Goal: Task Accomplishment & Management: Manage account settings

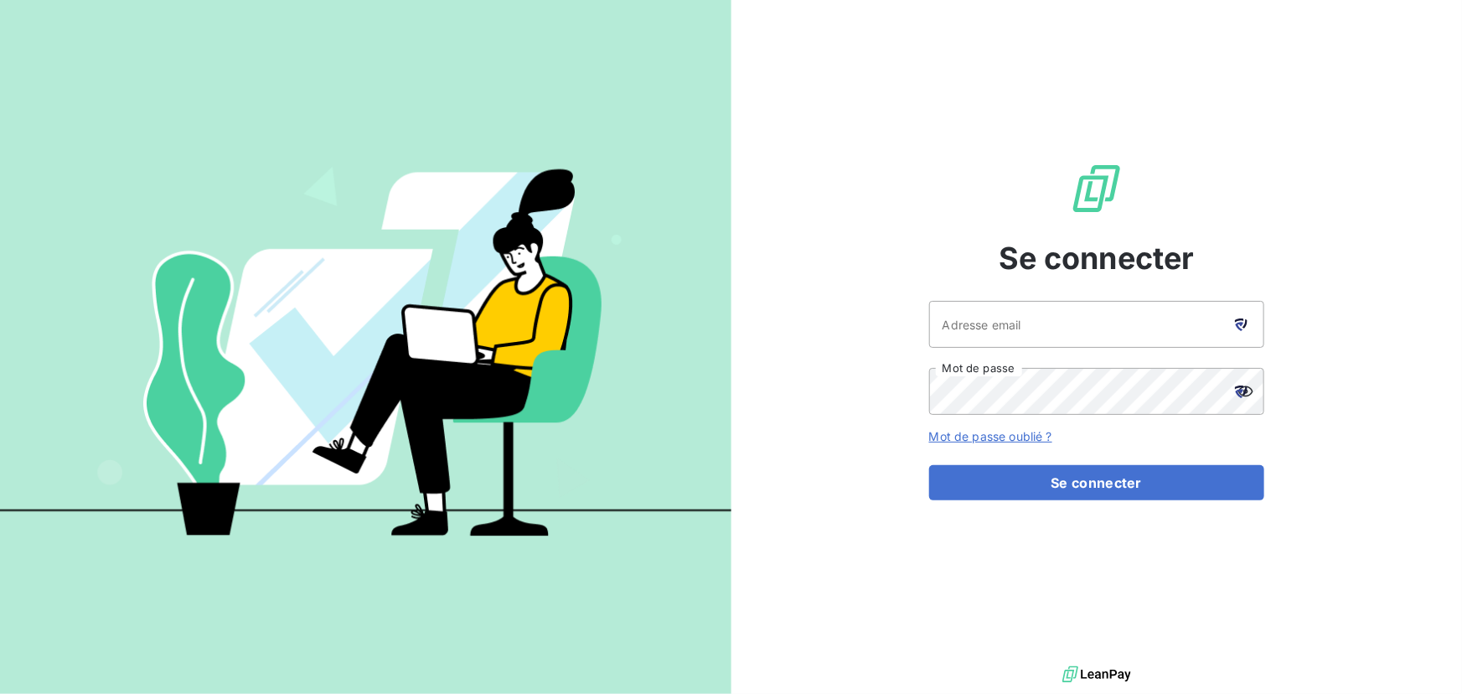
click at [1236, 313] on div at bounding box center [1240, 324] width 47 height 47
type input "[EMAIL_ADDRESS][DOMAIN_NAME]"
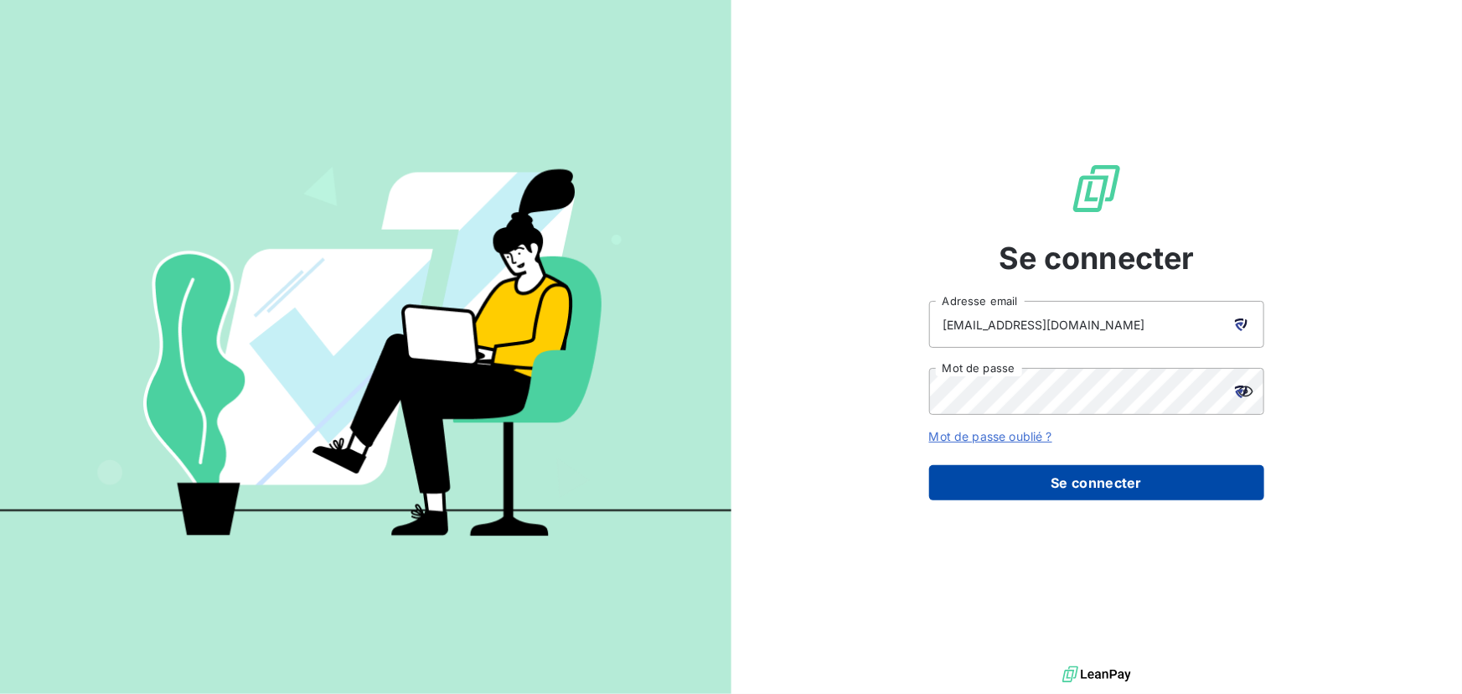
click at [1047, 478] on button "Se connecter" at bounding box center [1096, 482] width 335 height 35
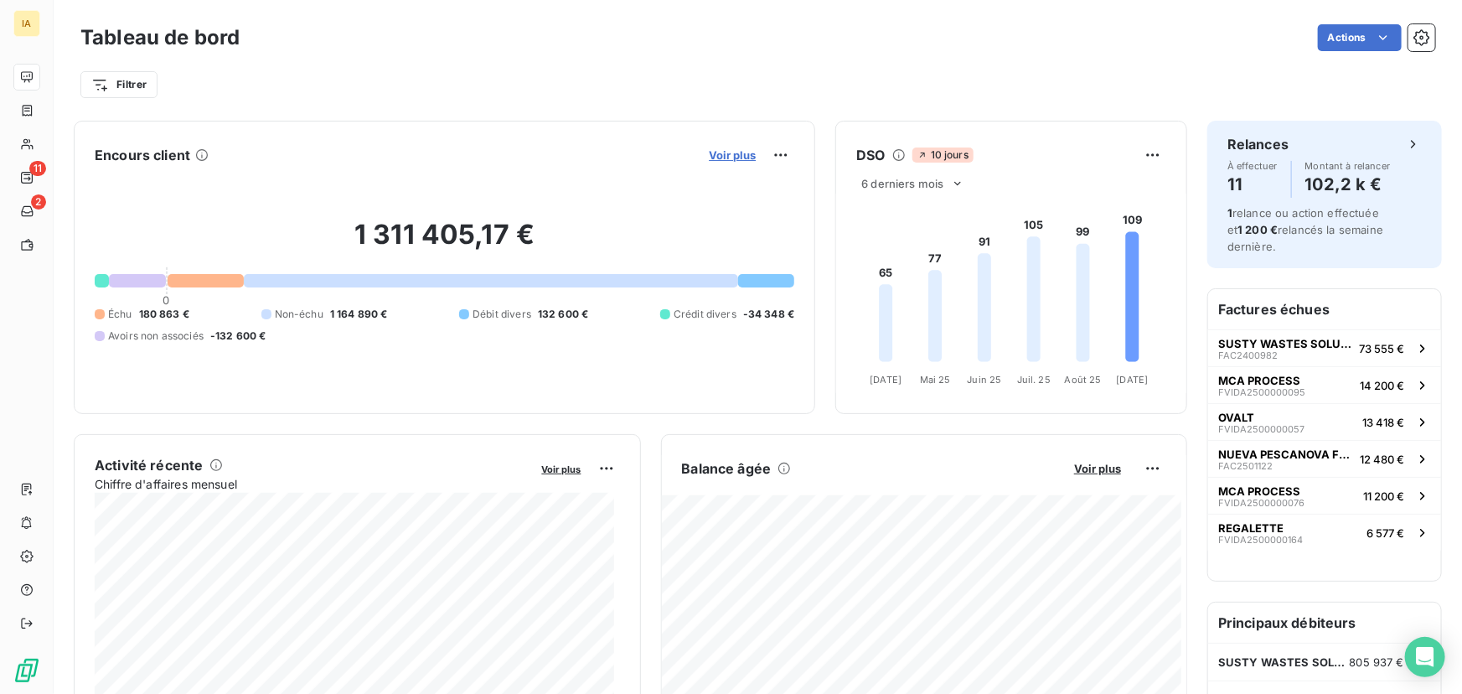
click at [739, 155] on span "Voir plus" at bounding box center [732, 154] width 47 height 13
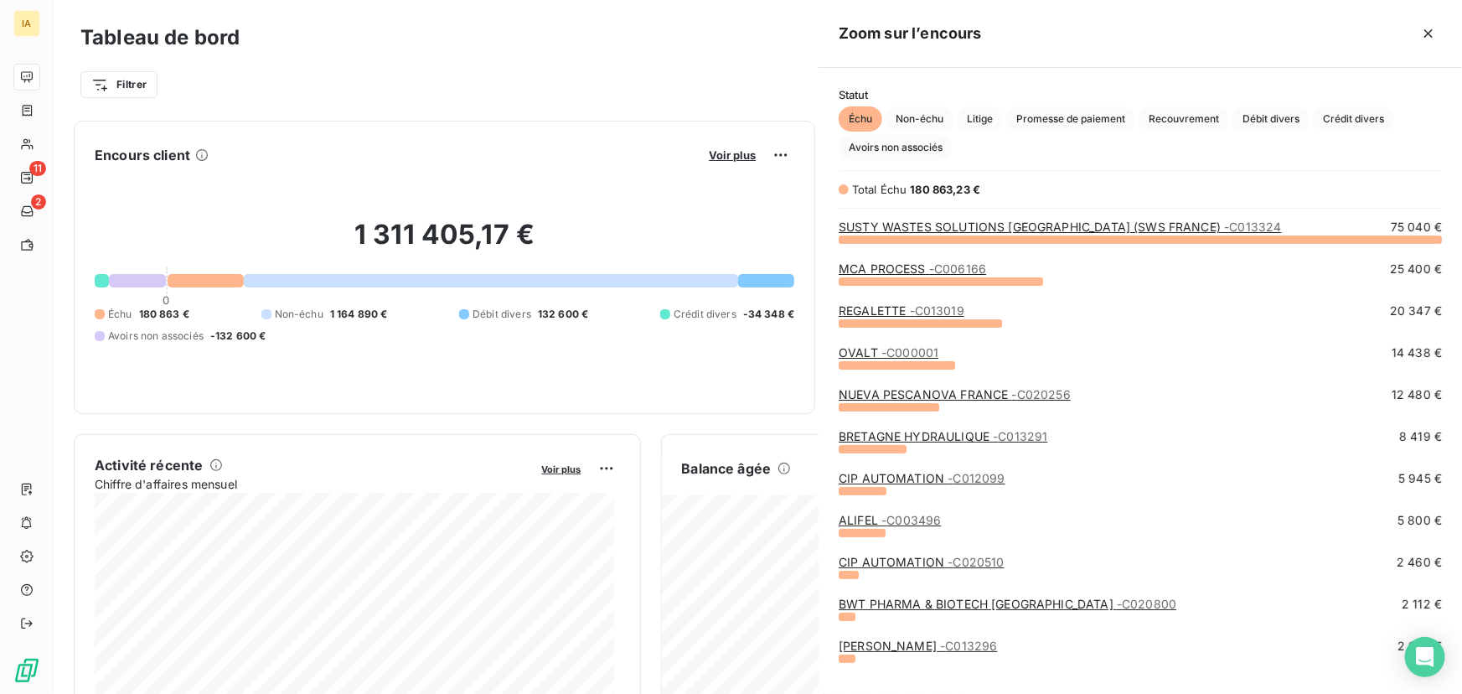
scroll to position [444, 632]
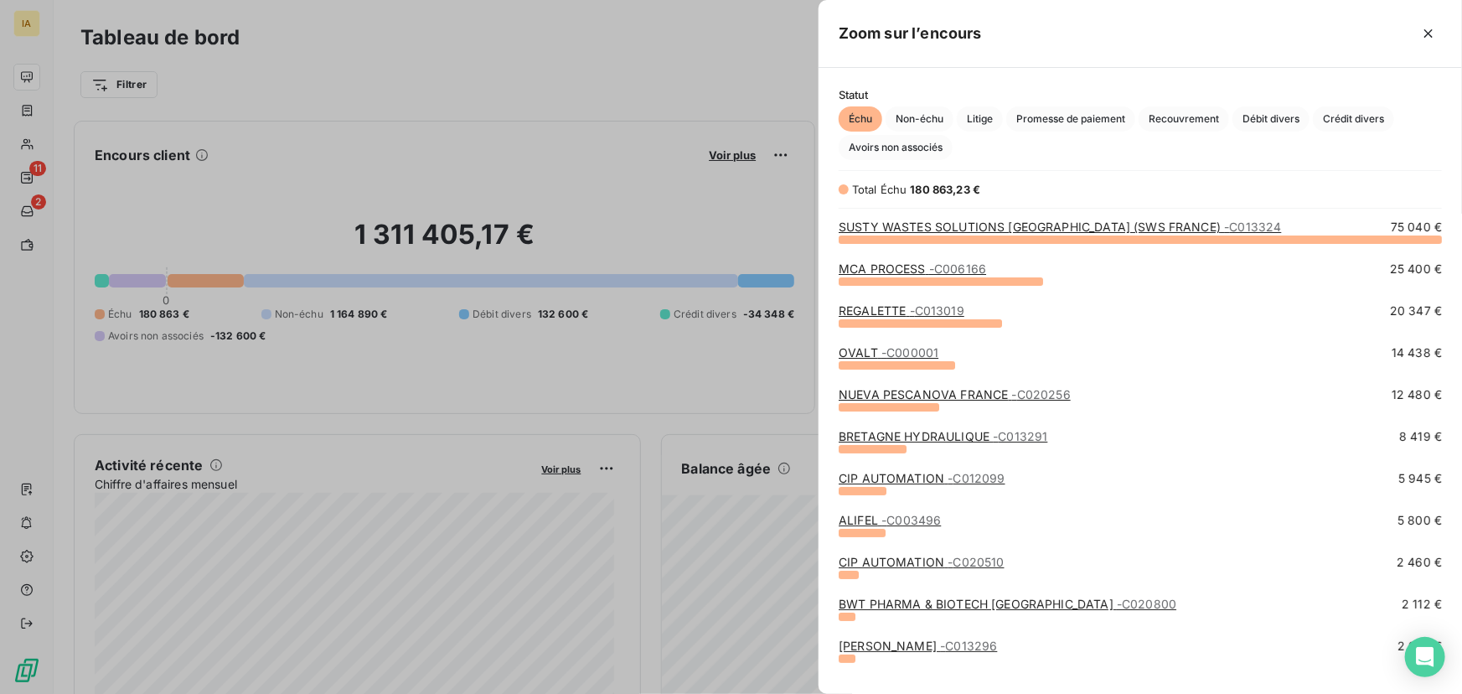
click at [929, 226] on link "SUSTY WASTES SOLUTIONS [GEOGRAPHIC_DATA] (SWS FRANCE) - C013324" at bounding box center [1059, 226] width 442 height 14
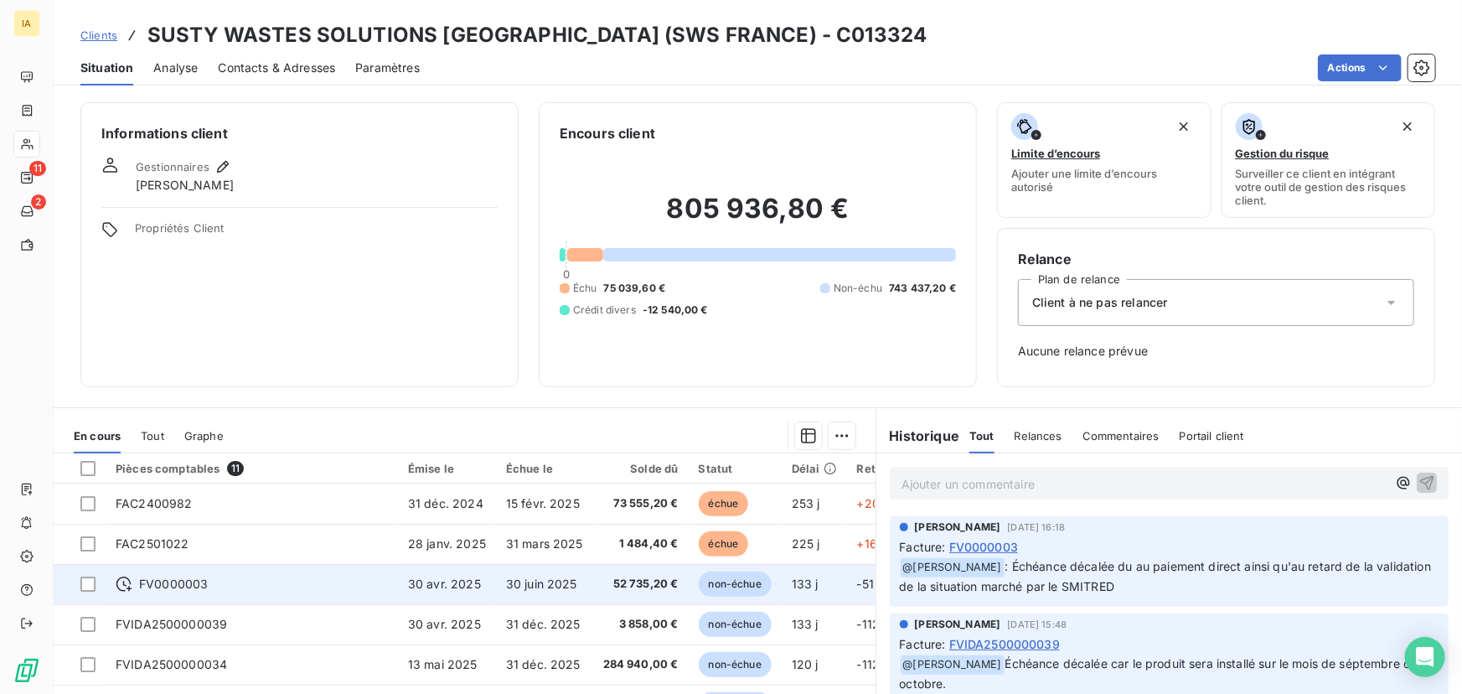
click at [295, 582] on div "FV0000003" at bounding box center [252, 583] width 272 height 17
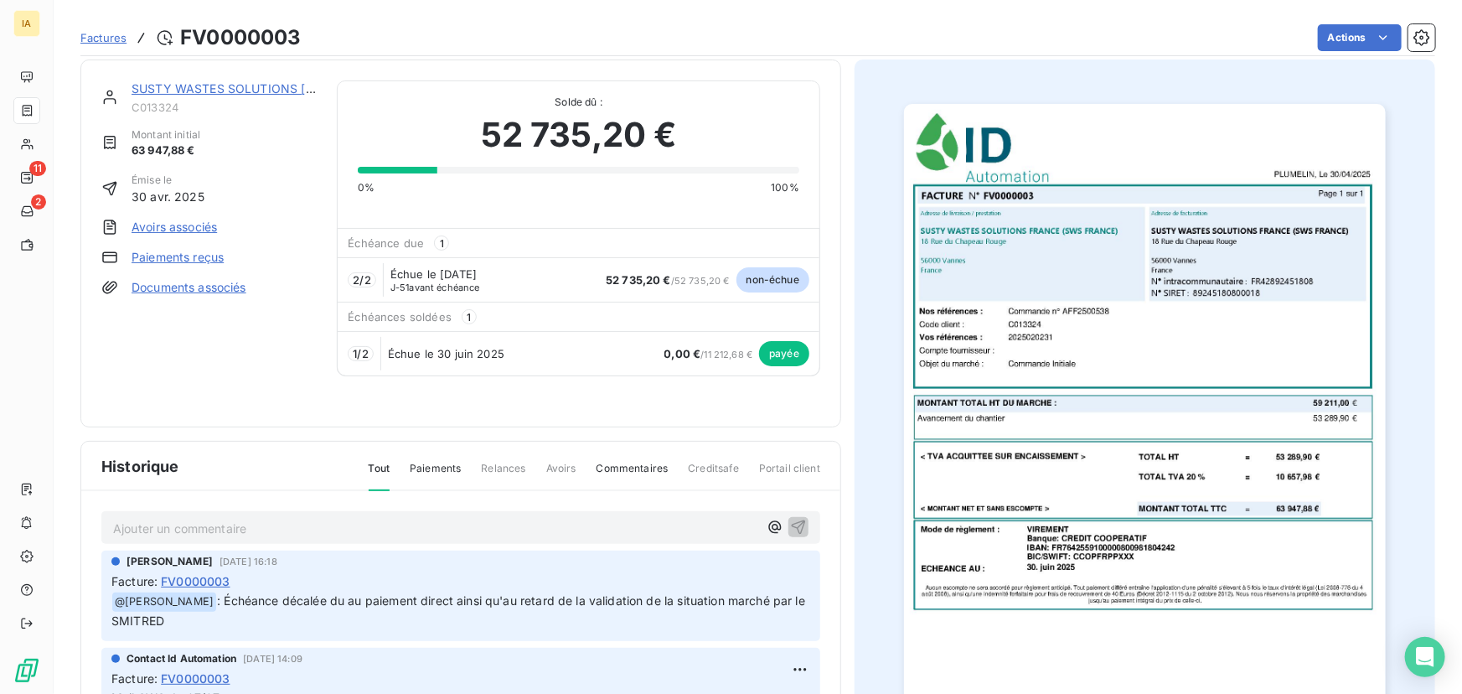
scroll to position [2, 0]
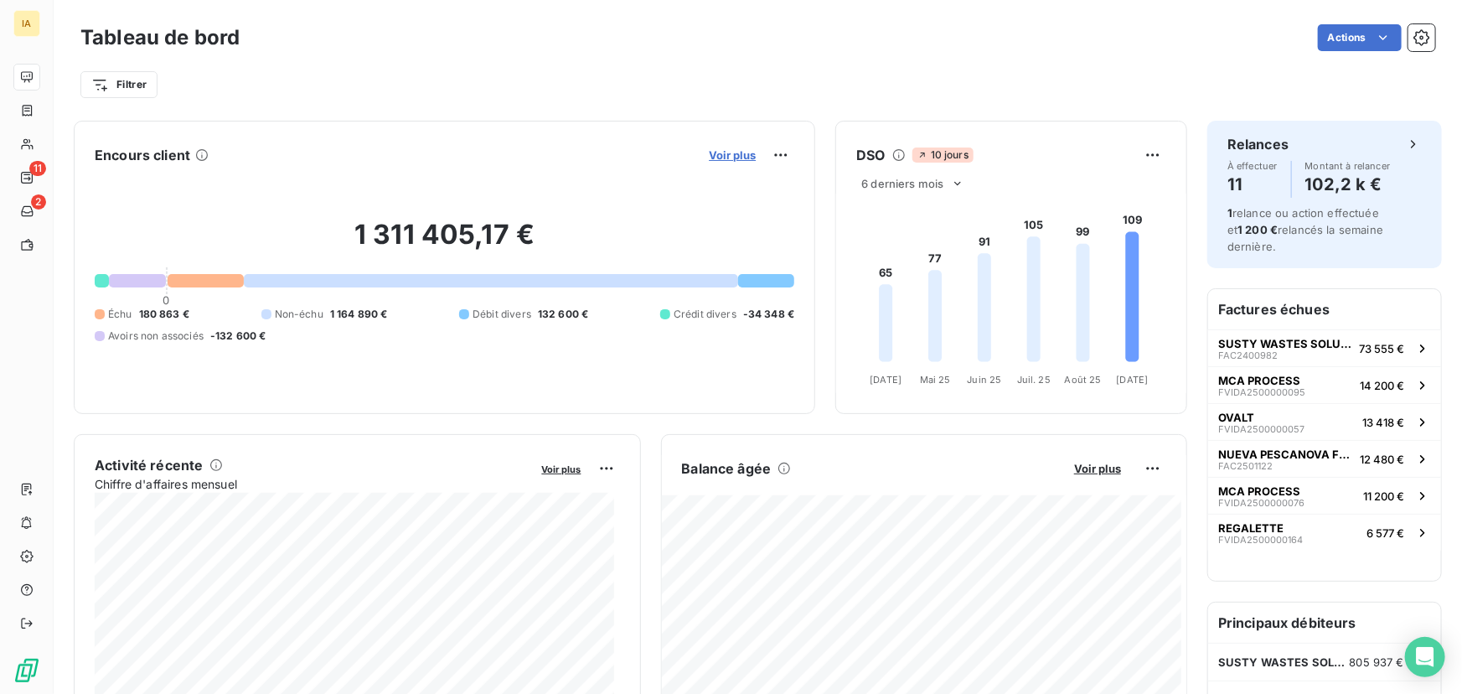
click at [712, 151] on span "Voir plus" at bounding box center [732, 154] width 47 height 13
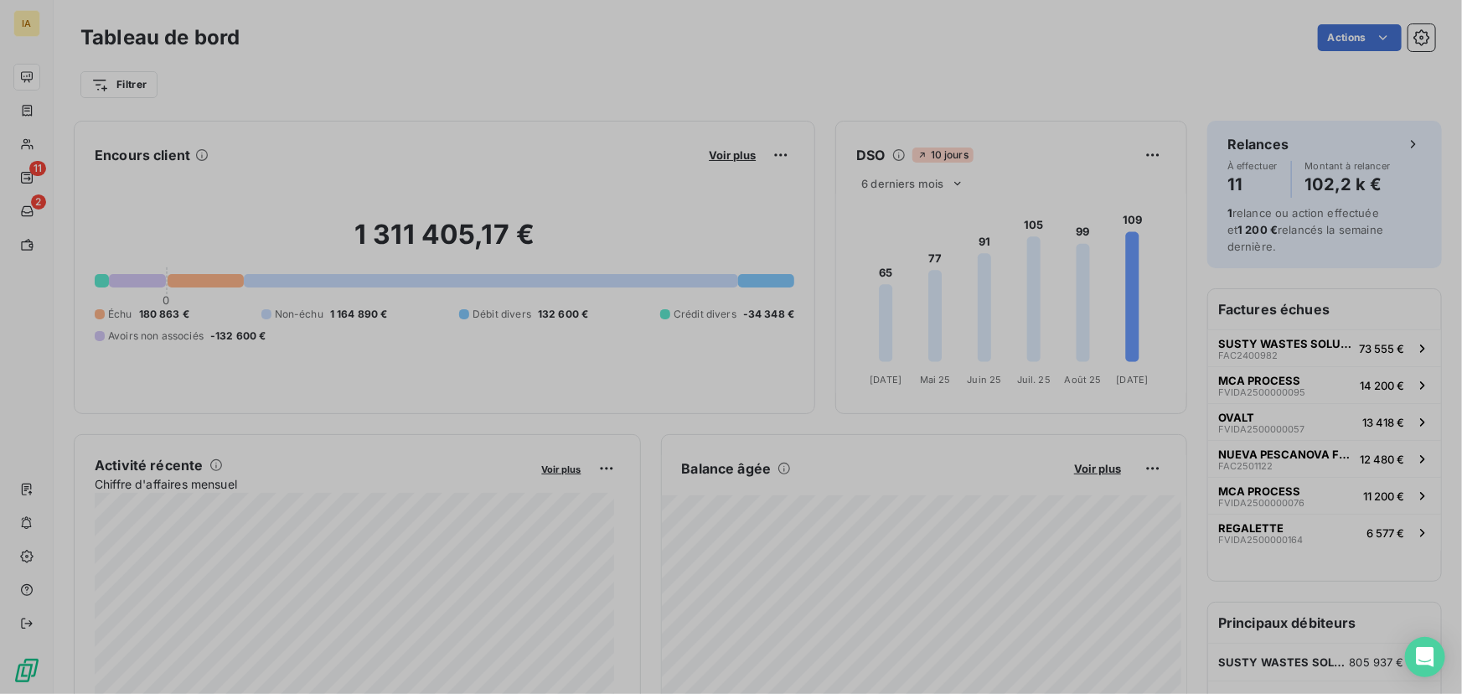
scroll to position [682, 632]
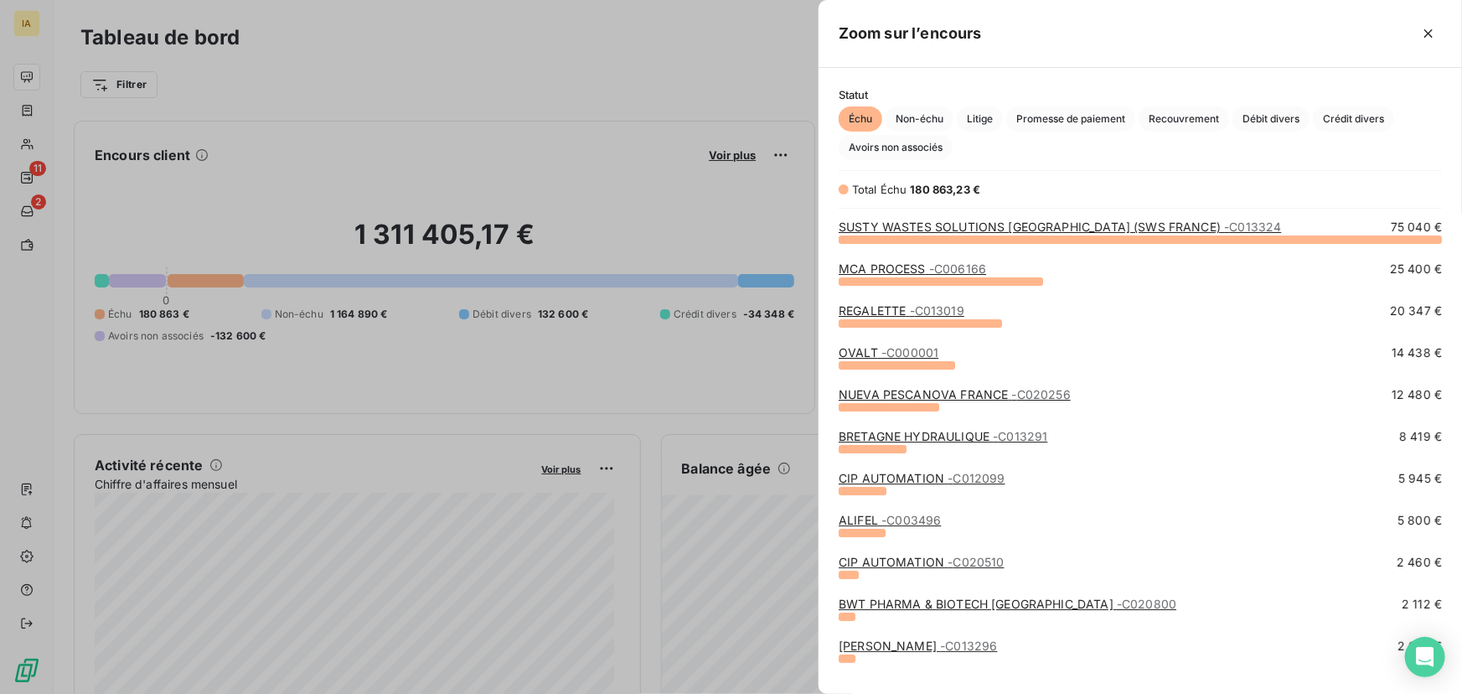
click at [931, 272] on span "- C006166" at bounding box center [957, 268] width 57 height 14
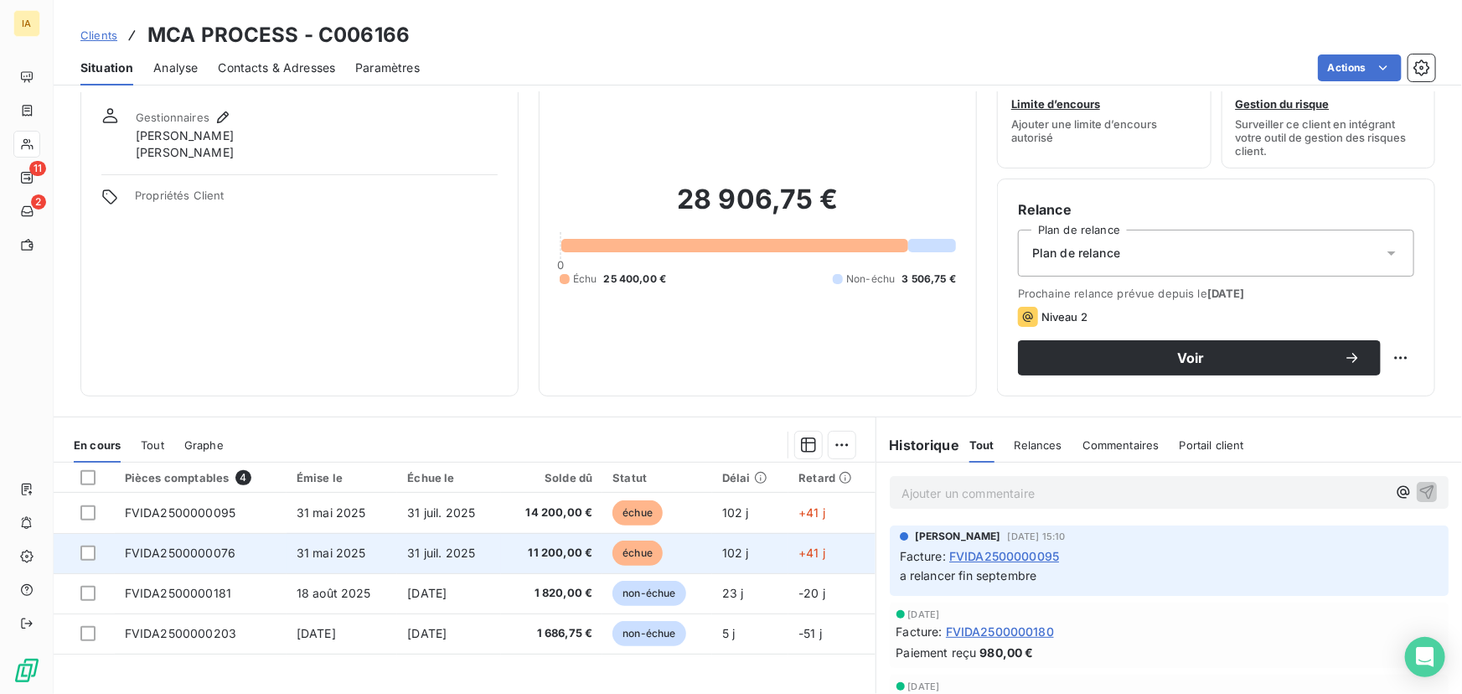
scroll to position [75, 0]
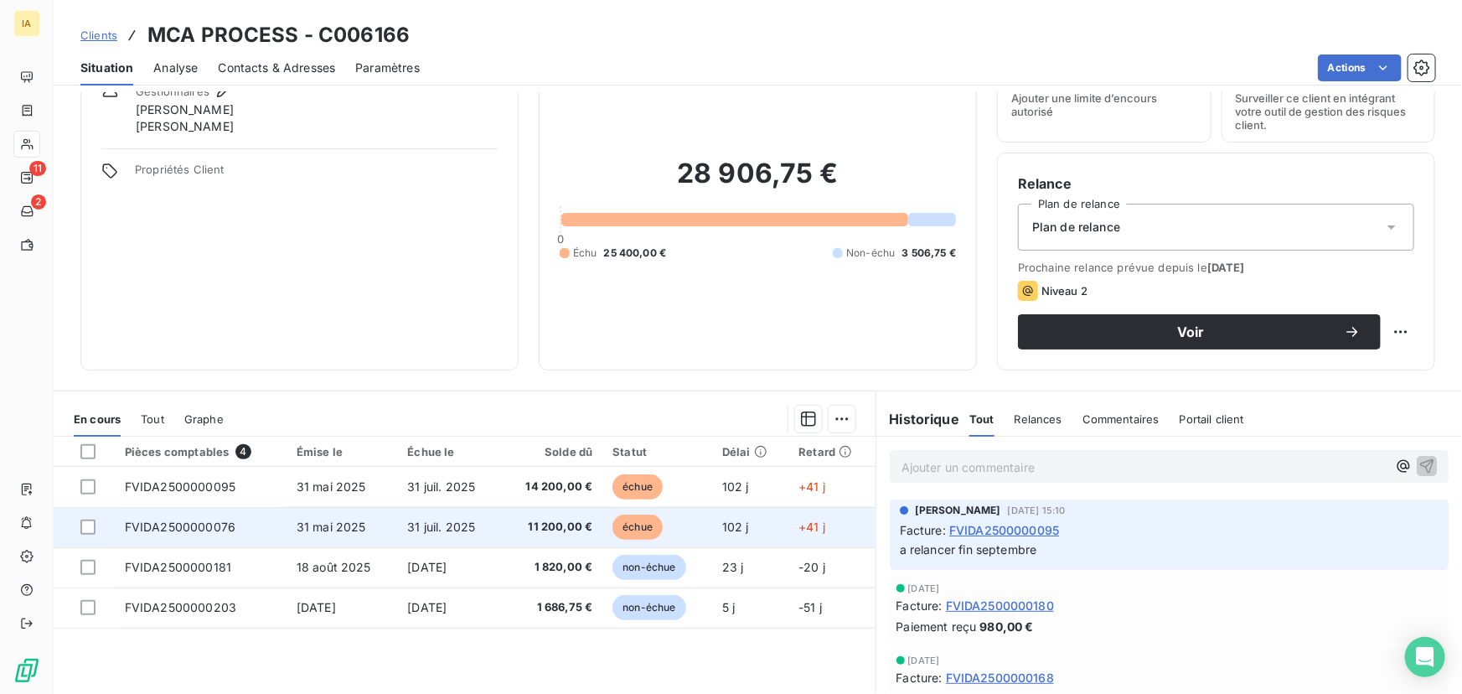
click at [277, 518] on td "FVIDA2500000076" at bounding box center [201, 527] width 172 height 40
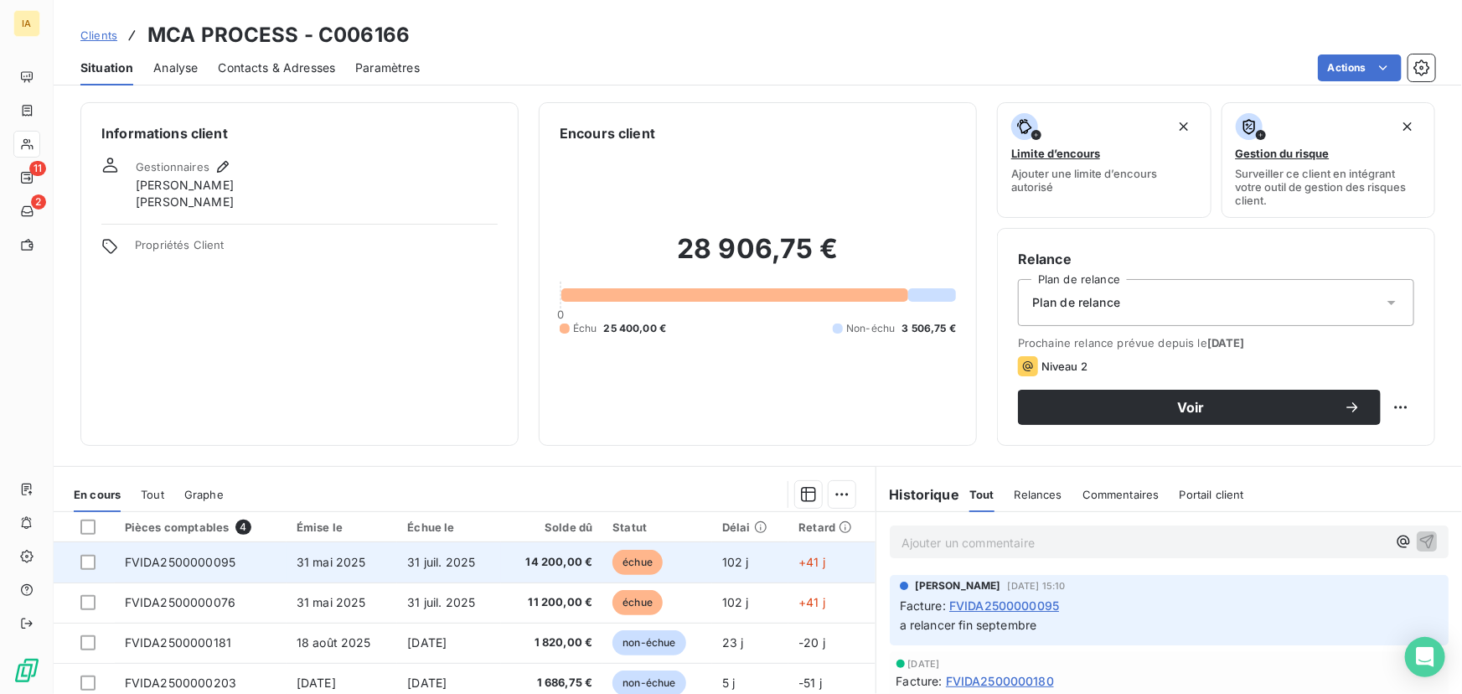
click at [306, 575] on td "31 mai 2025" at bounding box center [341, 562] width 111 height 40
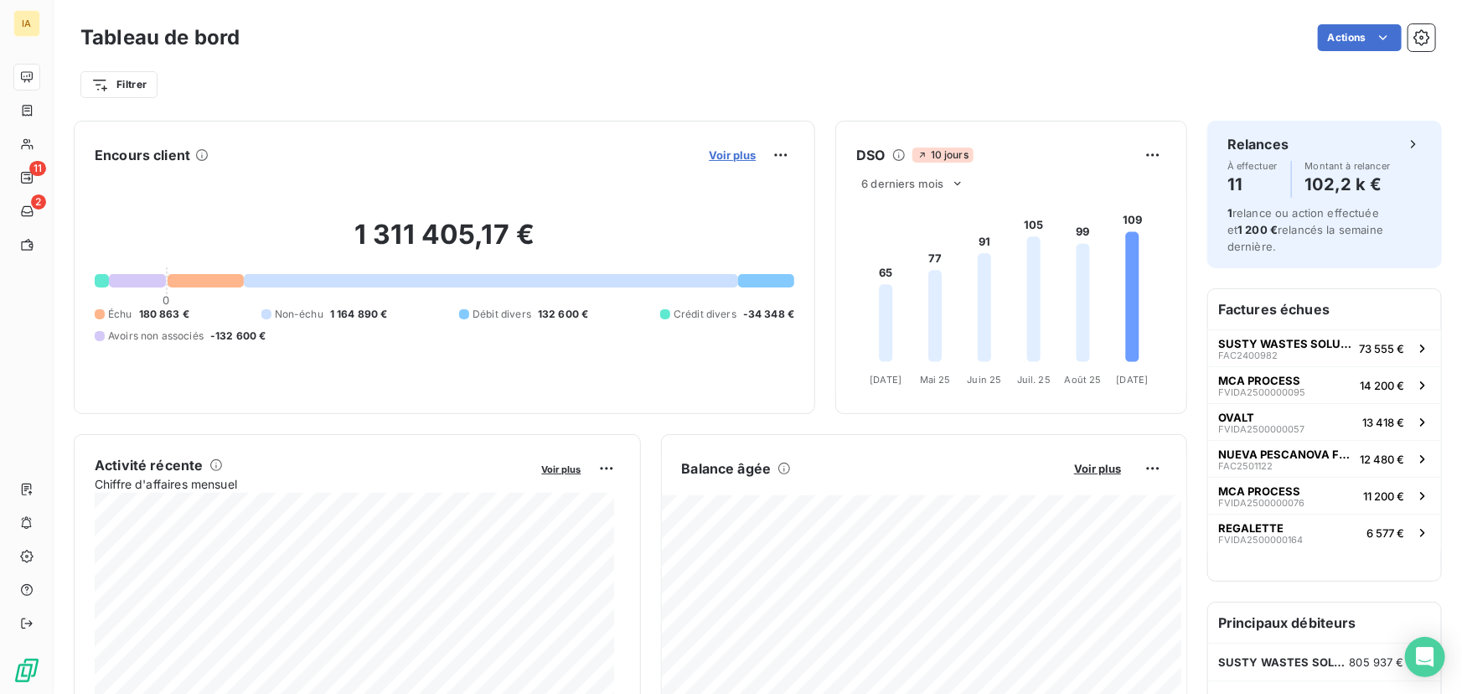
click at [726, 159] on span "Voir plus" at bounding box center [732, 154] width 47 height 13
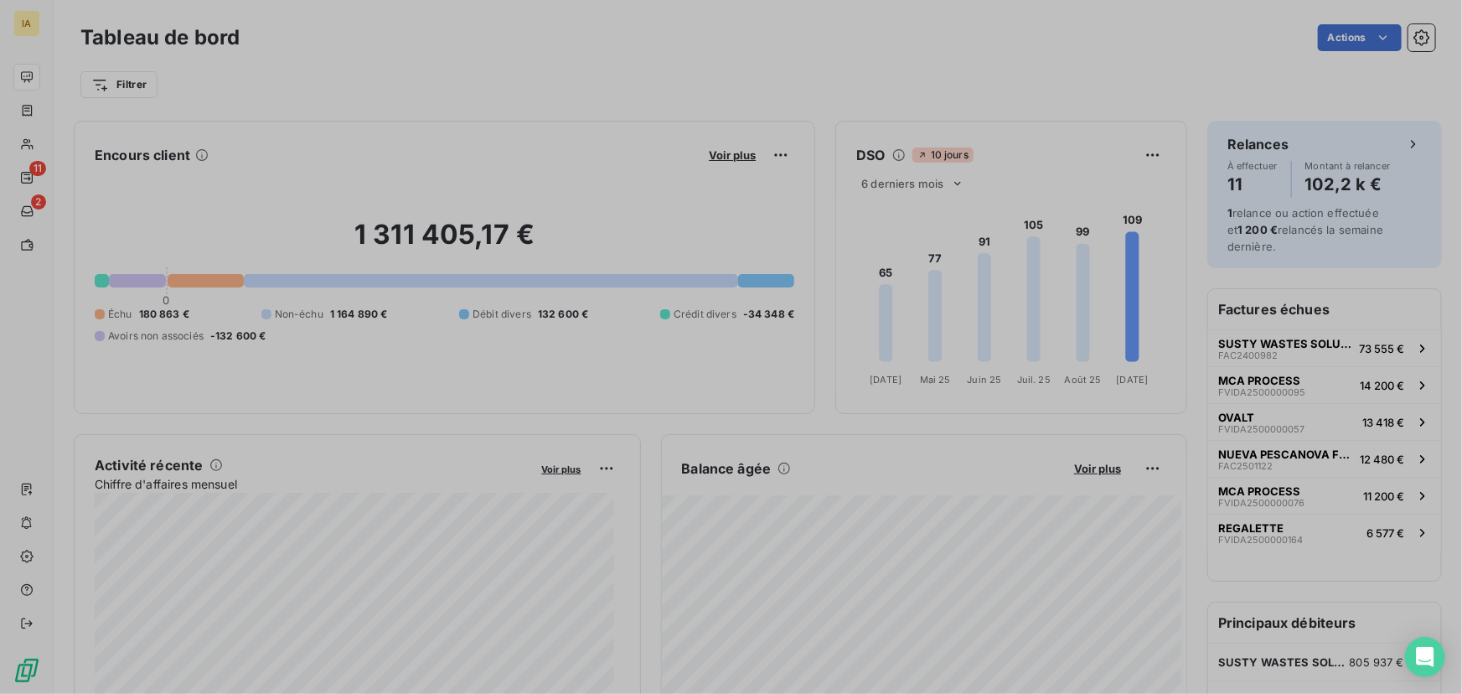
scroll to position [682, 632]
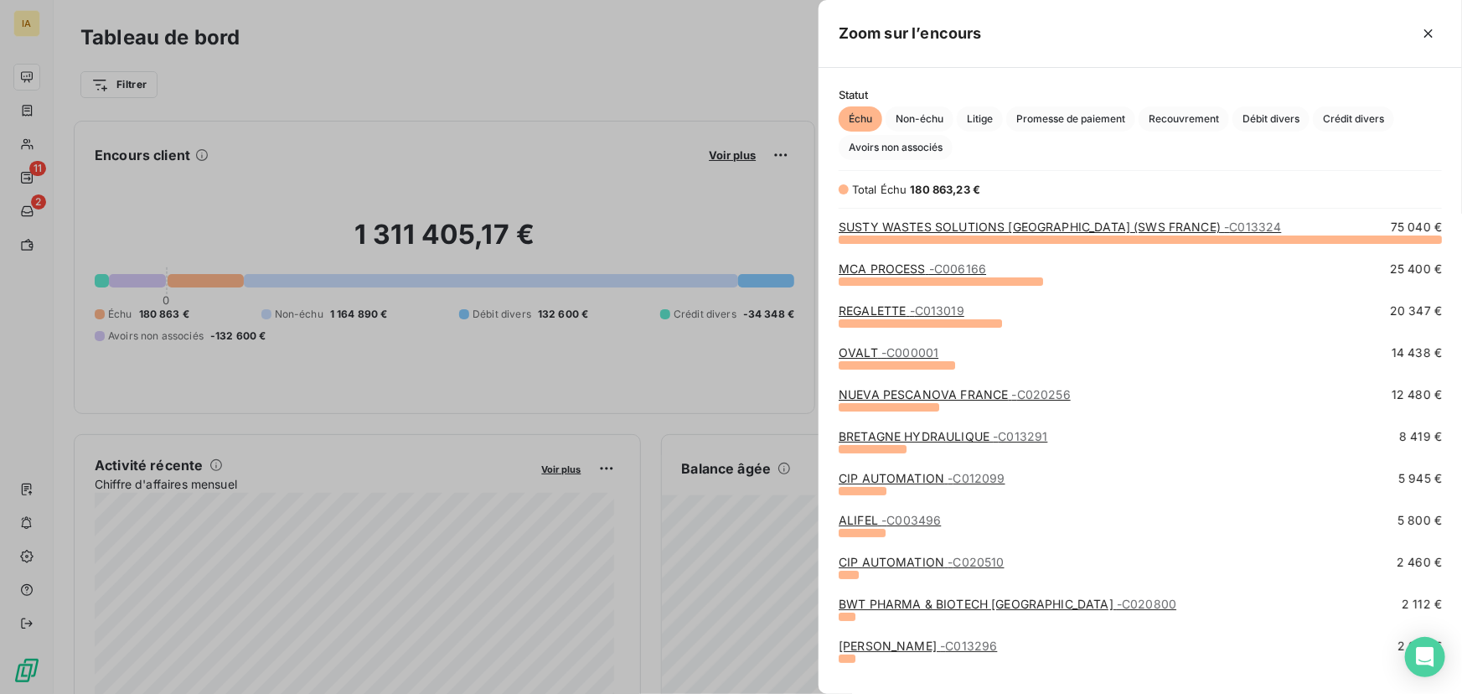
click at [874, 317] on div "REGALETTE - C013019" at bounding box center [901, 310] width 126 height 17
click at [874, 315] on link "REGALETTE - C013019" at bounding box center [901, 310] width 126 height 14
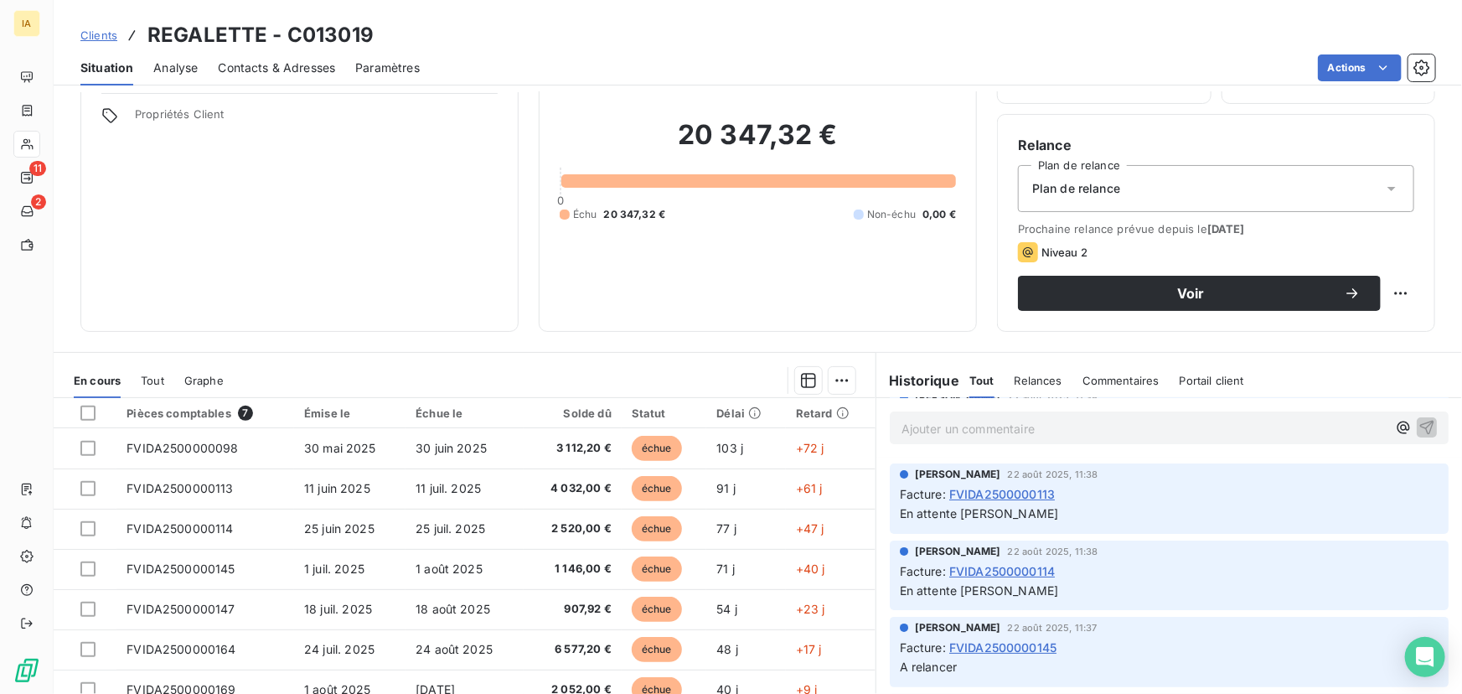
scroll to position [228, 0]
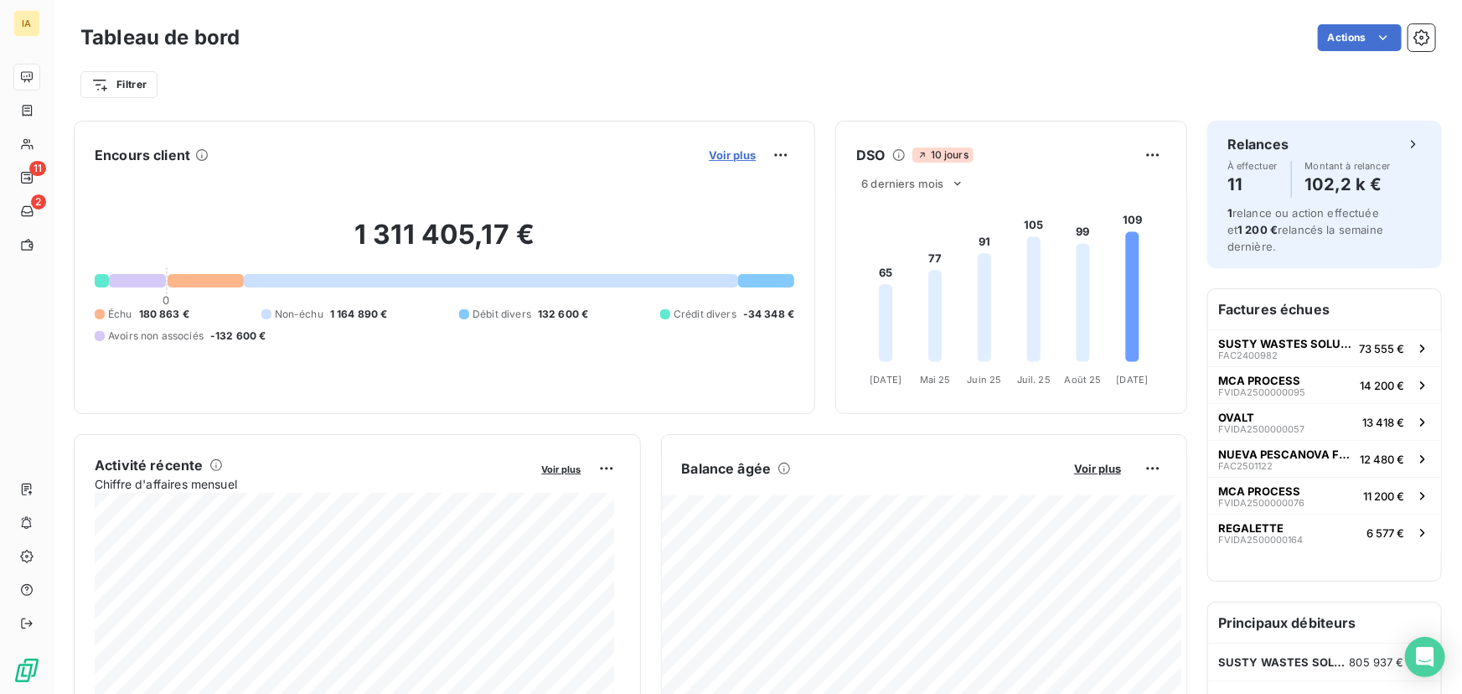
click at [736, 151] on span "Voir plus" at bounding box center [732, 154] width 47 height 13
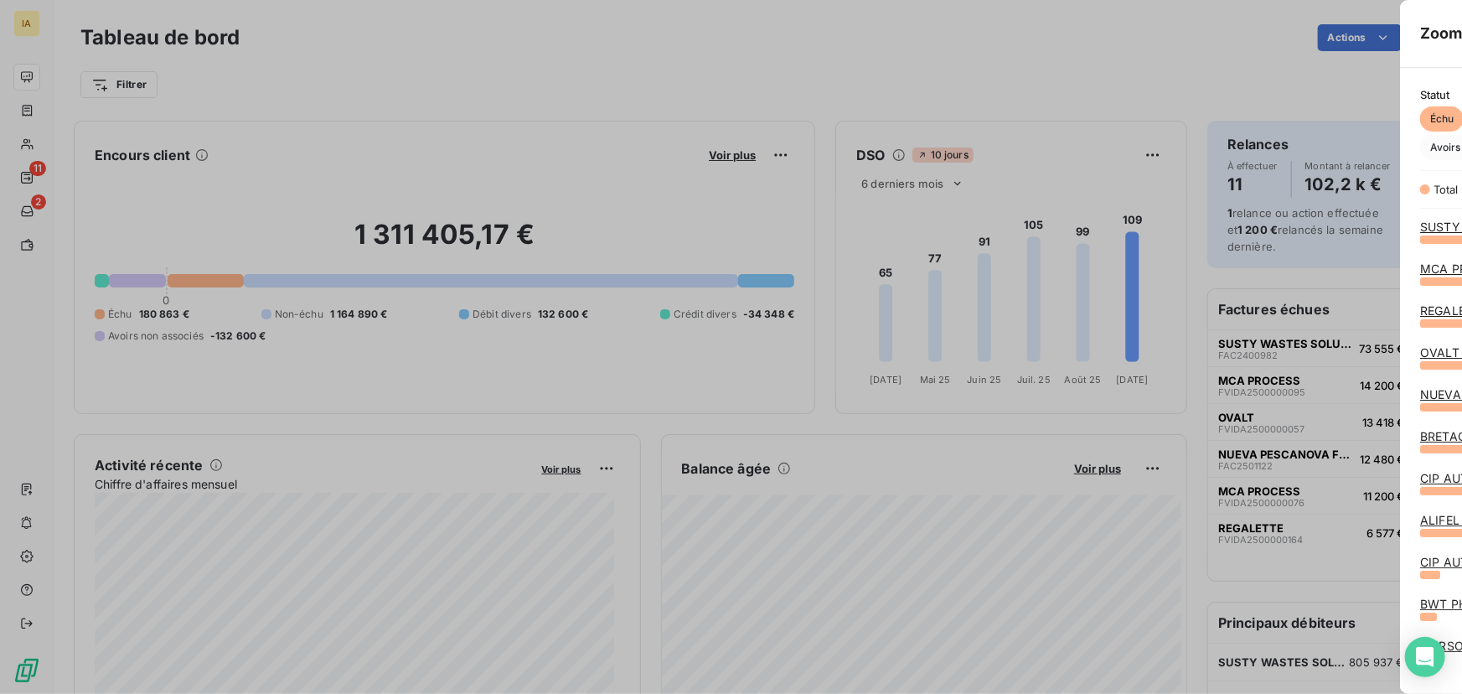
scroll to position [682, 632]
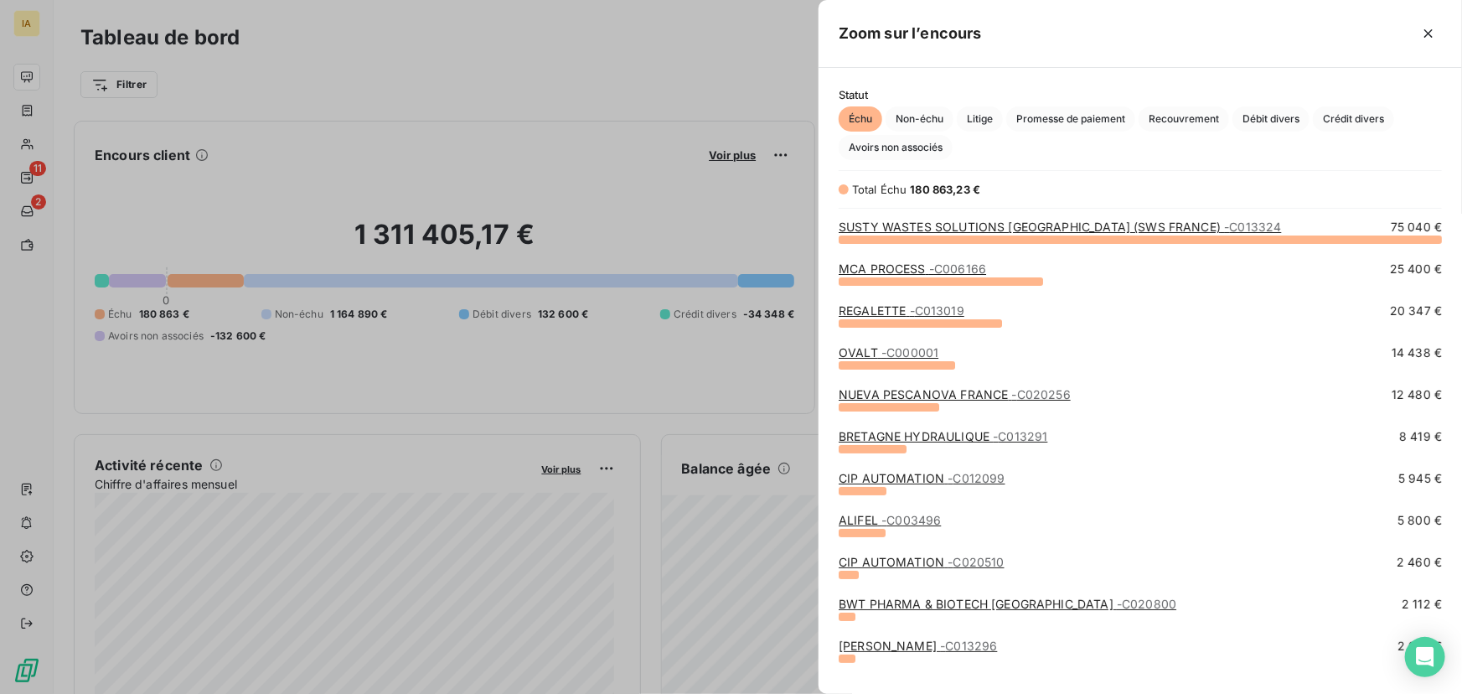
click at [864, 348] on link "OVALT - C000001" at bounding box center [888, 352] width 100 height 14
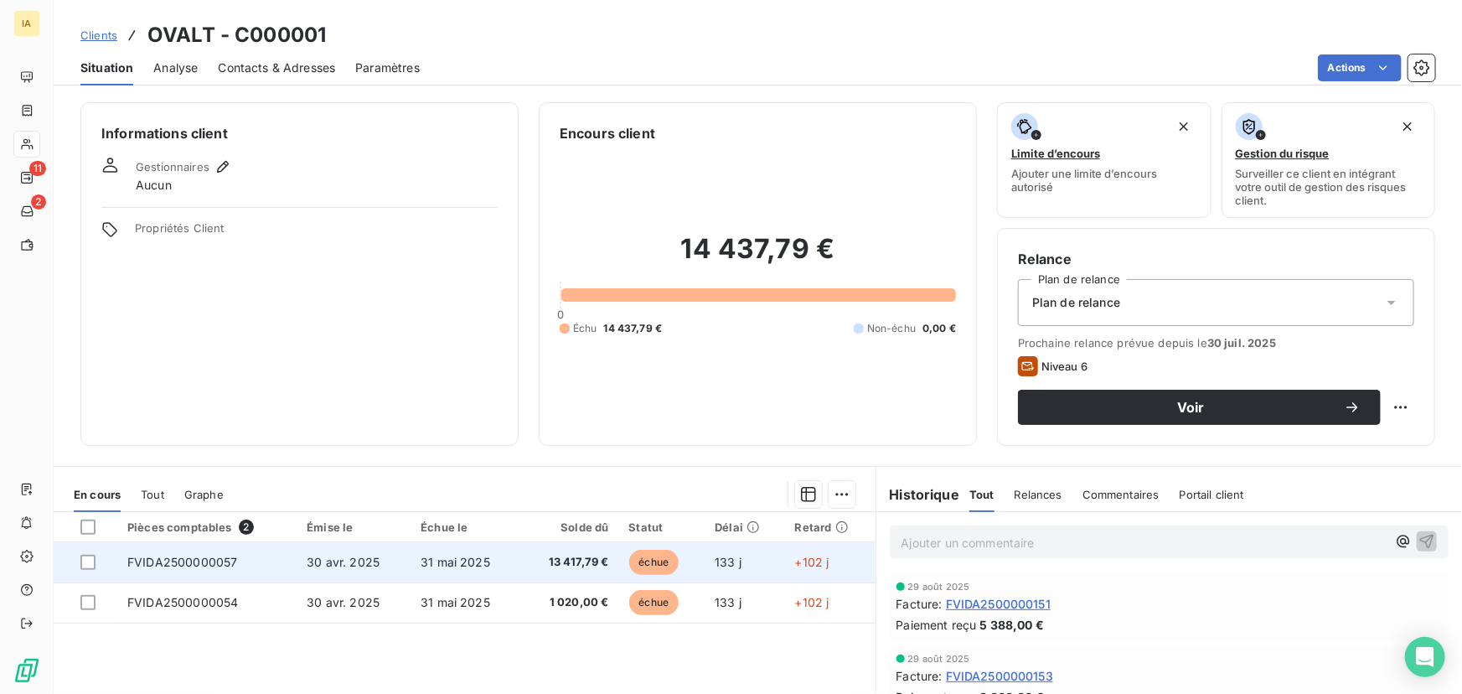
click at [398, 563] on td "30 avr. 2025" at bounding box center [354, 562] width 114 height 40
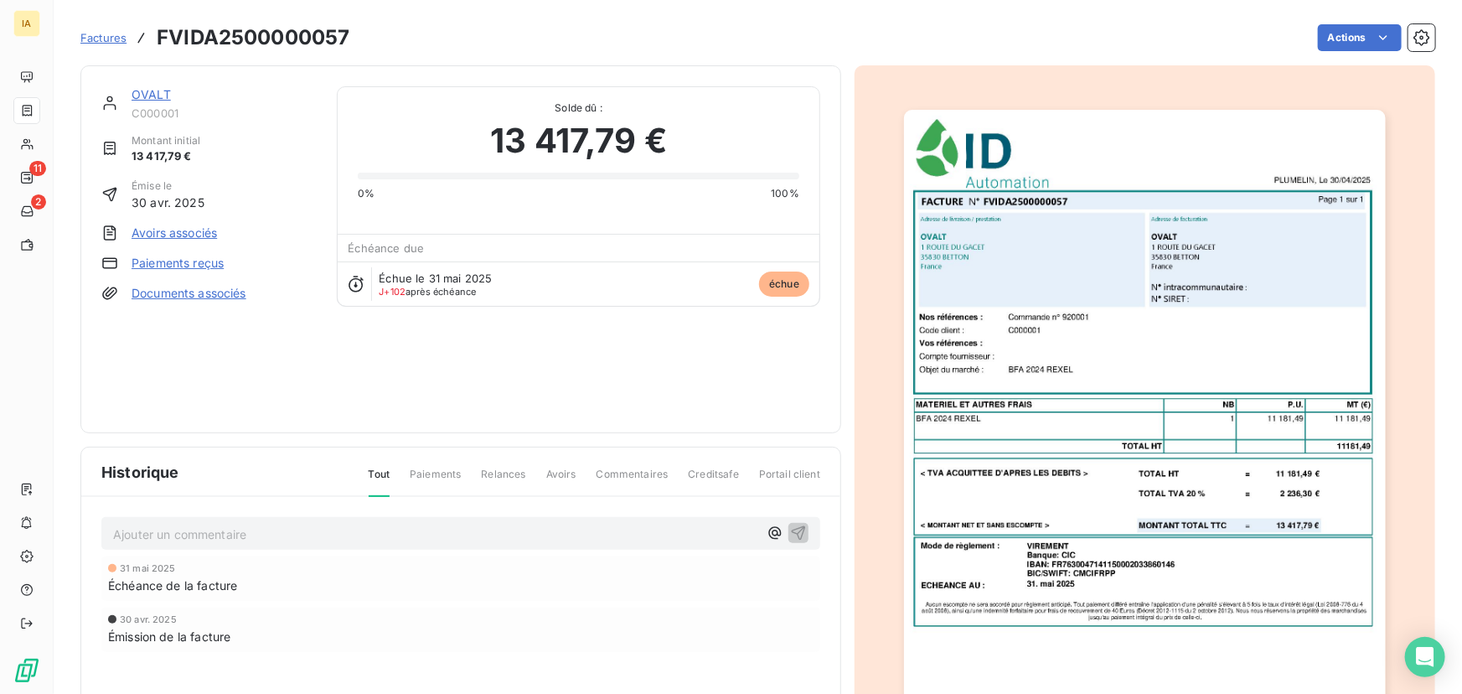
scroll to position [1, 0]
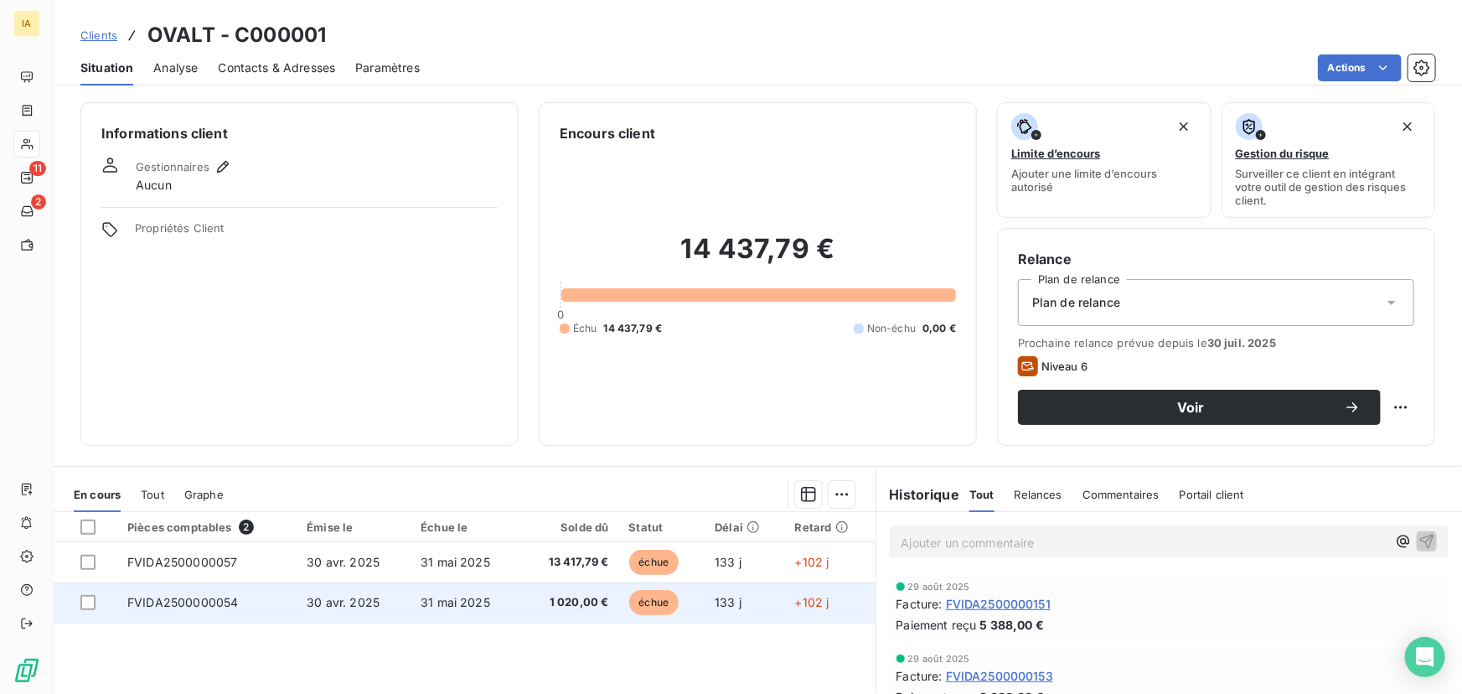
click at [308, 592] on td "30 avr. 2025" at bounding box center [354, 602] width 114 height 40
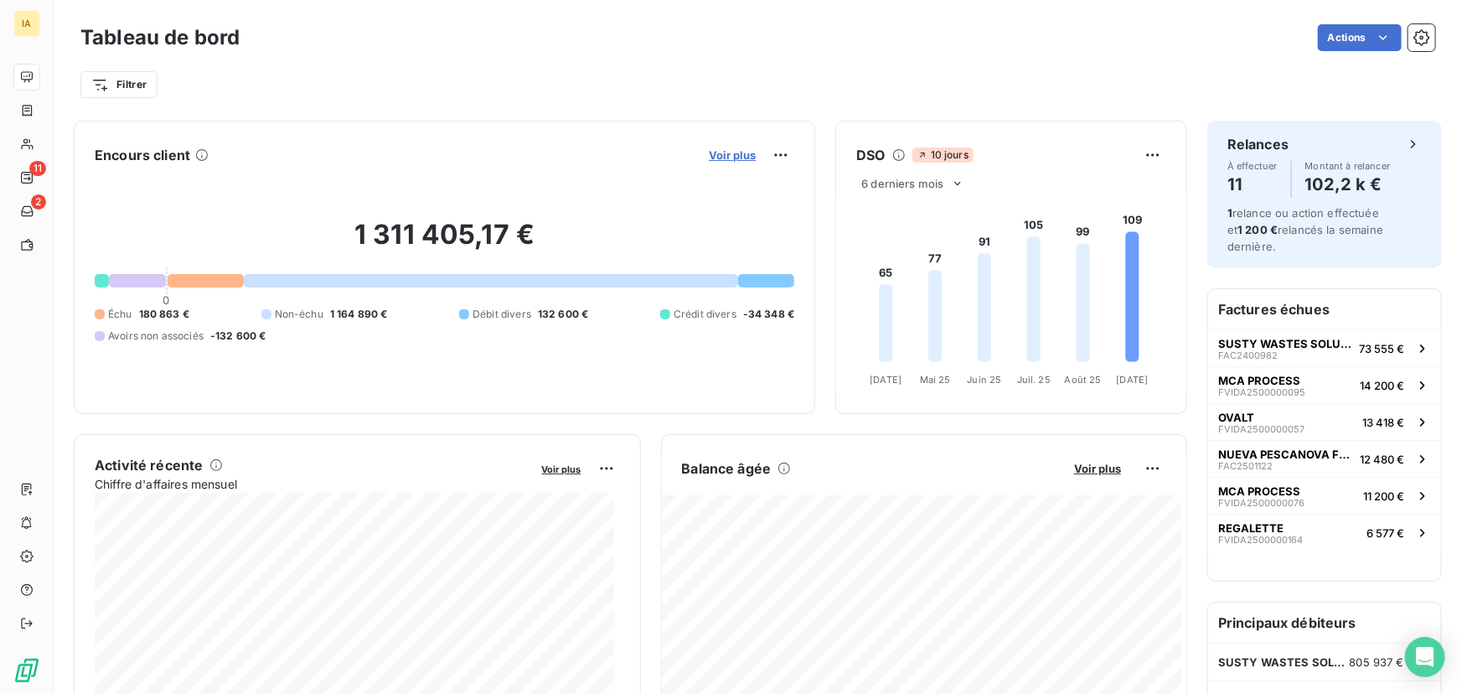
click at [710, 152] on span "Voir plus" at bounding box center [732, 154] width 47 height 13
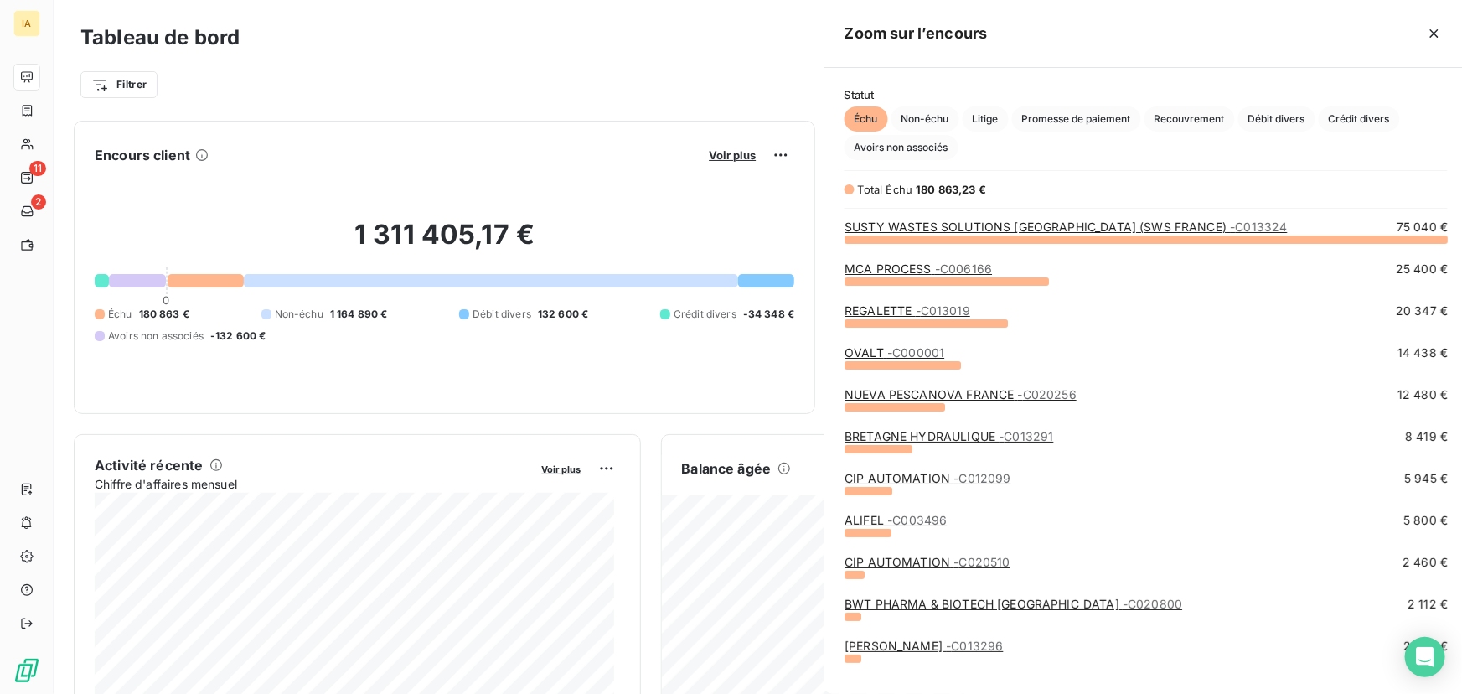
scroll to position [682, 632]
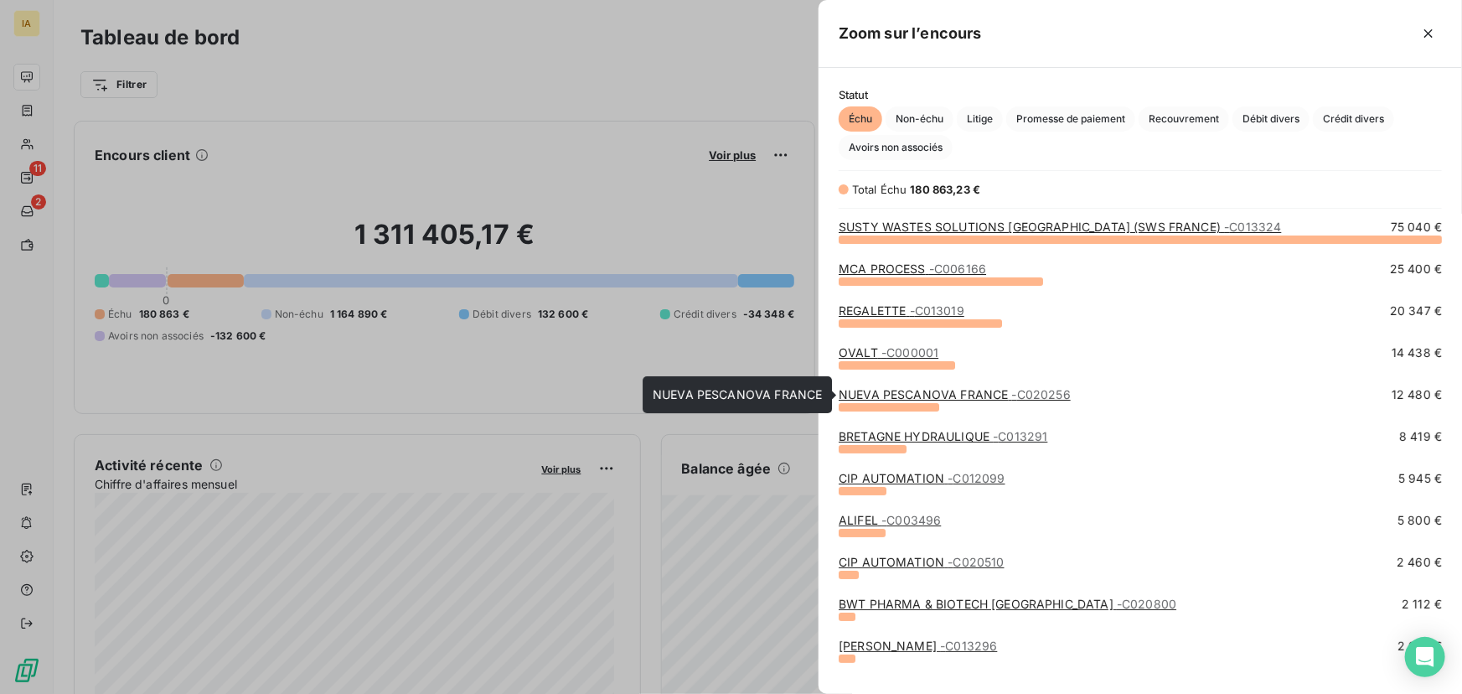
click at [881, 387] on link "NUEVA PESCANOVA FRANCE - C020256" at bounding box center [954, 394] width 232 height 14
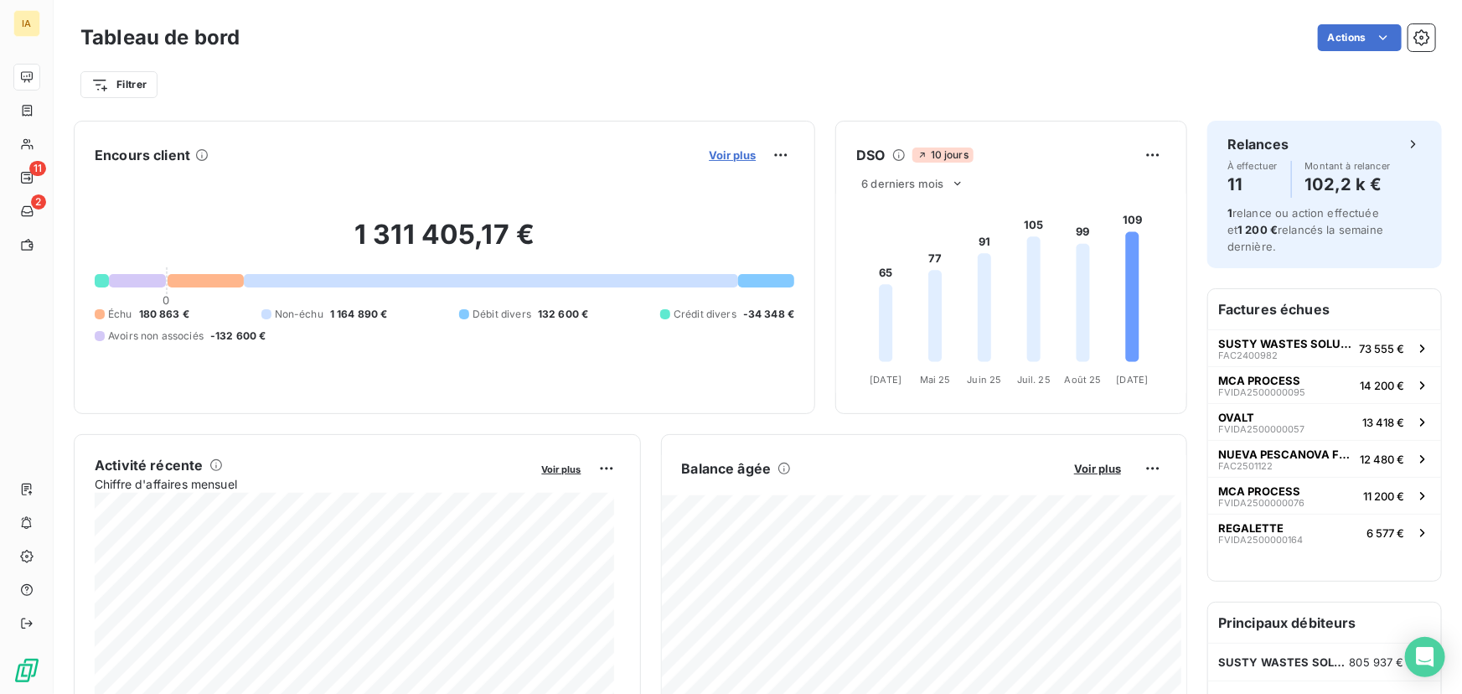
click at [712, 157] on span "Voir plus" at bounding box center [732, 154] width 47 height 13
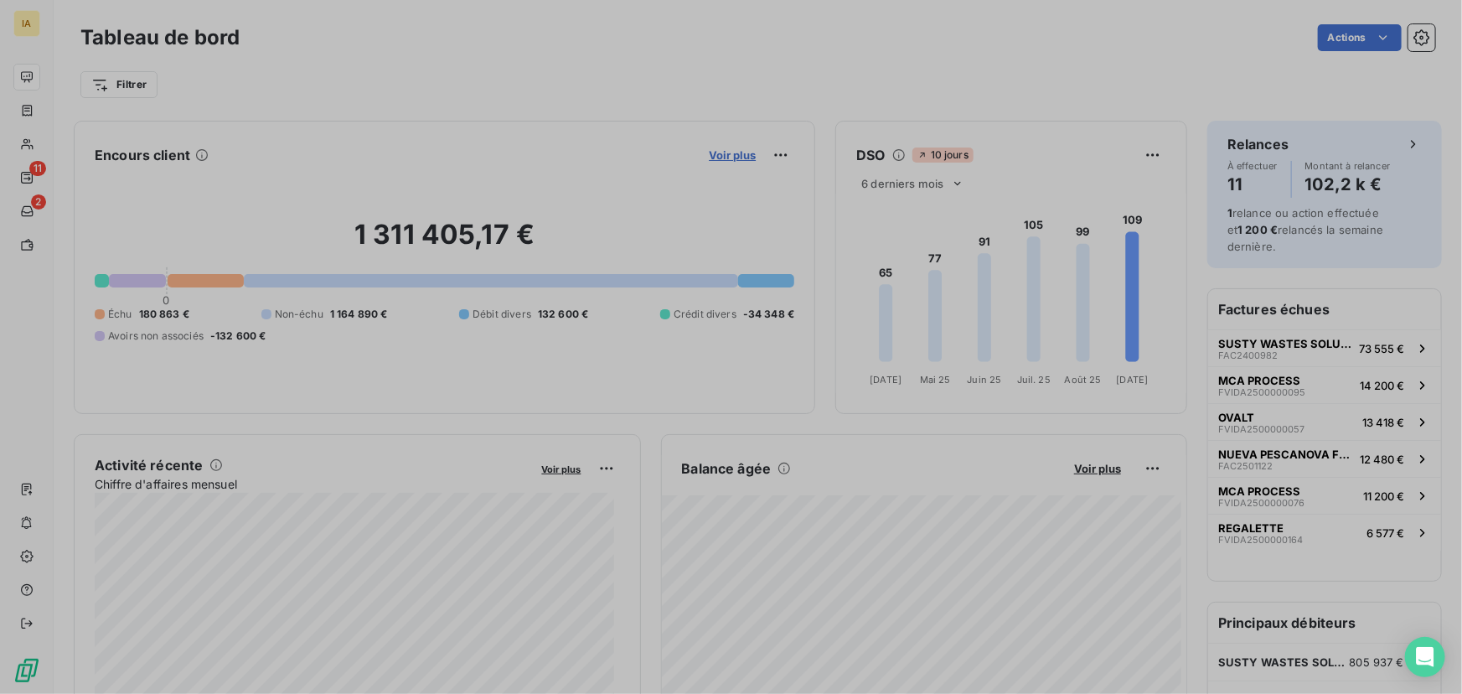
scroll to position [682, 632]
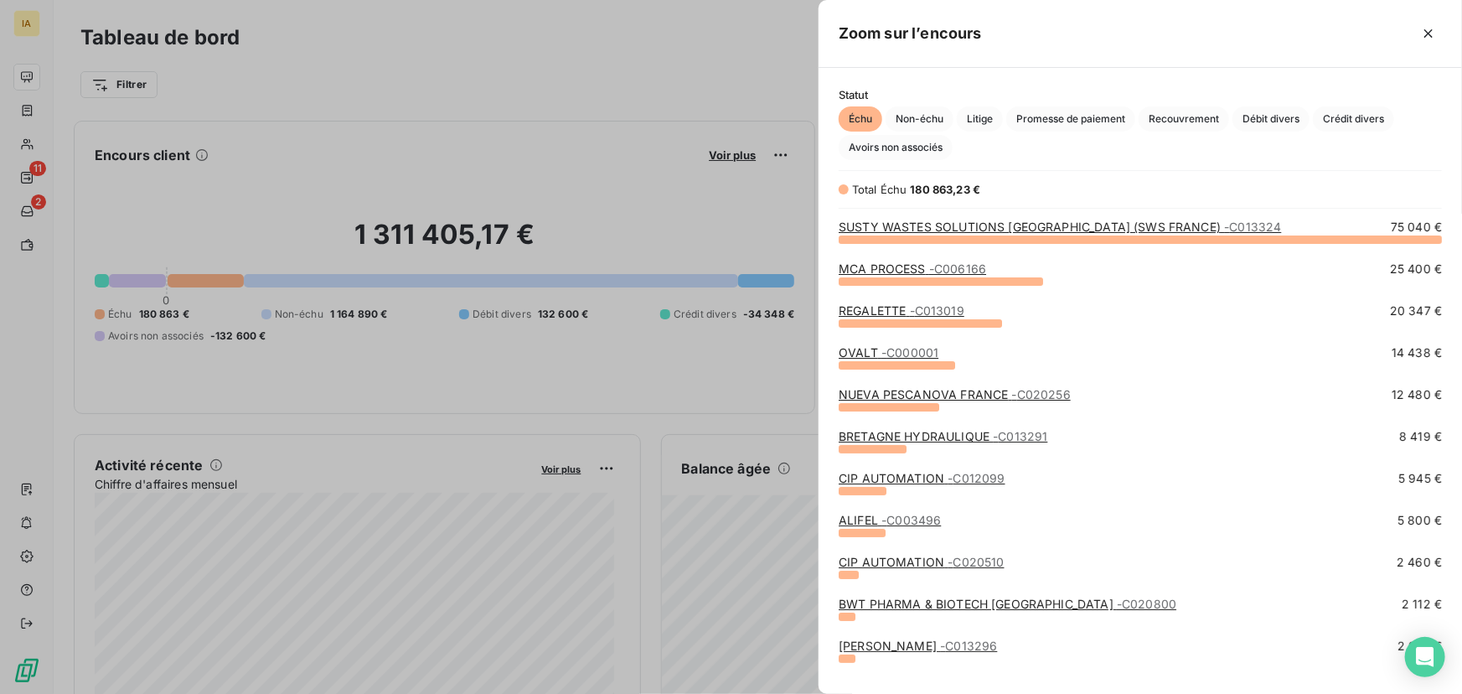
click at [900, 437] on link "BRETAGNE HYDRAULIQUE - C013291" at bounding box center [942, 436] width 209 height 14
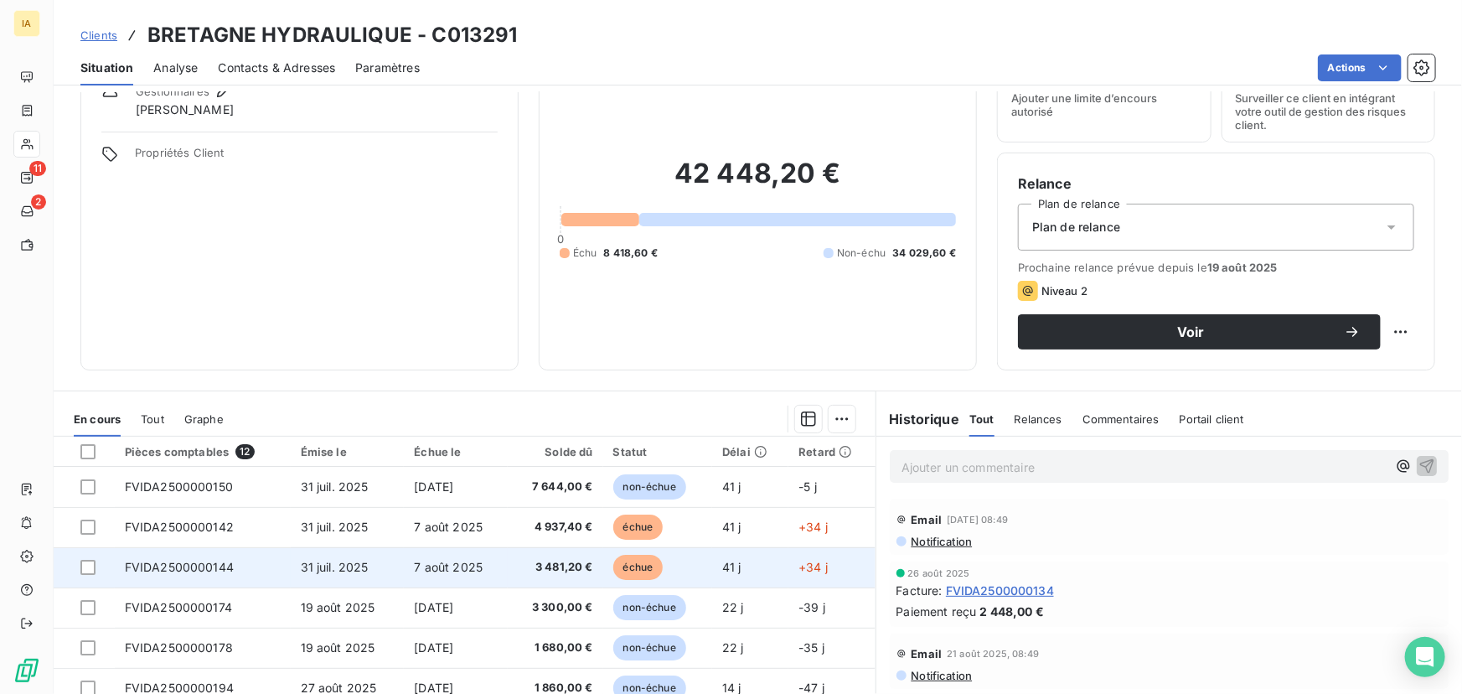
click at [263, 563] on td "FVIDA2500000144" at bounding box center [203, 567] width 176 height 40
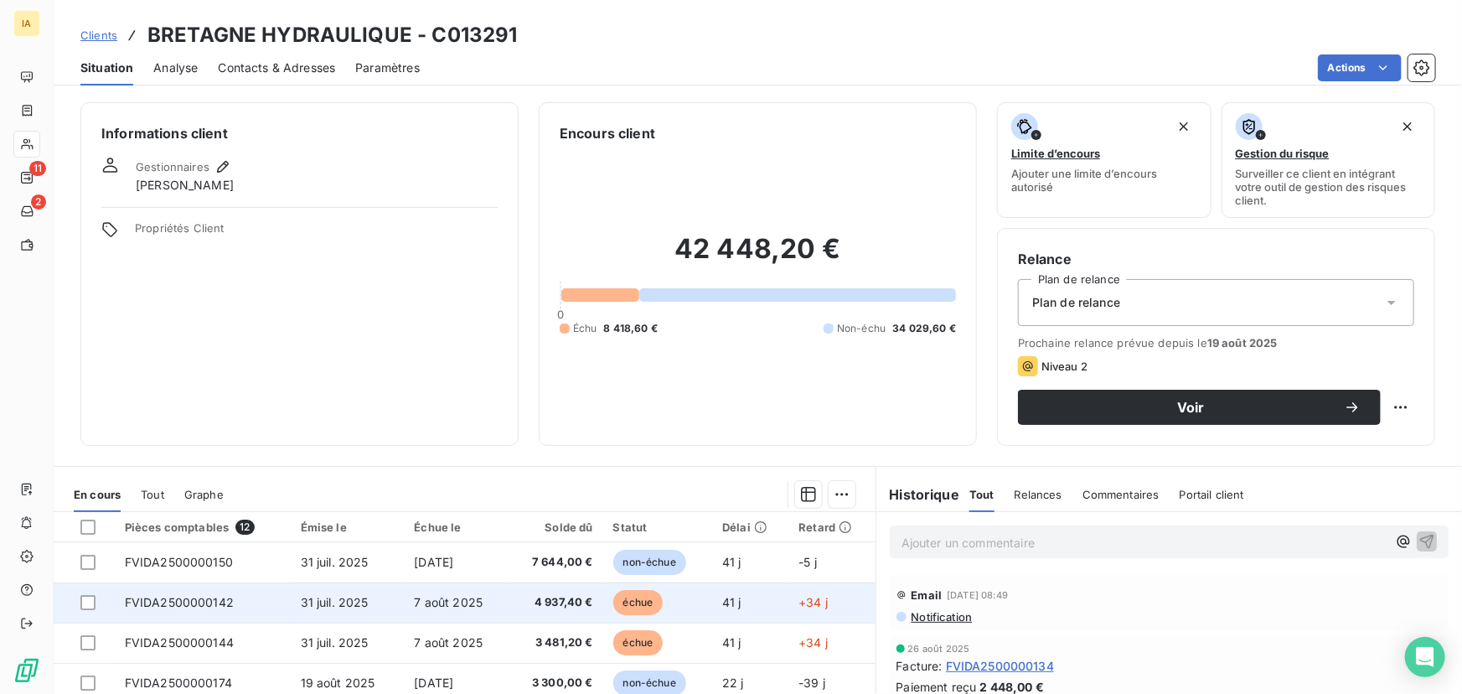
click at [457, 606] on span "7 août 2025" at bounding box center [448, 602] width 69 height 14
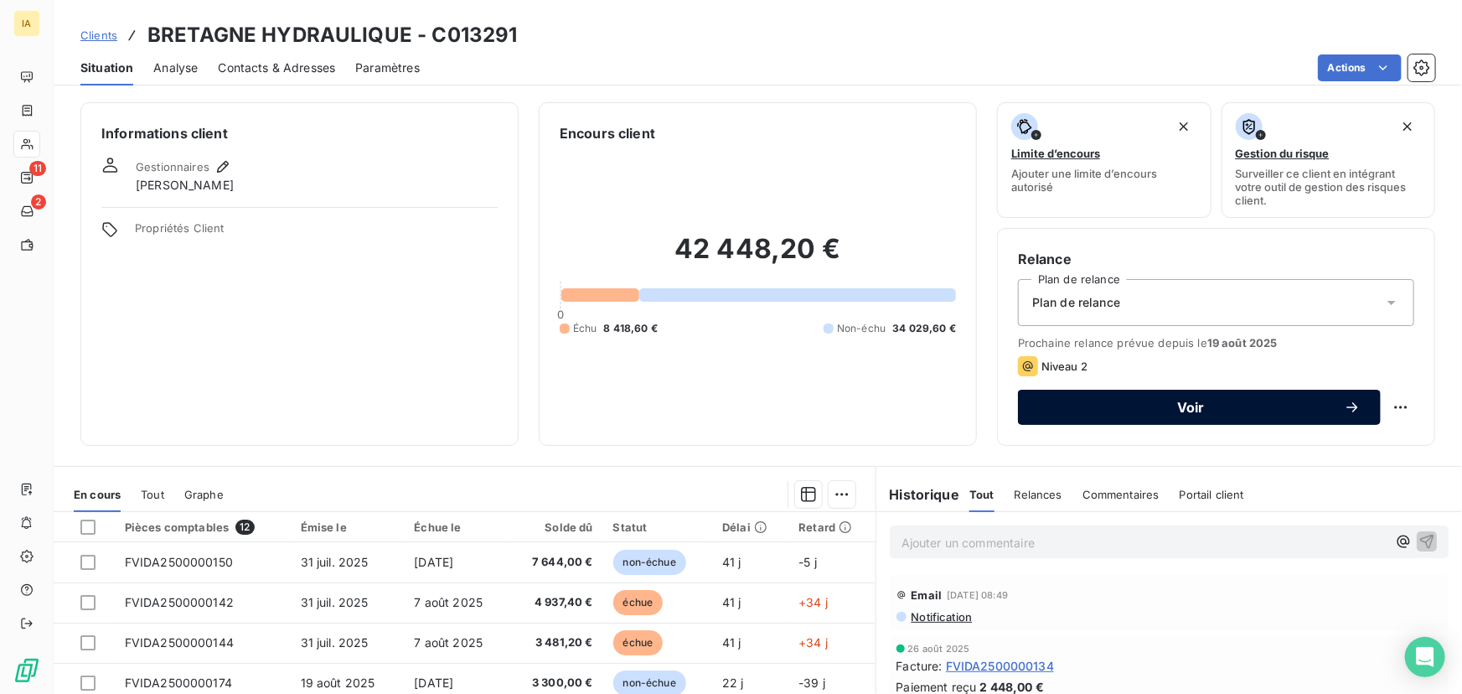
click at [1349, 410] on icon "button" at bounding box center [1352, 407] width 17 height 17
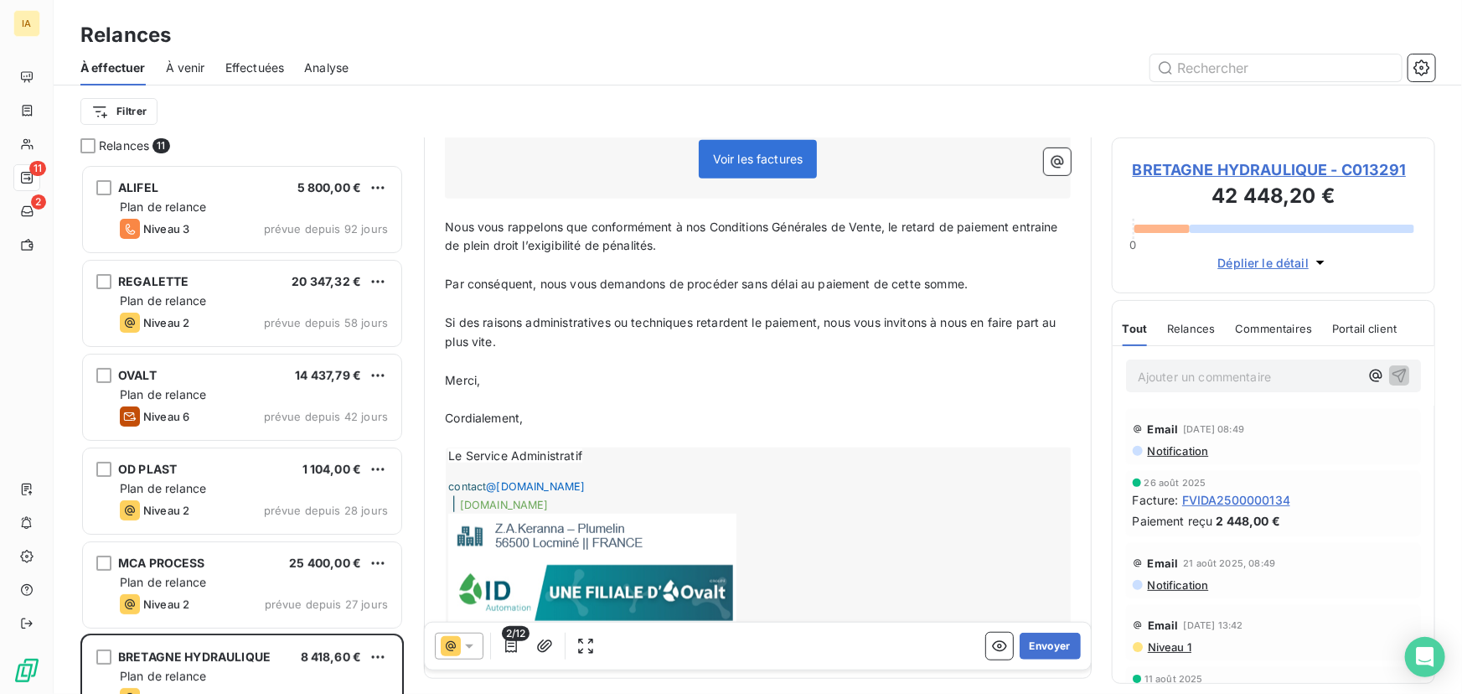
scroll to position [457, 0]
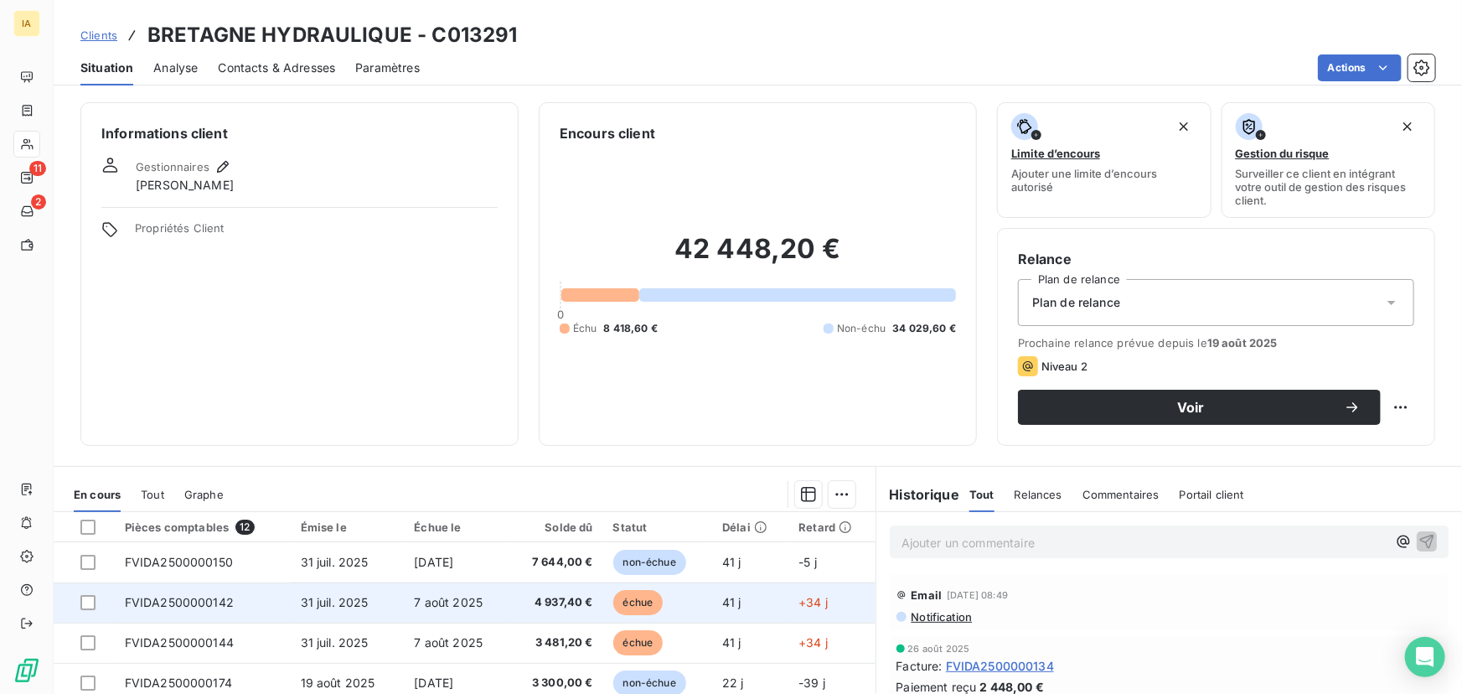
click at [518, 605] on span "4 937,40 €" at bounding box center [555, 602] width 75 height 17
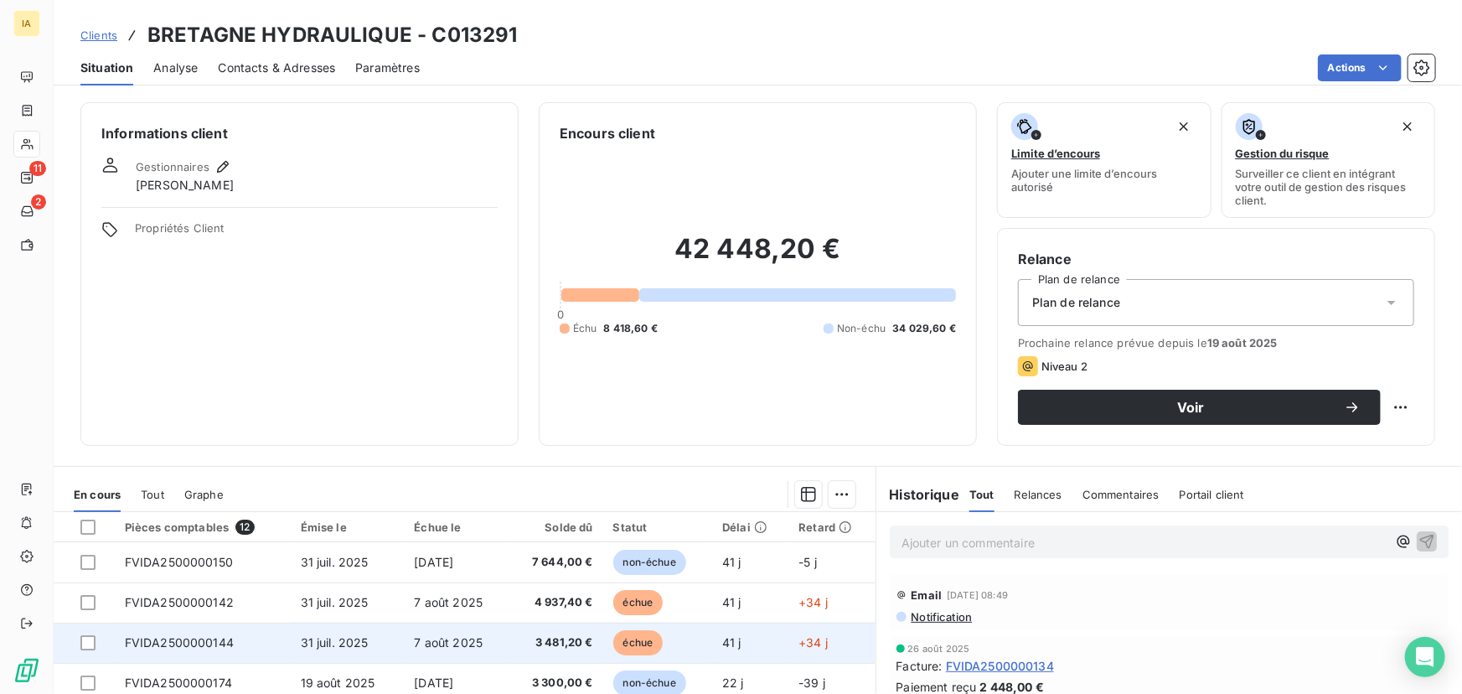
click at [452, 642] on span "7 août 2025" at bounding box center [448, 642] width 69 height 14
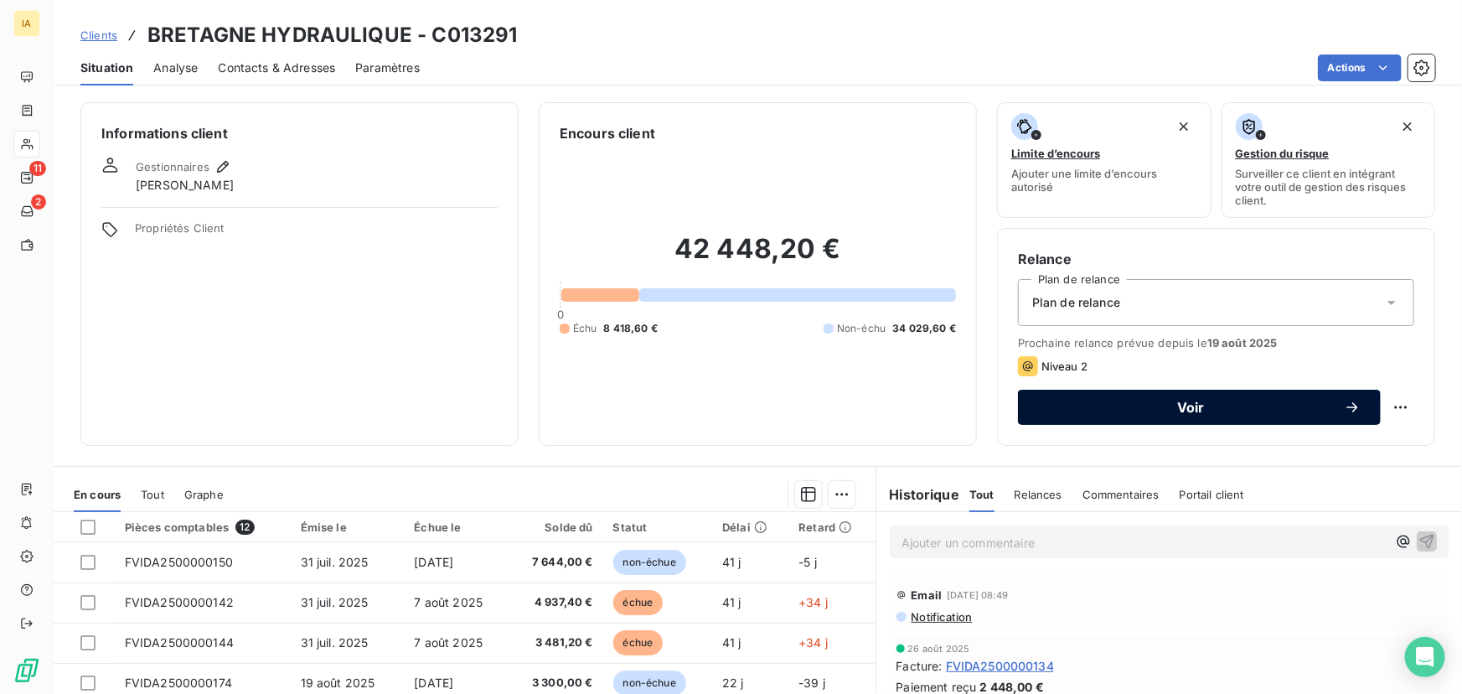
click at [1211, 412] on span "Voir" at bounding box center [1191, 406] width 306 height 13
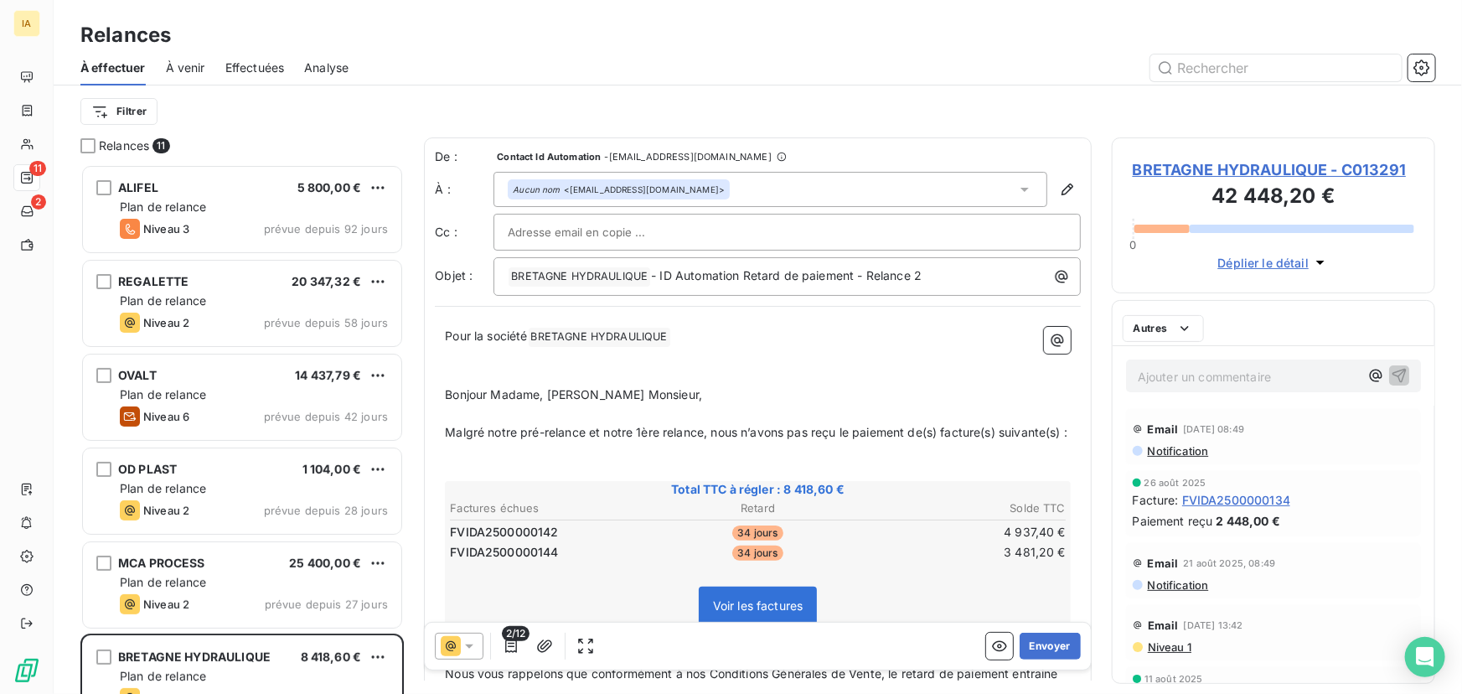
scroll to position [518, 312]
click at [1044, 648] on button "Envoyer" at bounding box center [1049, 645] width 61 height 27
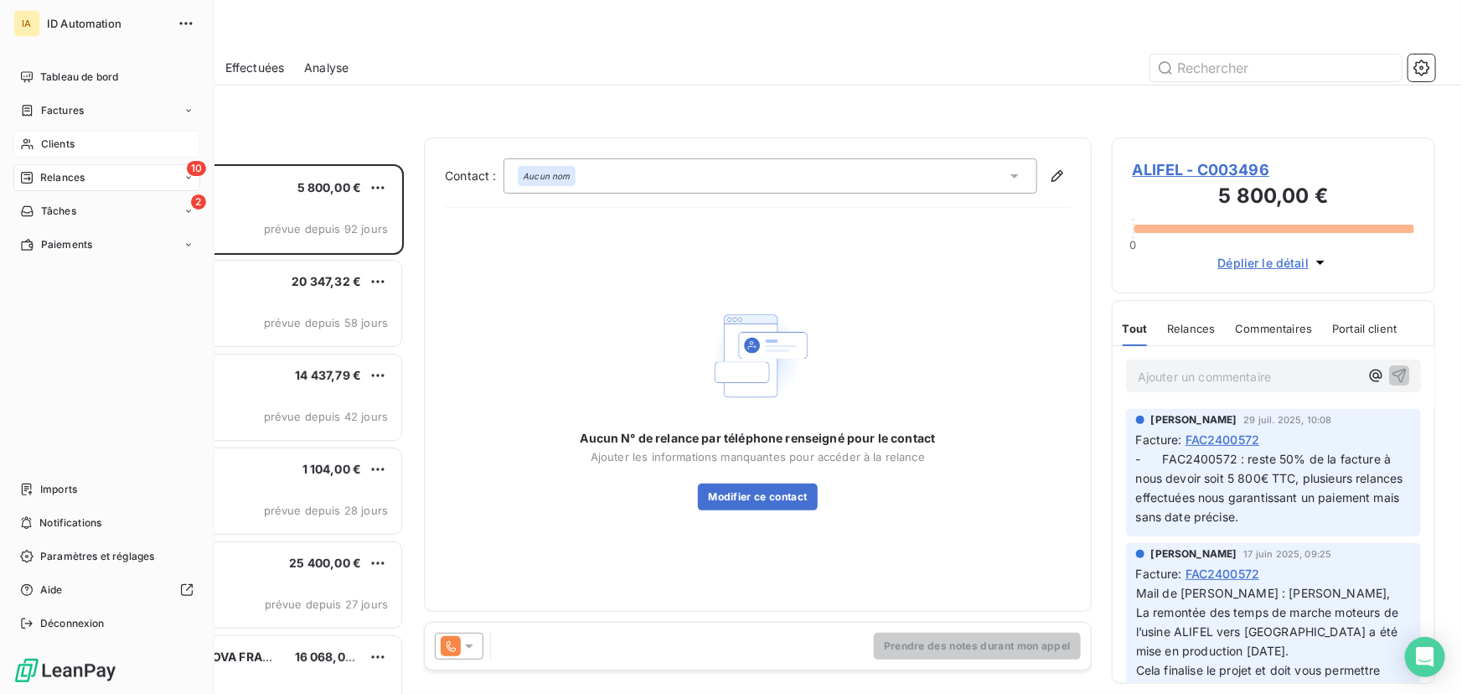
click at [58, 142] on span "Clients" at bounding box center [58, 144] width 34 height 15
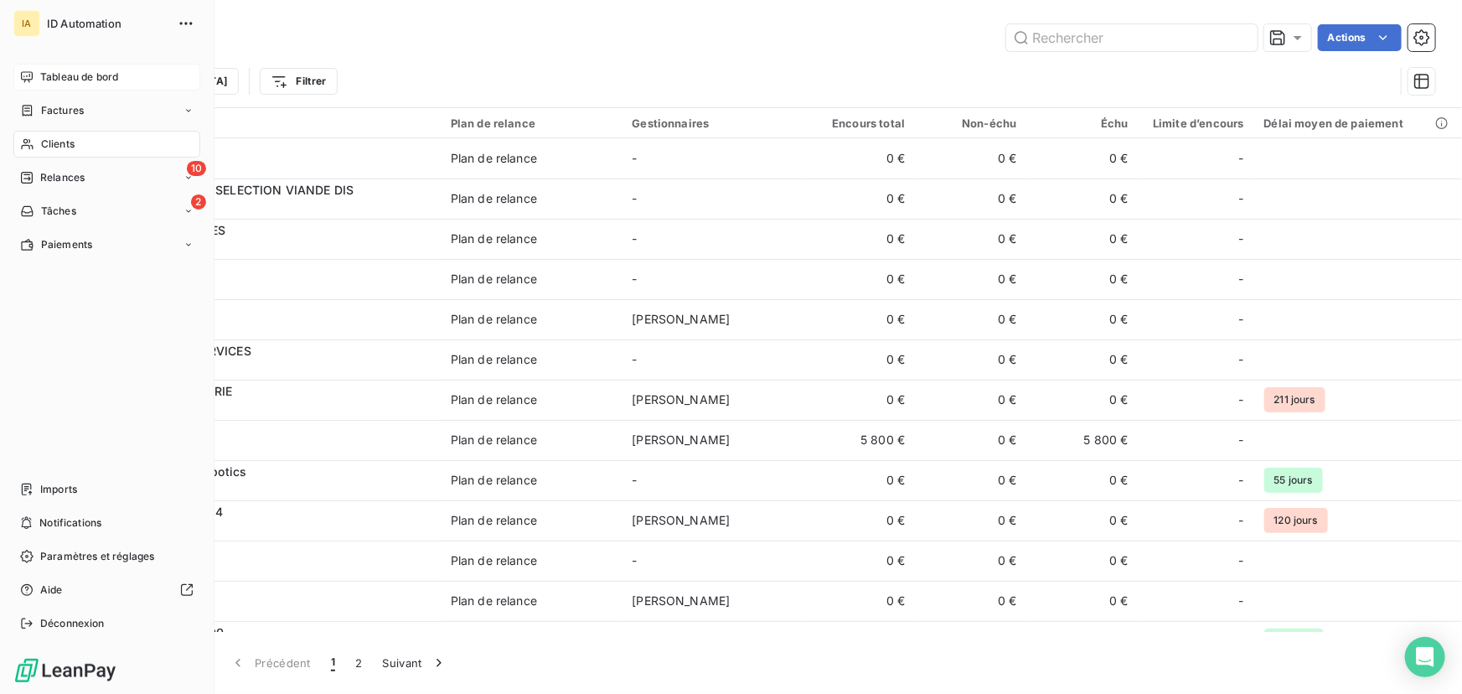
click at [42, 74] on span "Tableau de bord" at bounding box center [79, 77] width 78 height 15
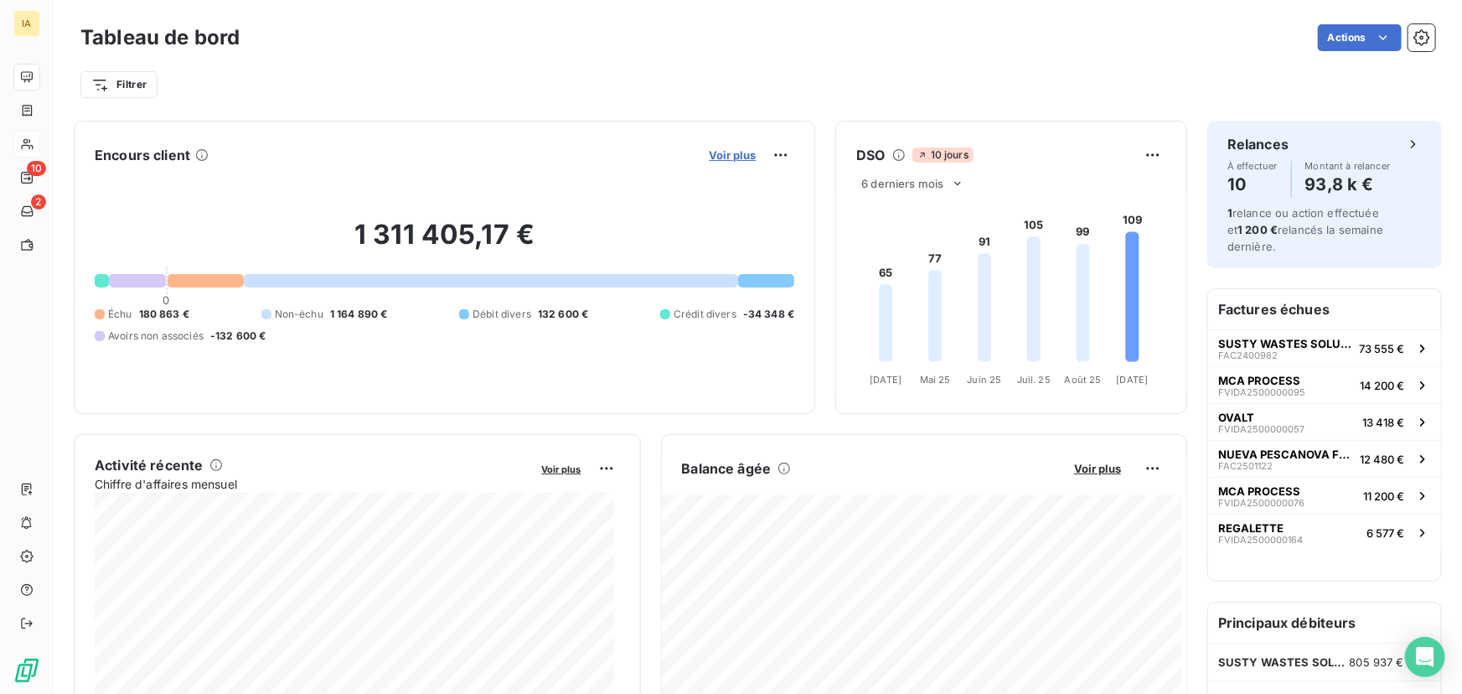
click at [729, 160] on span "Voir plus" at bounding box center [732, 154] width 47 height 13
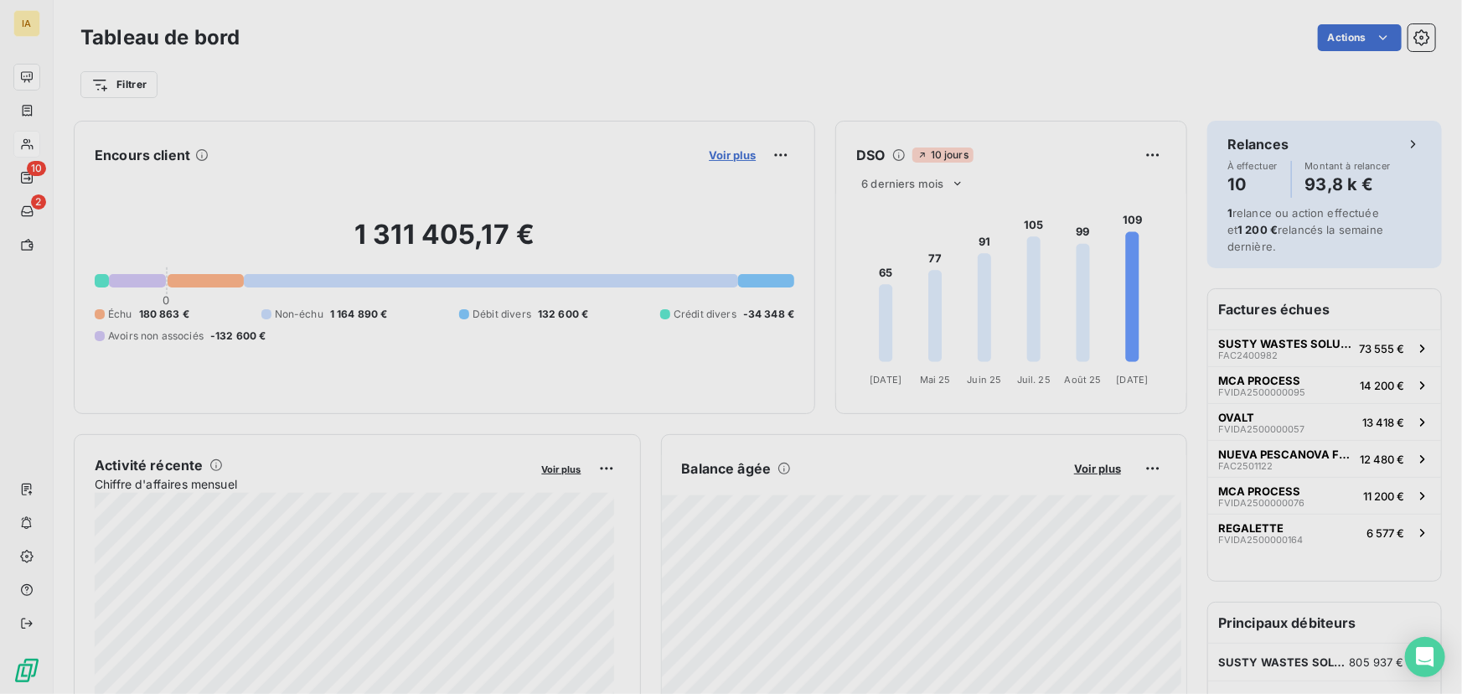
scroll to position [12, 12]
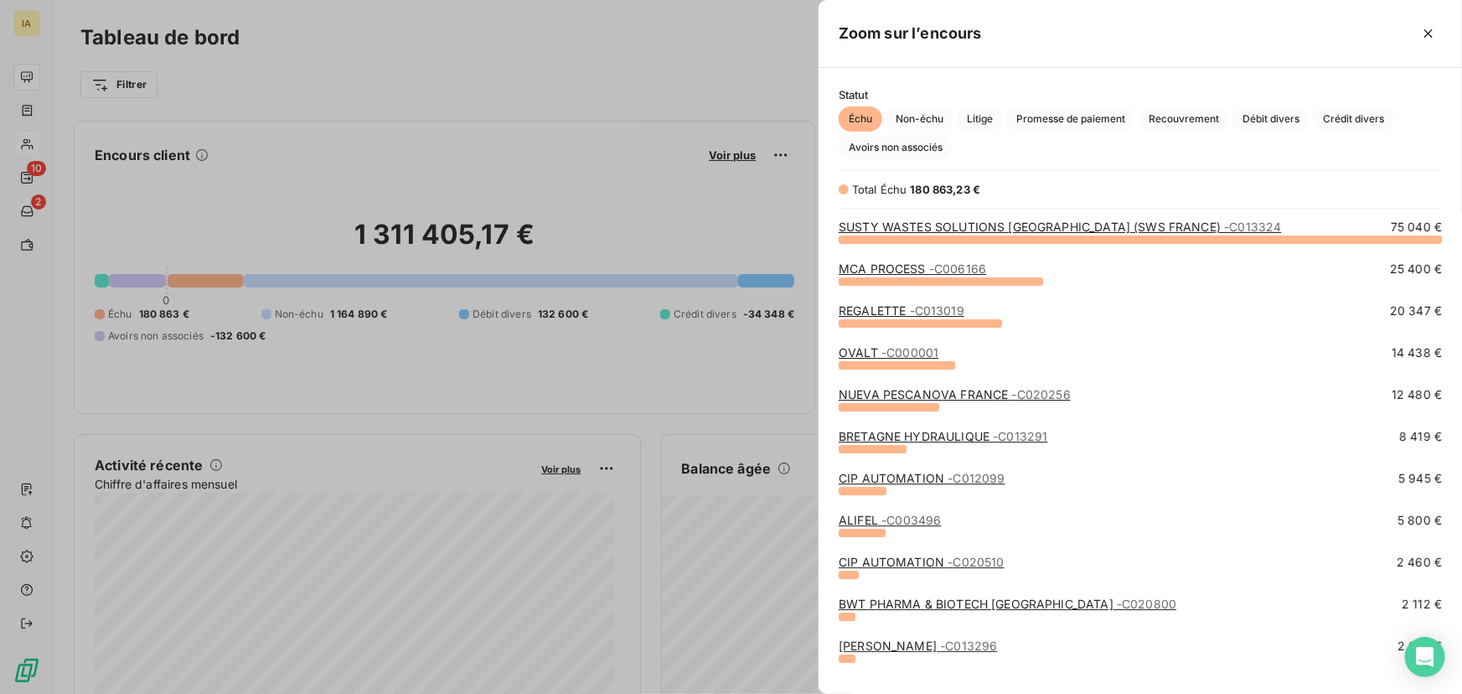
click at [910, 477] on link "CIP AUTOMATION - C012099" at bounding box center [921, 478] width 166 height 14
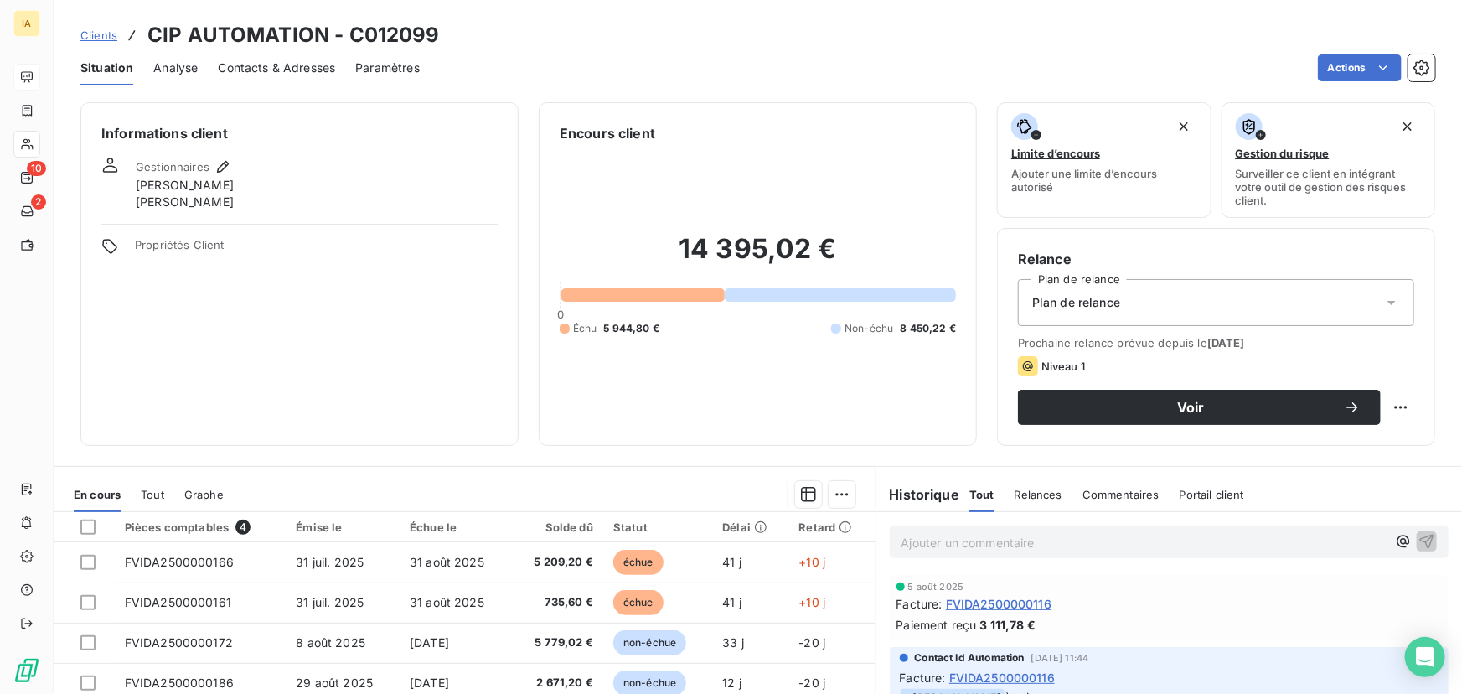
scroll to position [75, 0]
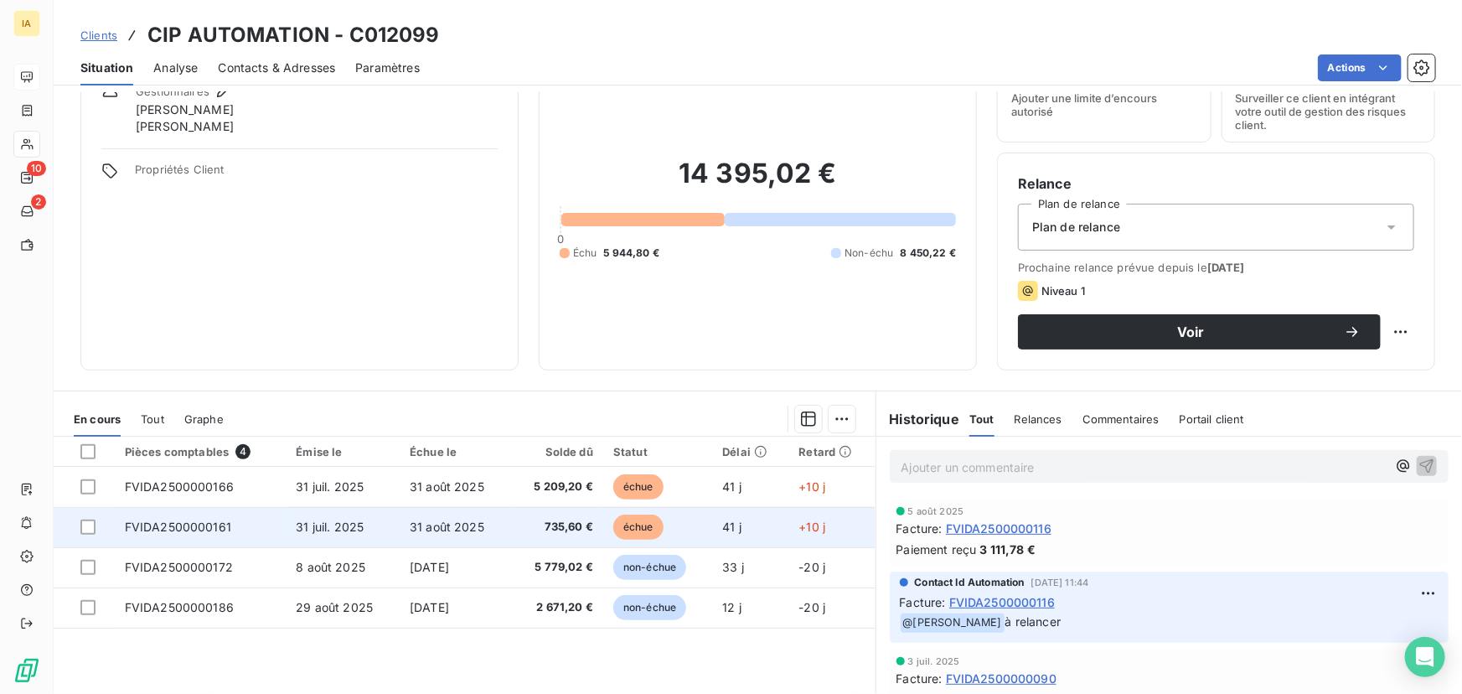
click at [716, 521] on td "41 j" at bounding box center [750, 527] width 76 height 40
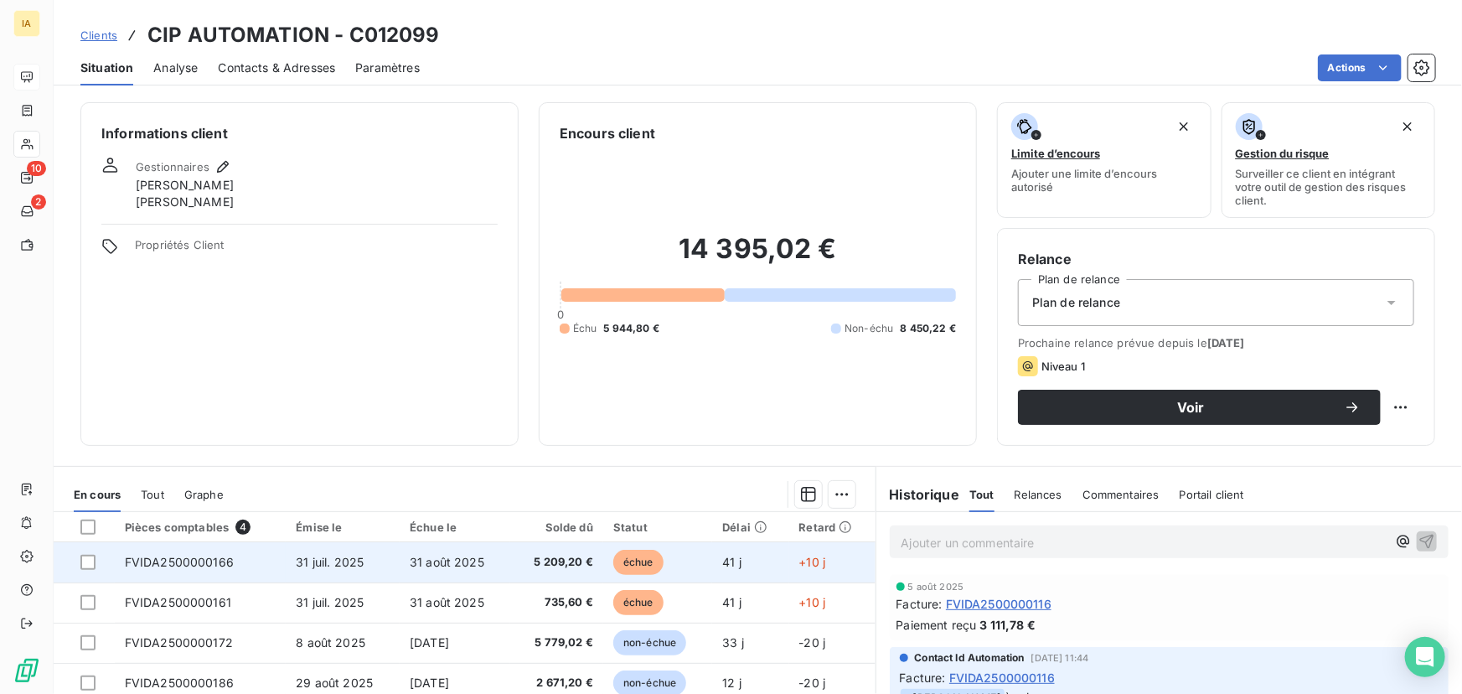
click at [359, 560] on td "31 juil. 2025" at bounding box center [343, 562] width 114 height 40
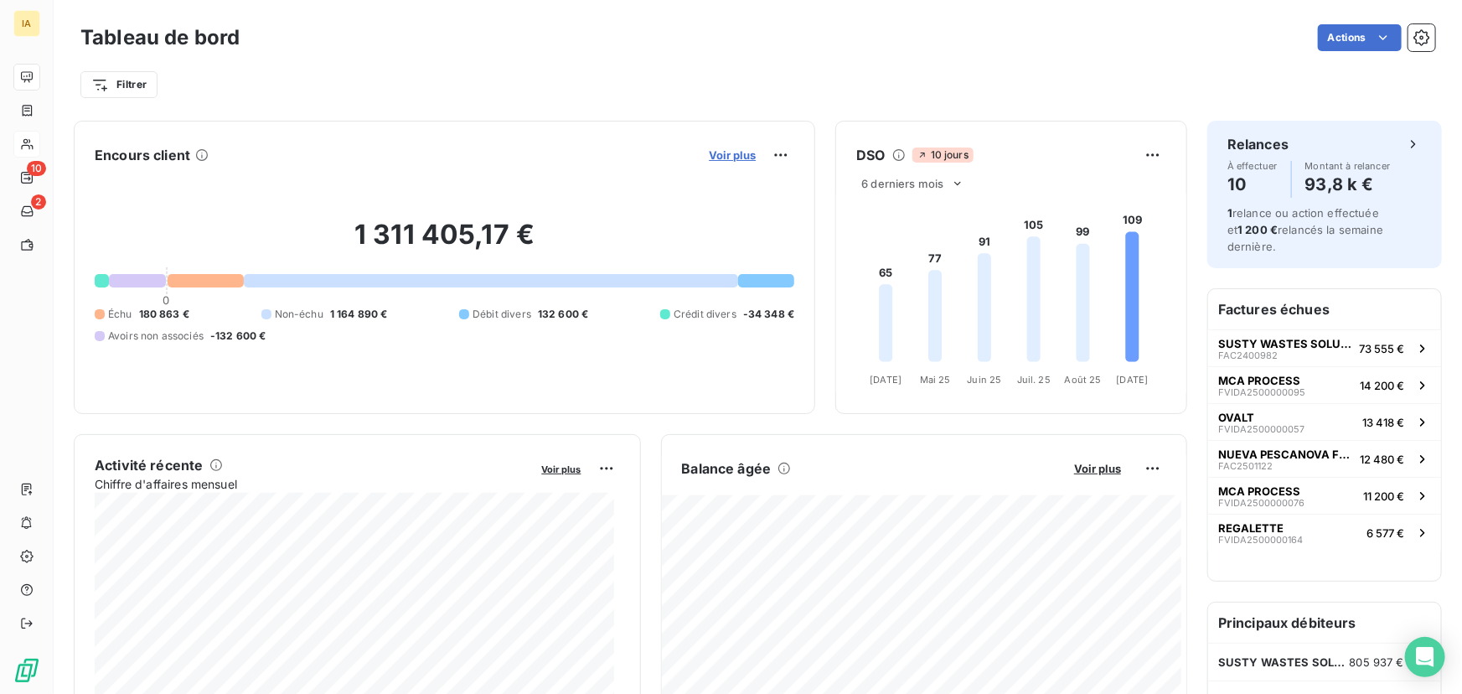
click at [720, 152] on span "Voir plus" at bounding box center [732, 154] width 47 height 13
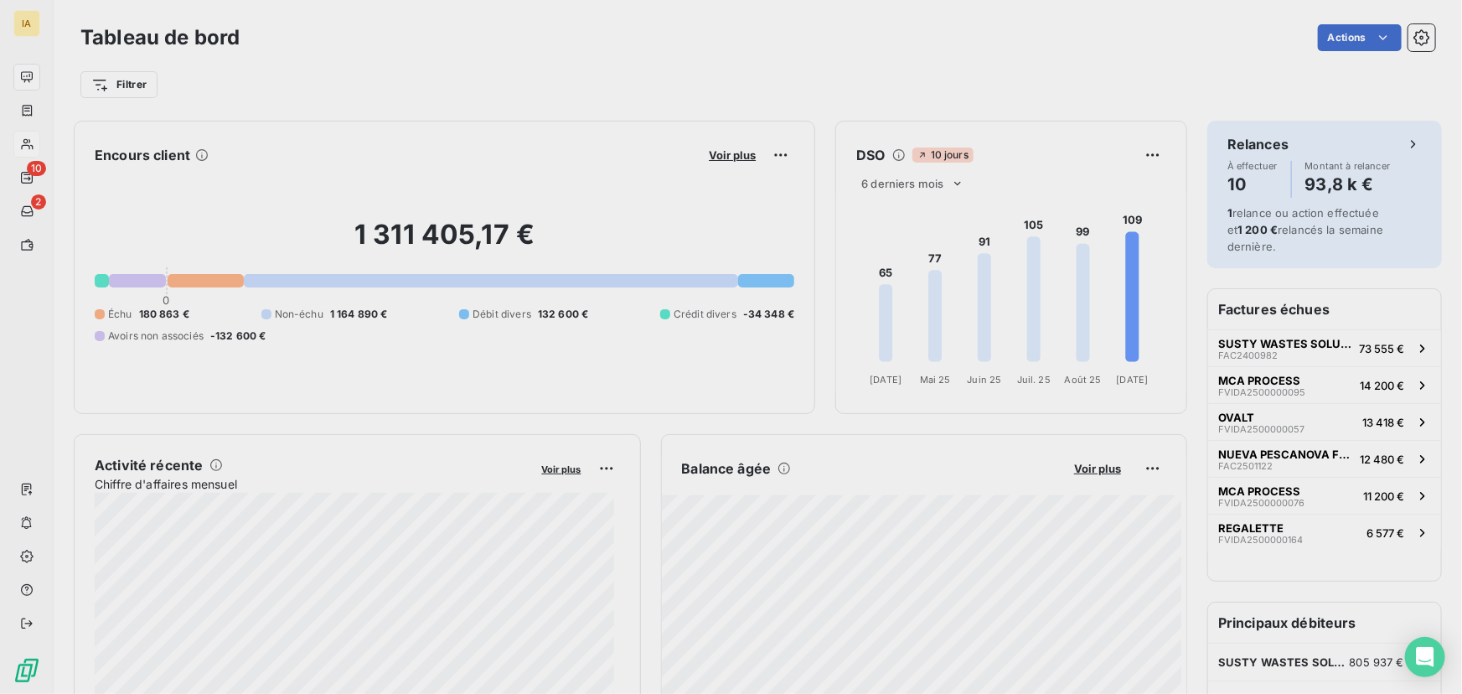
scroll to position [682, 632]
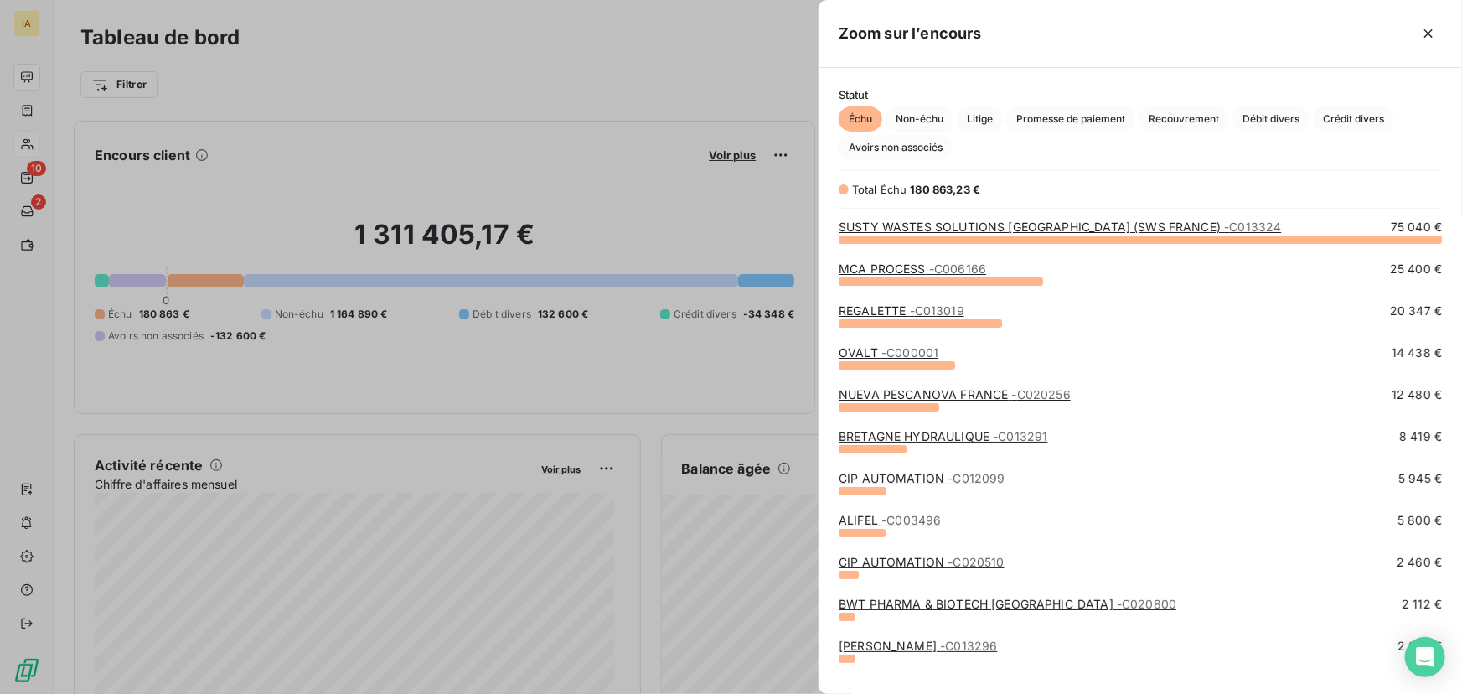
click at [897, 520] on span "- C003496" at bounding box center [910, 520] width 59 height 14
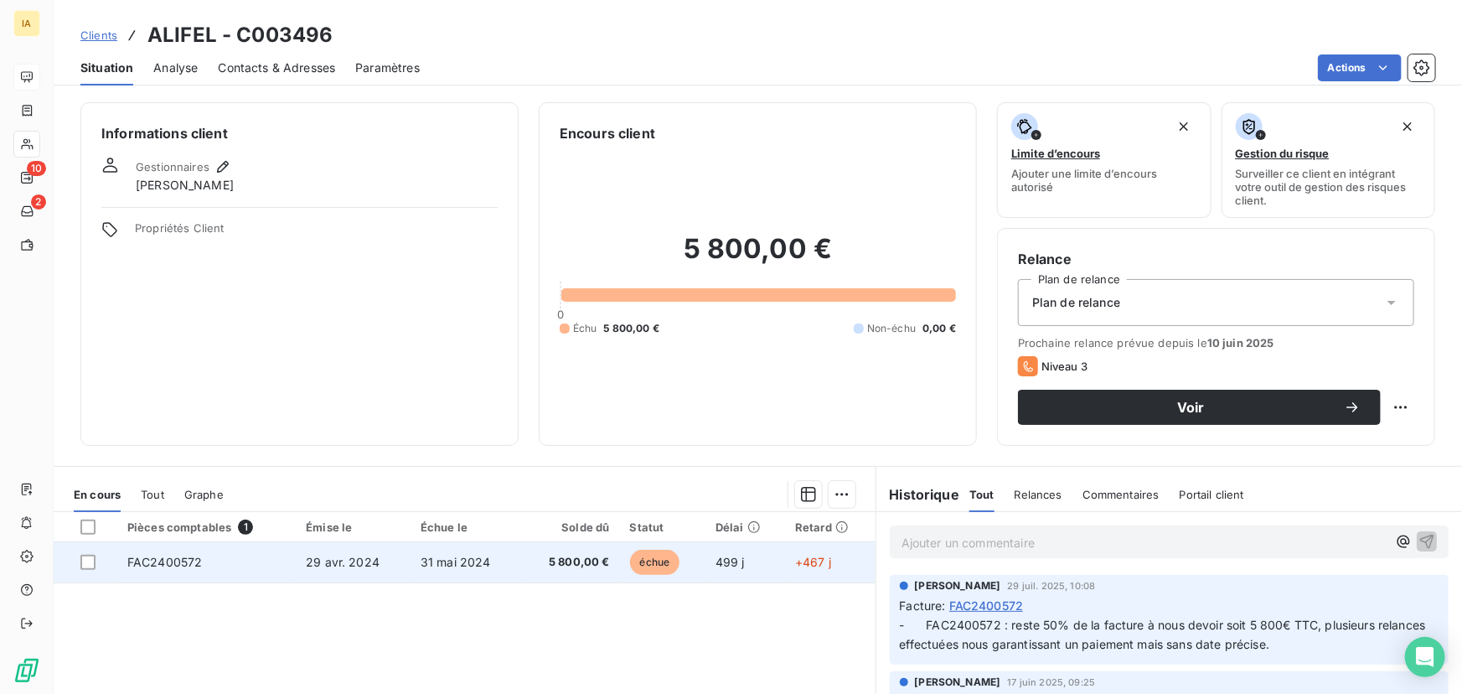
click at [317, 574] on td "29 avr. 2024" at bounding box center [353, 562] width 115 height 40
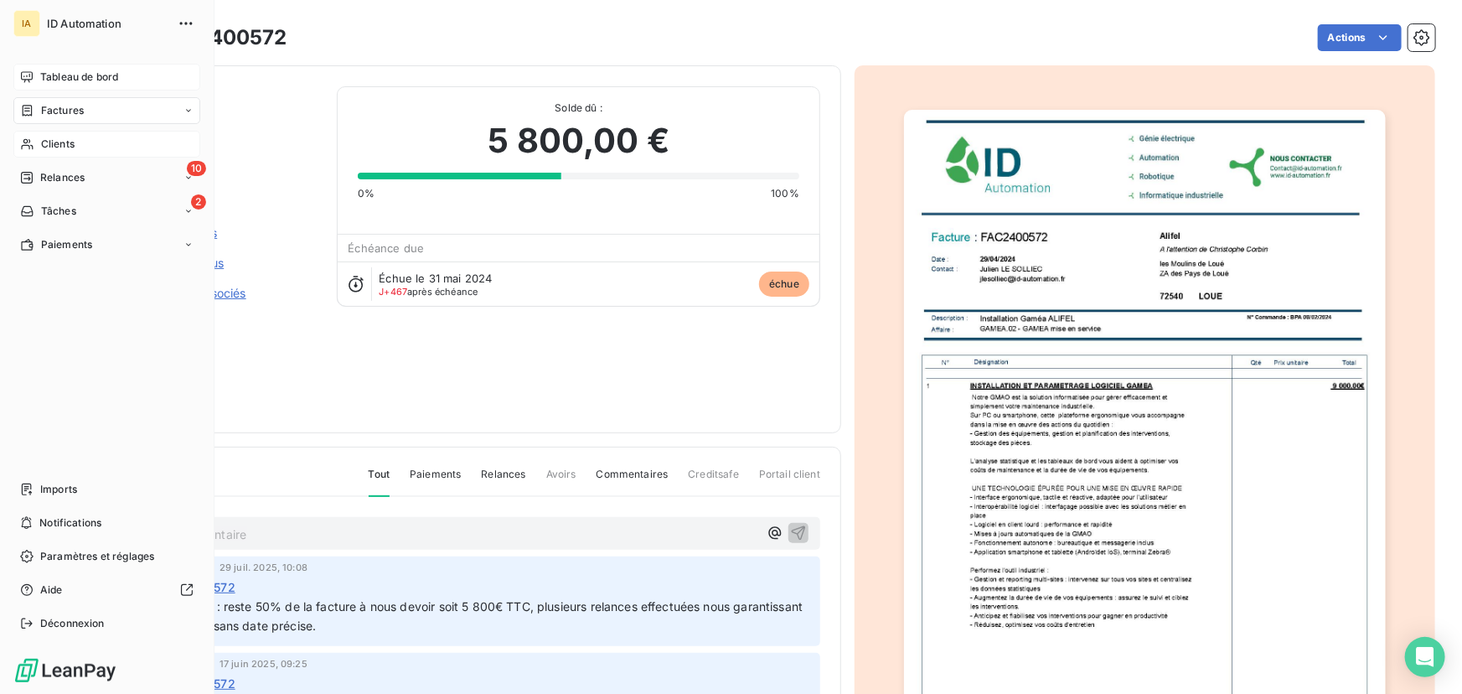
click at [85, 78] on span "Tableau de bord" at bounding box center [79, 77] width 78 height 15
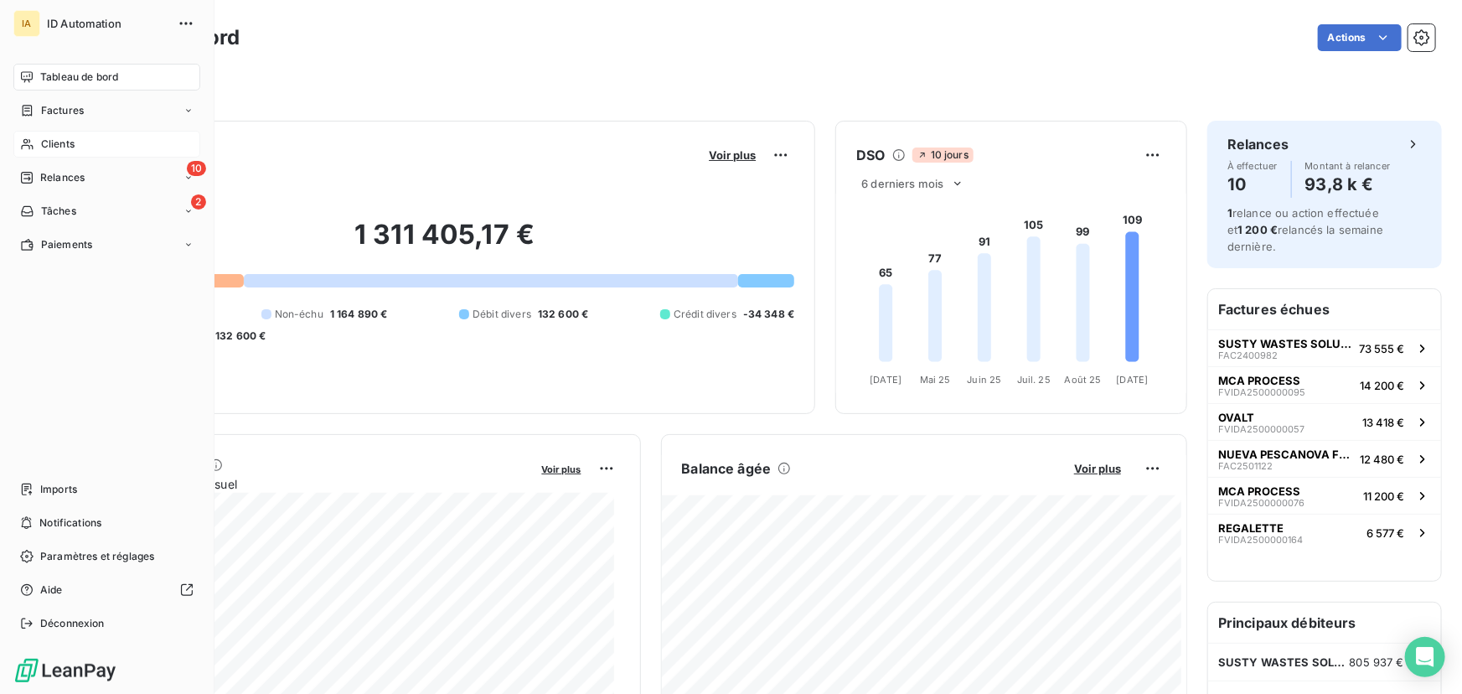
click at [80, 80] on span "Tableau de bord" at bounding box center [79, 77] width 78 height 15
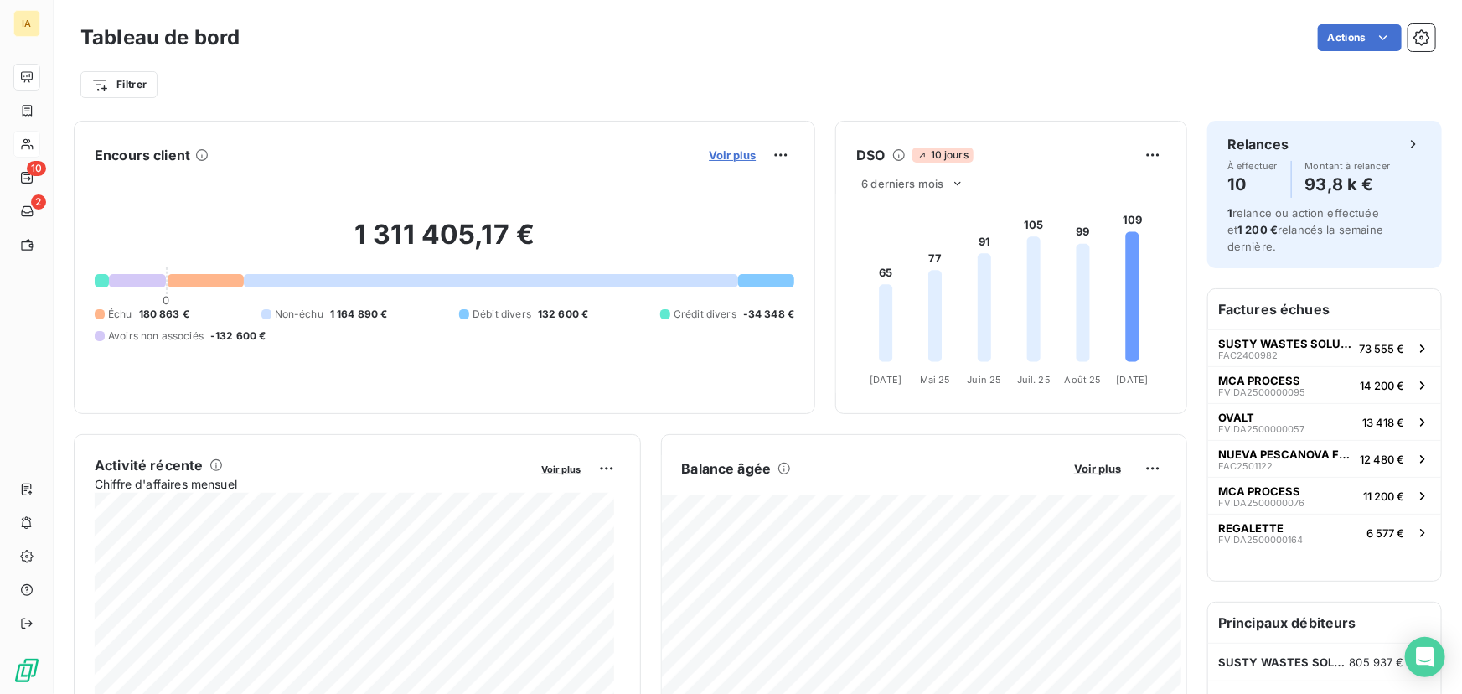
click at [736, 160] on span "Voir plus" at bounding box center [732, 154] width 47 height 13
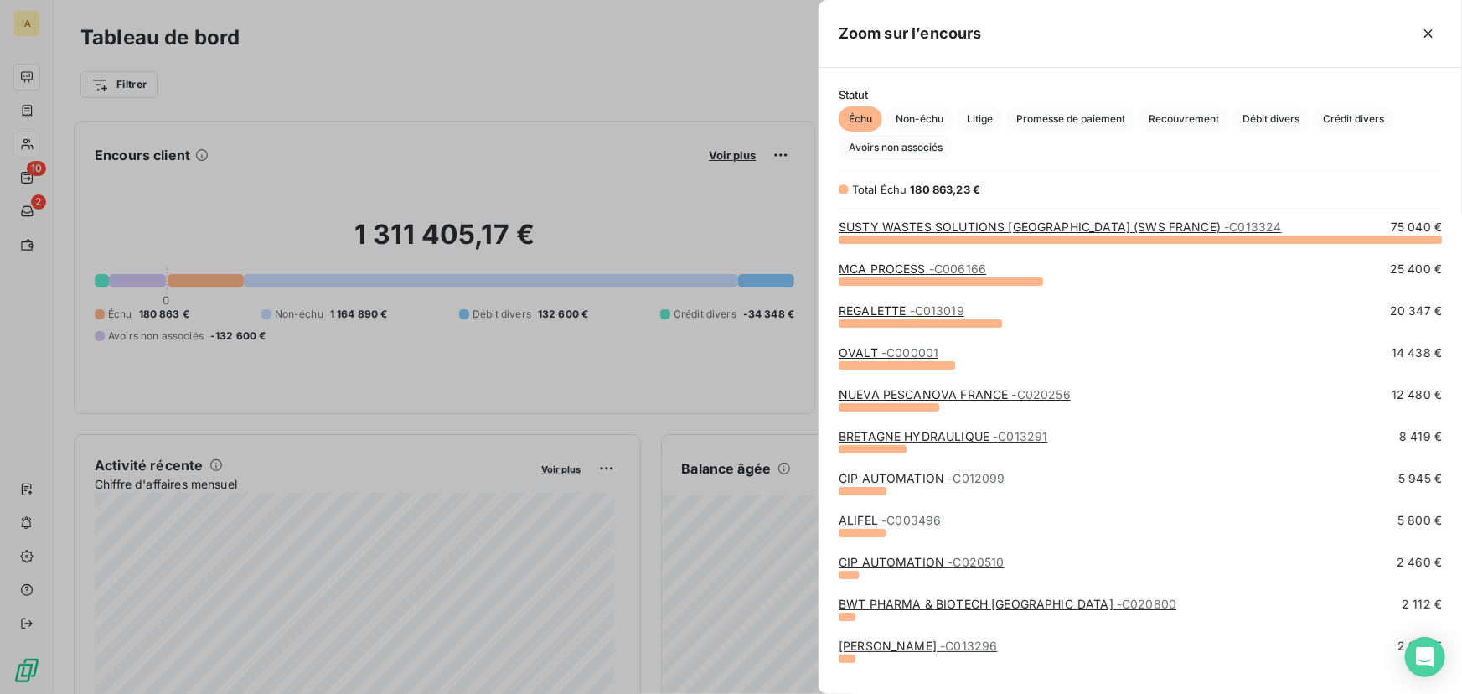
scroll to position [75, 0]
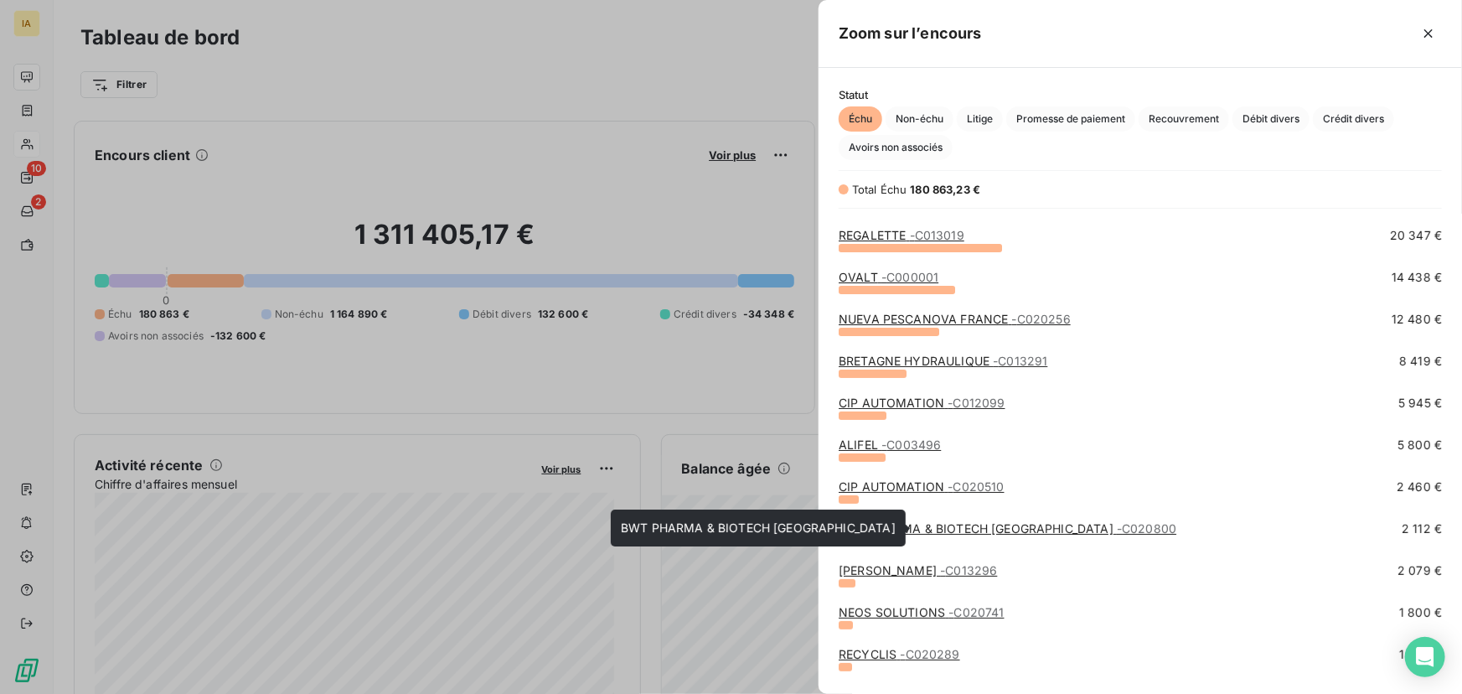
click at [905, 522] on link "BWT PHARMA & BIOTECH [GEOGRAPHIC_DATA] - C020800" at bounding box center [1007, 528] width 338 height 14
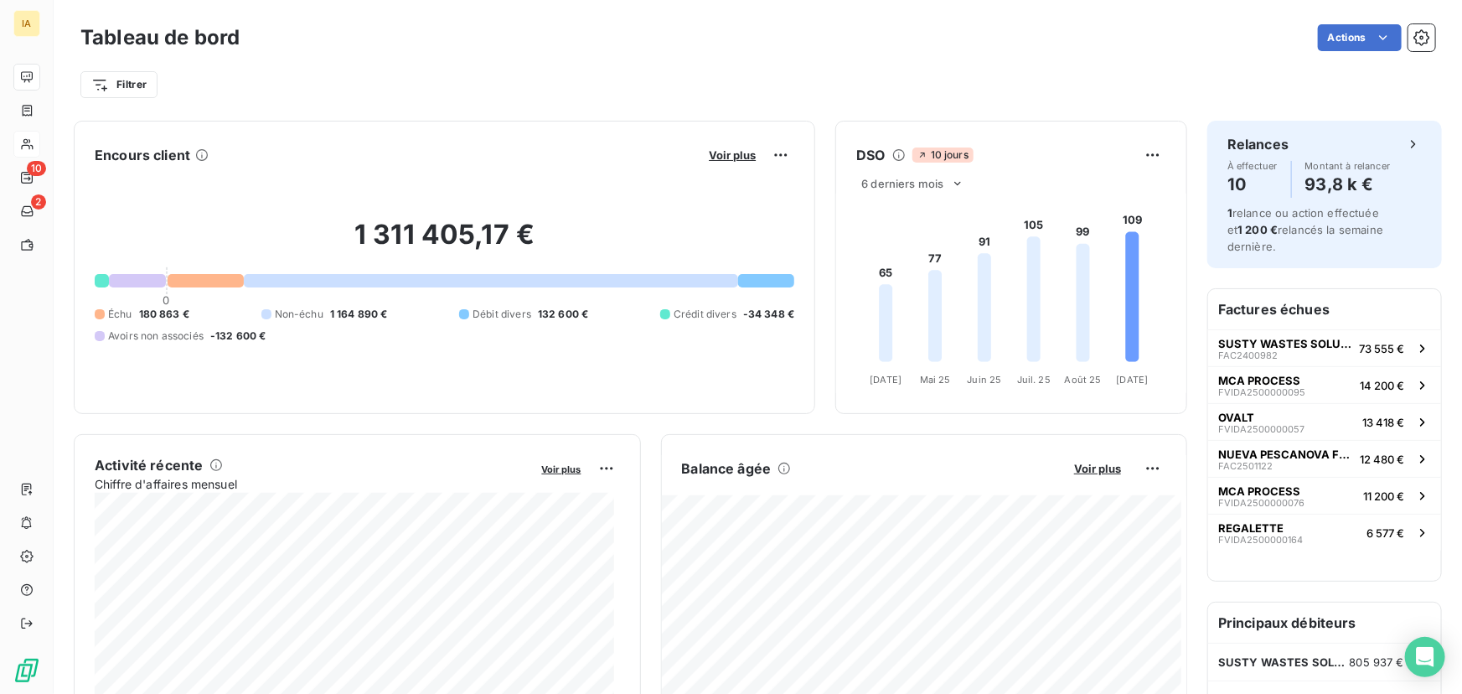
click at [704, 145] on div "Voir plus" at bounding box center [749, 155] width 90 height 27
click at [711, 151] on span "Voir plus" at bounding box center [732, 154] width 47 height 13
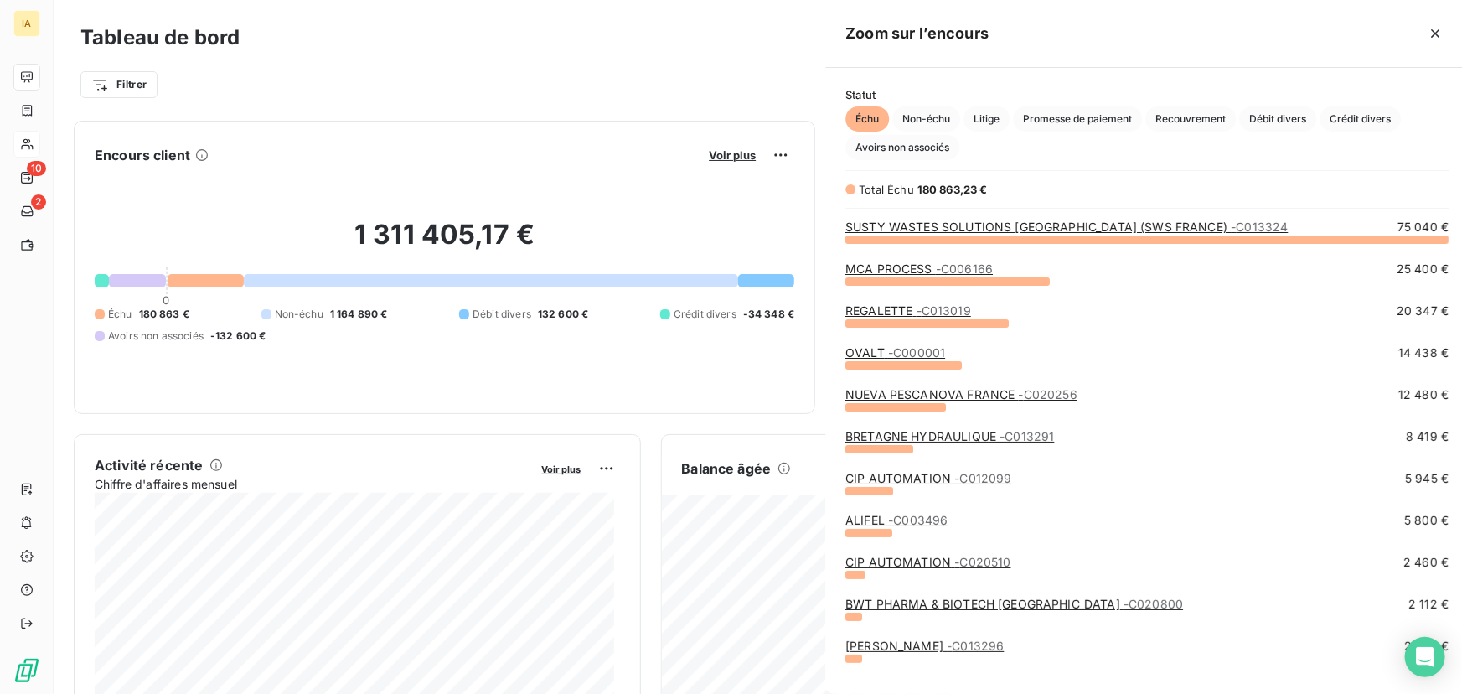
scroll to position [682, 632]
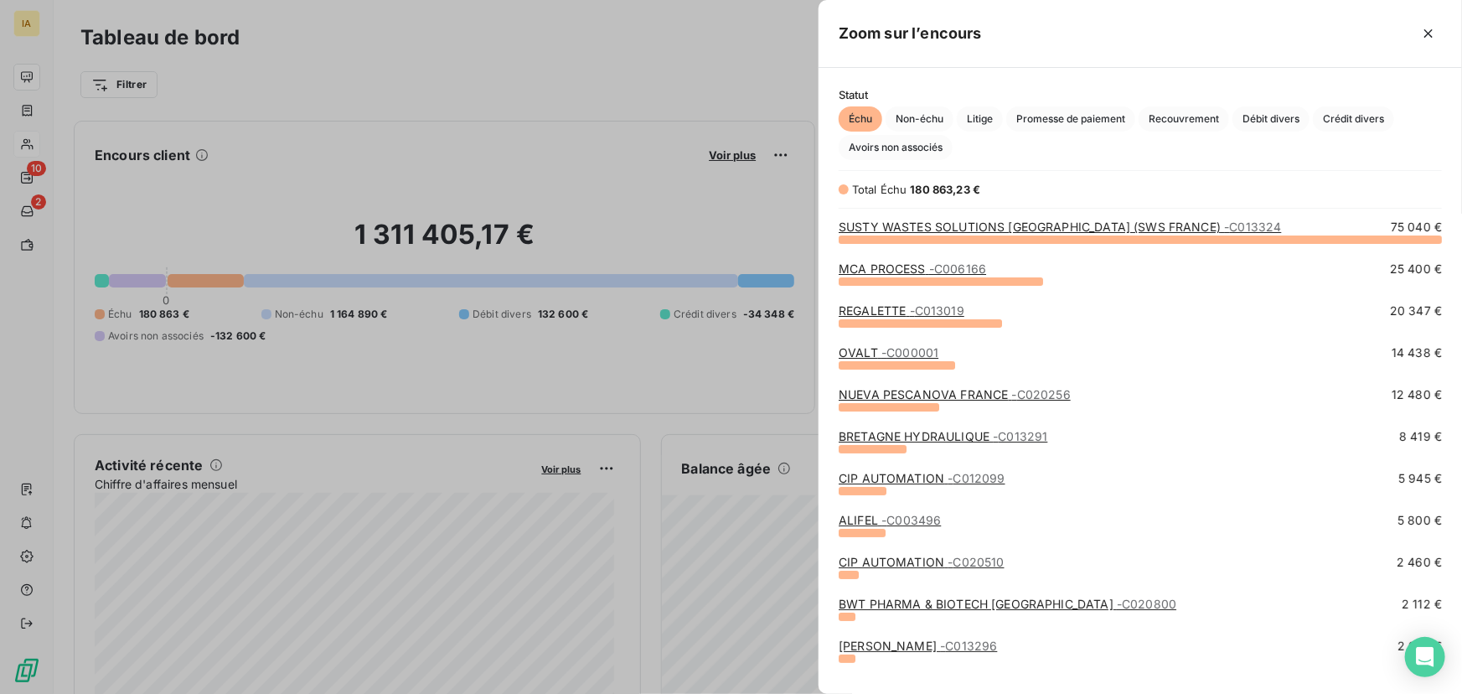
click at [909, 606] on link "BWT PHARMA & BIOTECH [GEOGRAPHIC_DATA] - C020800" at bounding box center [1007, 603] width 338 height 14
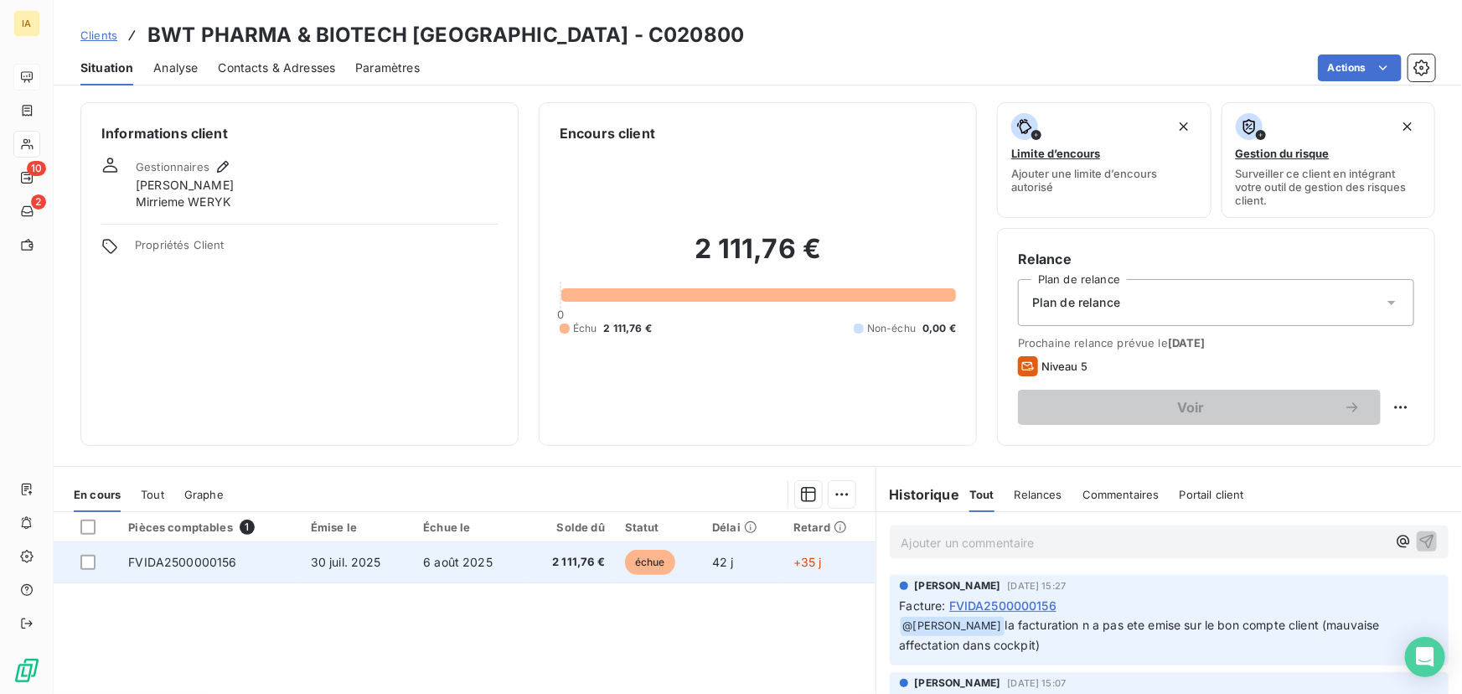
click at [310, 543] on td "30 juil. 2025" at bounding box center [357, 562] width 112 height 40
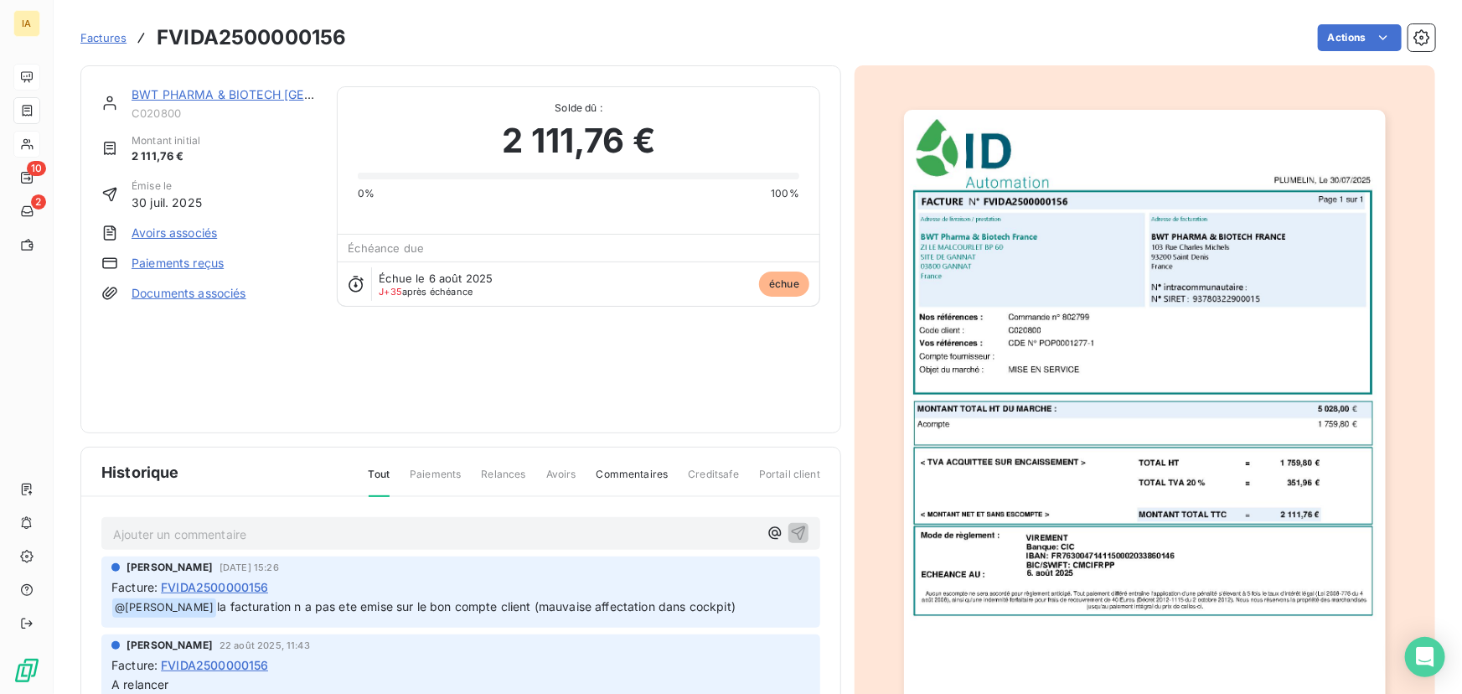
click at [1138, 268] on img "button" at bounding box center [1145, 451] width 482 height 682
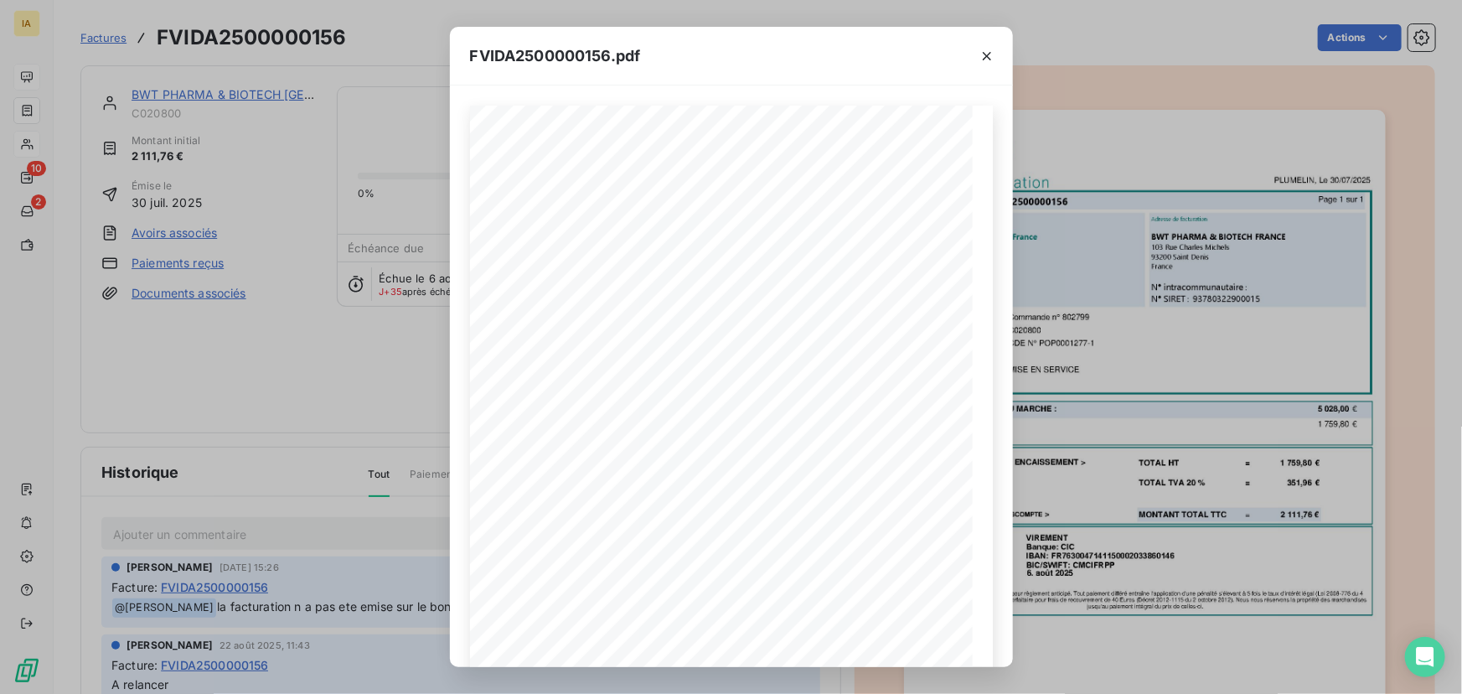
click at [1174, 454] on div "FVIDA2500000156.pdf Mode de règlement : ECHEANCE AU : [DATE] Aucun escompte ne …" at bounding box center [731, 347] width 1462 height 694
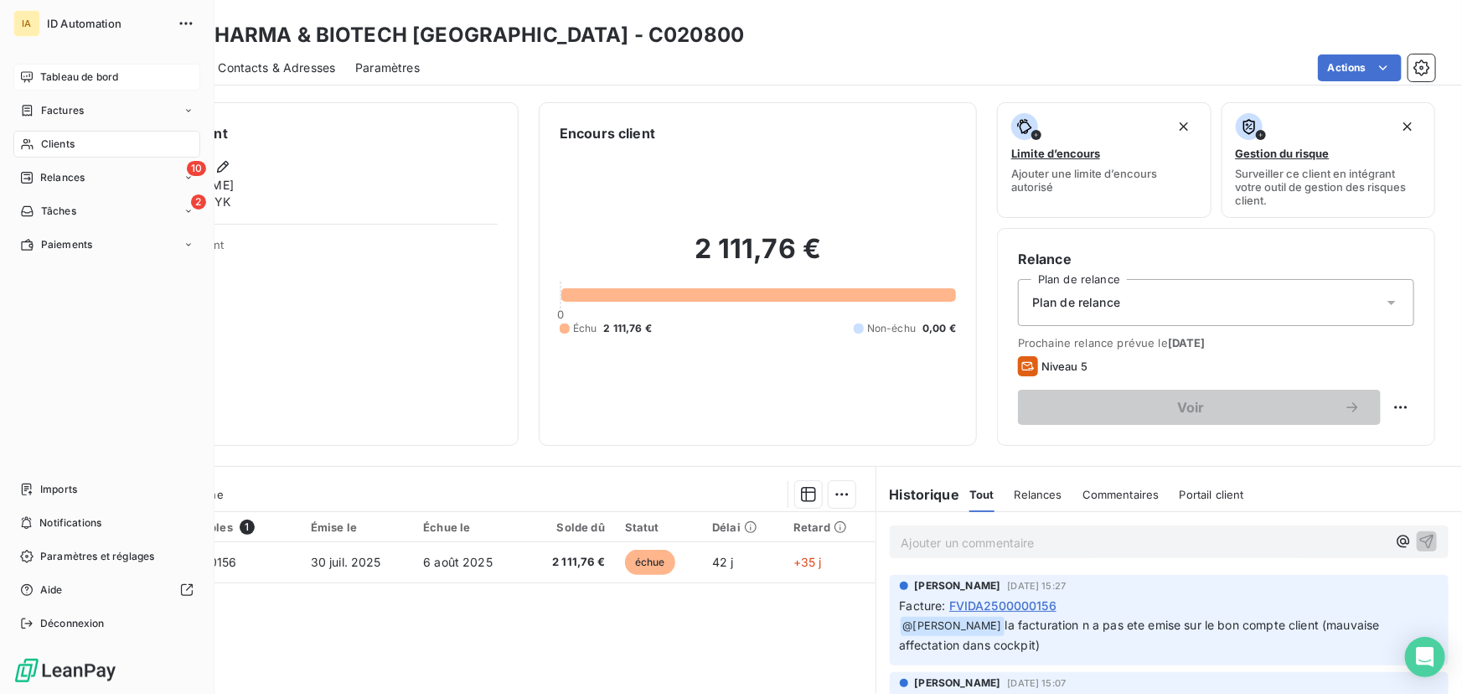
click at [75, 67] on div "Tableau de bord" at bounding box center [106, 77] width 187 height 27
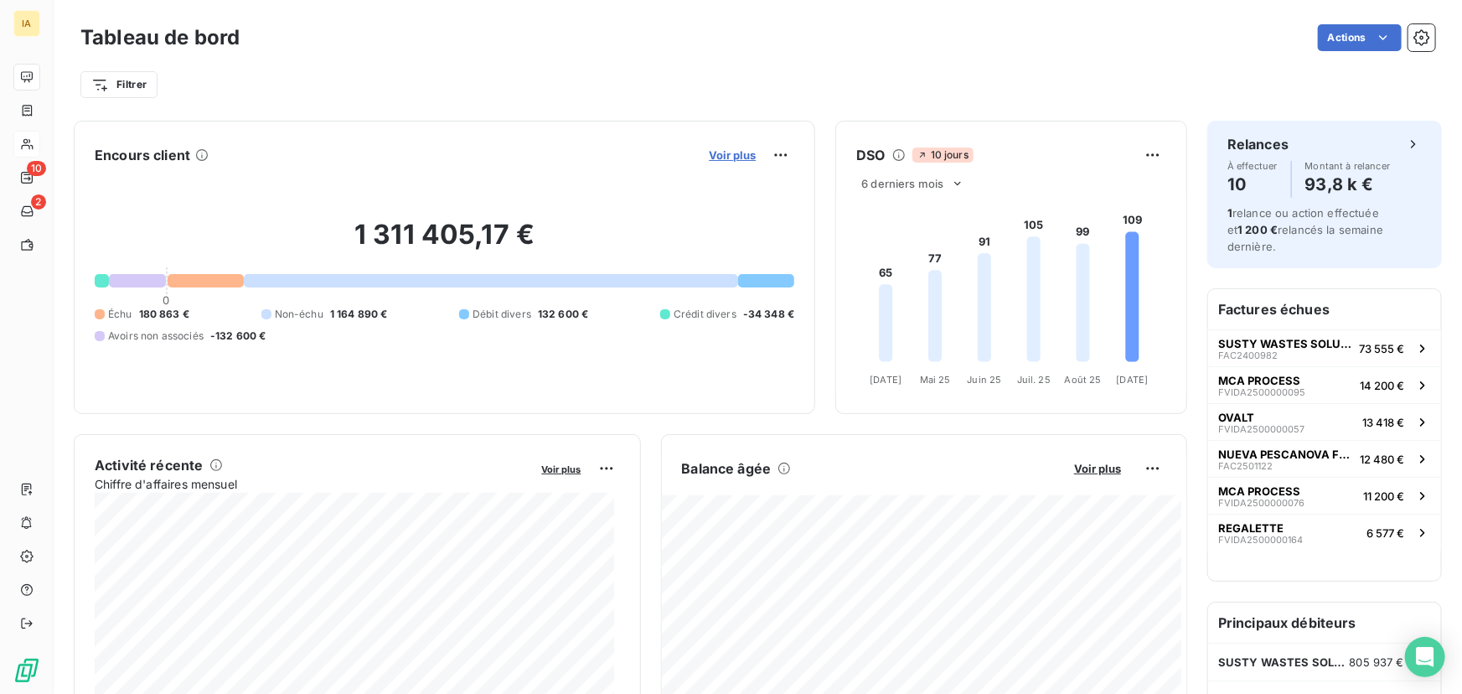
click at [726, 153] on span "Voir plus" at bounding box center [732, 154] width 47 height 13
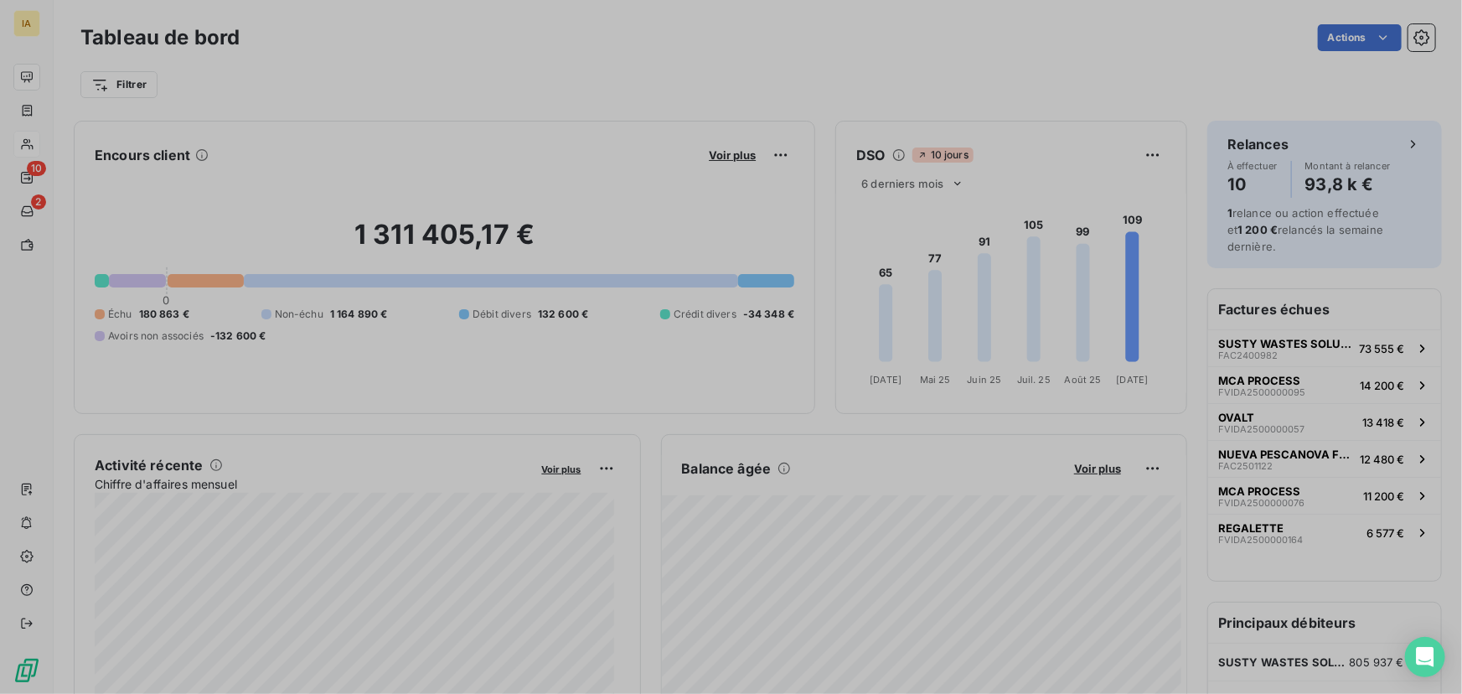
scroll to position [12, 12]
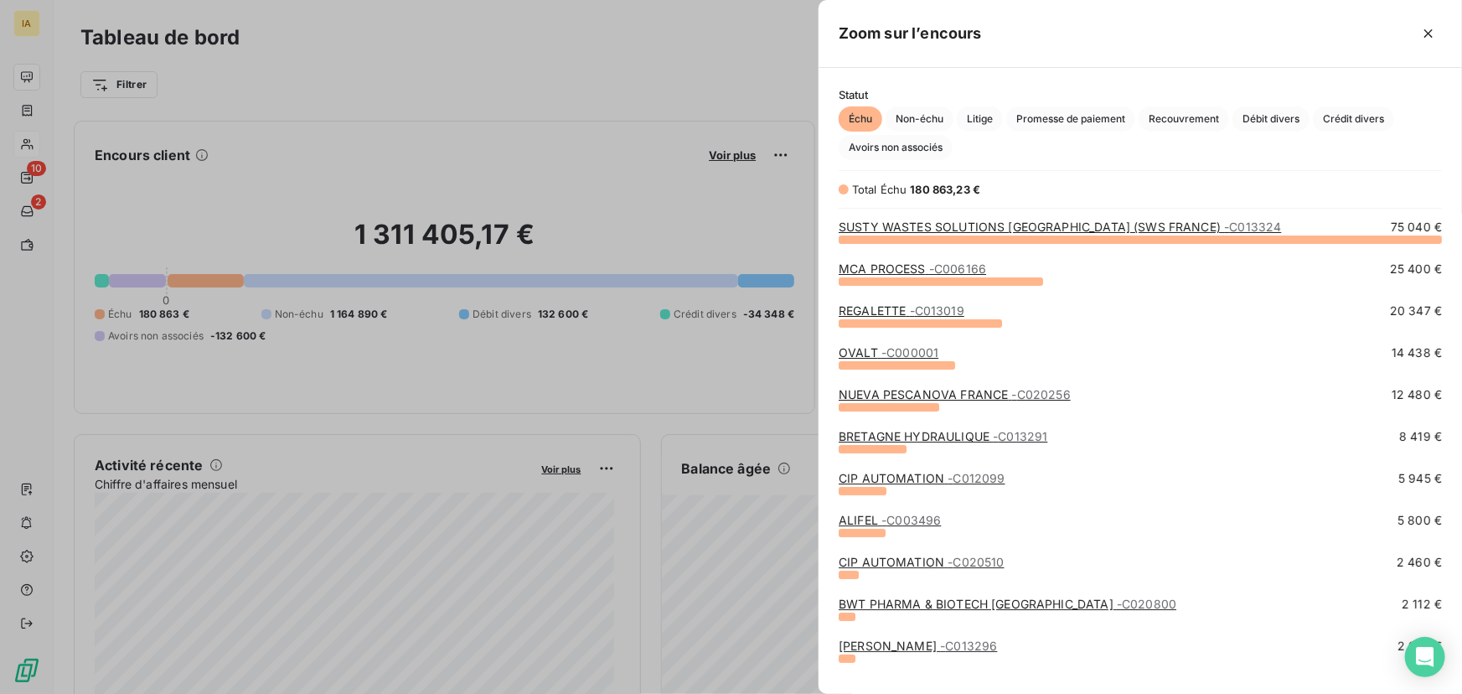
click at [899, 227] on link "SUSTY WASTES SOLUTIONS [GEOGRAPHIC_DATA] (SWS FRANCE) - C013324" at bounding box center [1059, 226] width 442 height 14
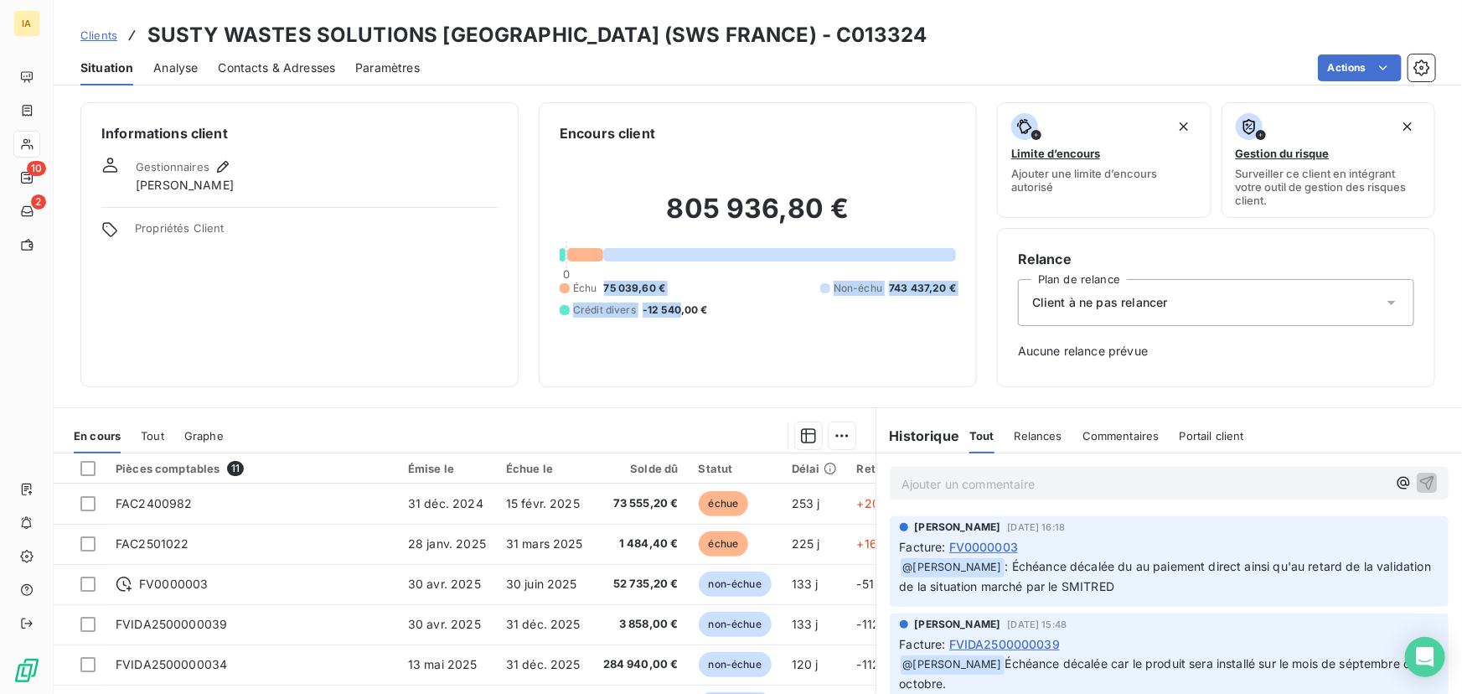
drag, startPoint x: 622, startPoint y: 285, endPoint x: 600, endPoint y: 286, distance: 22.6
click at [600, 286] on div "Échu 75 039,60 € Non-échu 743 437,20 € Crédit divers -12 540,00 €" at bounding box center [758, 299] width 396 height 37
click at [692, 289] on div "Échu 75 039,60 € Non-échu 743 437,20 € Crédit divers -12 540,00 €" at bounding box center [758, 299] width 396 height 37
drag, startPoint x: 630, startPoint y: 291, endPoint x: 615, endPoint y: 290, distance: 15.1
click at [615, 290] on div "Échu 75 039,60 € Non-échu 743 437,20 € Crédit divers -12 540,00 €" at bounding box center [758, 299] width 396 height 37
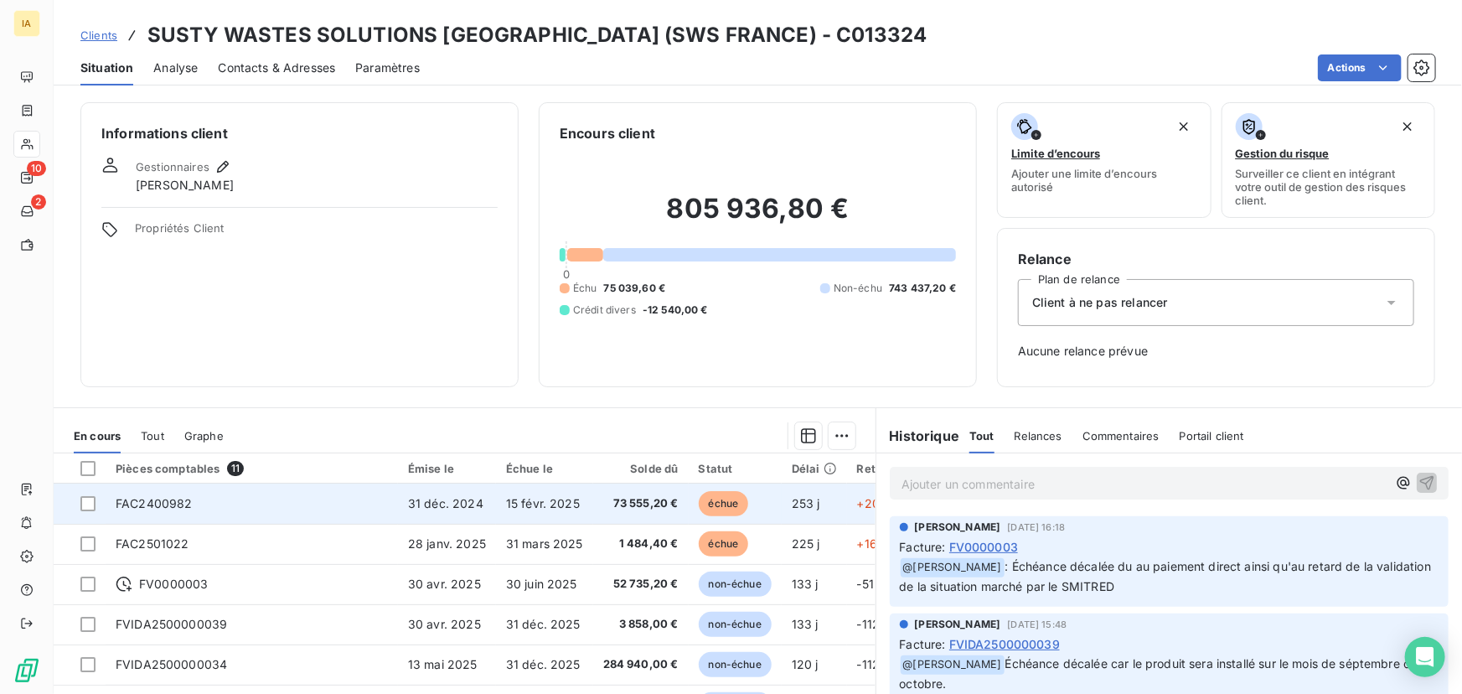
click at [635, 503] on span "73 555,20 €" at bounding box center [640, 503] width 75 height 17
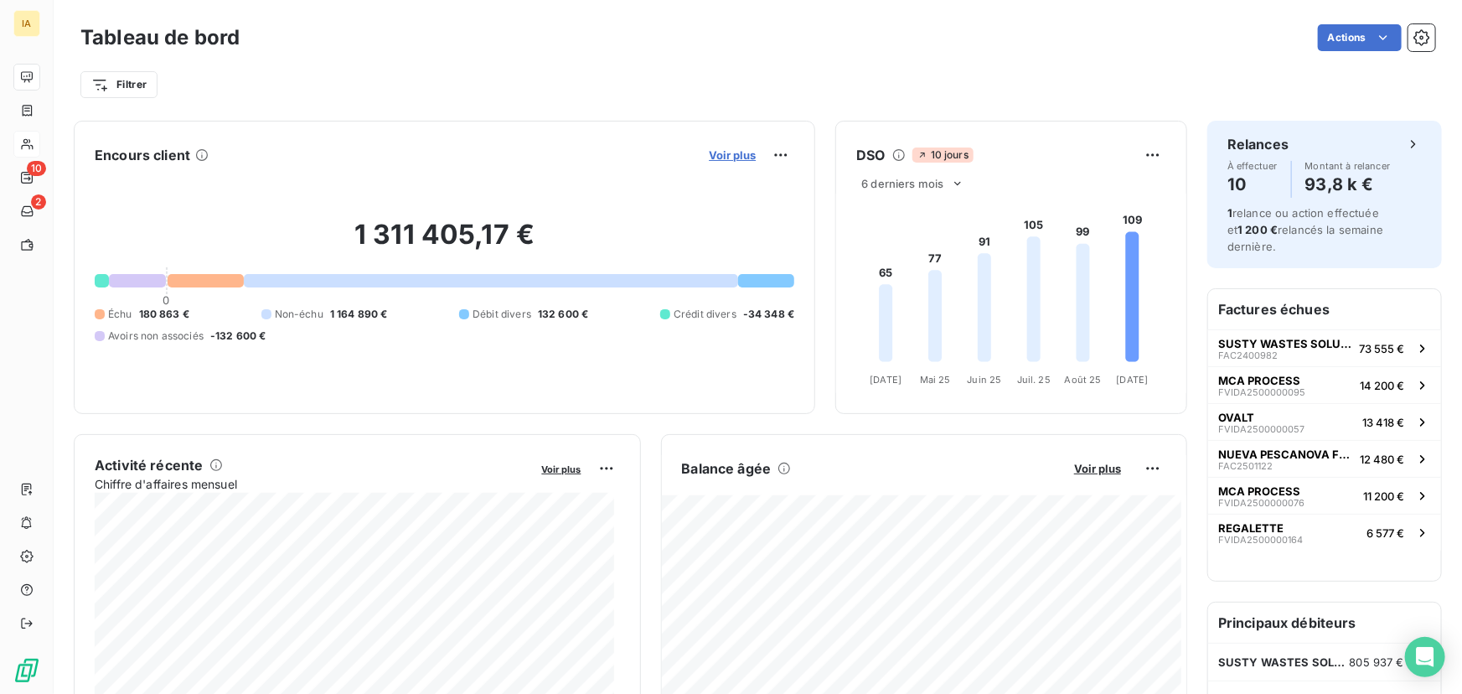
click at [717, 154] on span "Voir plus" at bounding box center [732, 154] width 47 height 13
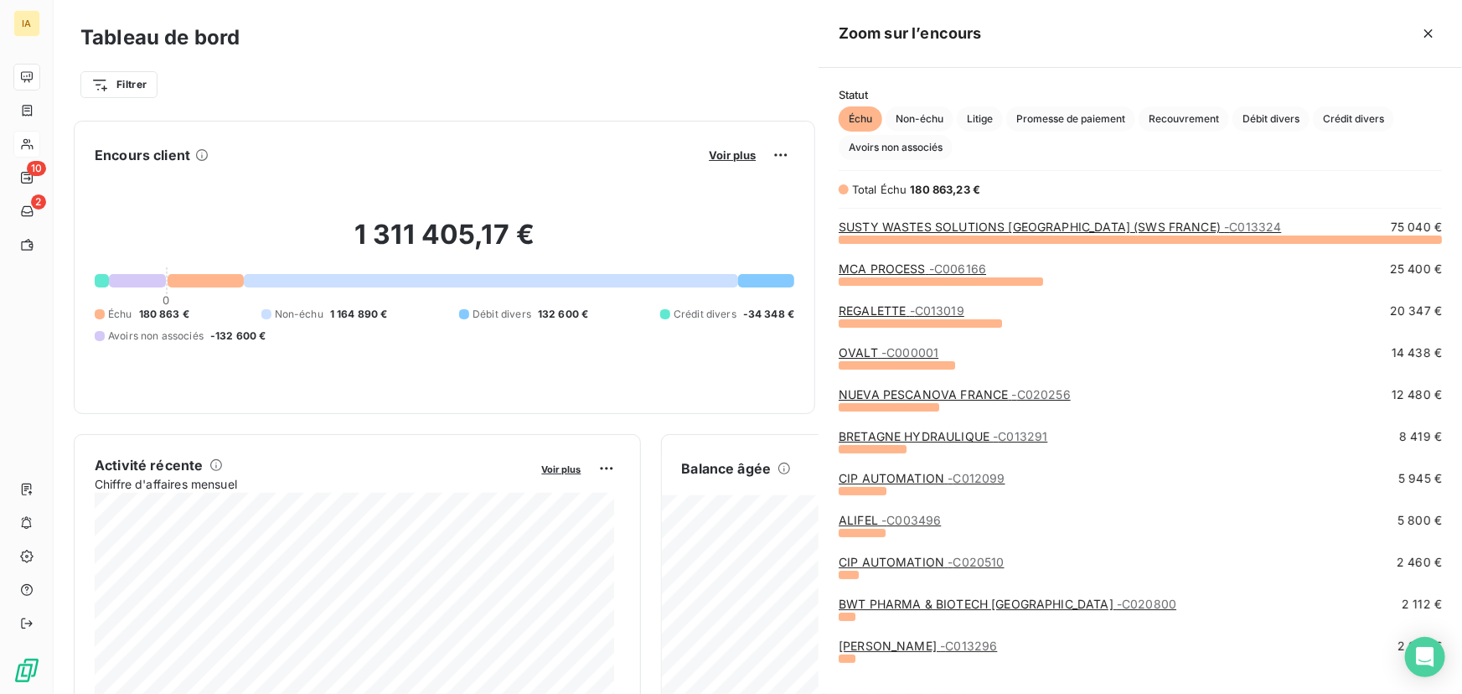
scroll to position [682, 632]
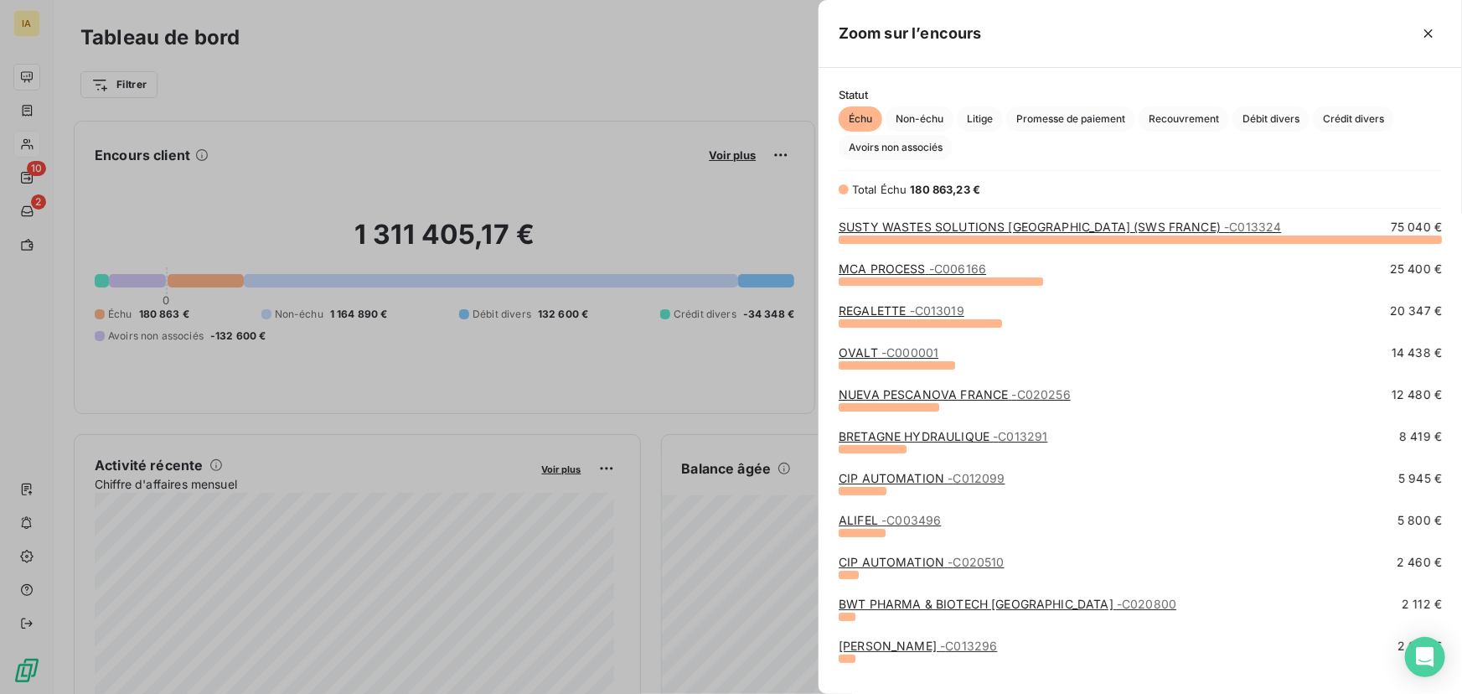
click at [902, 270] on link "MCA PROCESS - C006166" at bounding box center [911, 268] width 147 height 14
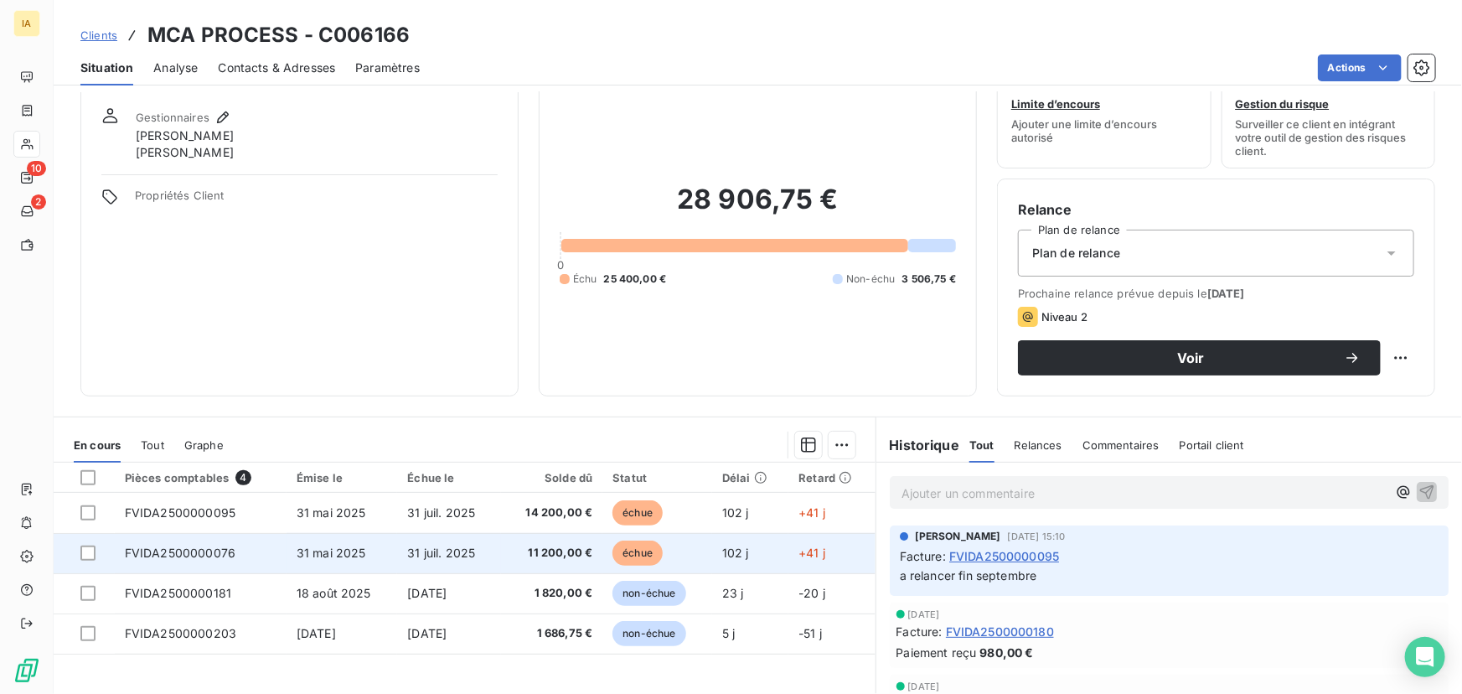
scroll to position [75, 0]
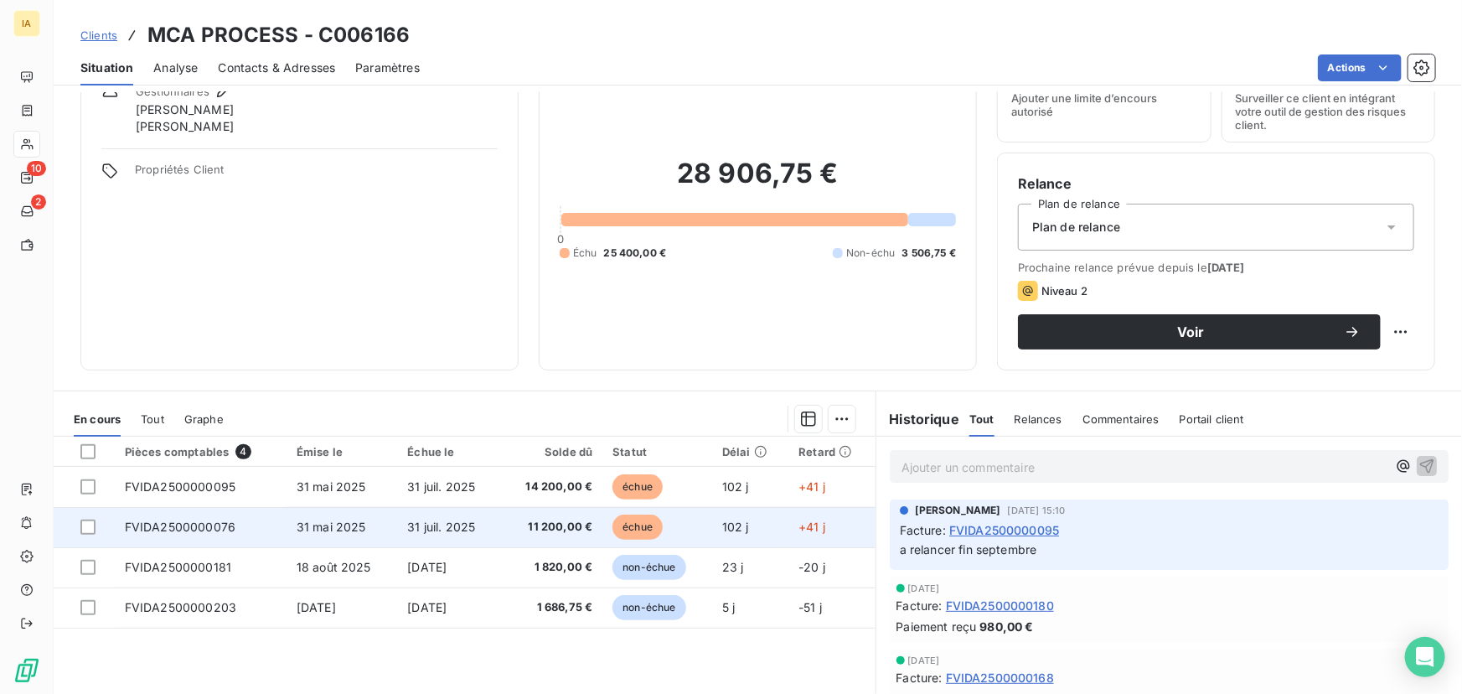
click at [368, 522] on td "31 mai 2025" at bounding box center [341, 527] width 111 height 40
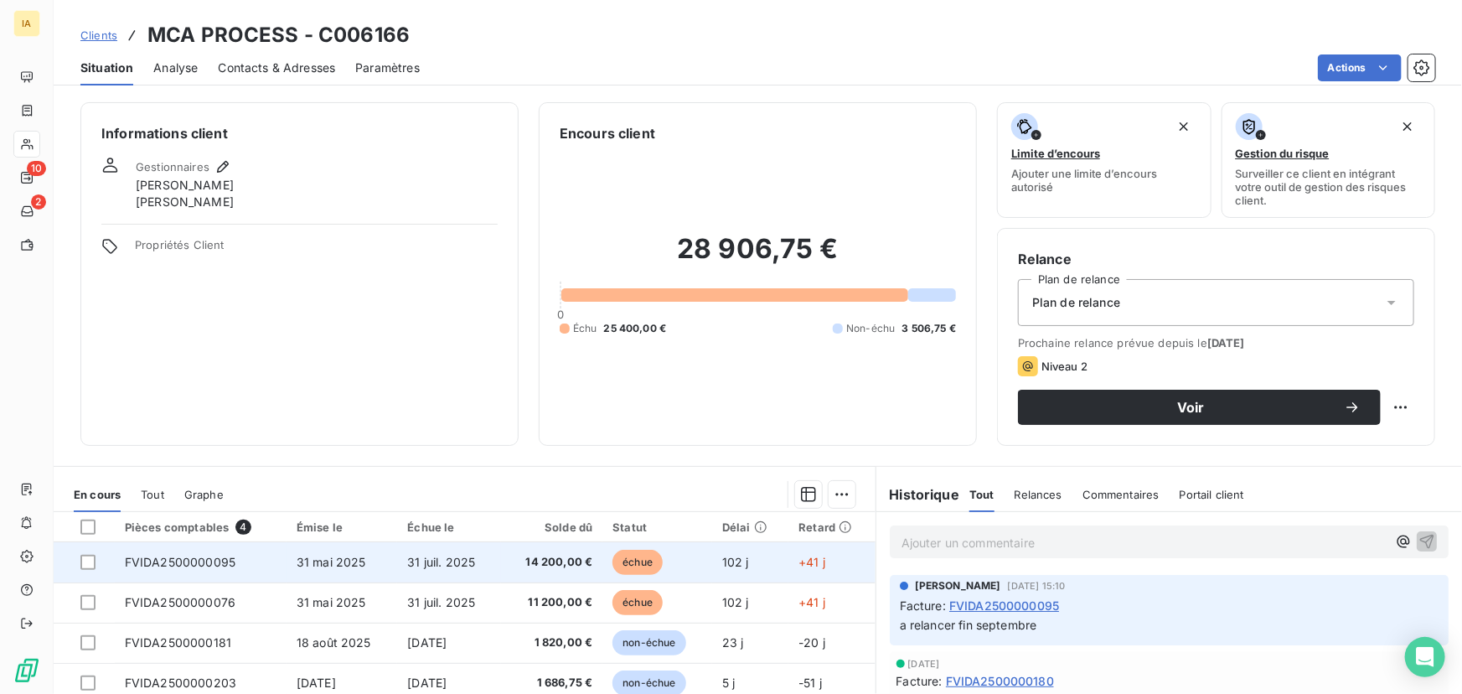
click at [318, 557] on span "31 mai 2025" at bounding box center [332, 562] width 70 height 14
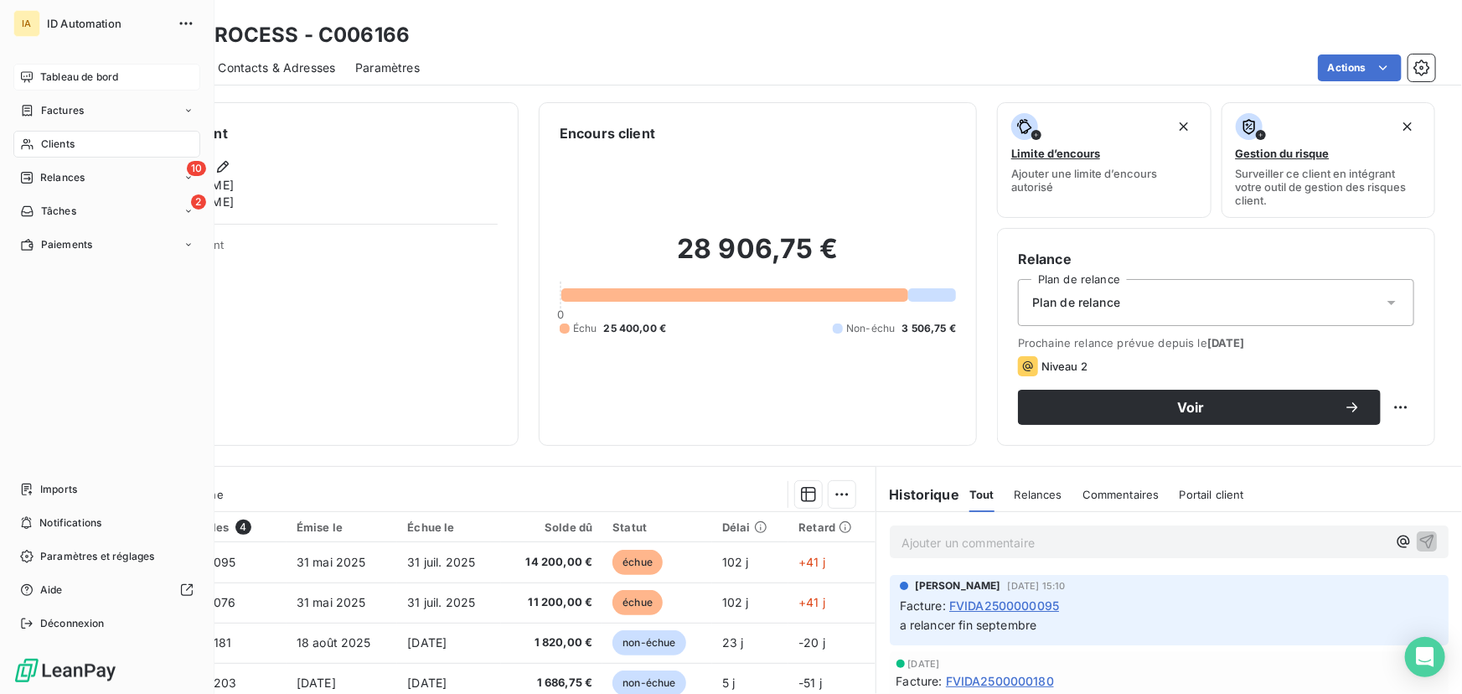
drag, startPoint x: 66, startPoint y: 69, endPoint x: 153, endPoint y: 87, distance: 89.0
click at [67, 70] on span "Tableau de bord" at bounding box center [79, 77] width 78 height 15
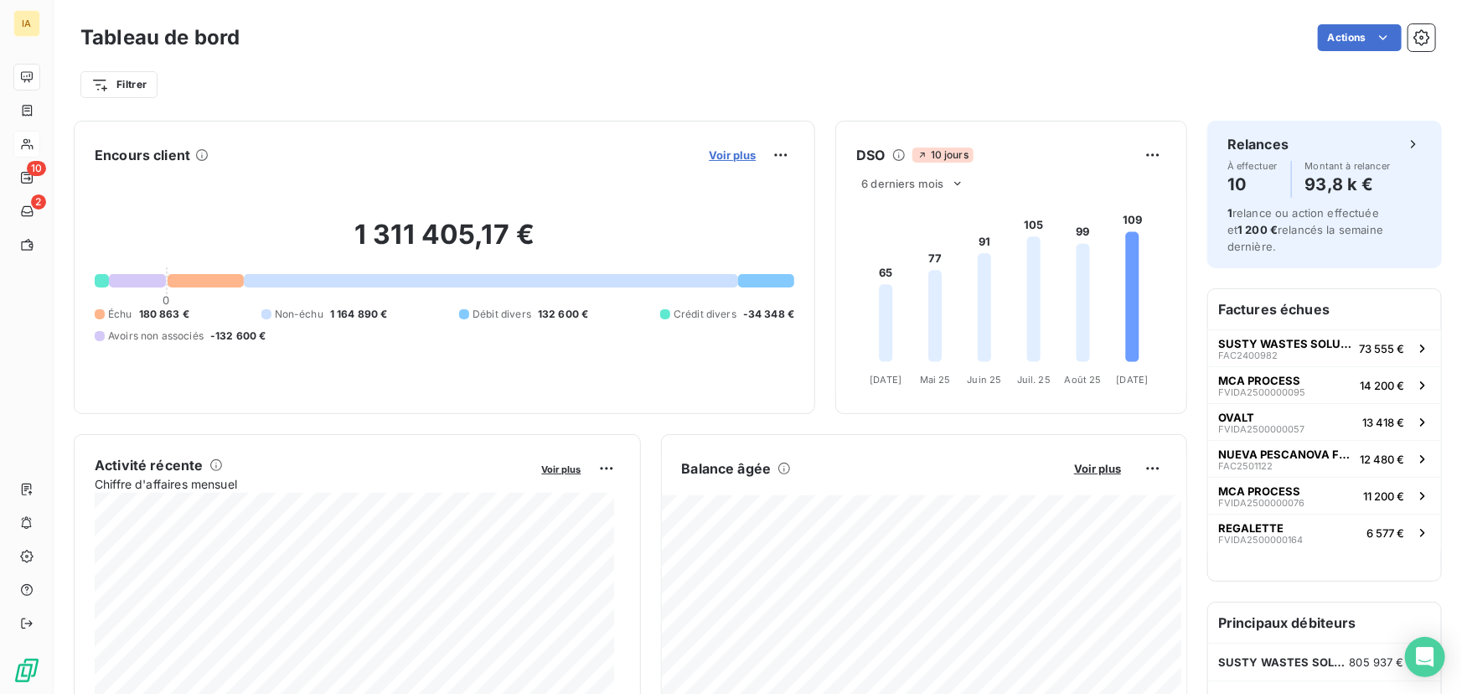
click at [712, 150] on span "Voir plus" at bounding box center [732, 154] width 47 height 13
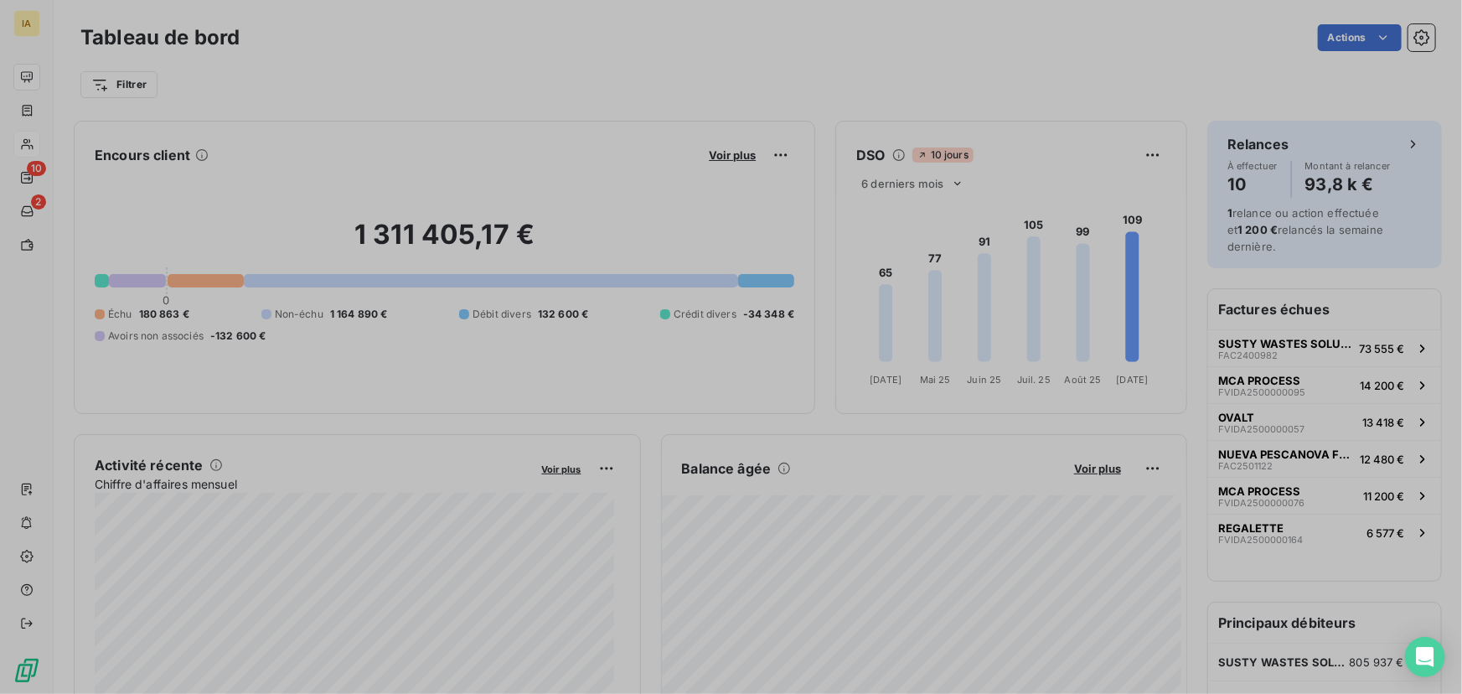
scroll to position [682, 632]
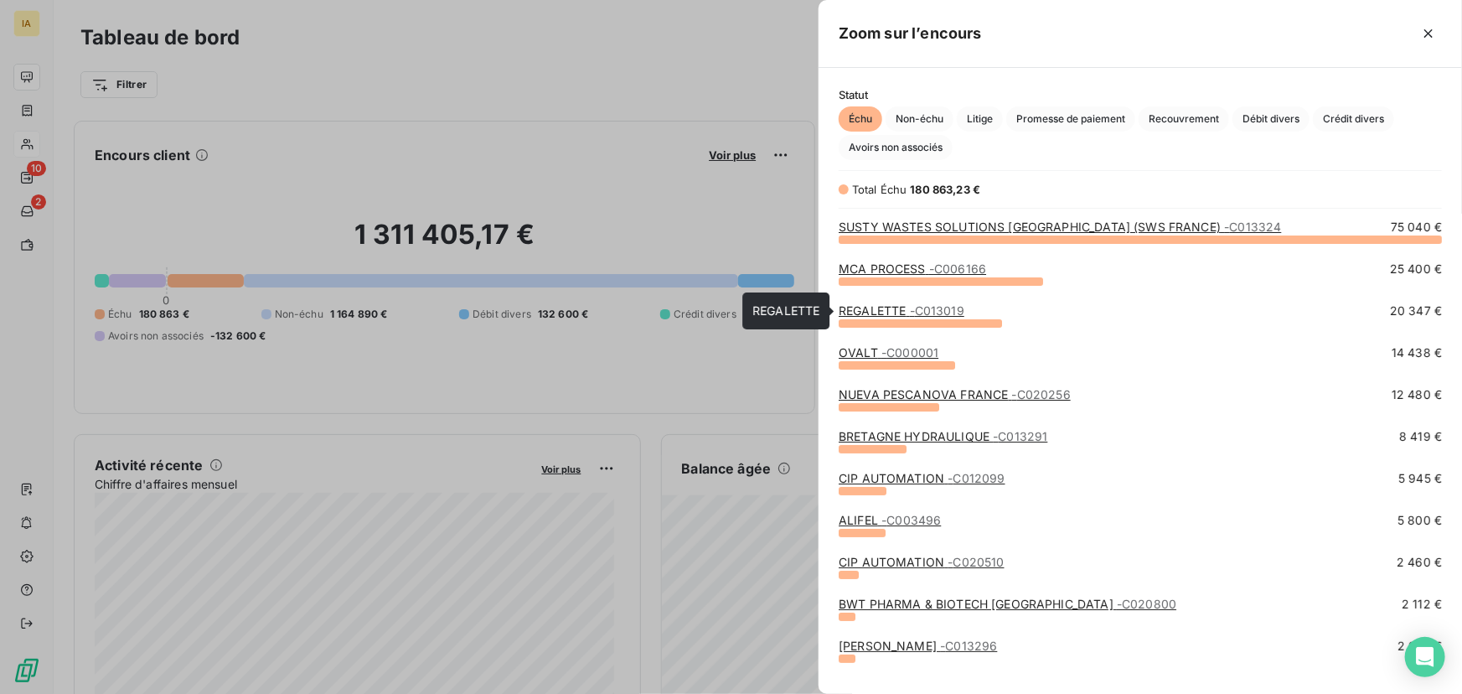
click at [914, 307] on span "- C013019" at bounding box center [937, 310] width 54 height 14
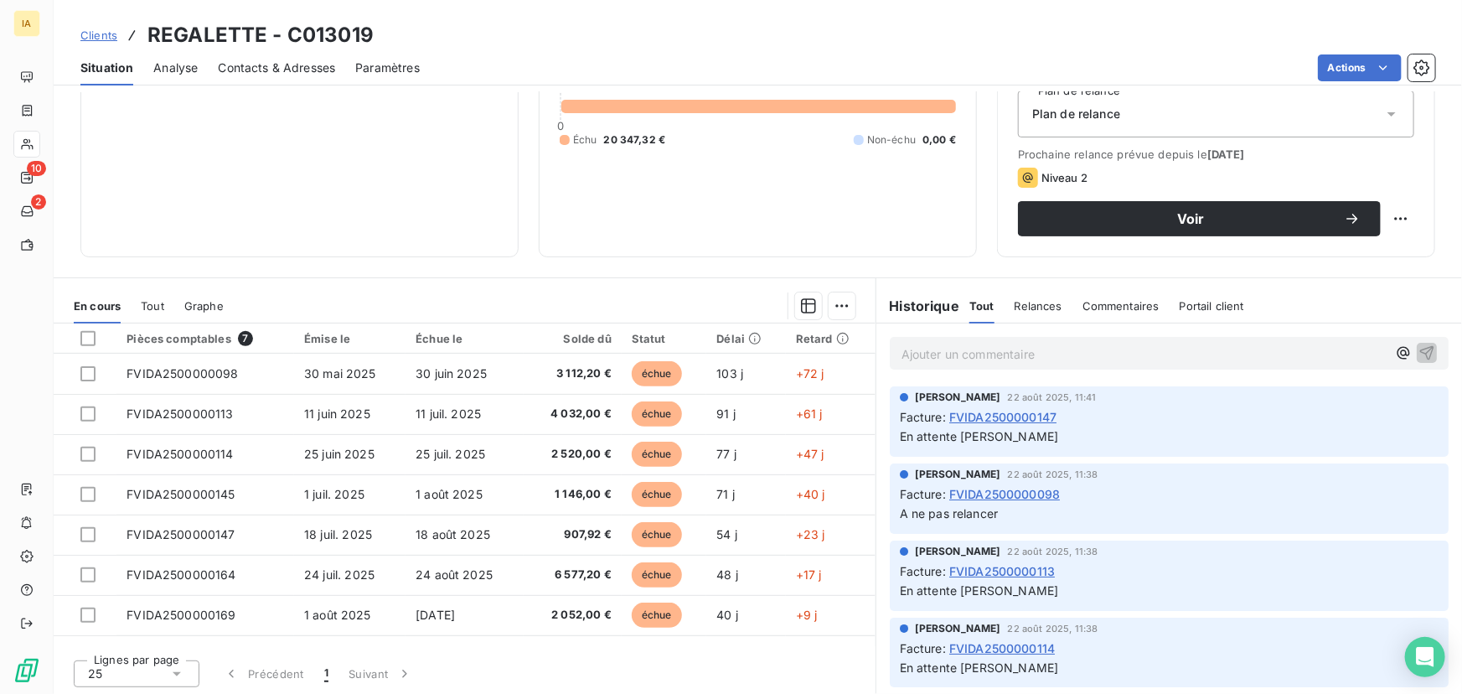
scroll to position [190, 0]
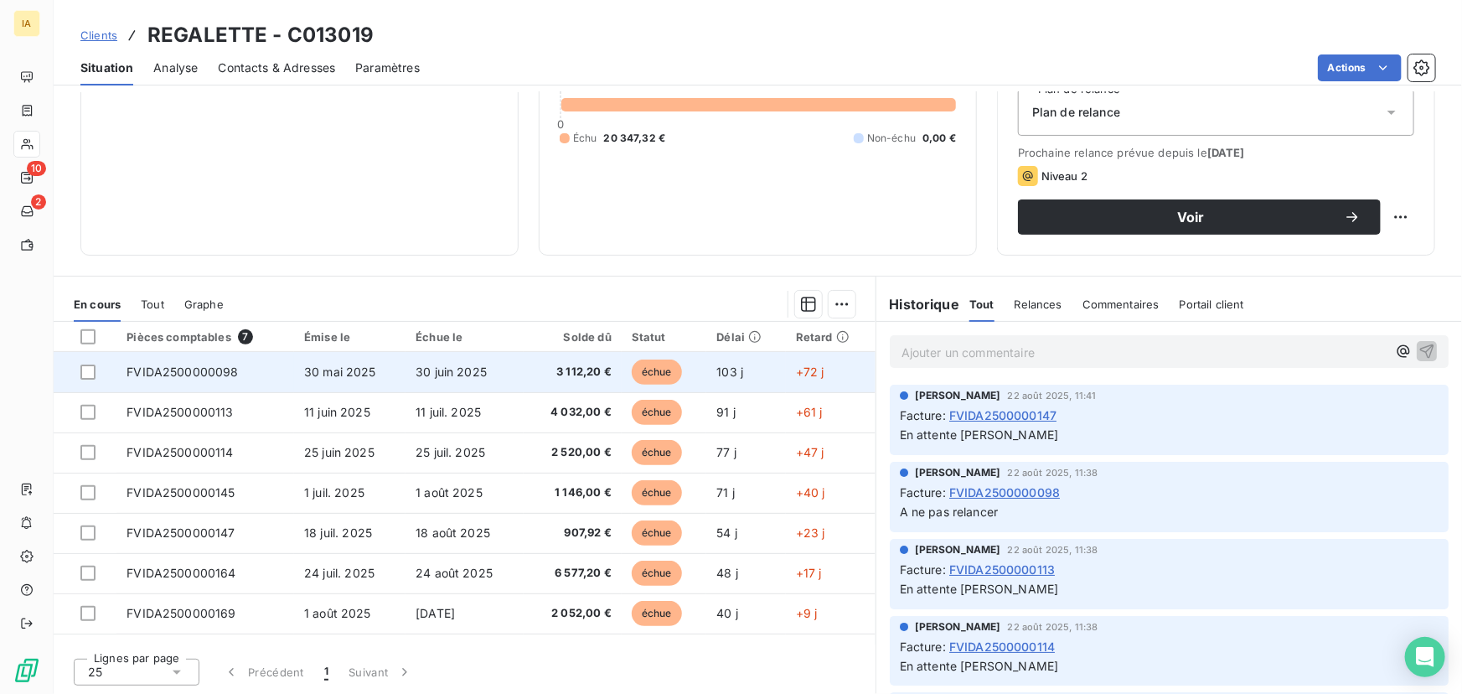
click at [271, 376] on td "FVIDA2500000098" at bounding box center [205, 372] width 178 height 40
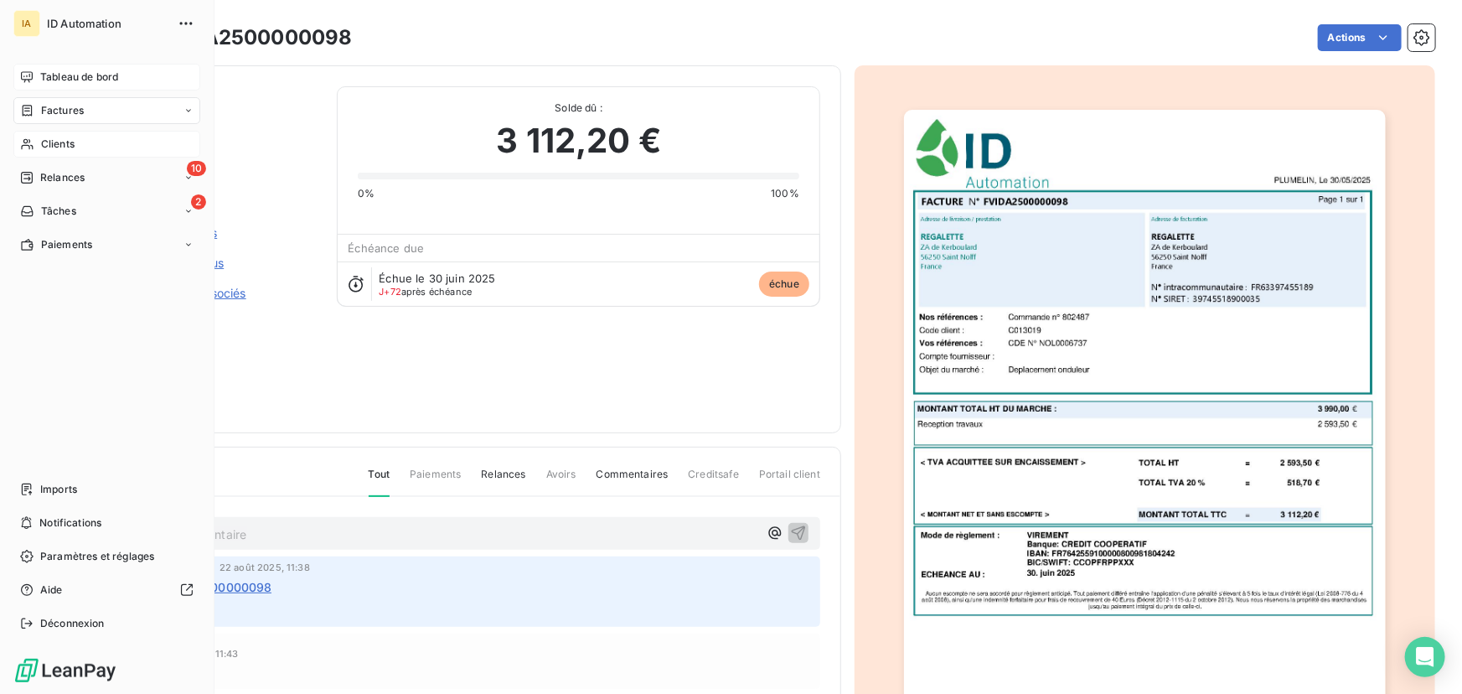
click at [57, 76] on span "Tableau de bord" at bounding box center [79, 77] width 78 height 15
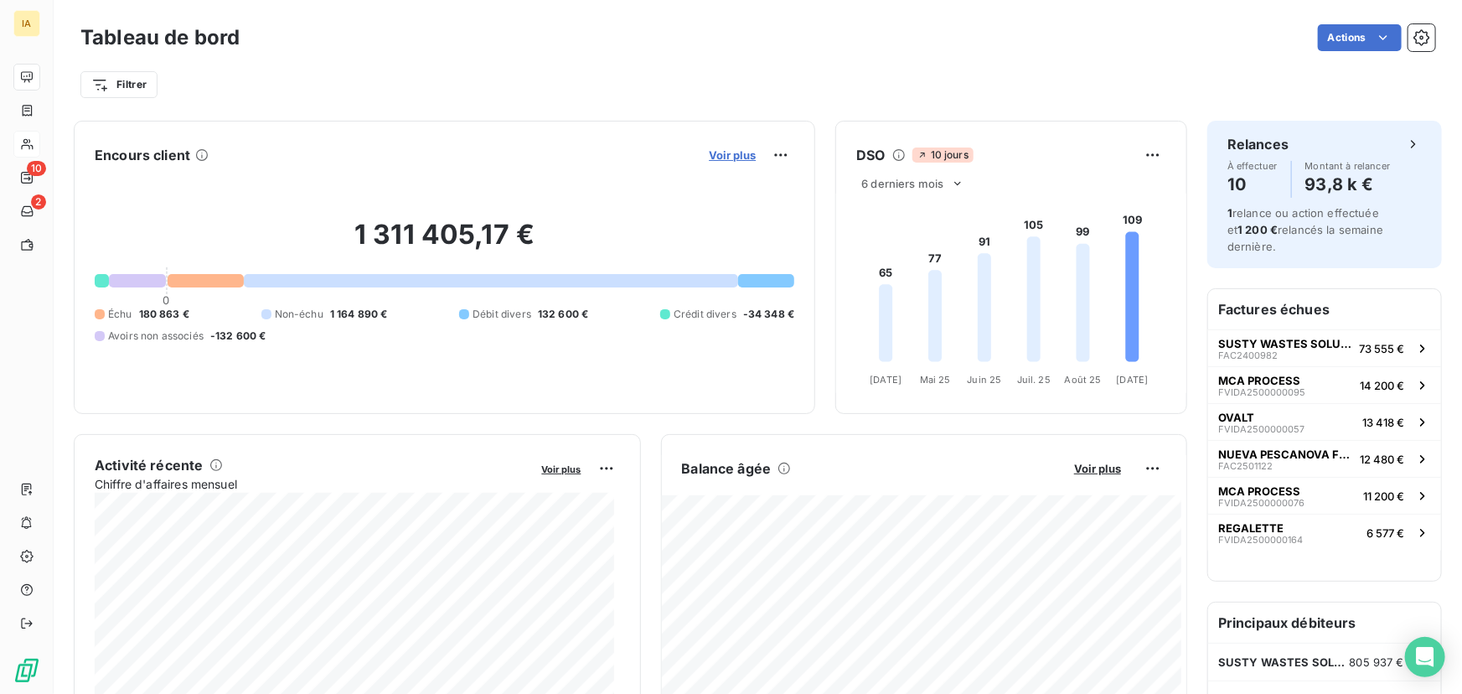
click at [737, 152] on span "Voir plus" at bounding box center [732, 154] width 47 height 13
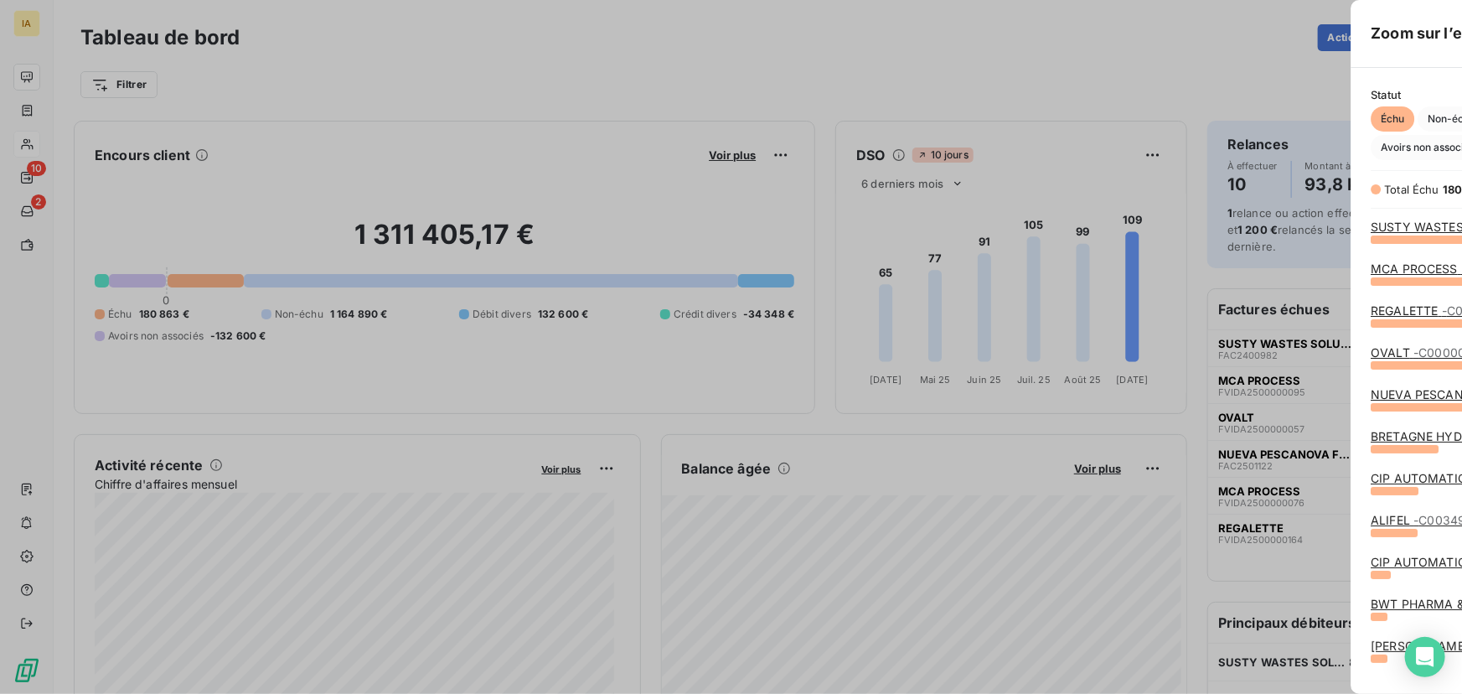
scroll to position [682, 632]
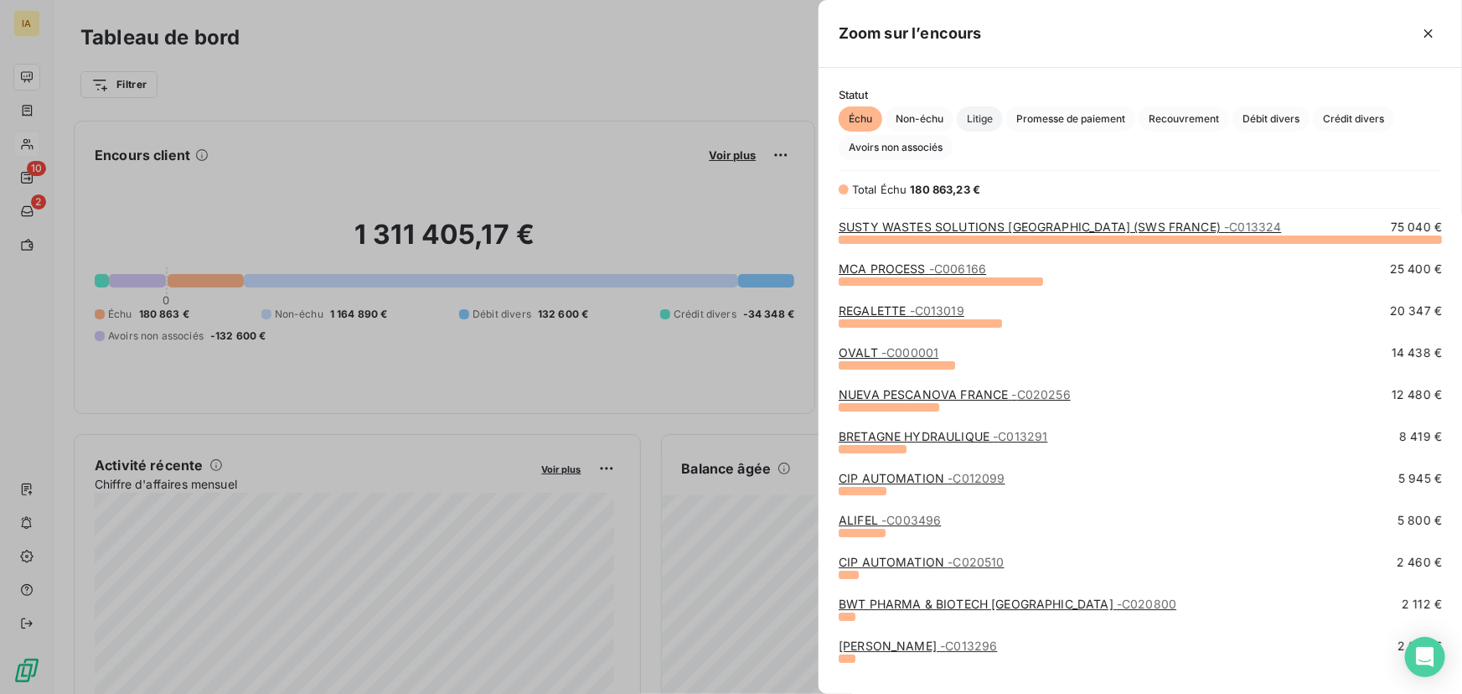
click at [976, 123] on span "Litige" at bounding box center [980, 118] width 46 height 25
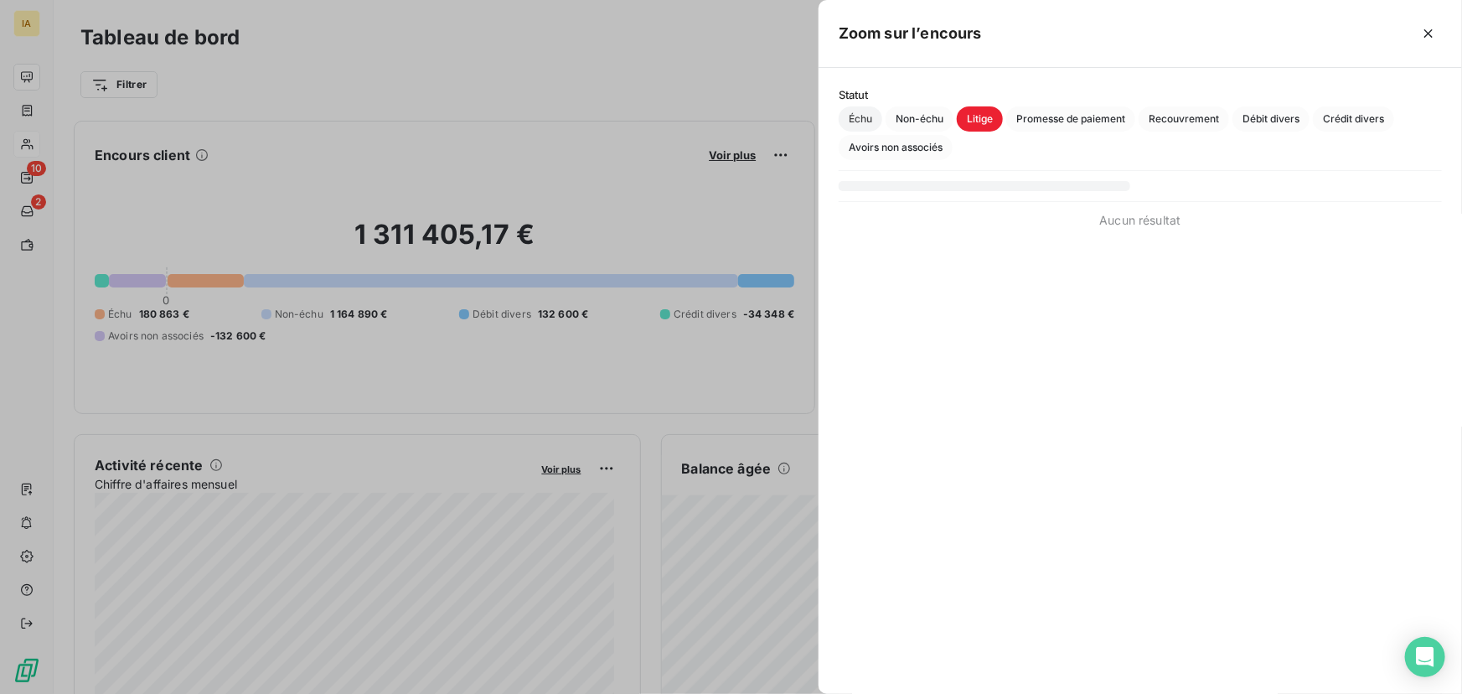
click at [859, 117] on span "Échu" at bounding box center [860, 118] width 44 height 25
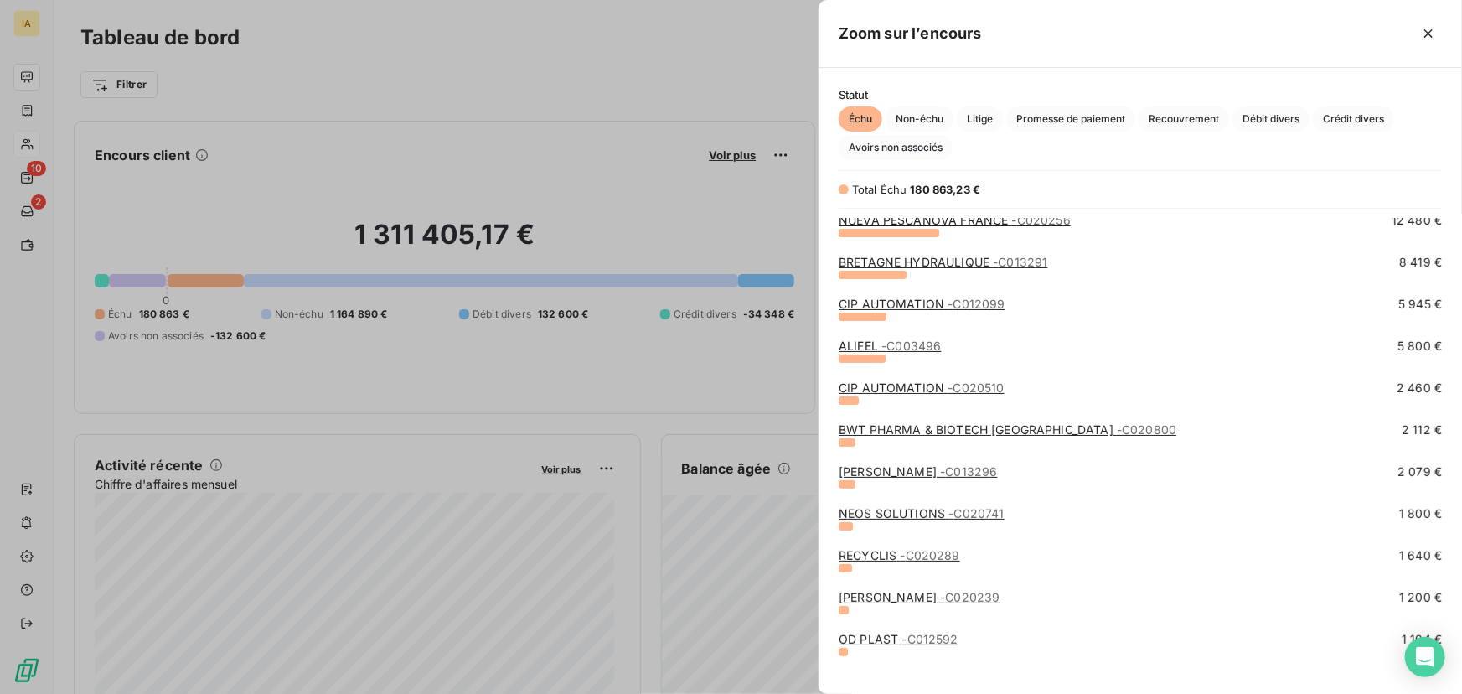
scroll to position [0, 0]
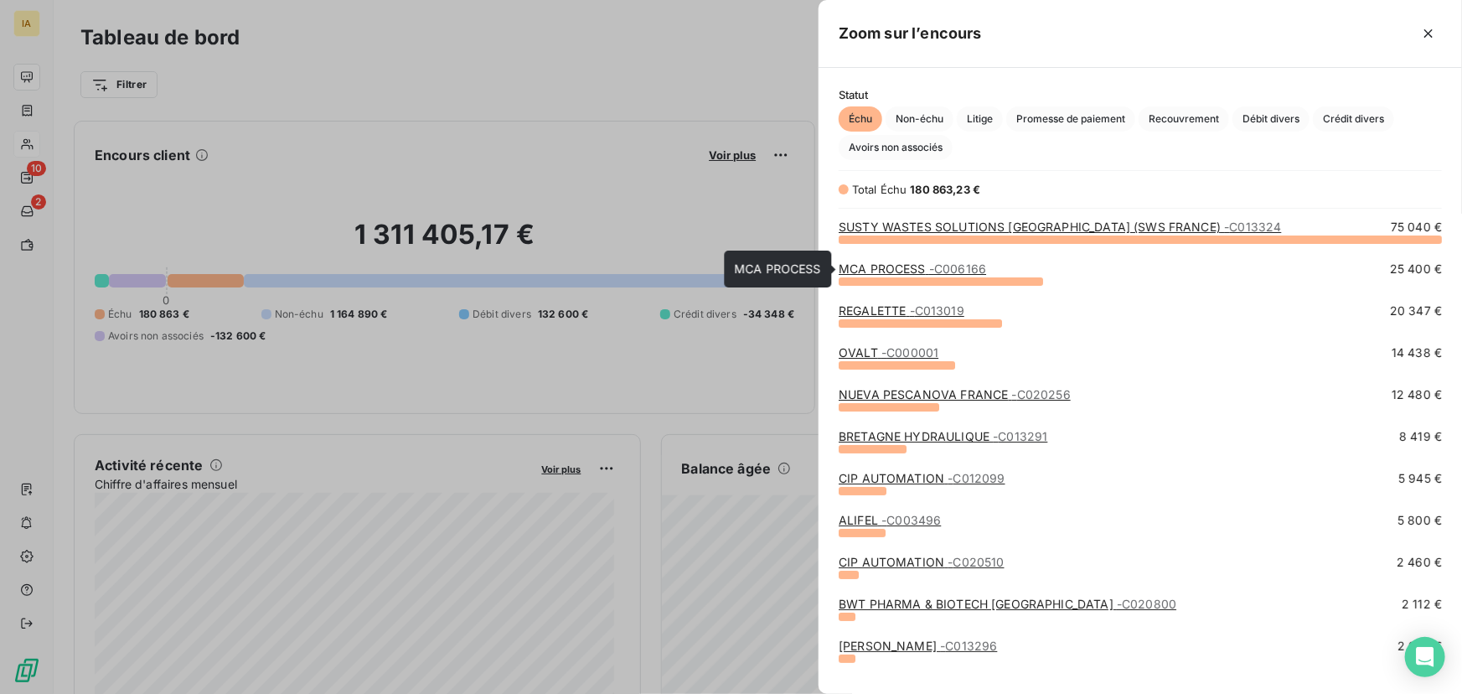
click at [879, 266] on link "MCA PROCESS - C006166" at bounding box center [911, 268] width 147 height 14
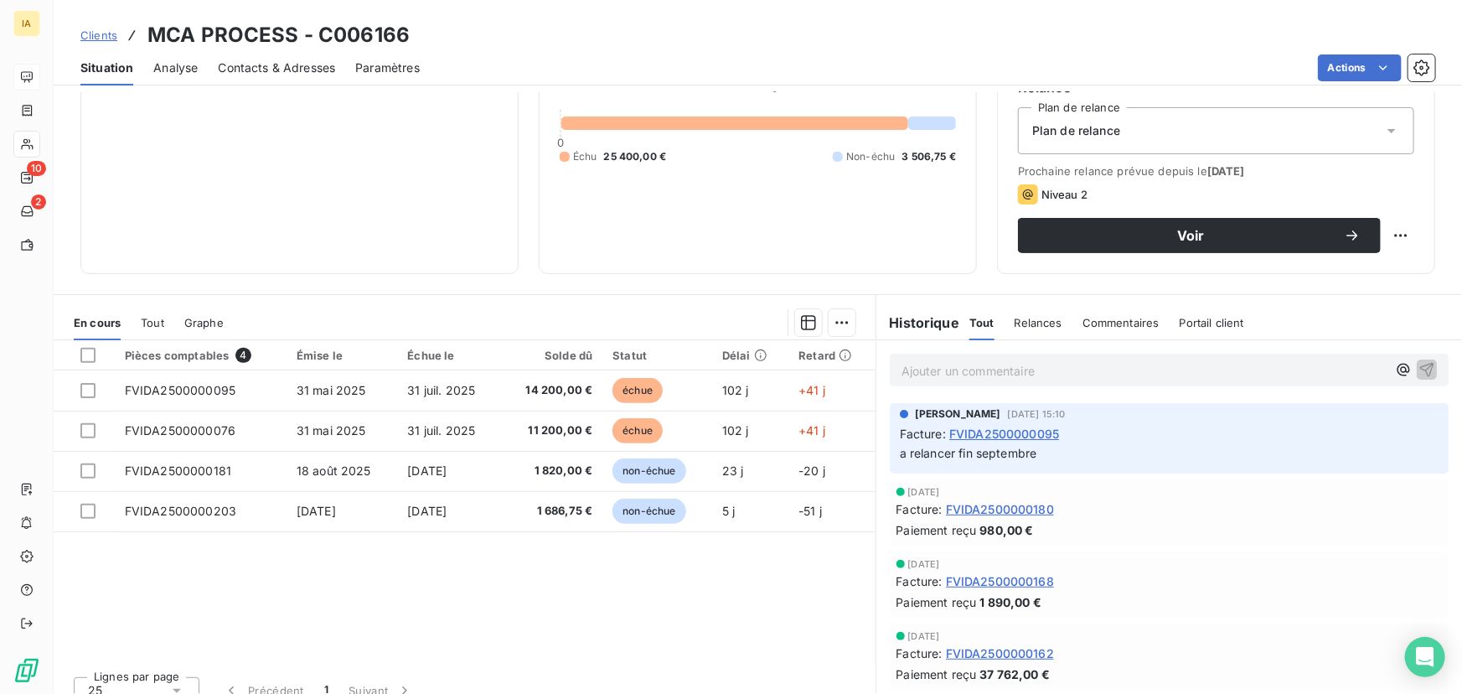
scroll to position [190, 0]
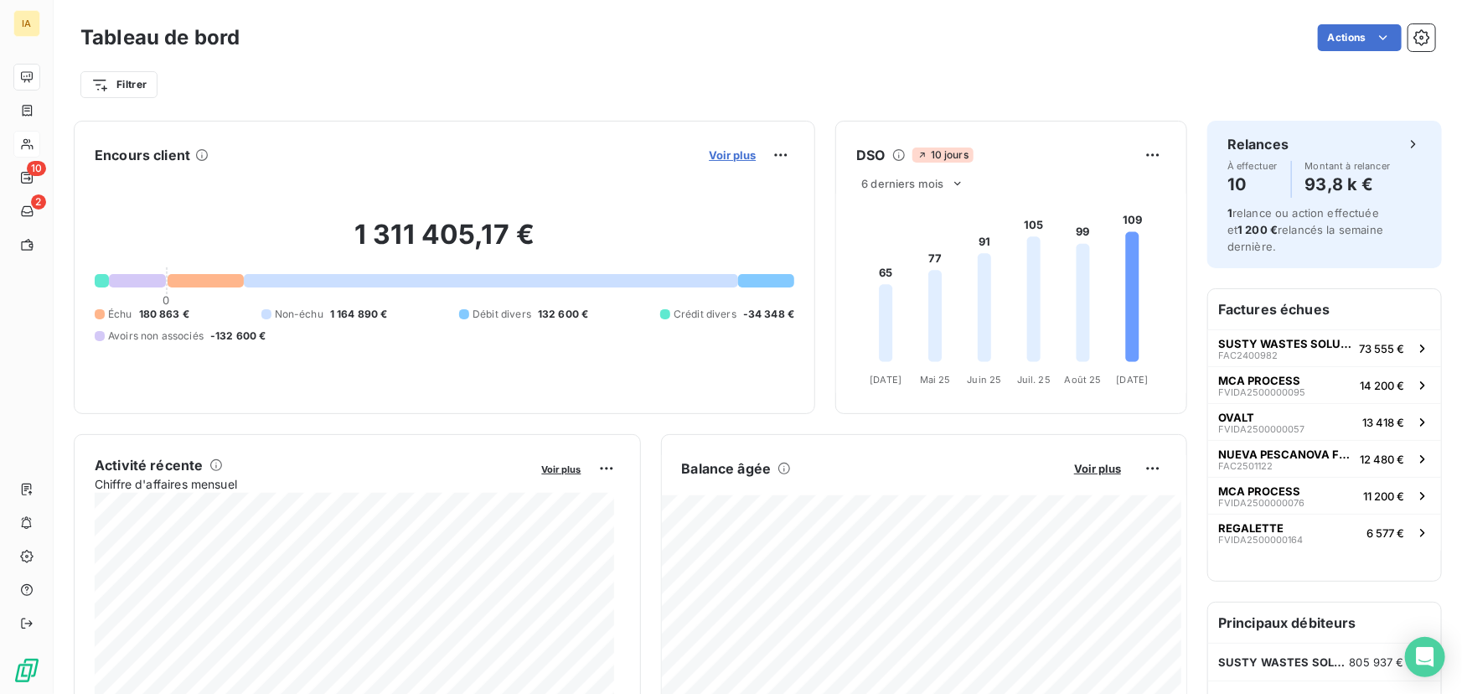
drag, startPoint x: 694, startPoint y: 152, endPoint x: 703, endPoint y: 152, distance: 9.2
click at [694, 152] on div "Encours client Voir plus" at bounding box center [444, 155] width 699 height 27
click at [712, 152] on span "Voir plus" at bounding box center [732, 154] width 47 height 13
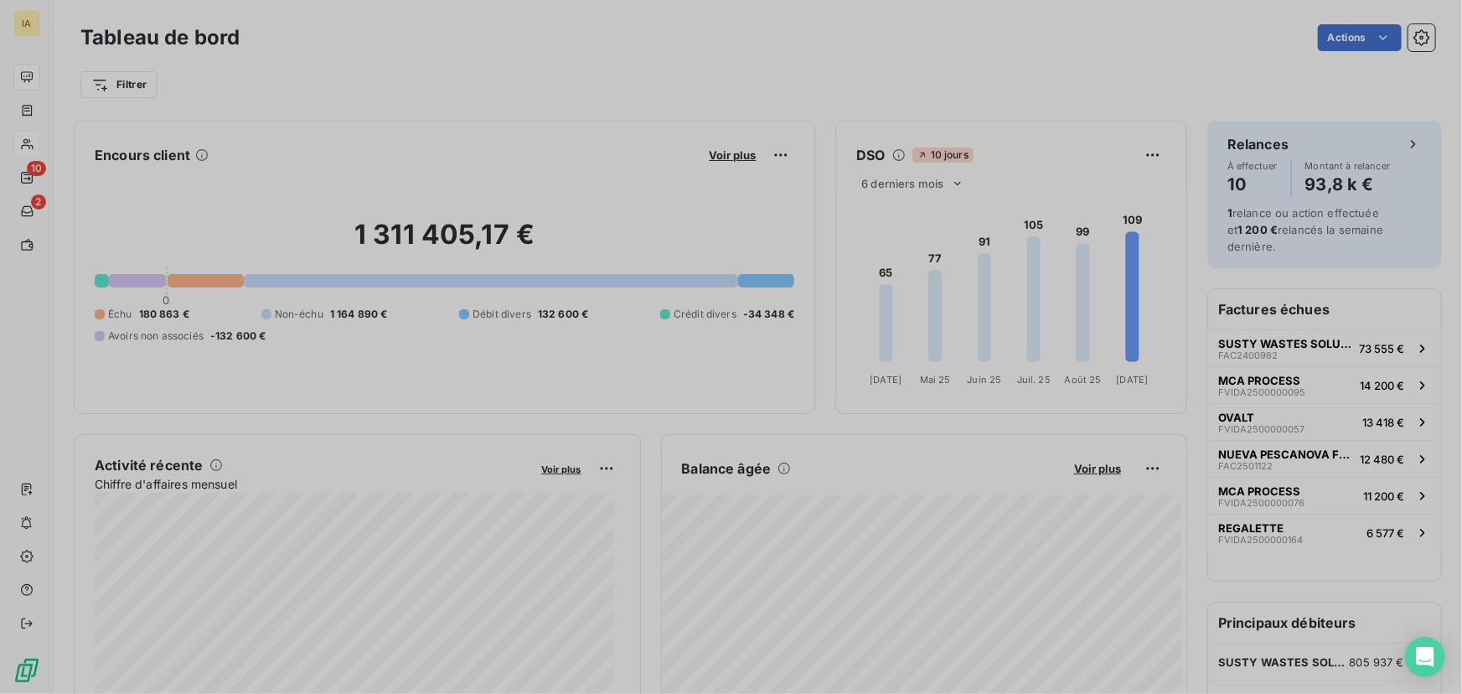
scroll to position [682, 632]
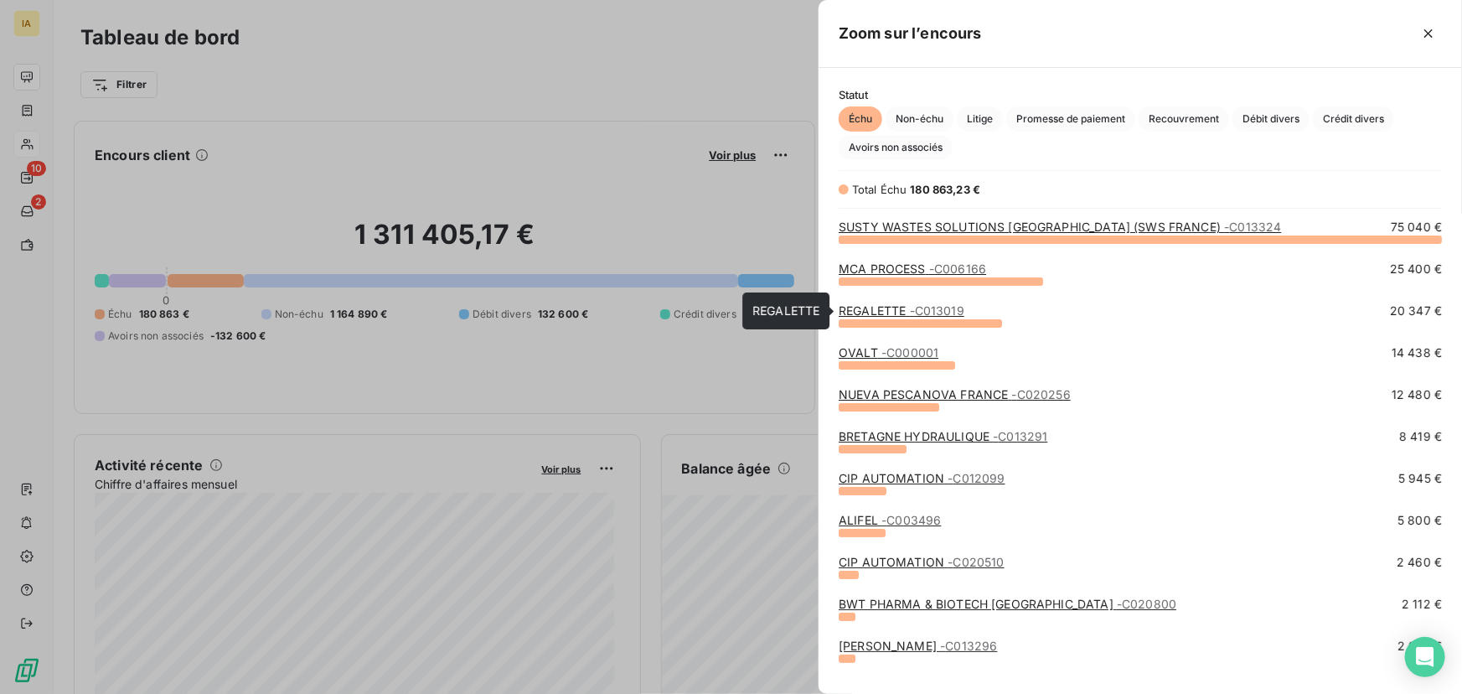
click at [906, 314] on link "REGALETTE - C013019" at bounding box center [901, 310] width 126 height 14
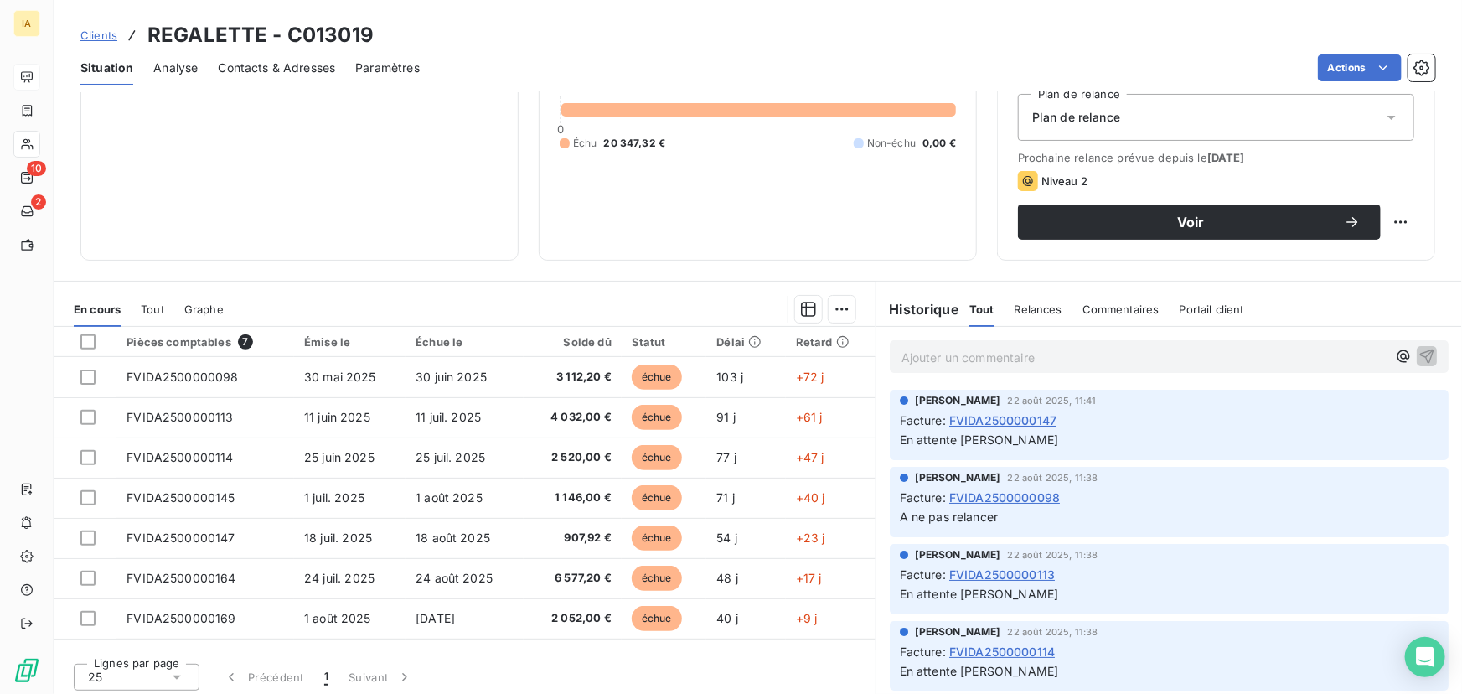
scroll to position [190, 0]
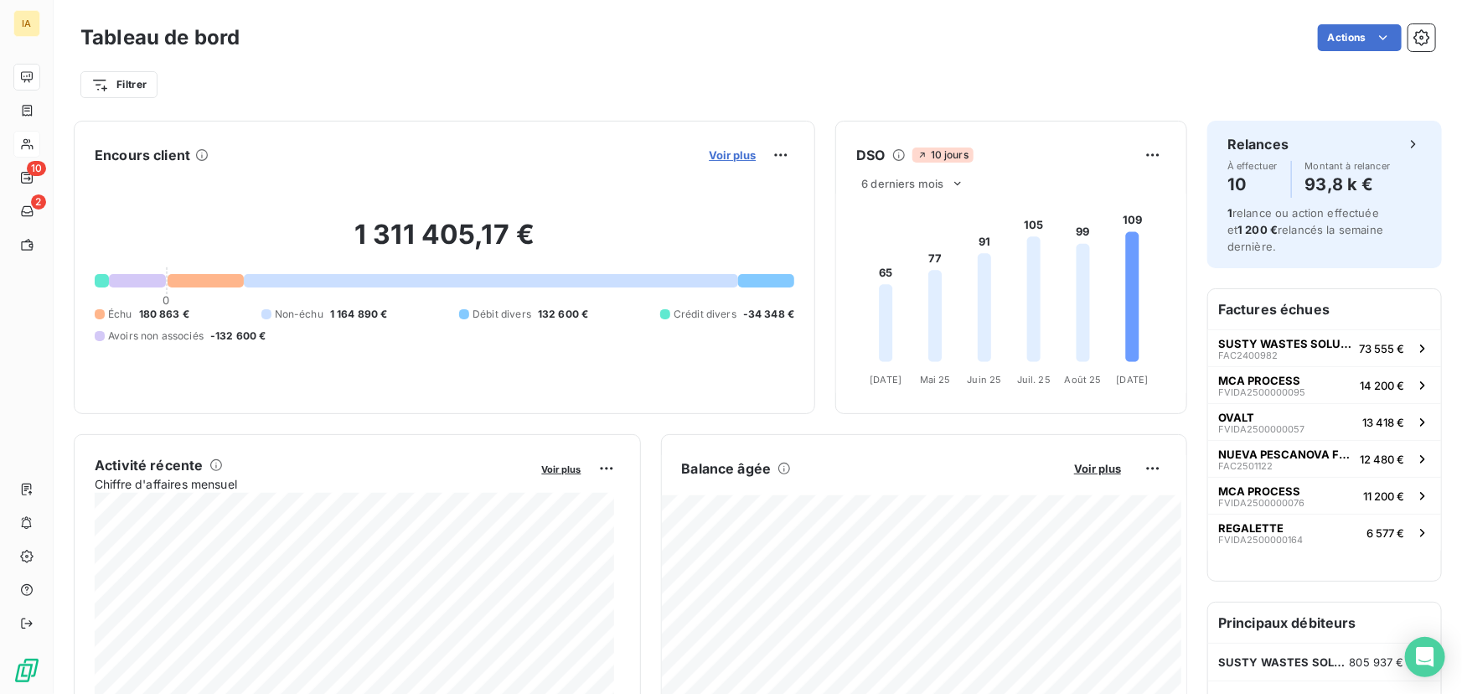
click at [738, 153] on span "Voir plus" at bounding box center [732, 154] width 47 height 13
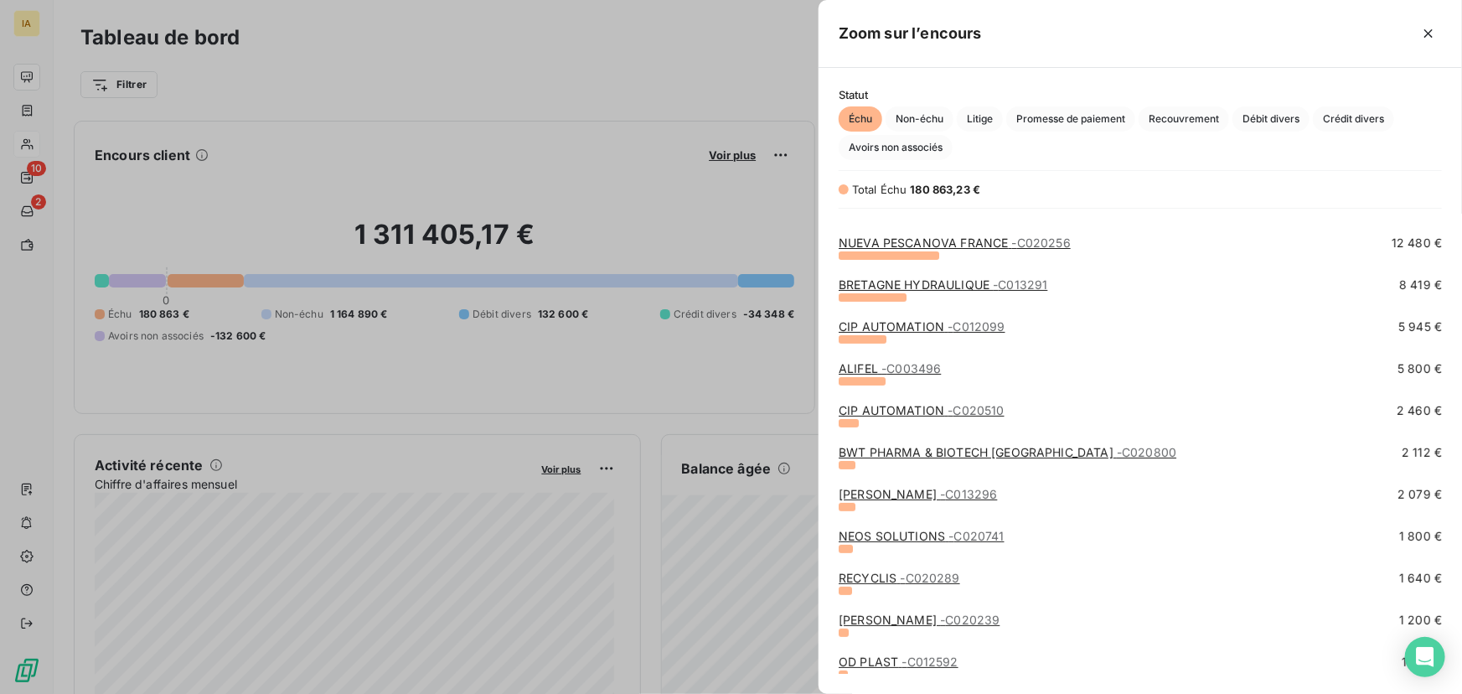
scroll to position [228, 0]
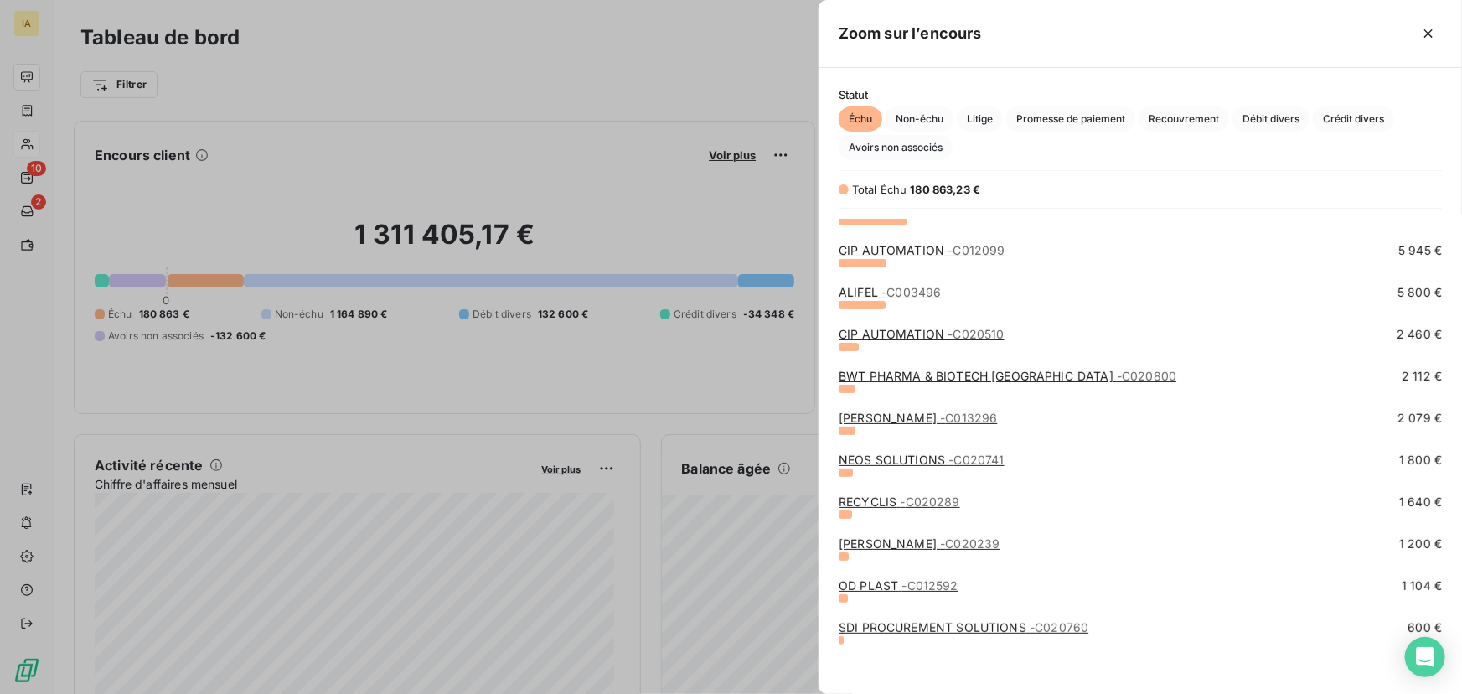
click at [630, 203] on div at bounding box center [731, 347] width 1462 height 694
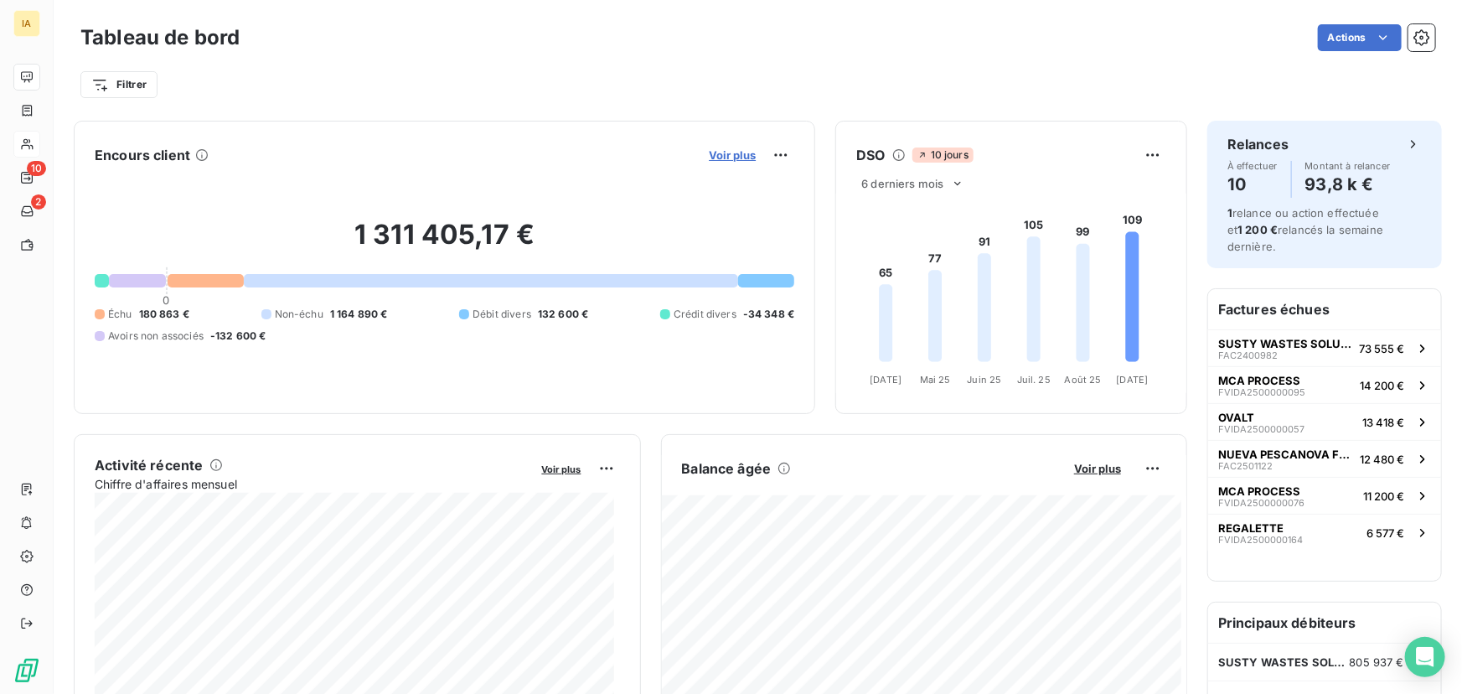
click at [722, 151] on span "Voir plus" at bounding box center [732, 154] width 47 height 13
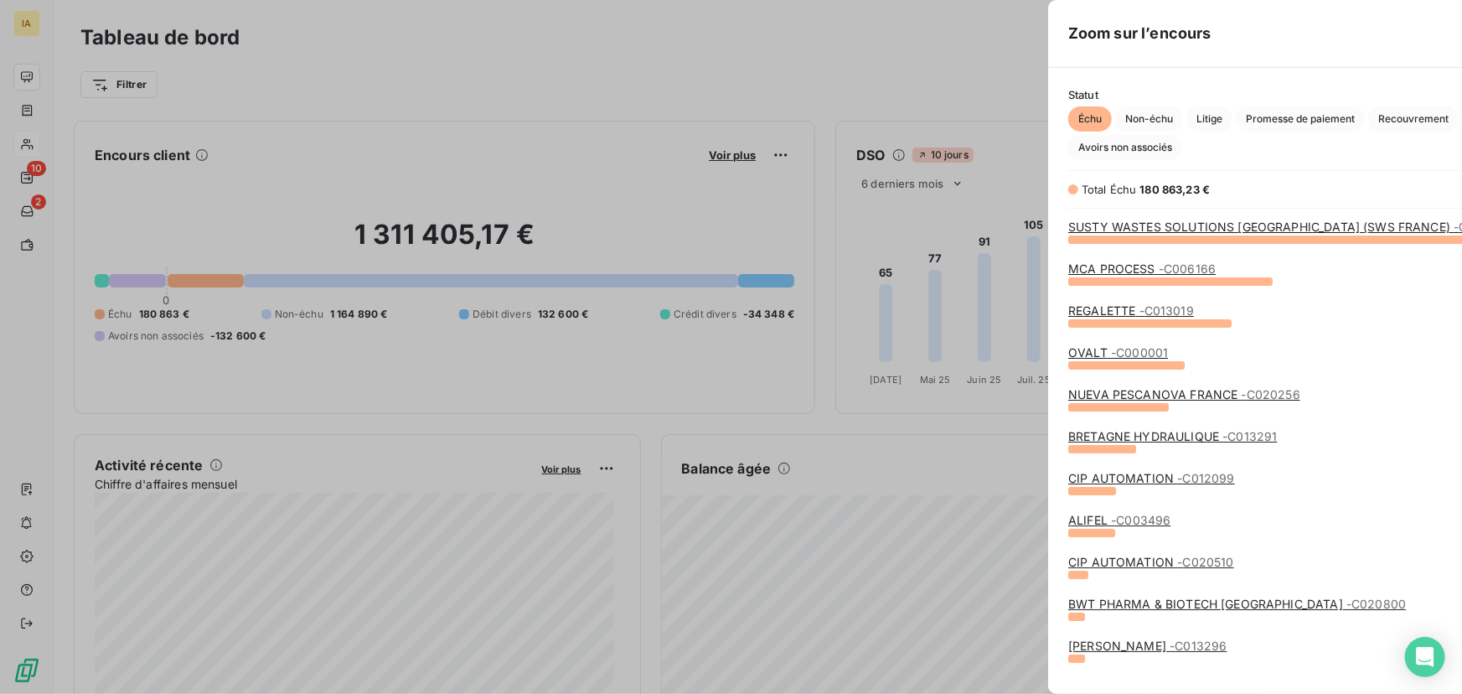
scroll to position [682, 632]
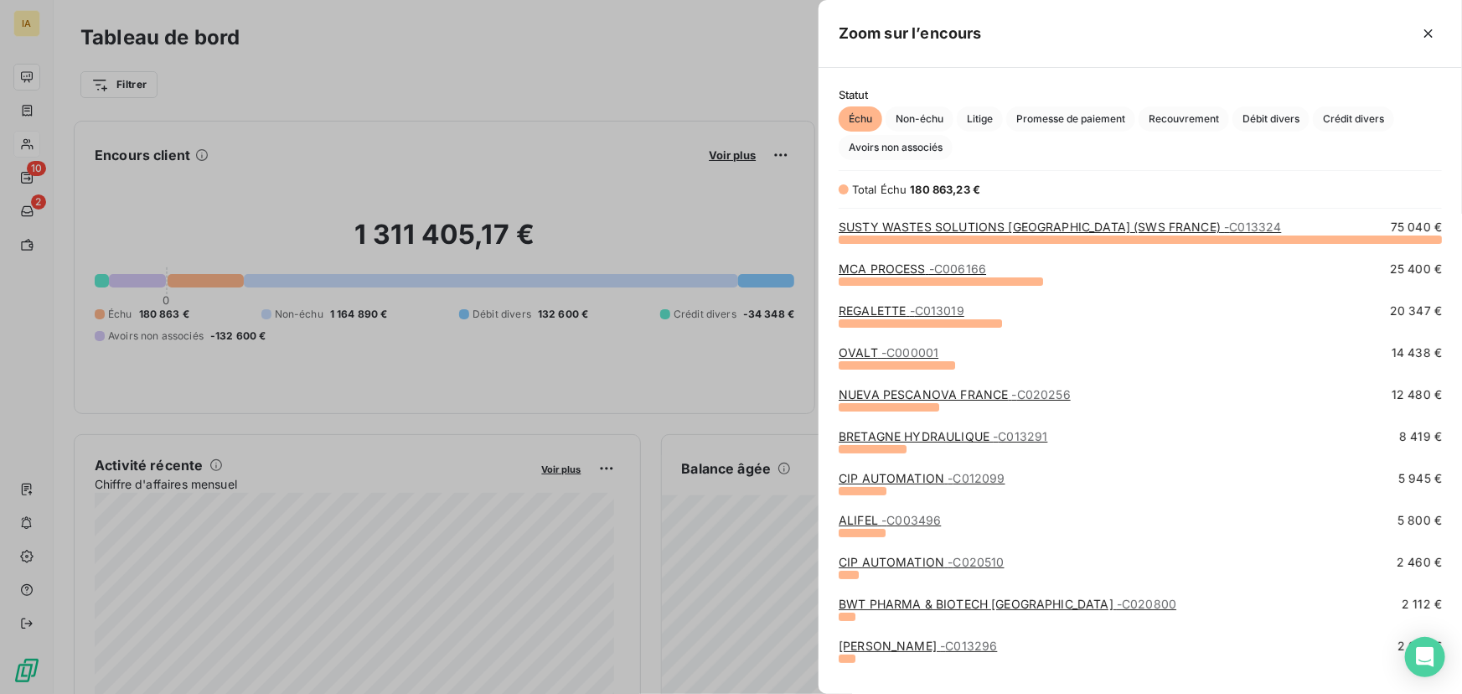
click at [891, 394] on link "NUEVA PESCANOVA FRANCE - C020256" at bounding box center [954, 394] width 232 height 14
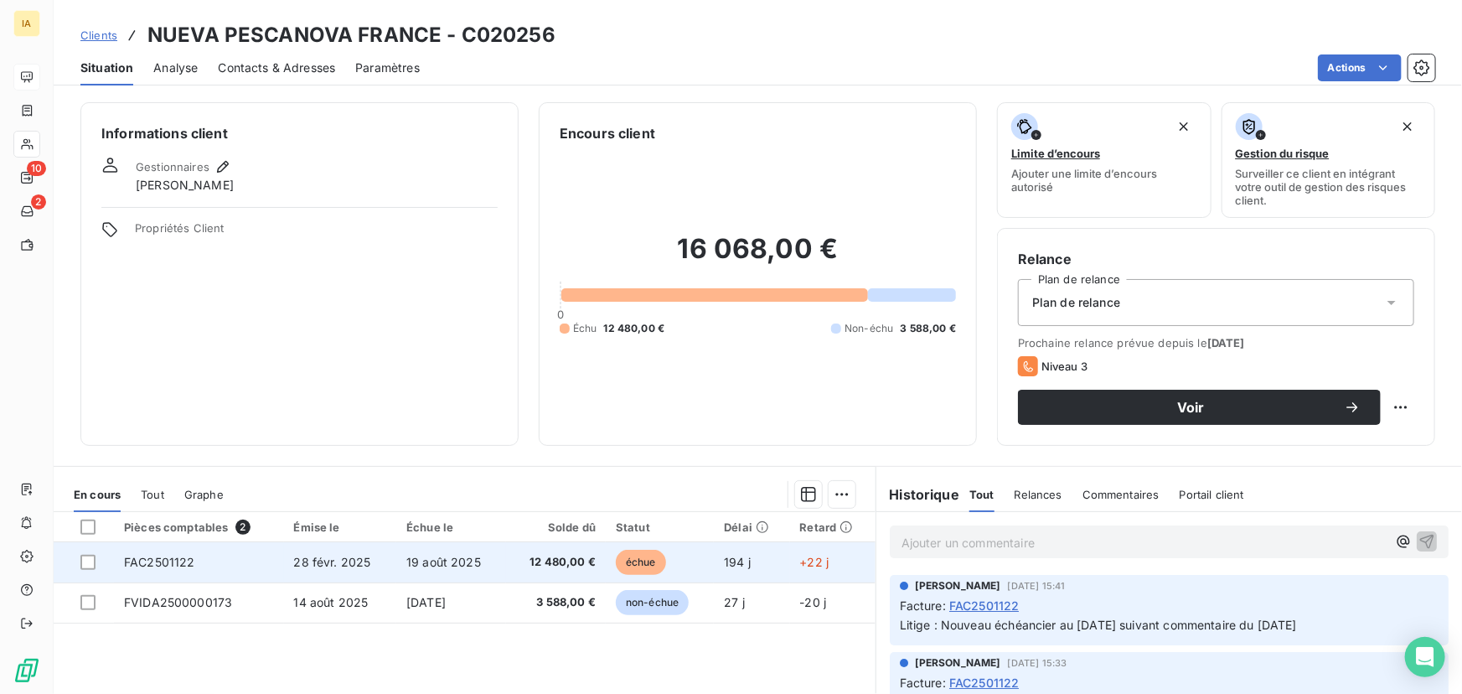
click at [407, 570] on td "19 août 2025" at bounding box center [451, 562] width 110 height 40
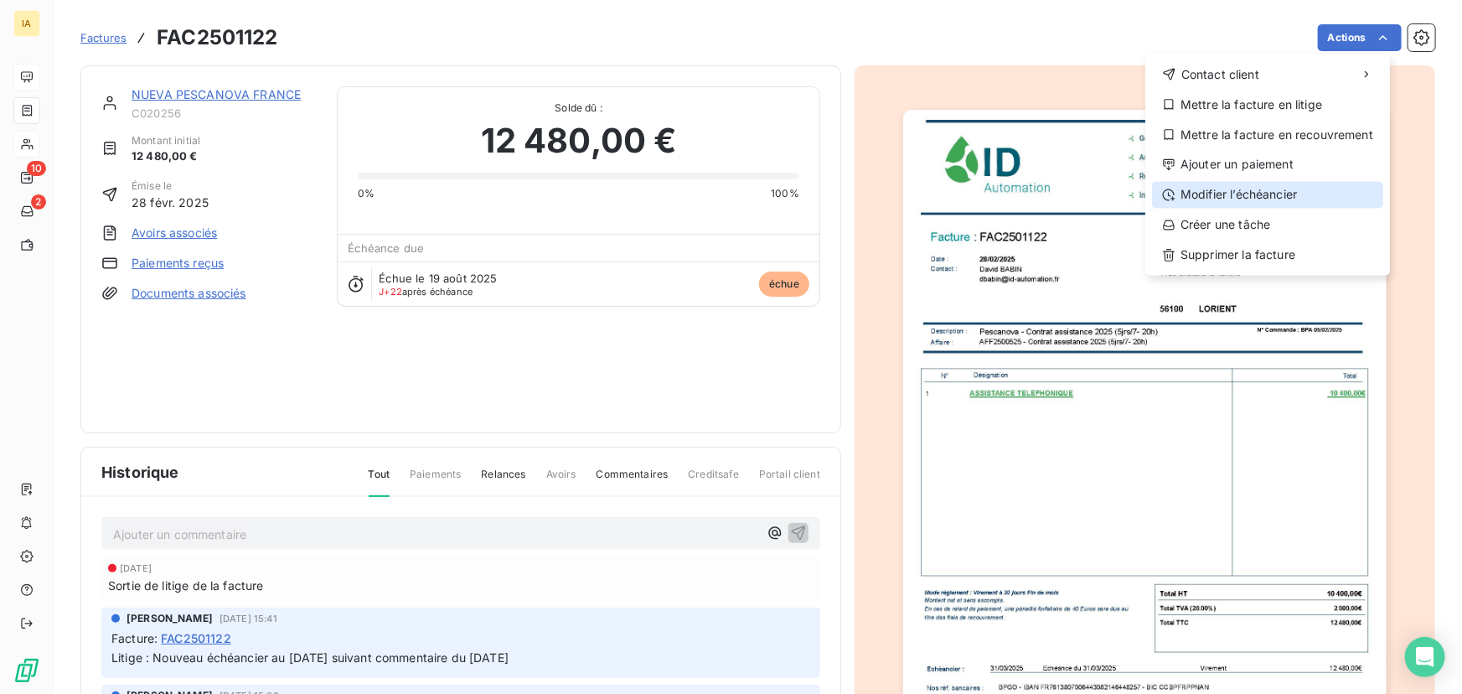
click at [1235, 199] on div "Modifier l’échéancier" at bounding box center [1267, 195] width 231 height 27
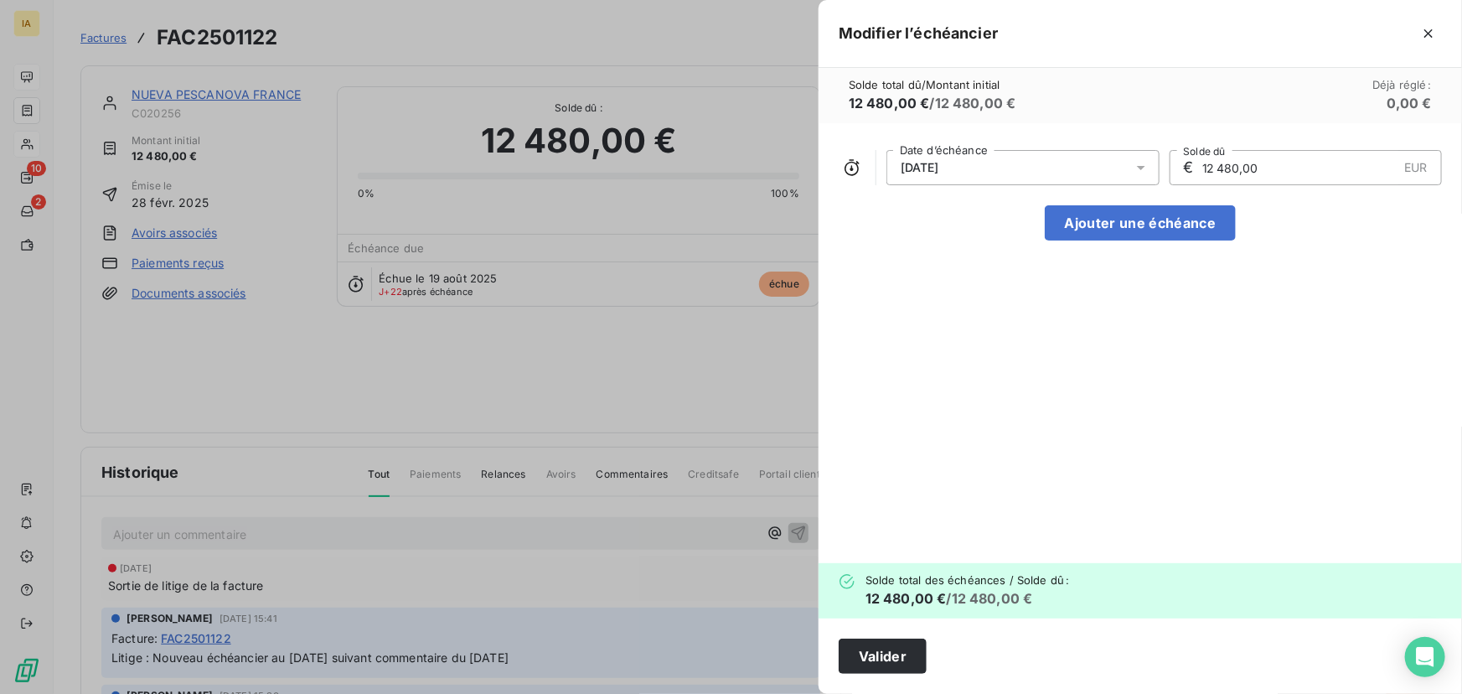
click at [587, 307] on div at bounding box center [731, 347] width 1462 height 694
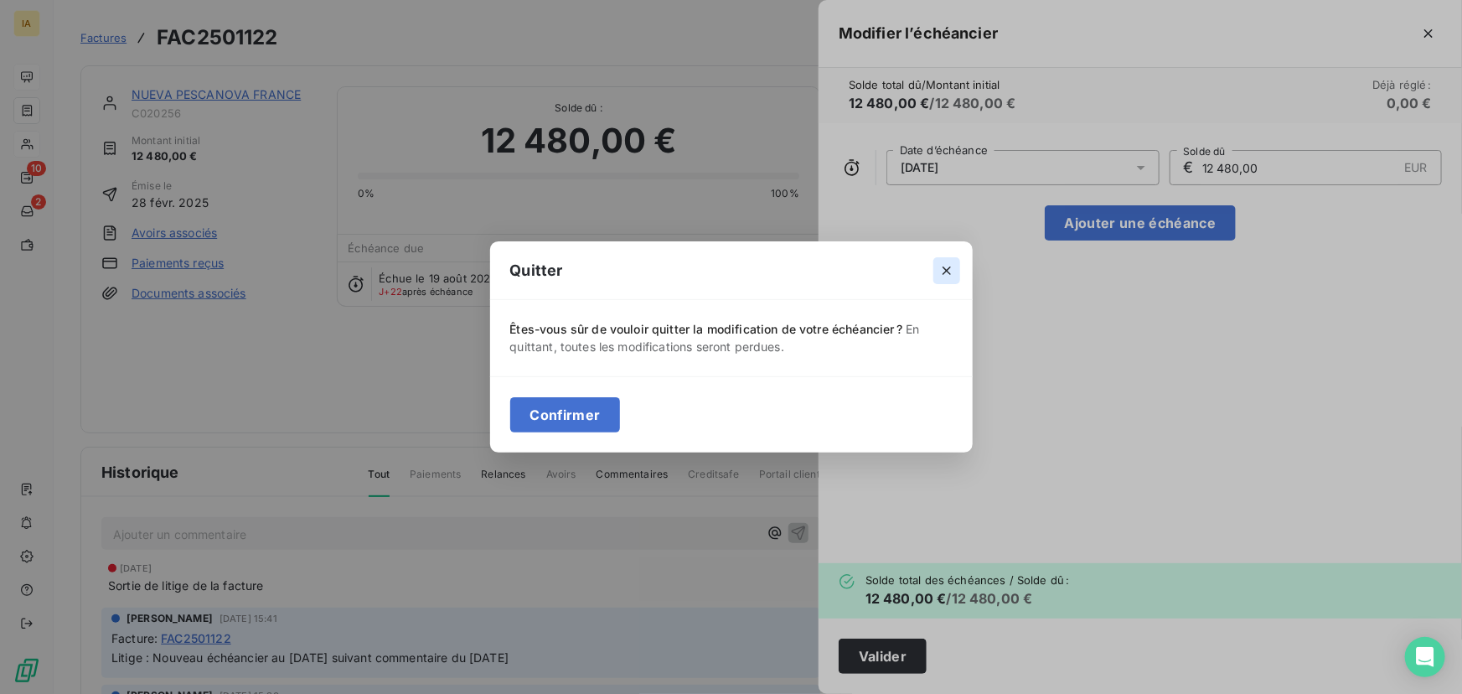
click at [949, 261] on button "button" at bounding box center [946, 270] width 27 height 27
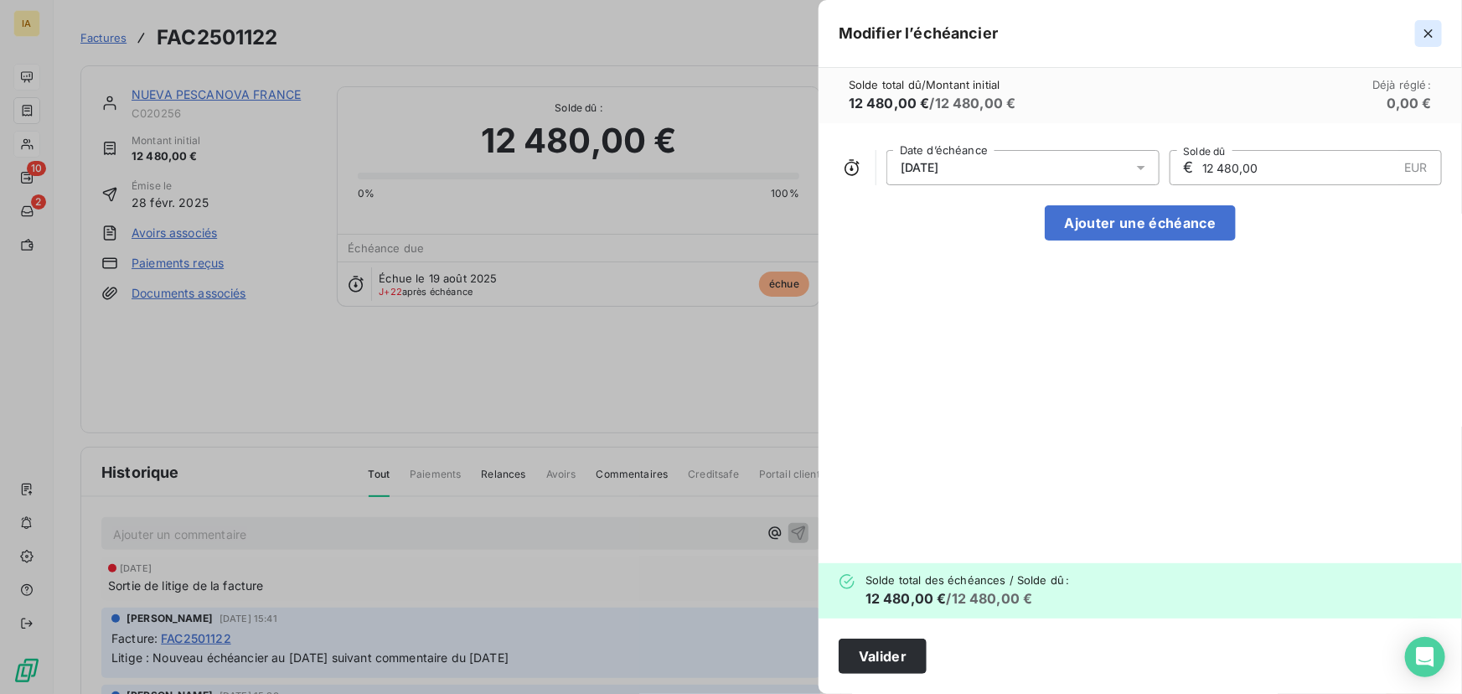
click at [1425, 29] on icon "button" at bounding box center [1428, 33] width 8 height 8
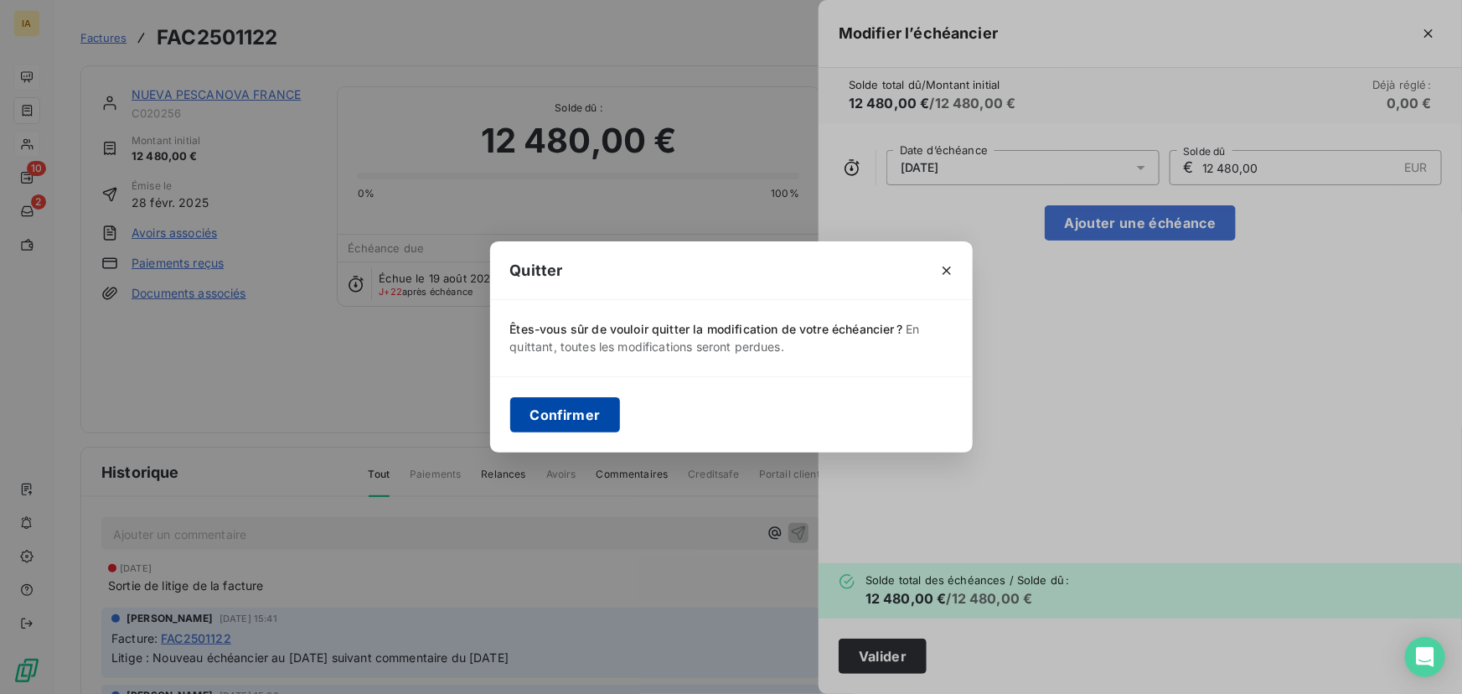
click at [565, 426] on button "Confirmer" at bounding box center [565, 414] width 111 height 35
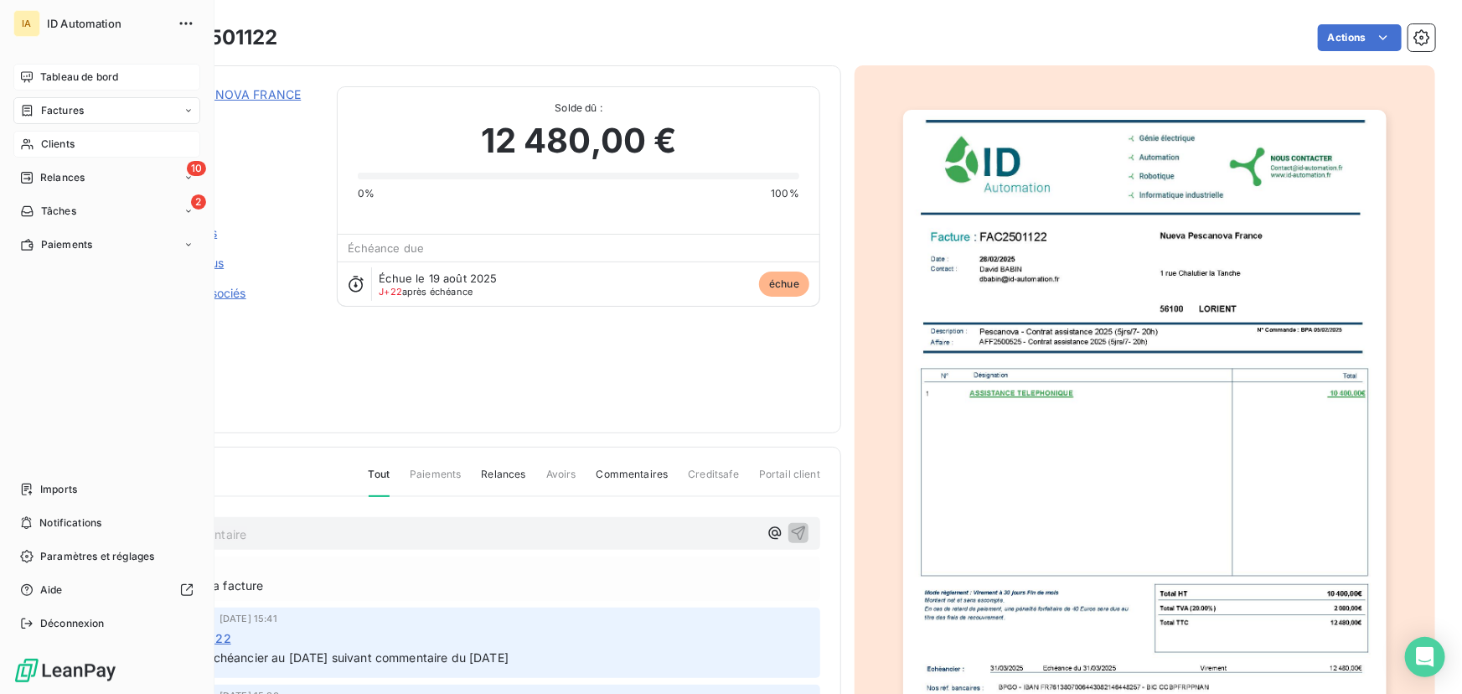
click at [70, 68] on div "Tableau de bord" at bounding box center [106, 77] width 187 height 27
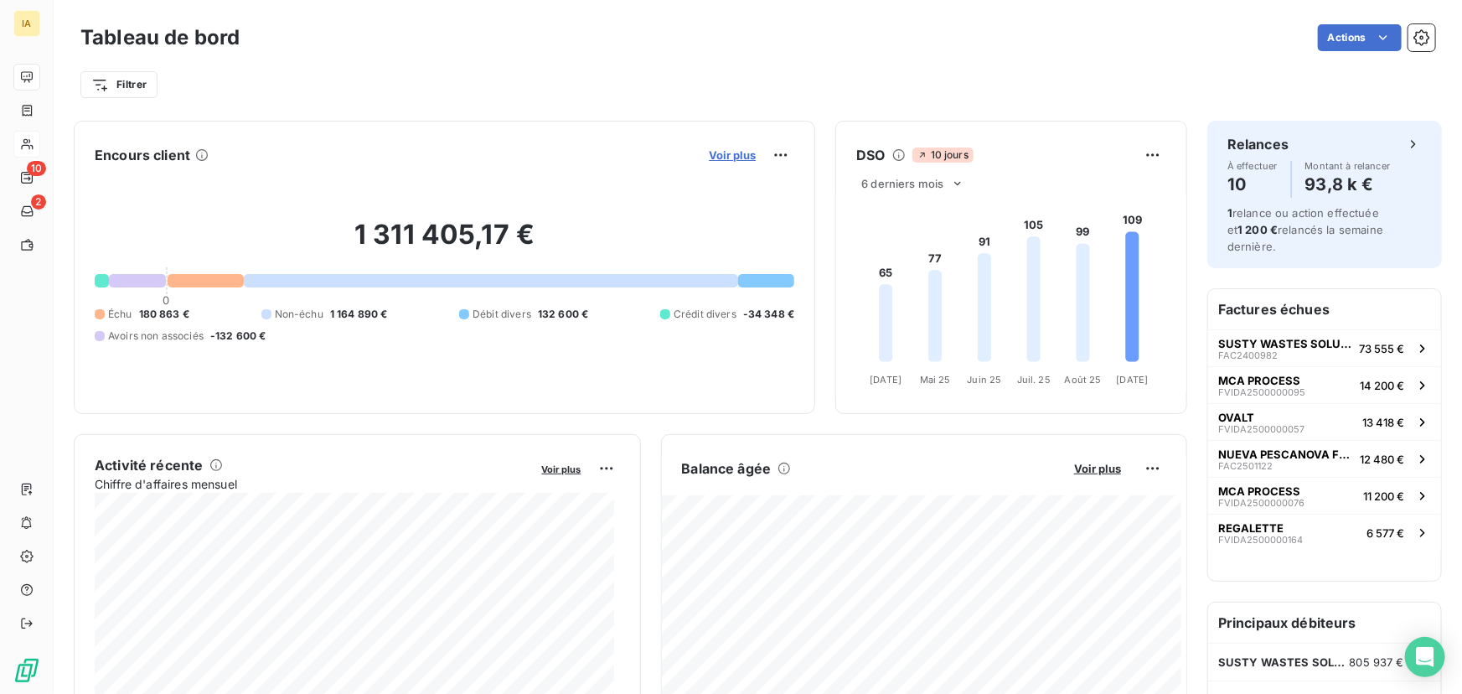
click at [720, 160] on span "Voir plus" at bounding box center [732, 154] width 47 height 13
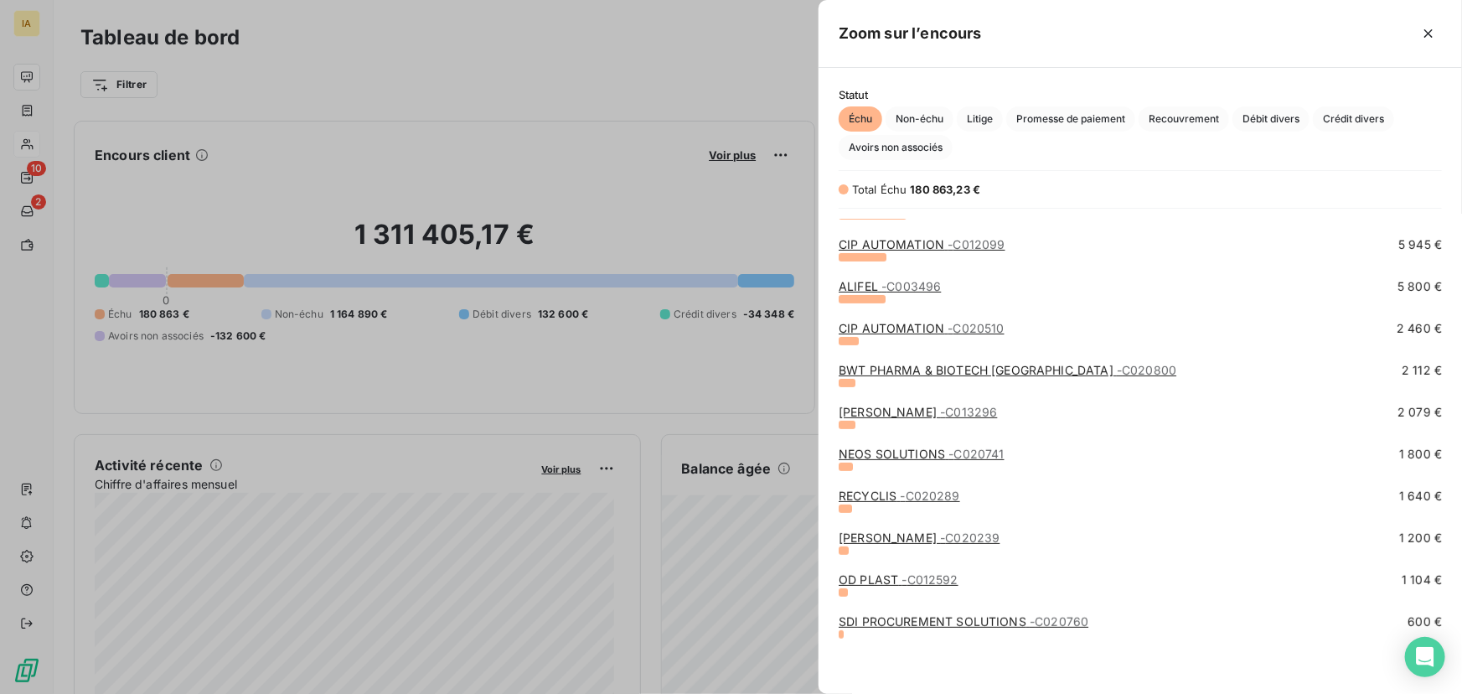
scroll to position [235, 0]
click at [310, 187] on div at bounding box center [731, 347] width 1462 height 694
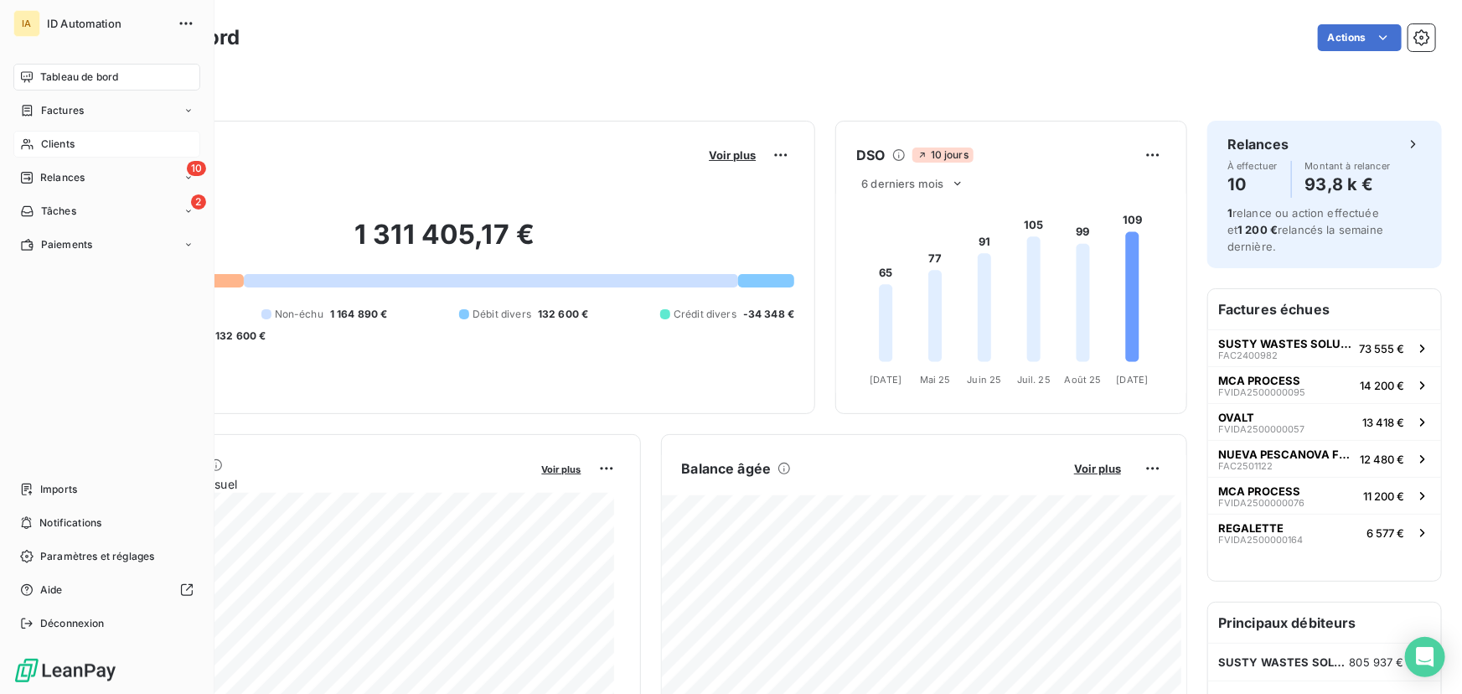
click at [53, 132] on div "Clients" at bounding box center [106, 144] width 187 height 27
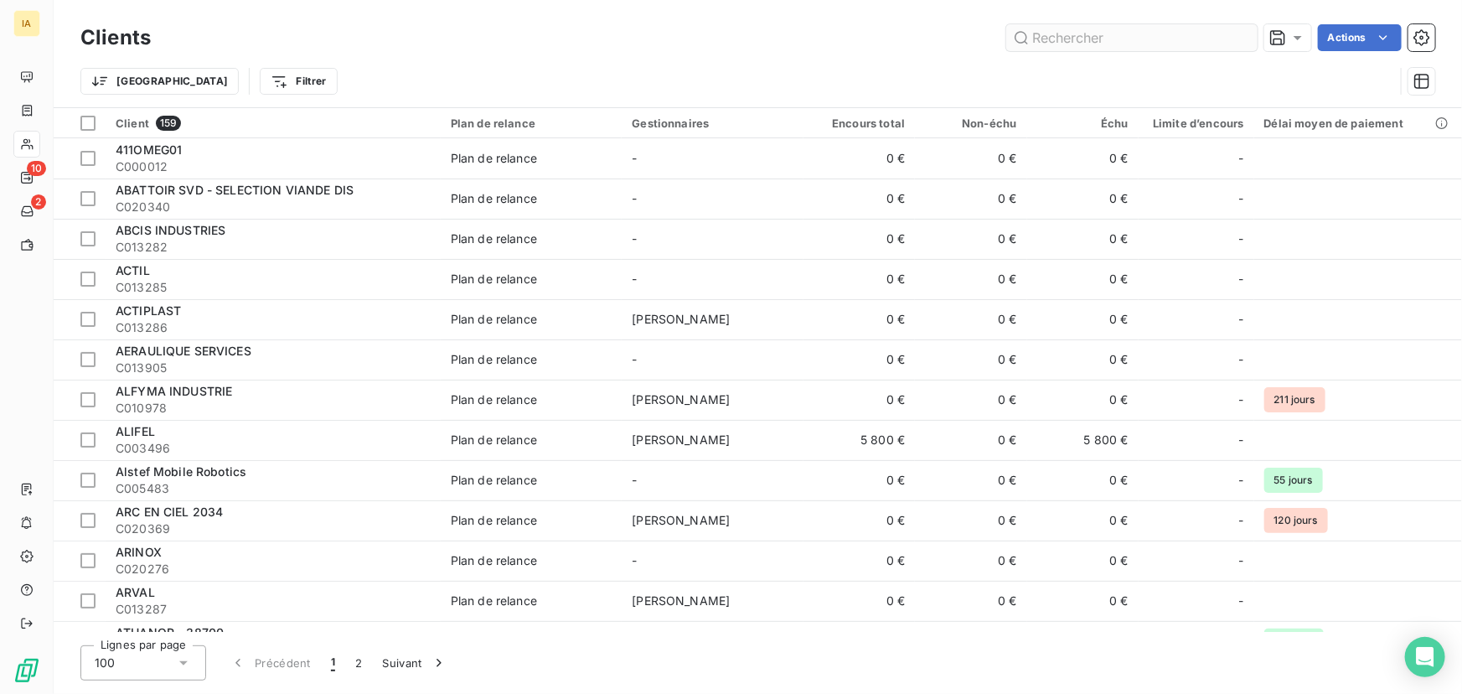
click at [1181, 39] on input "text" at bounding box center [1131, 37] width 251 height 27
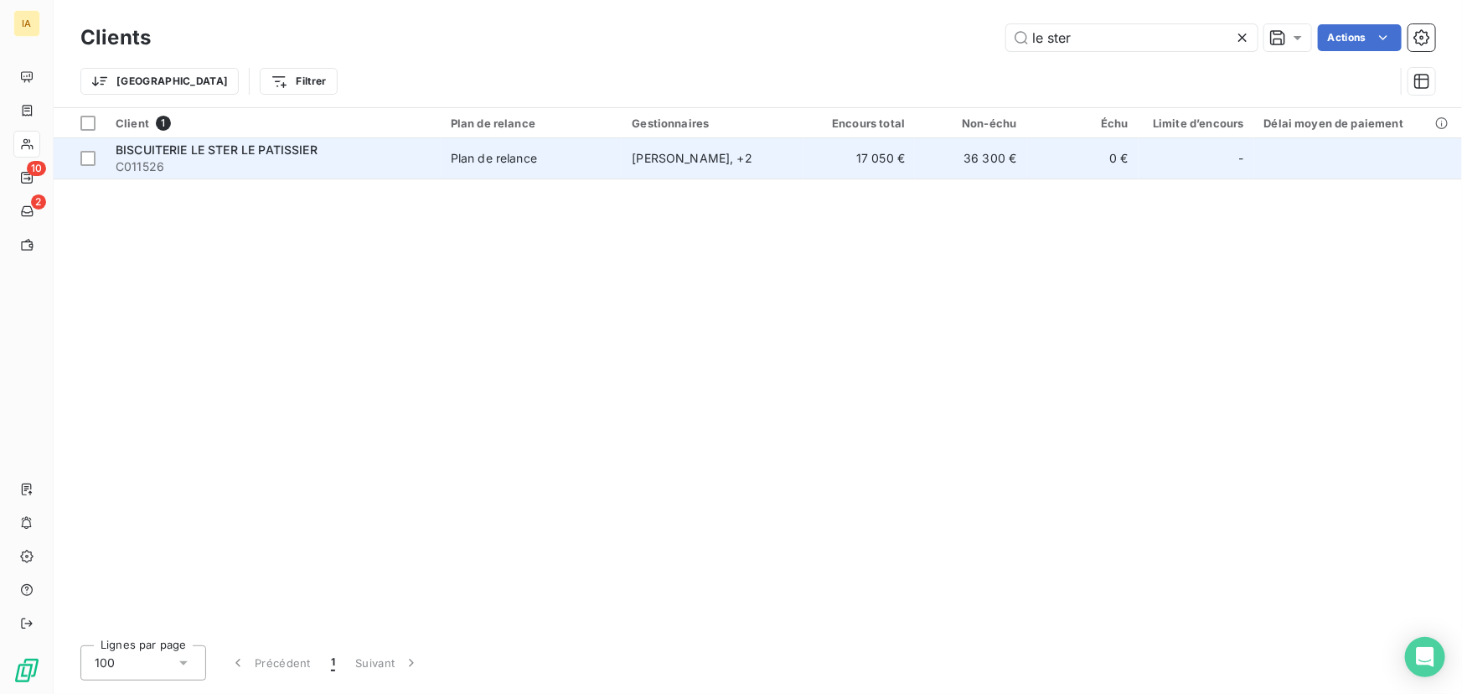
type input "le ster"
click at [344, 171] on span "C011526" at bounding box center [273, 166] width 315 height 17
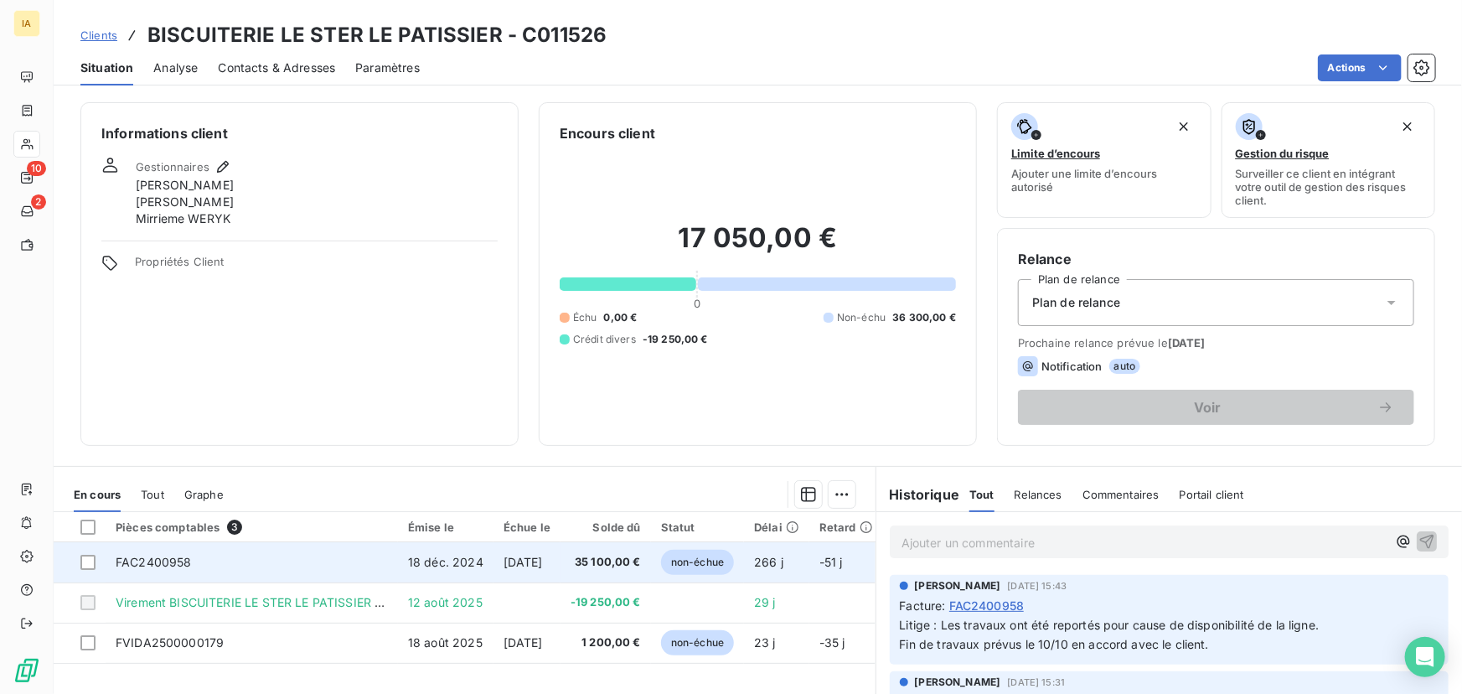
click at [449, 561] on span "18 déc. 2024" at bounding box center [445, 562] width 75 height 14
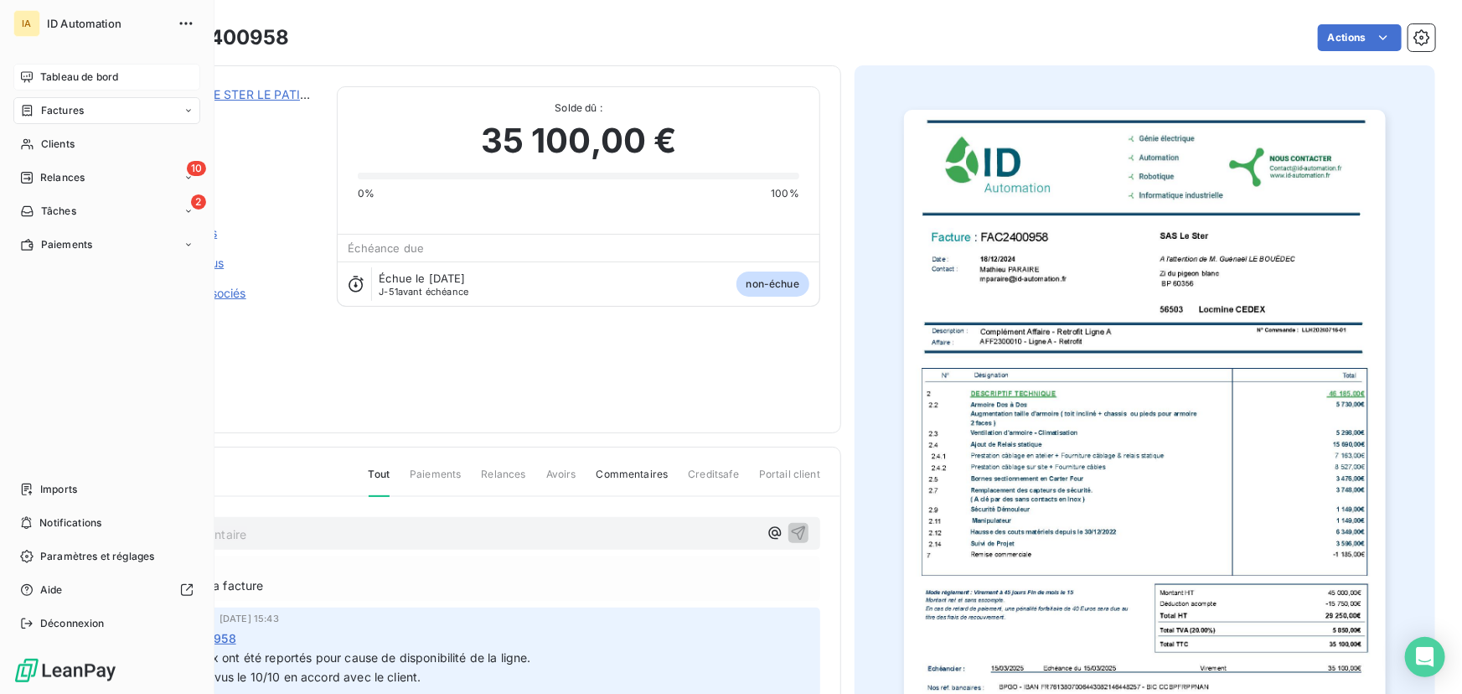
drag, startPoint x: 64, startPoint y: 73, endPoint x: 74, endPoint y: 74, distance: 9.3
click at [64, 73] on span "Tableau de bord" at bounding box center [79, 77] width 78 height 15
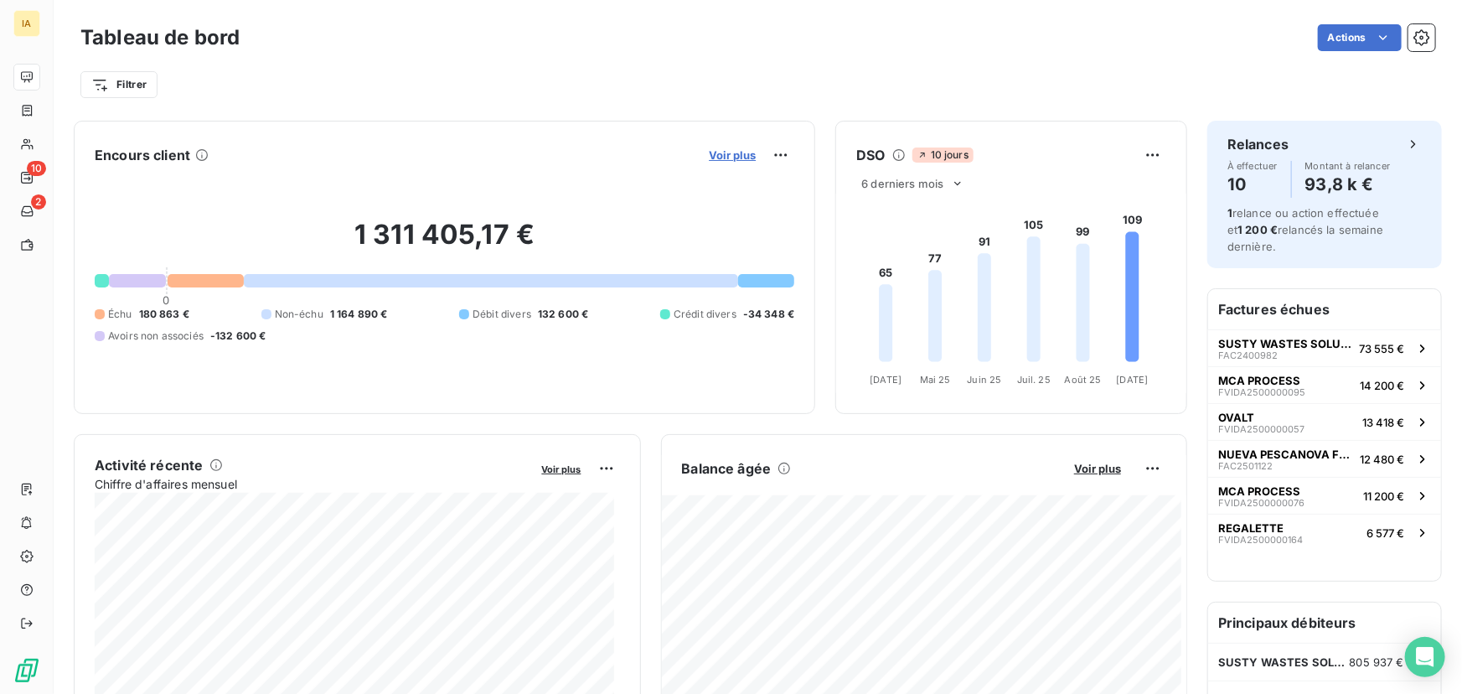
click at [738, 154] on span "Voir plus" at bounding box center [732, 154] width 47 height 13
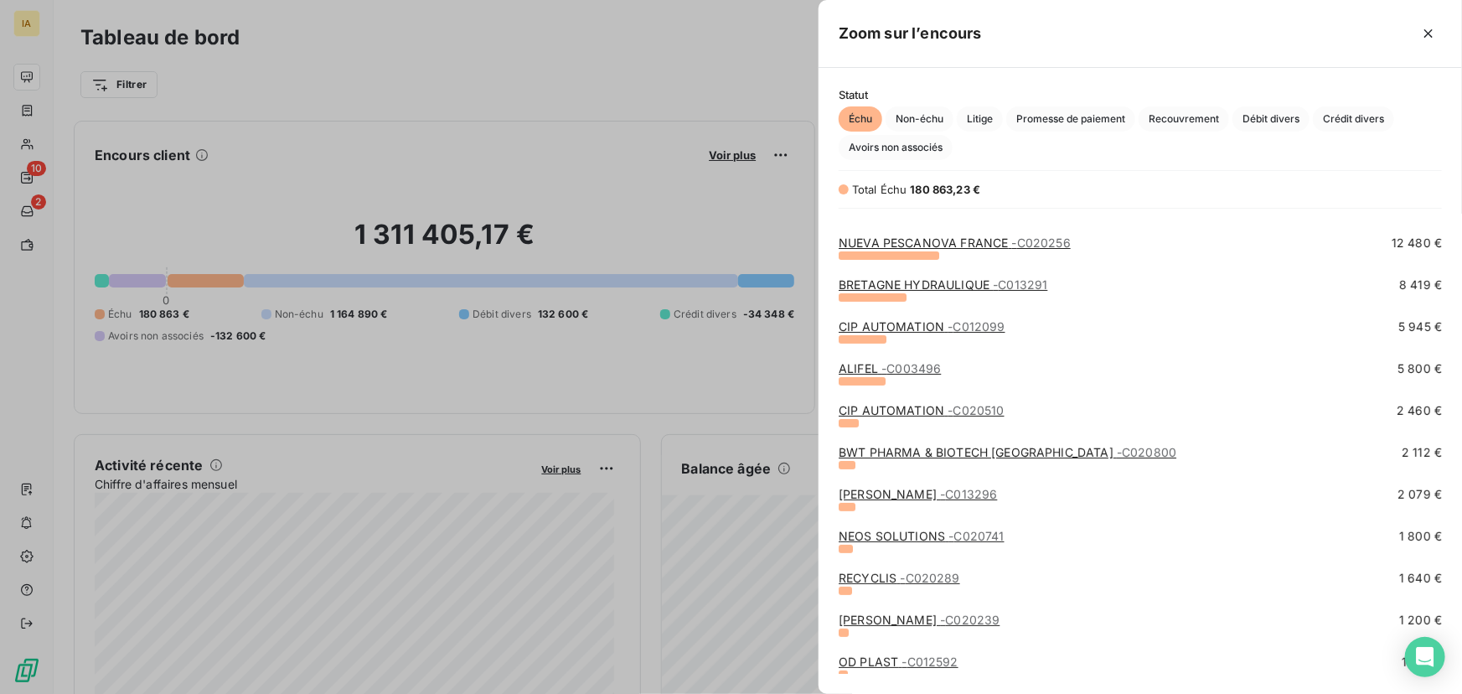
scroll to position [228, 0]
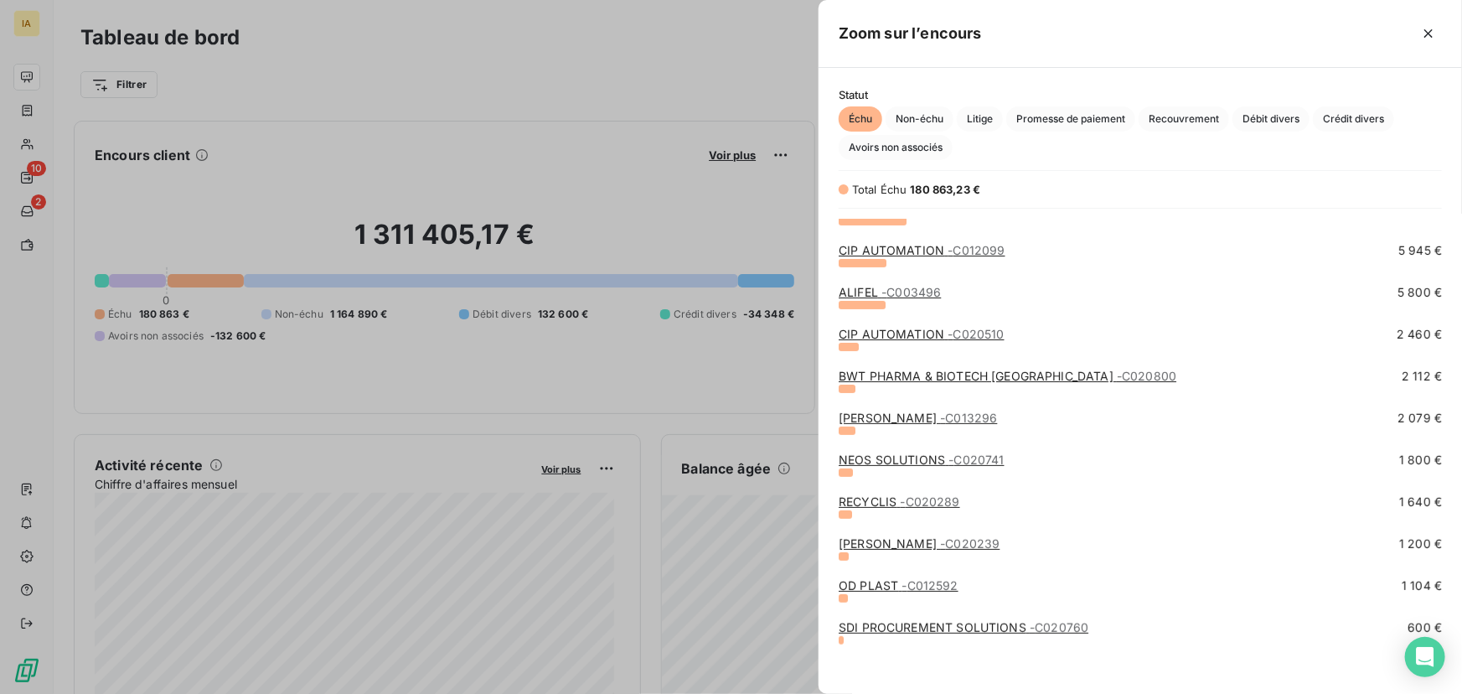
click at [171, 426] on div at bounding box center [731, 347] width 1462 height 694
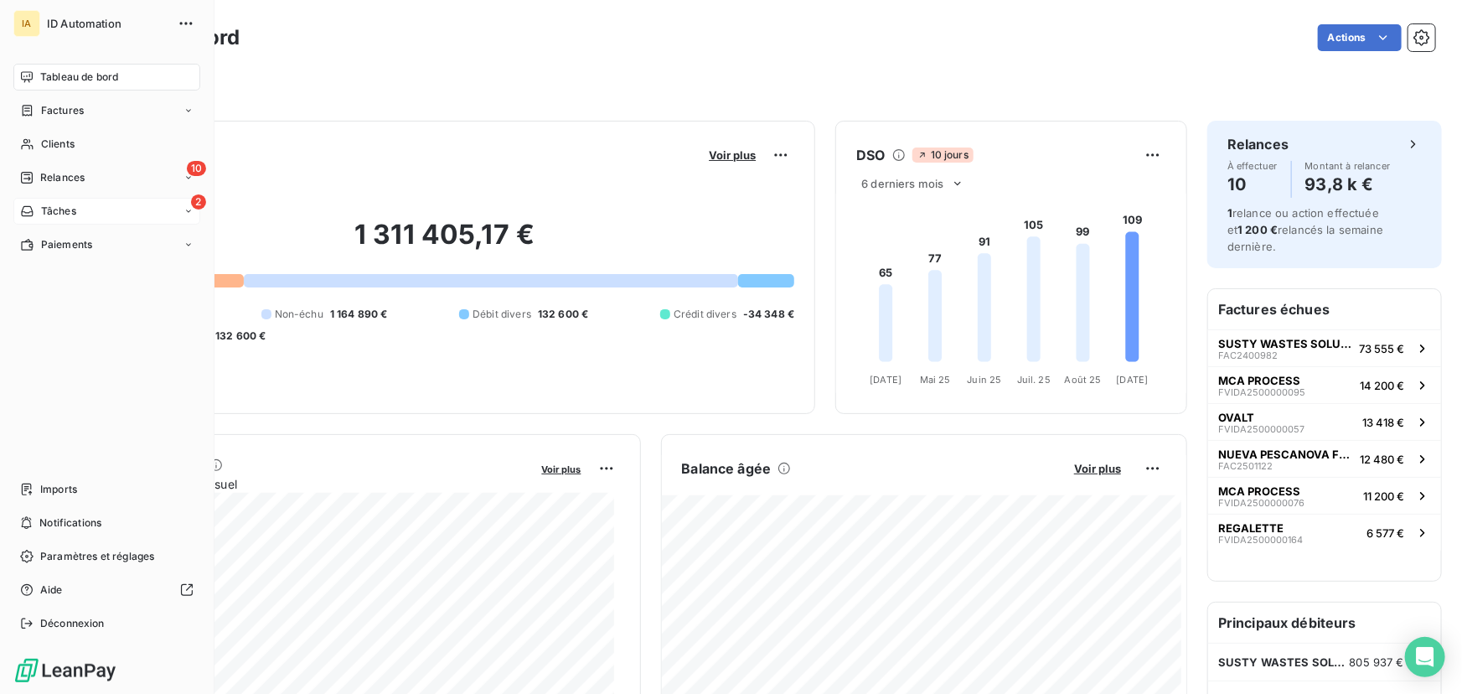
click at [70, 216] on span "Tâches" at bounding box center [58, 211] width 35 height 15
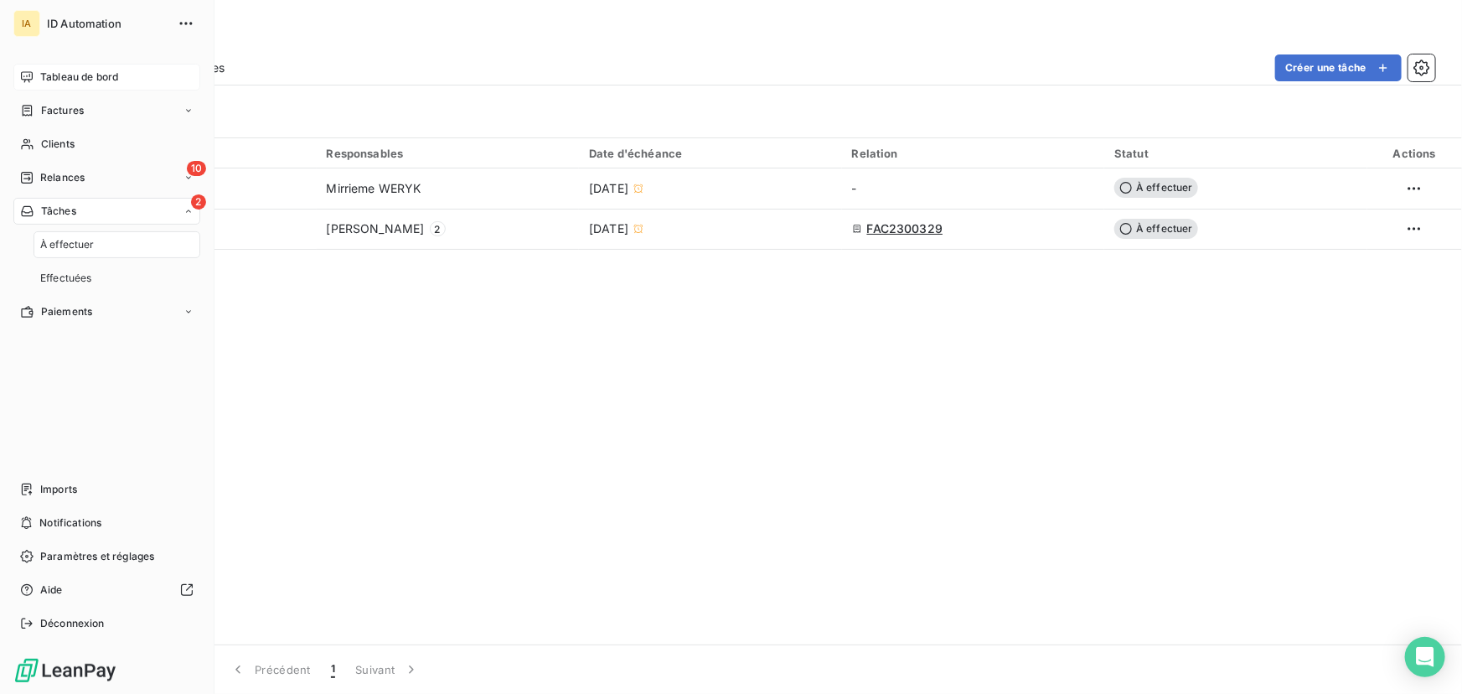
click at [101, 242] on div "À effectuer" at bounding box center [117, 244] width 167 height 27
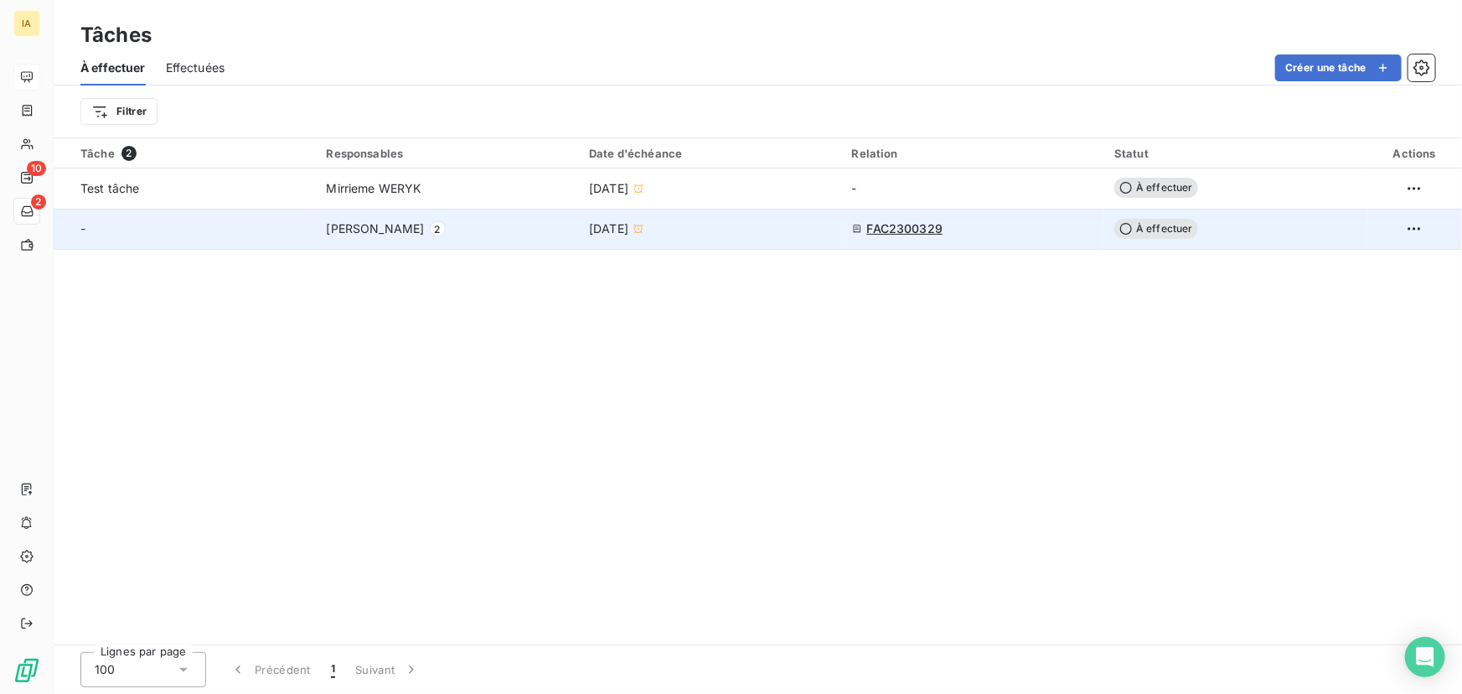
click at [527, 235] on div "[PERSON_NAME] 2" at bounding box center [448, 228] width 243 height 17
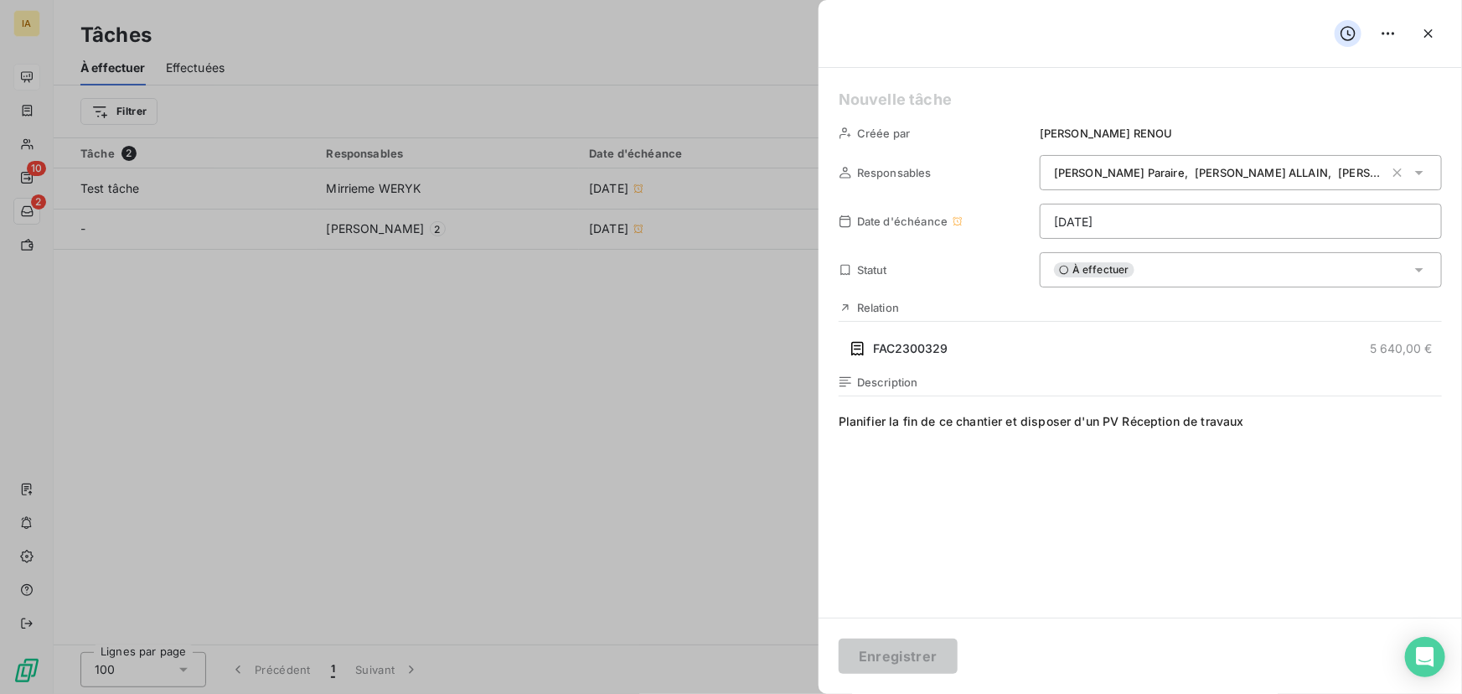
click at [596, 435] on div at bounding box center [731, 347] width 1462 height 694
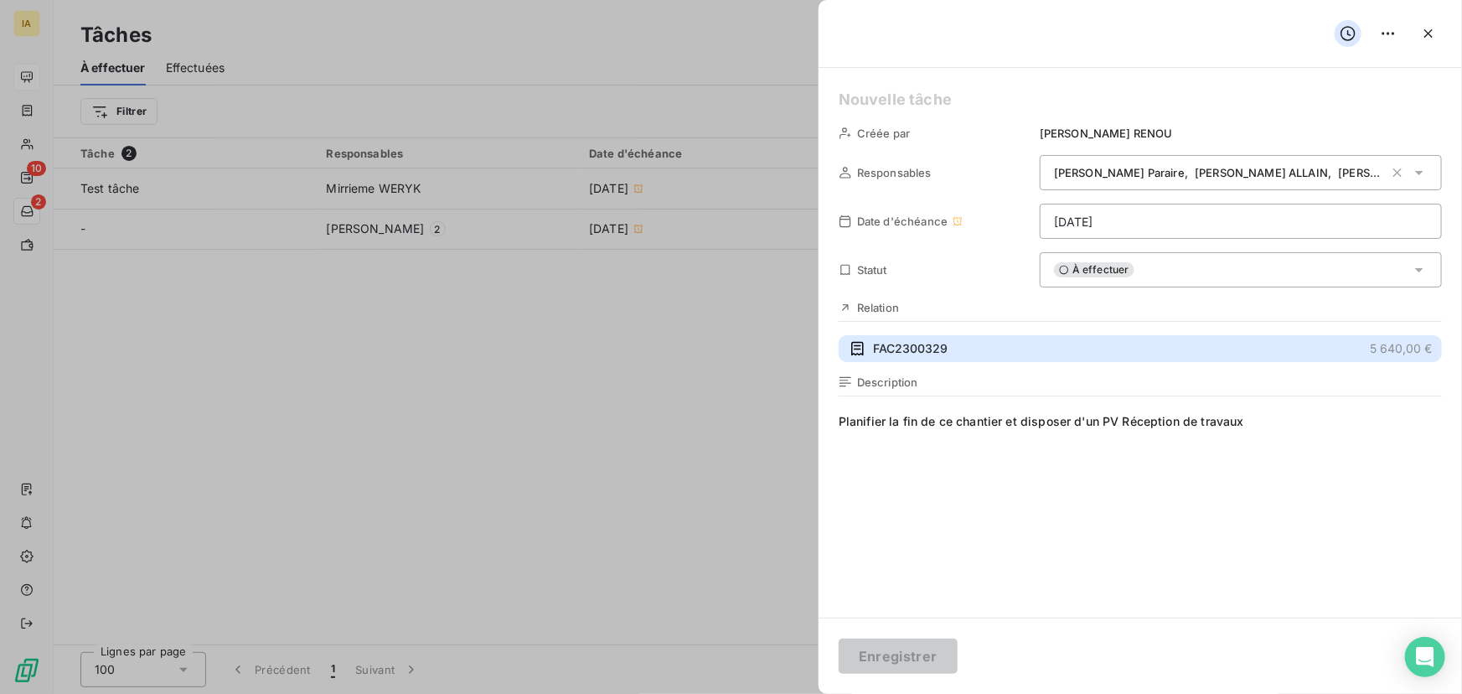
click at [897, 338] on button "FAC2300329 5 640,00 €" at bounding box center [1139, 348] width 603 height 27
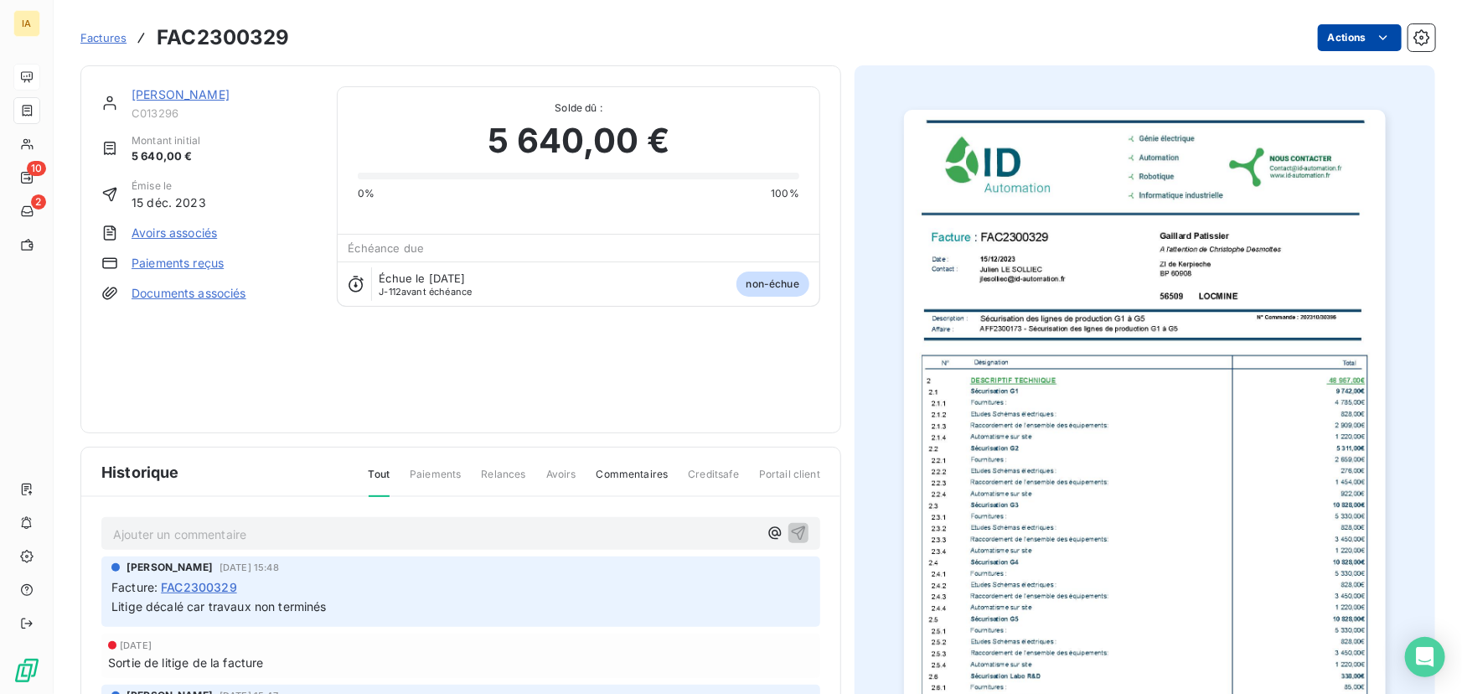
click at [1378, 24] on html "IA 10 2 Factures FAC2300329 Actions GAILLARD PATISSIER C013296 Montant initial …" at bounding box center [731, 347] width 1462 height 694
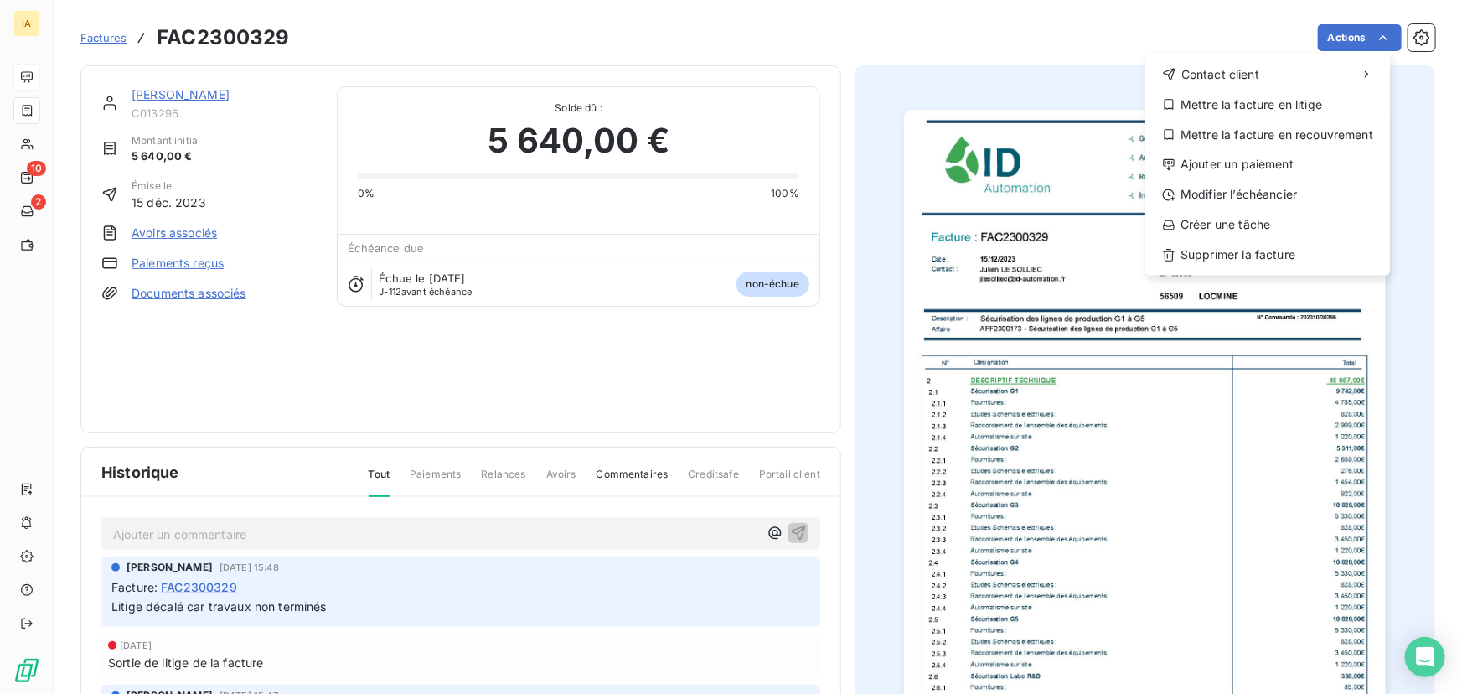
click at [816, 398] on html "IA 10 2 Factures FAC2300329 Actions Contact client Mettre la facture en litige …" at bounding box center [731, 347] width 1462 height 694
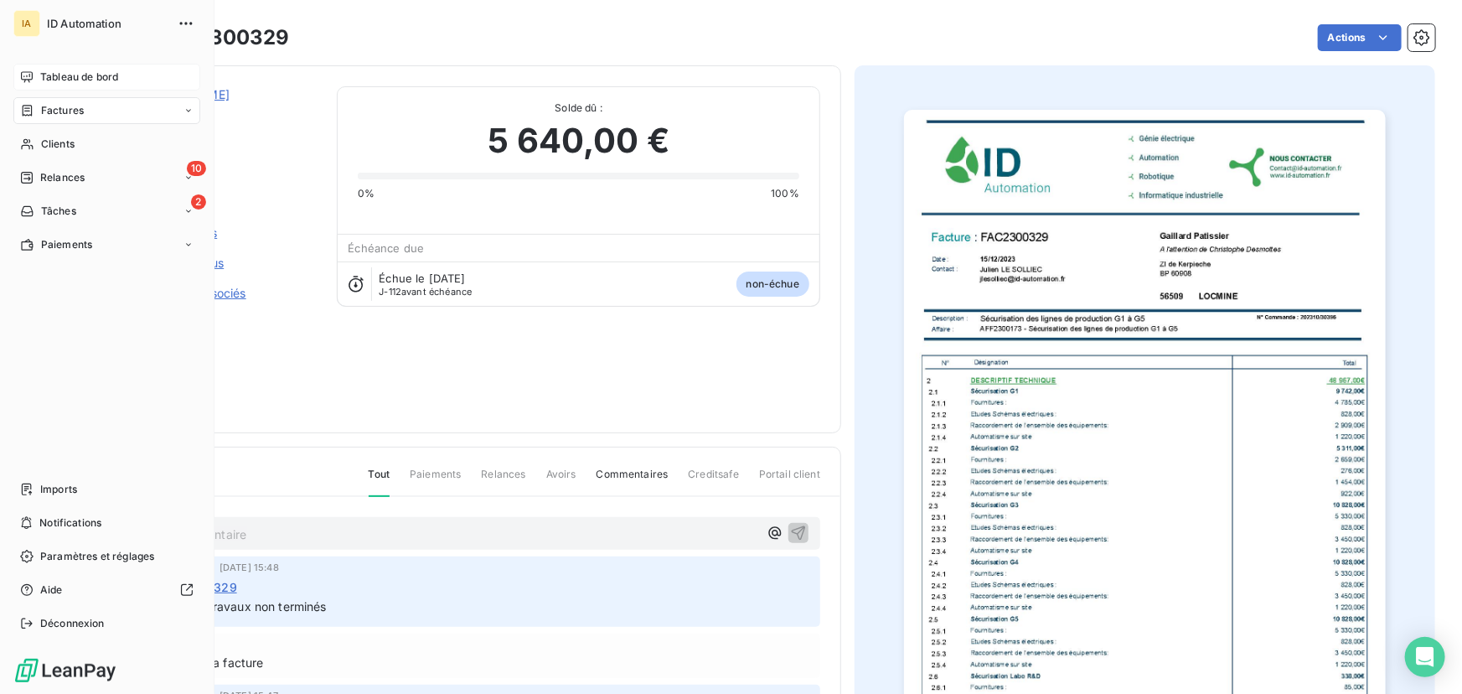
click at [91, 78] on span "Tableau de bord" at bounding box center [79, 77] width 78 height 15
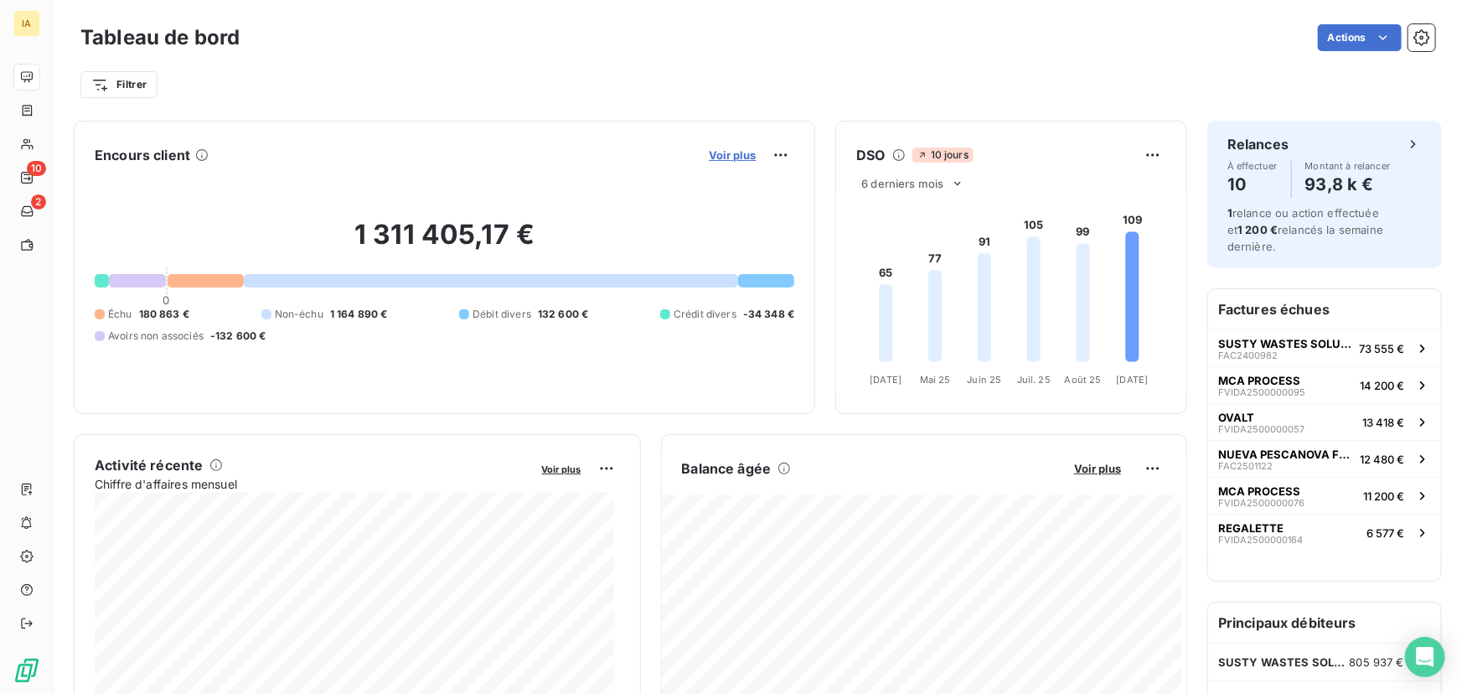
click at [740, 158] on span "Voir plus" at bounding box center [732, 154] width 47 height 13
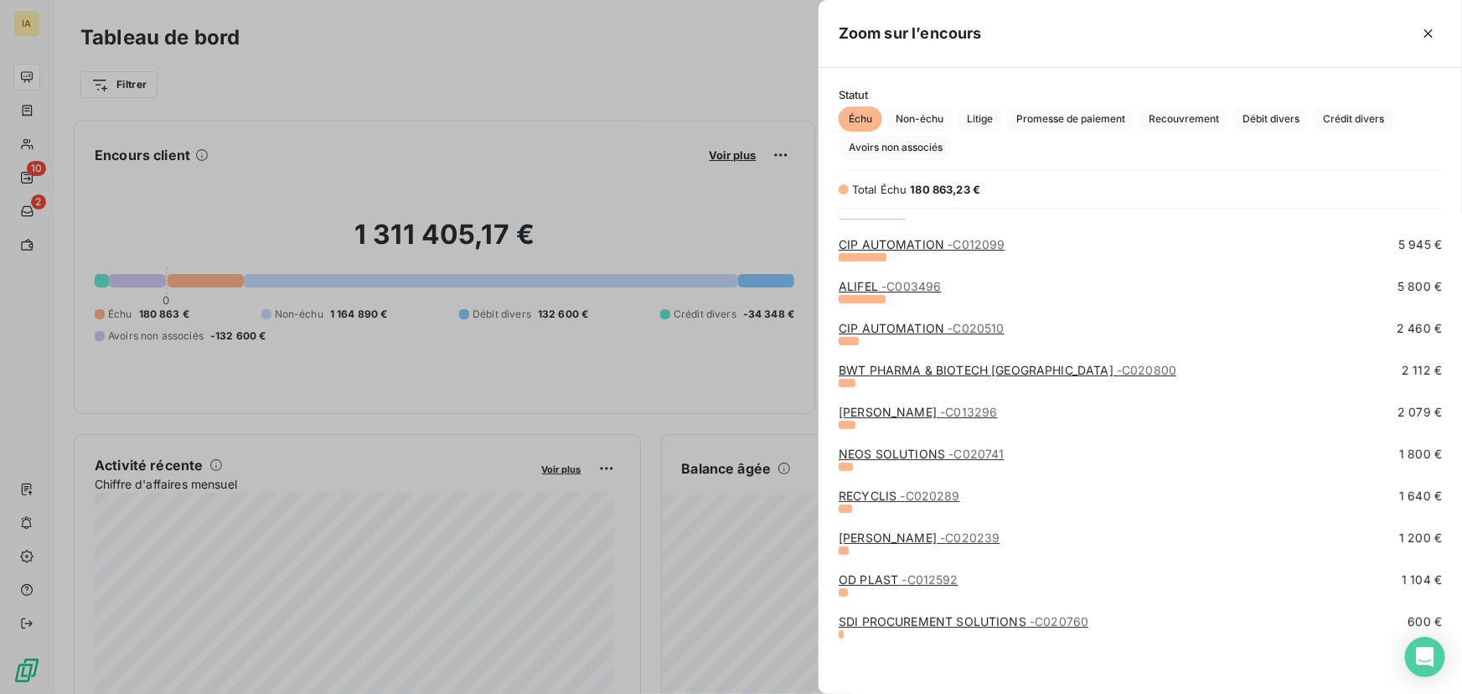
scroll to position [235, 0]
click at [977, 626] on link "SDI PROCUREMENT SOLUTIONS - C020760" at bounding box center [963, 620] width 250 height 14
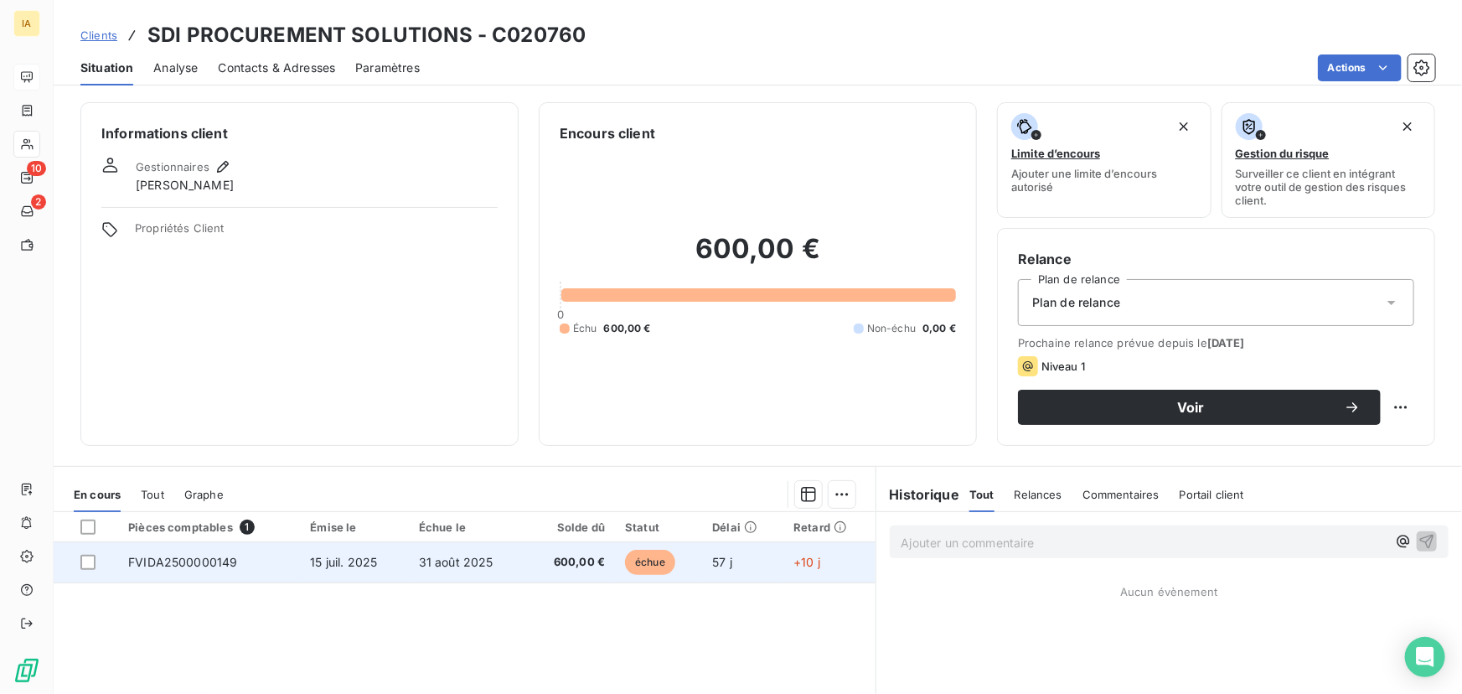
click at [271, 561] on td "FVIDA2500000149" at bounding box center [209, 562] width 182 height 40
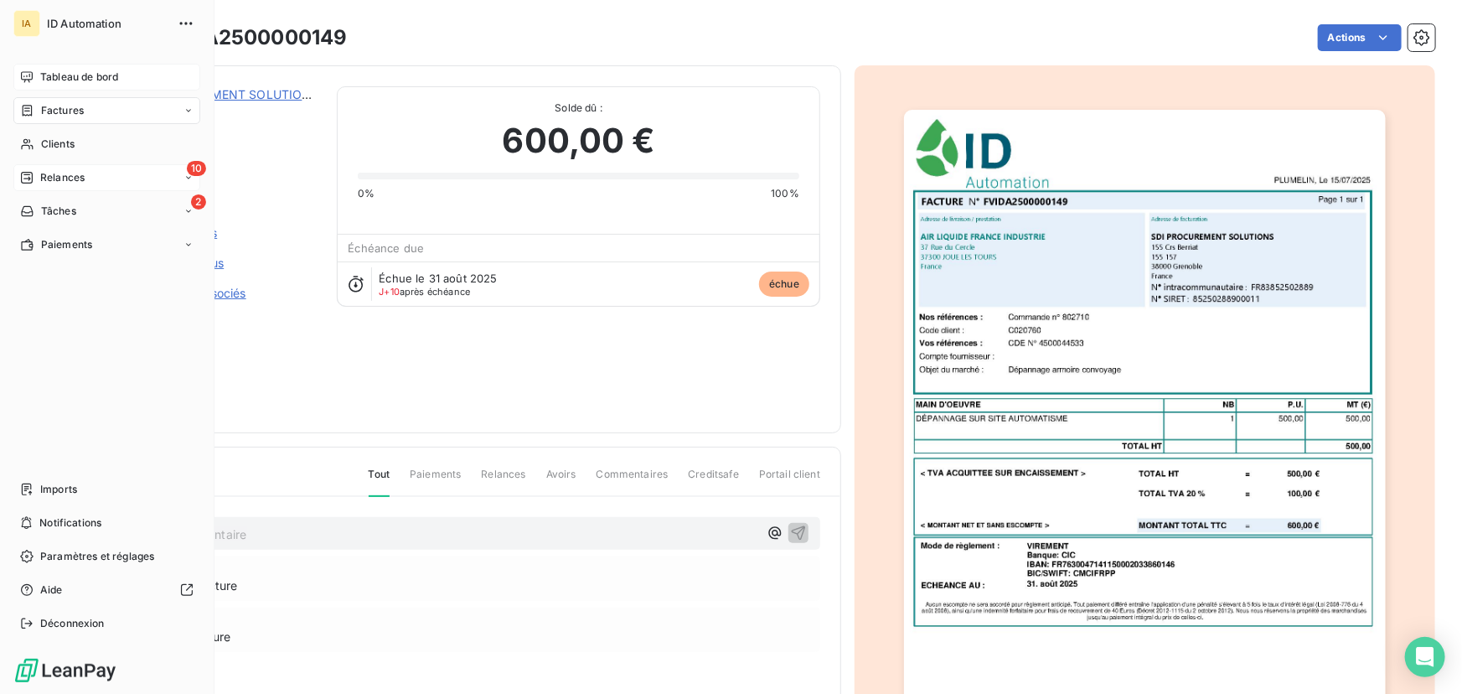
click at [65, 178] on span "Relances" at bounding box center [62, 177] width 44 height 15
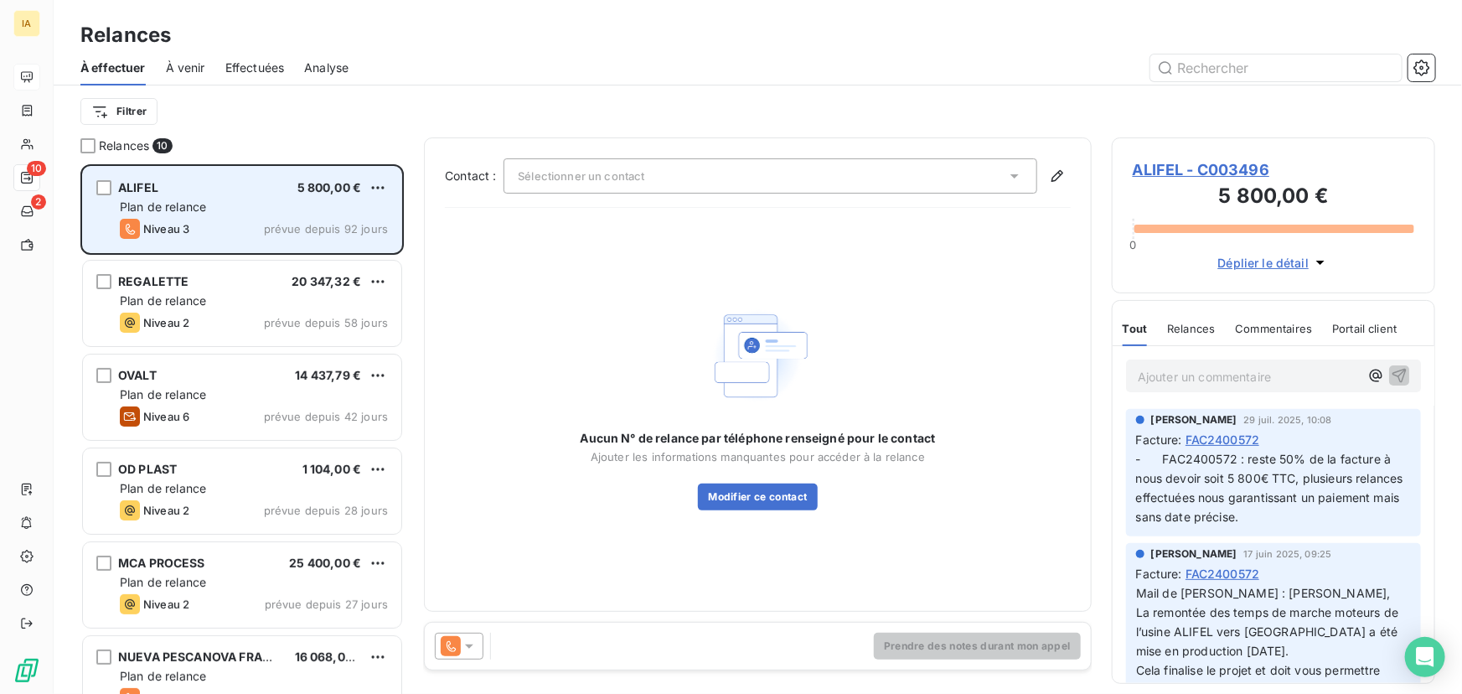
click at [271, 219] on div "Niveau 3 prévue depuis 92 jours" at bounding box center [254, 229] width 268 height 20
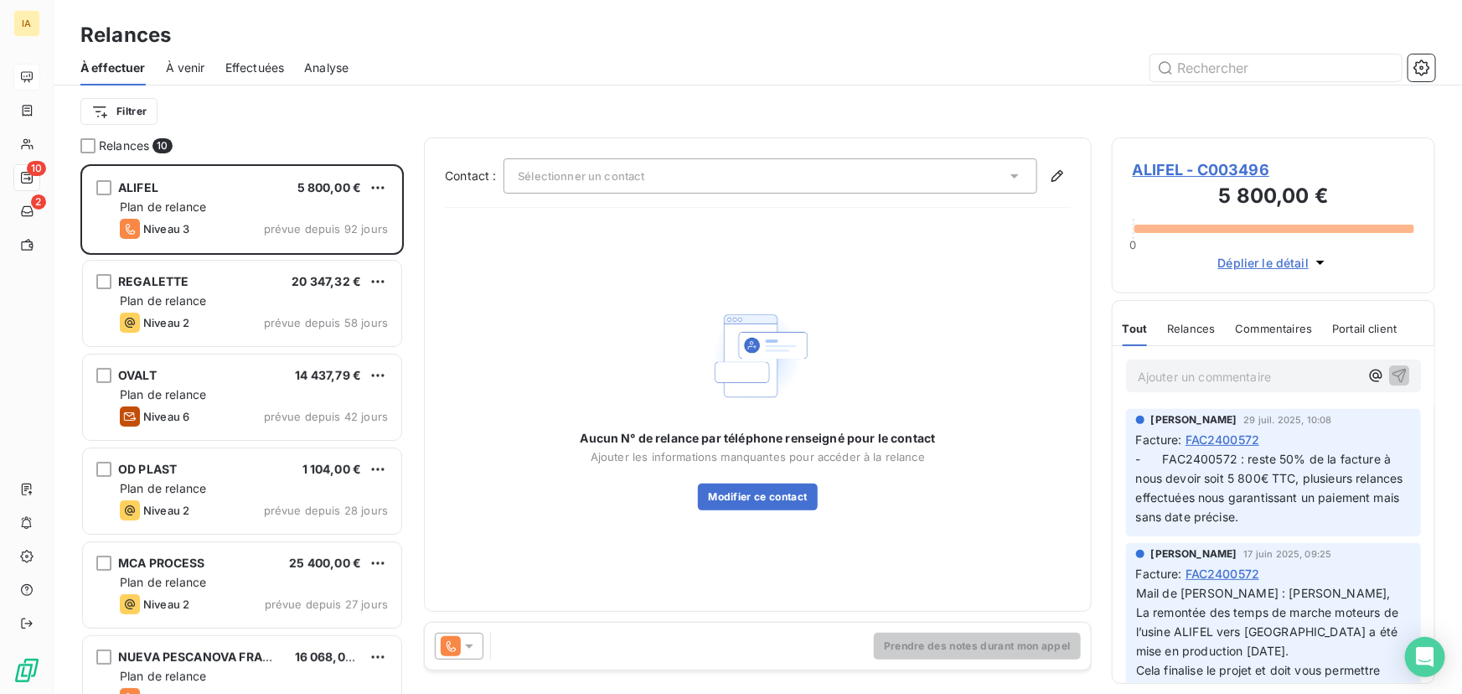
click at [1334, 517] on p "- FAC2400572 : reste 50% de la facture à nous devoir soit 5 800€ TTC, plusieurs…" at bounding box center [1273, 488] width 275 height 77
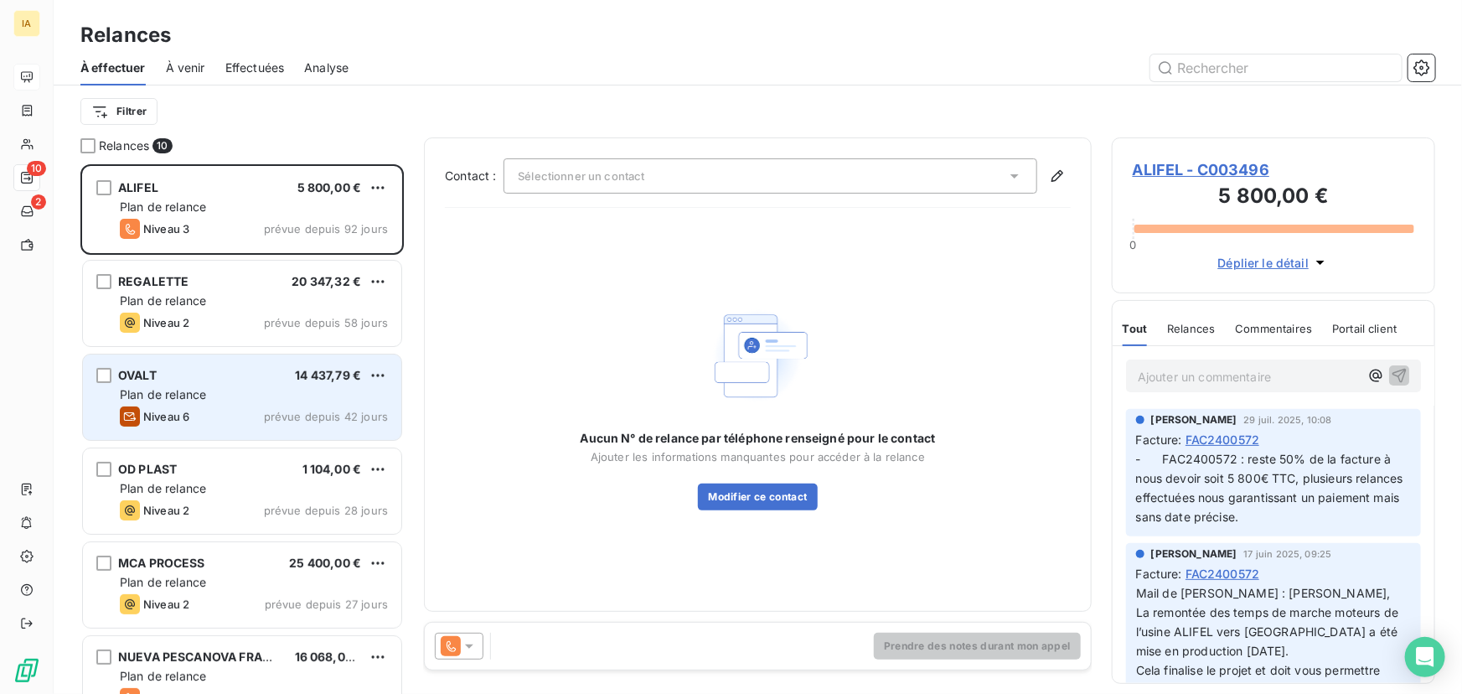
click at [282, 386] on div "Plan de relance" at bounding box center [254, 394] width 268 height 17
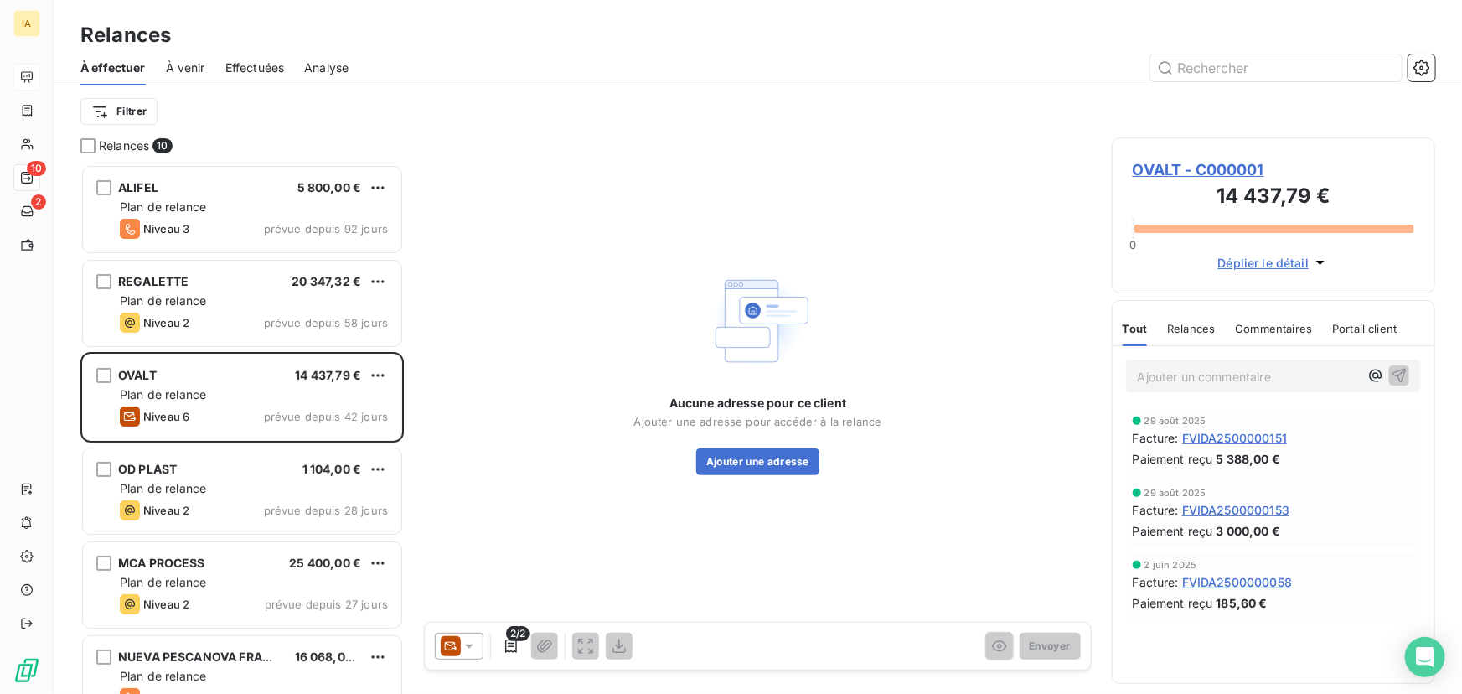
click at [1307, 261] on span "Déplier le détail" at bounding box center [1263, 263] width 91 height 18
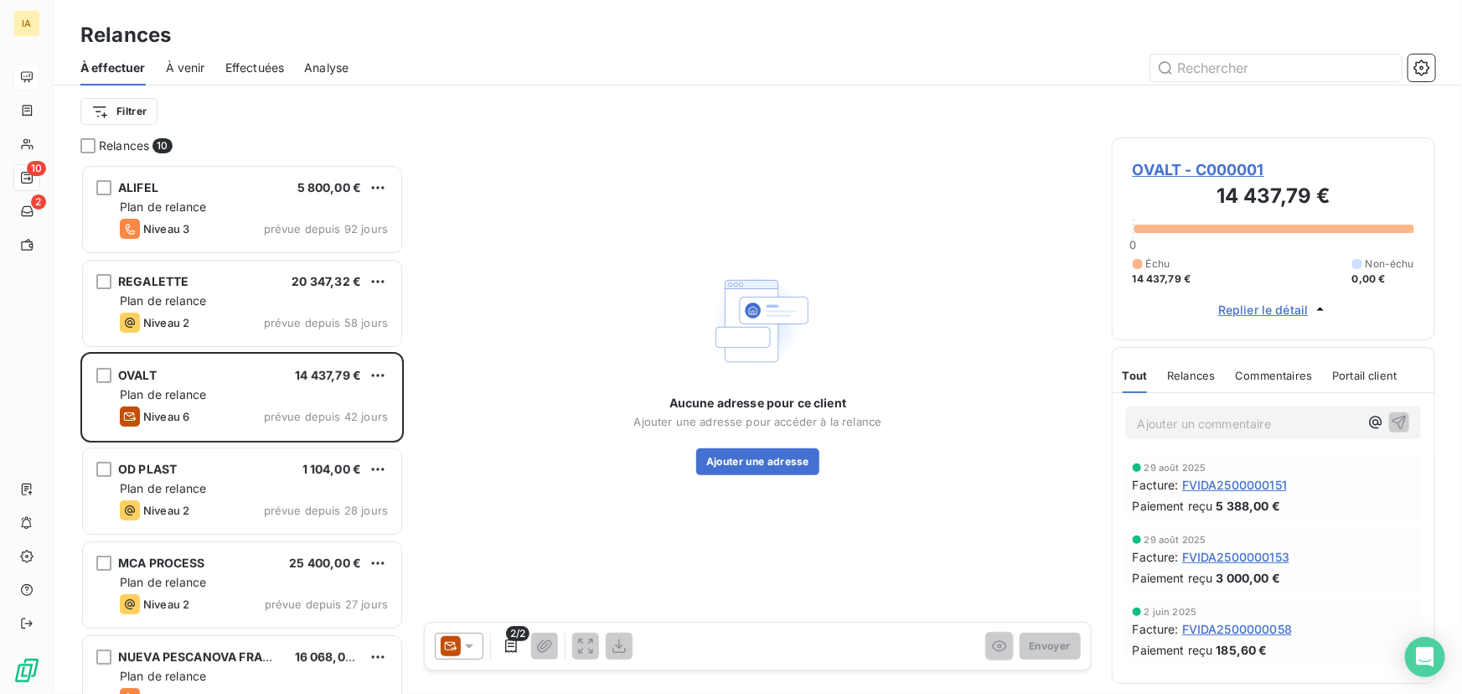
click at [1255, 285] on div "Échu 14 437,79 € Non-échu 0,00 €" at bounding box center [1272, 271] width 281 height 30
click at [1255, 201] on h3 "14 437,79 €" at bounding box center [1272, 198] width 281 height 34
click at [1219, 159] on span "OVALT - C000001" at bounding box center [1272, 169] width 281 height 23
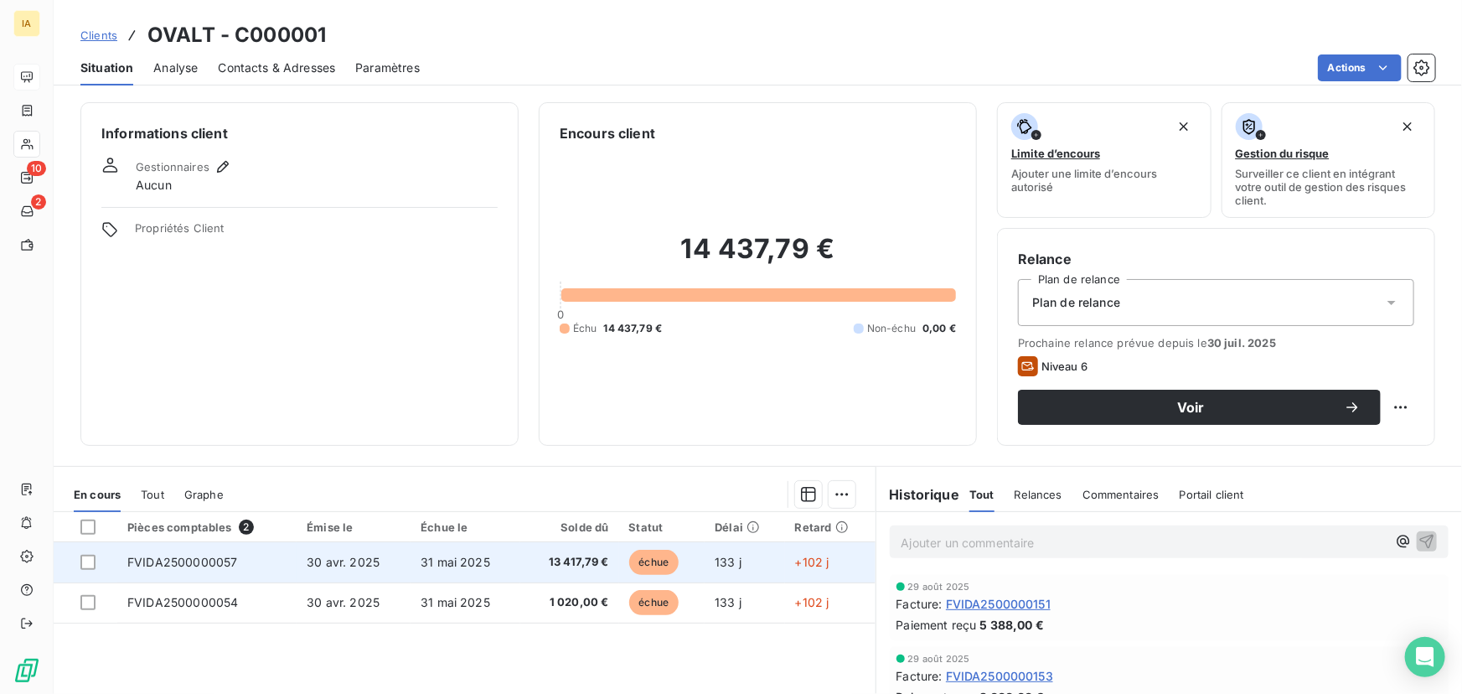
click at [521, 558] on td "13 417,79 €" at bounding box center [569, 562] width 98 height 40
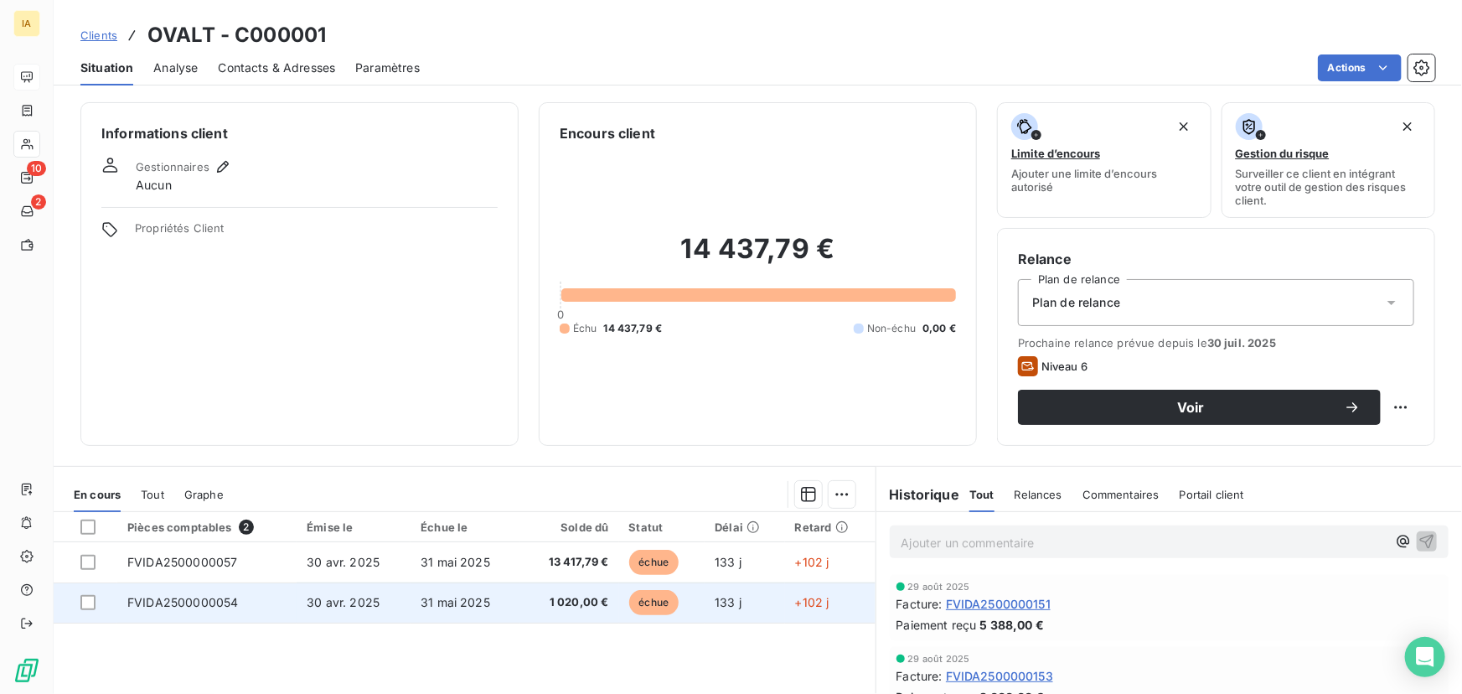
click at [493, 595] on td "31 mai 2025" at bounding box center [465, 602] width 110 height 40
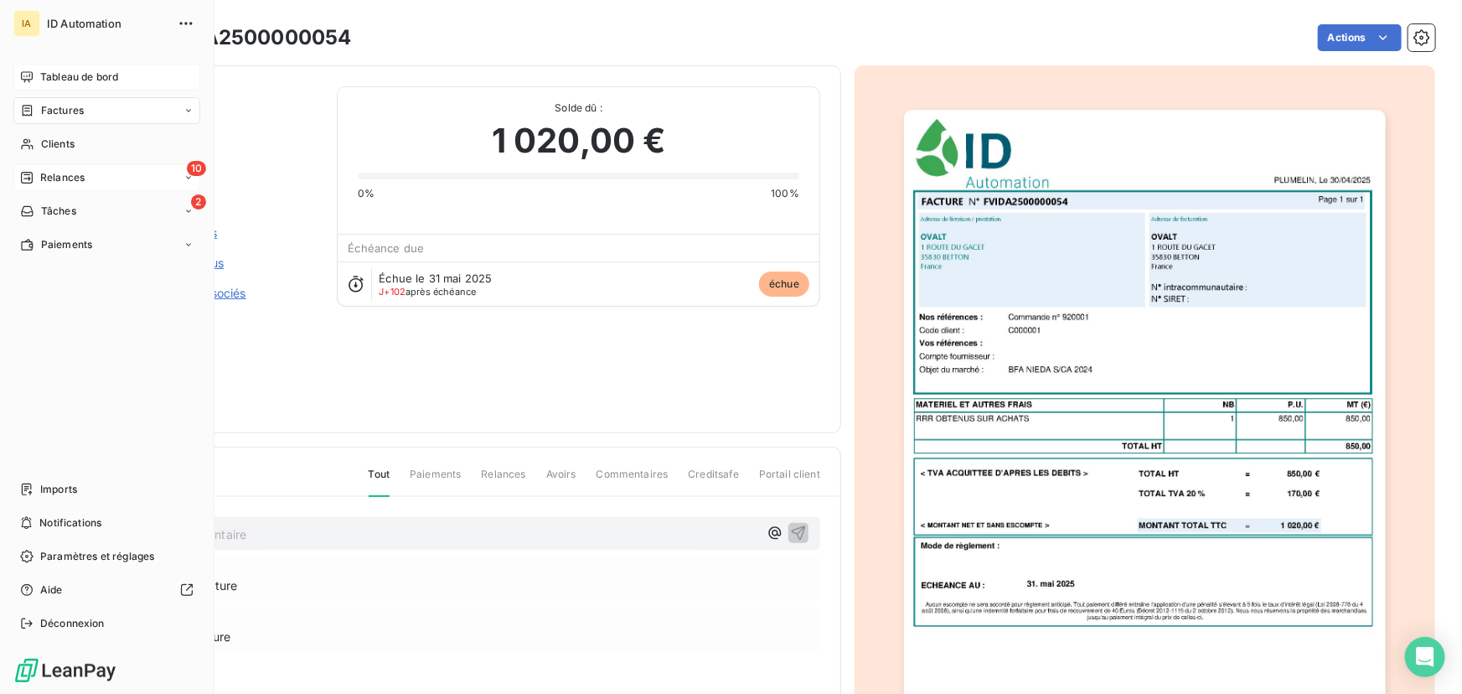
click at [60, 170] on span "Relances" at bounding box center [62, 177] width 44 height 15
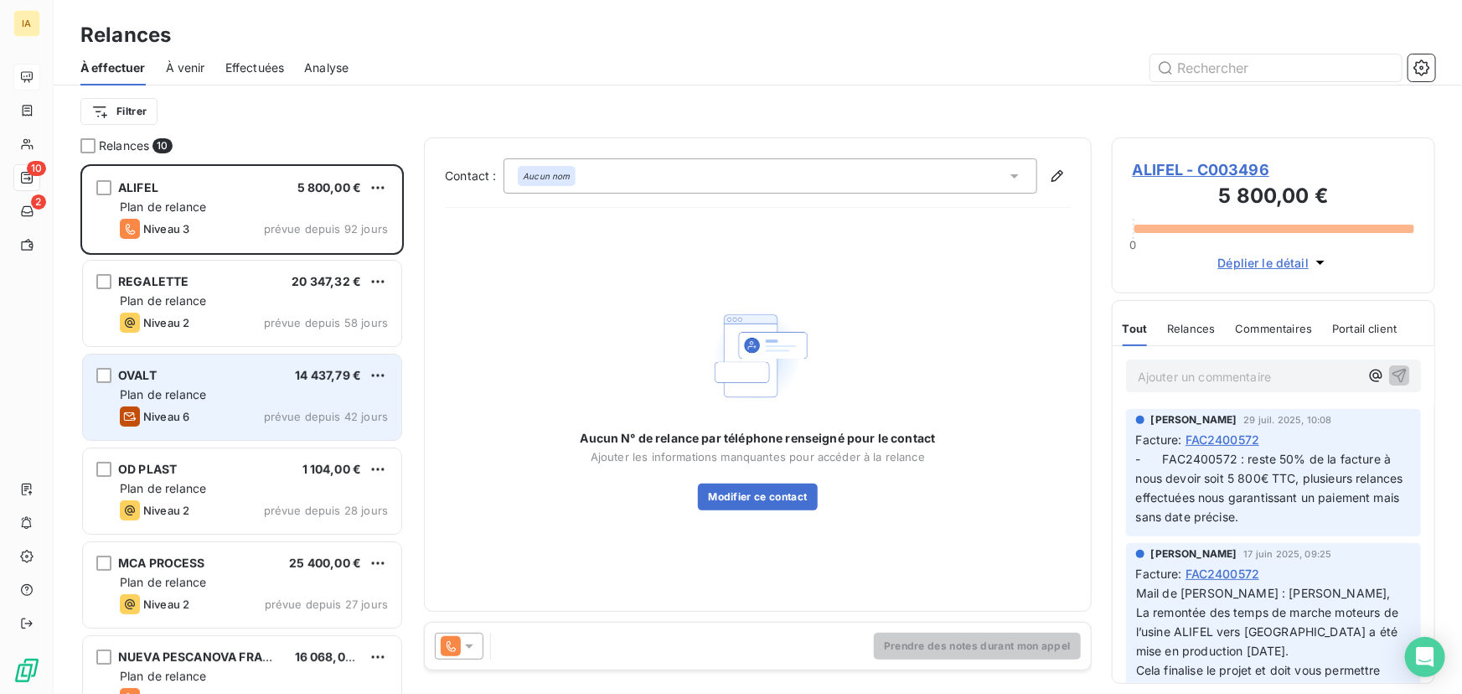
click at [240, 399] on div "Plan de relance" at bounding box center [254, 394] width 268 height 17
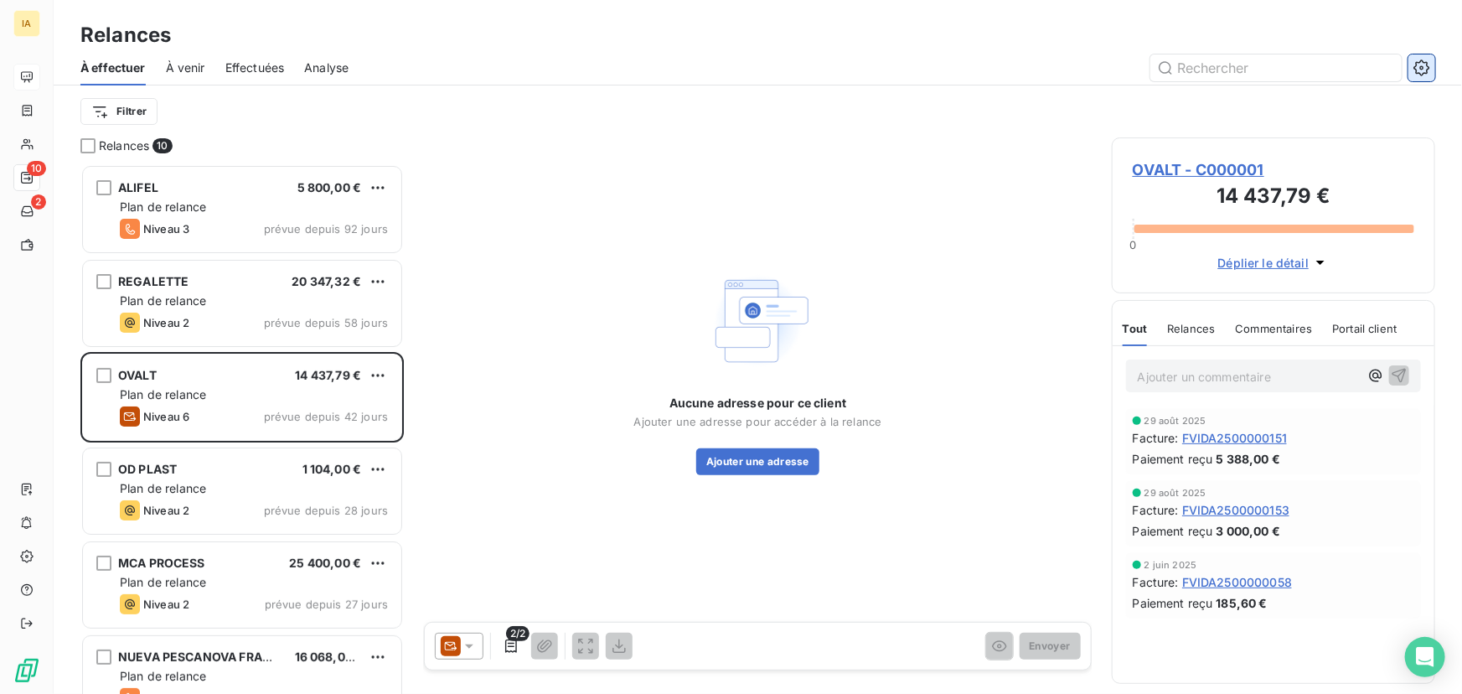
click at [1418, 62] on icon "button" at bounding box center [1421, 67] width 16 height 16
click at [1213, 173] on span "OVALT - C000001" at bounding box center [1272, 169] width 281 height 23
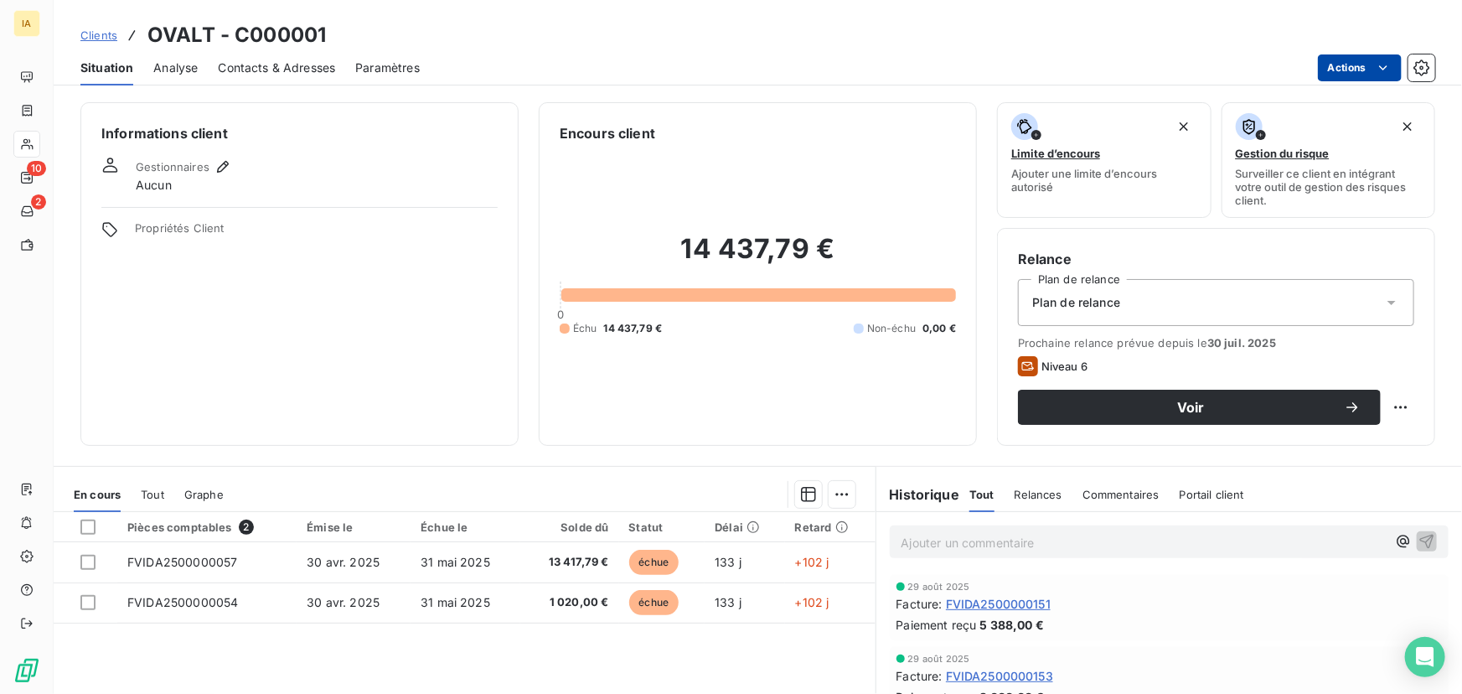
click at [1382, 60] on html "IA 10 2 Clients OVALT - C000001 Situation Analyse Contacts & Adresses Paramètre…" at bounding box center [731, 347] width 1462 height 694
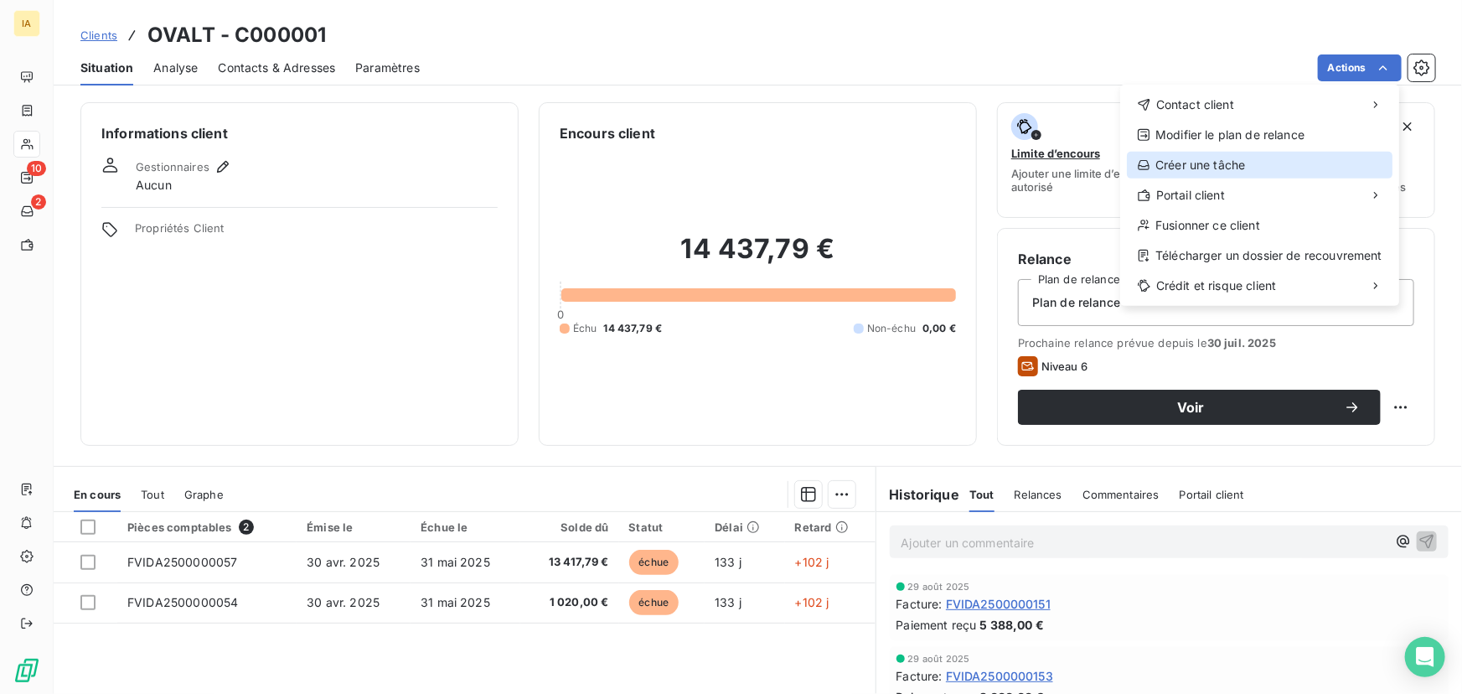
click at [1269, 162] on div "Créer une tâche" at bounding box center [1260, 165] width 266 height 27
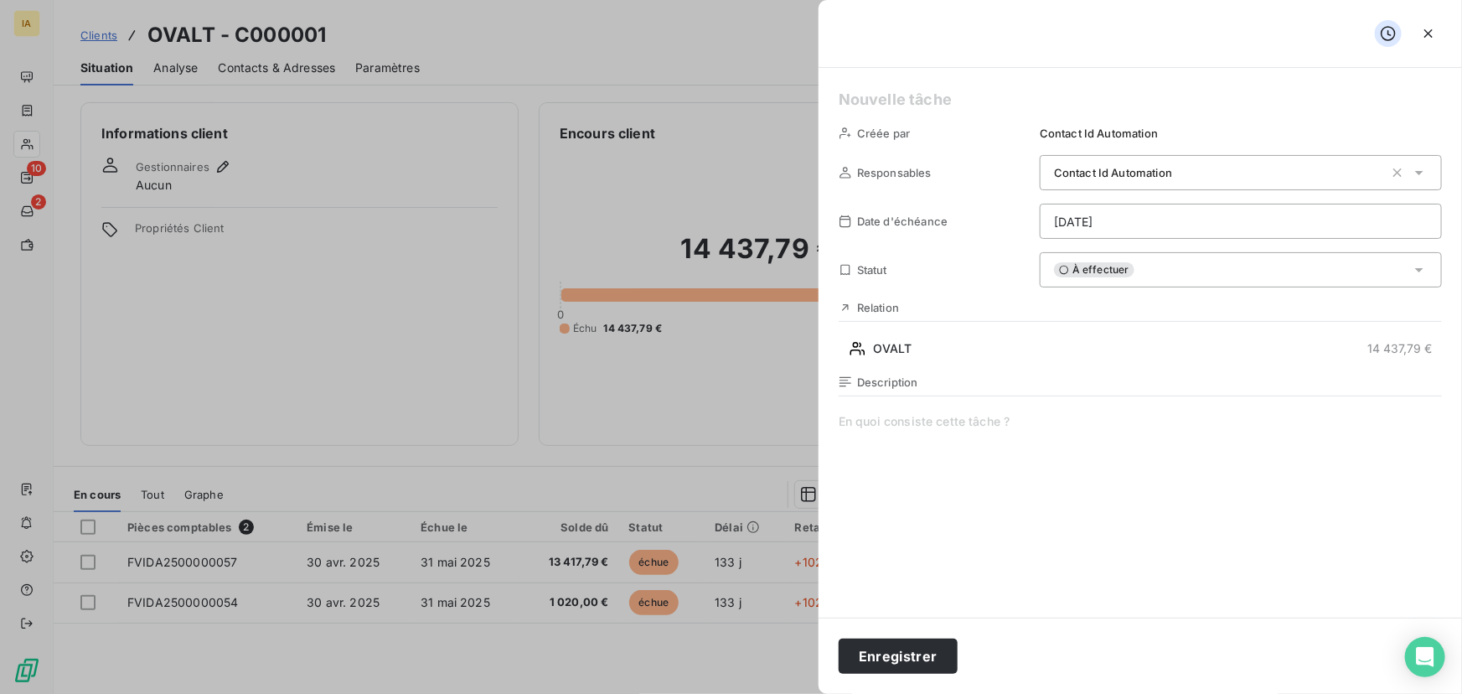
click at [1191, 169] on div "Contact Id Automation" at bounding box center [1219, 172] width 330 height 17
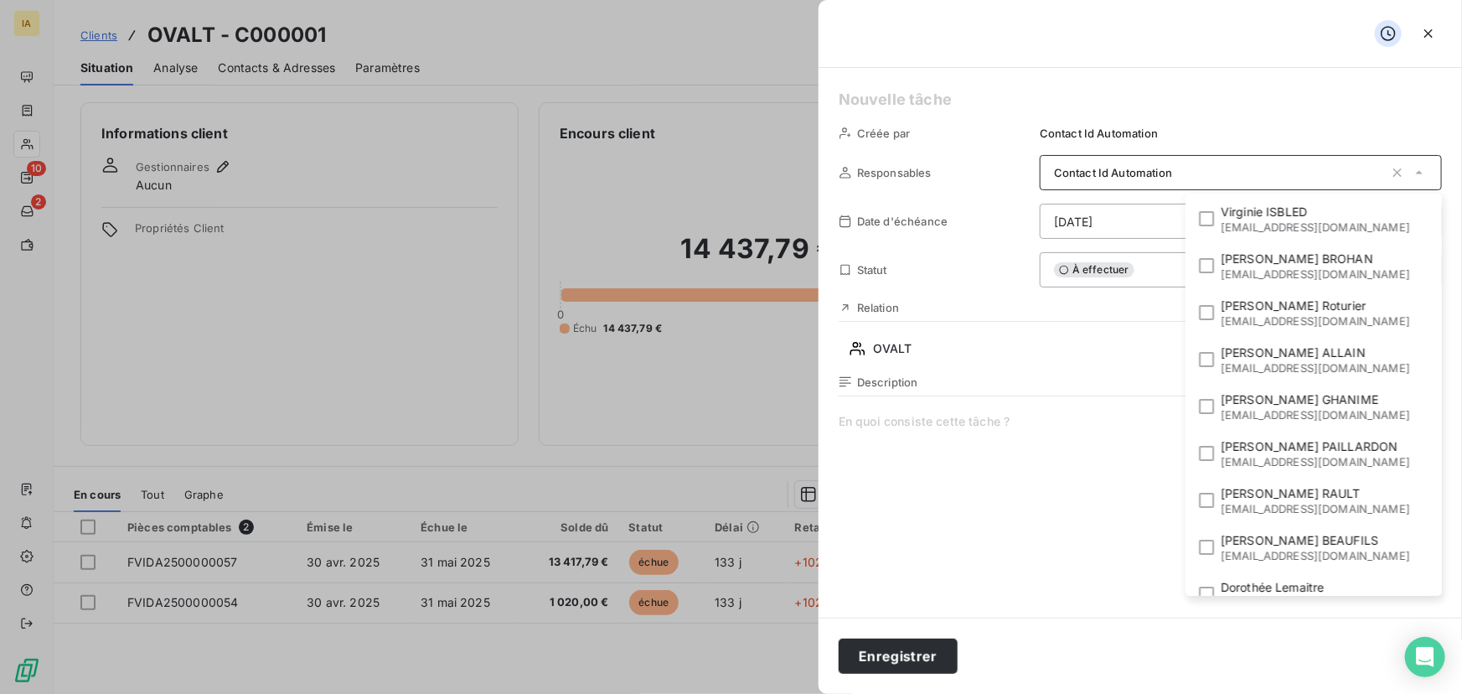
scroll to position [208, 0]
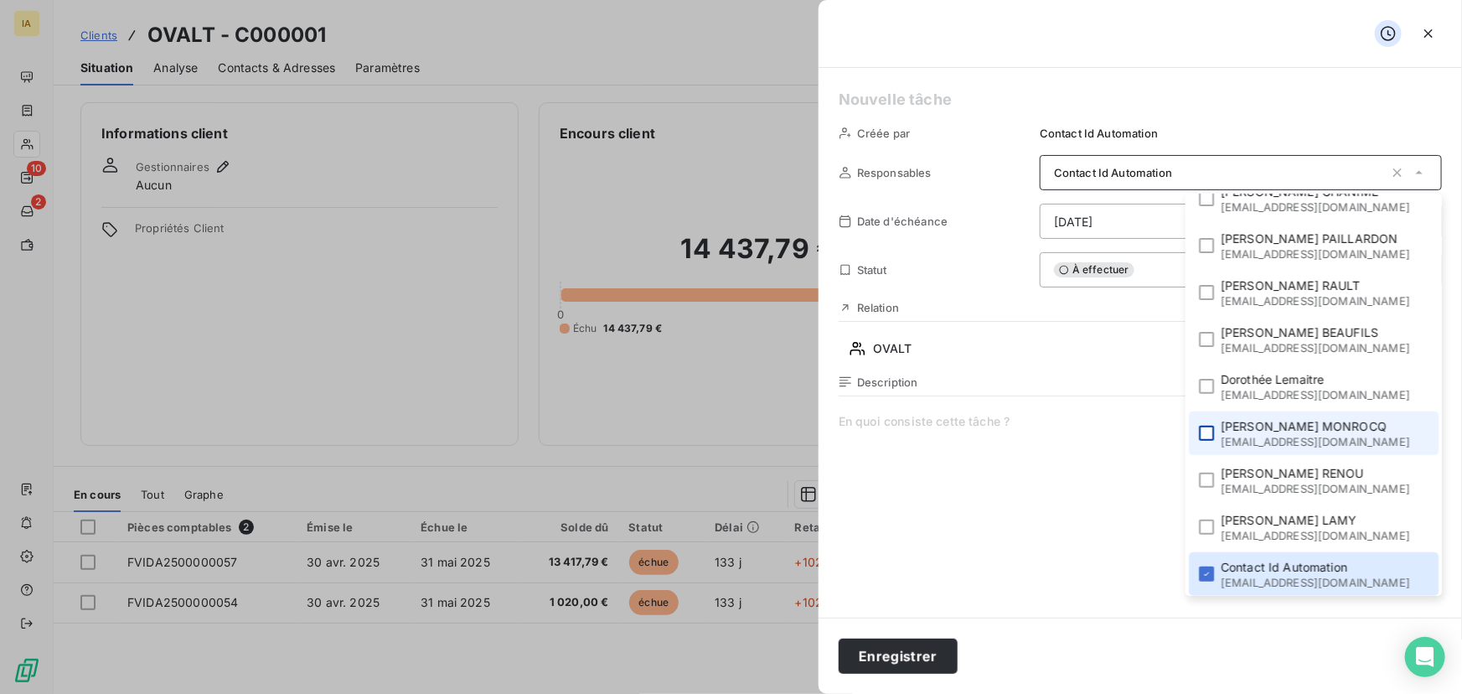
click at [1205, 438] on div at bounding box center [1206, 433] width 15 height 15
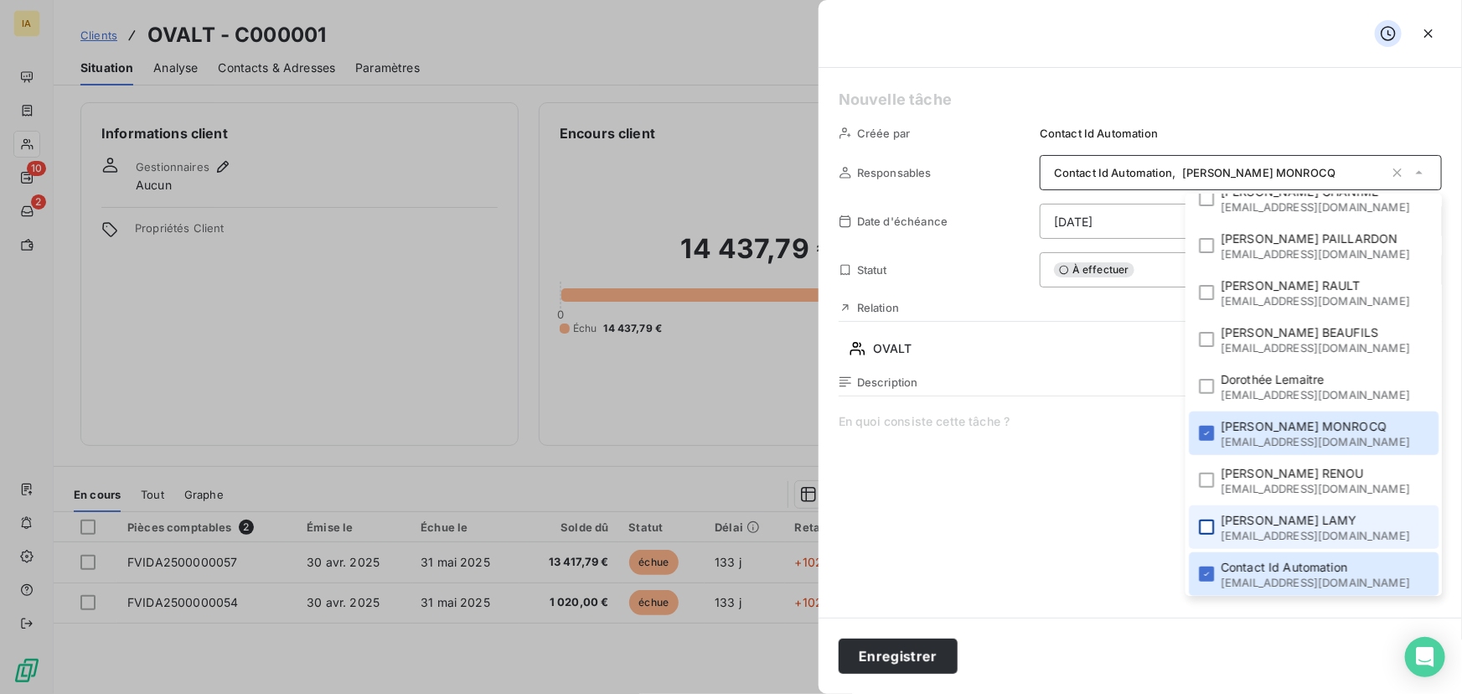
click at [1214, 524] on div at bounding box center [1206, 526] width 15 height 15
click at [1209, 572] on icon at bounding box center [1206, 573] width 5 height 3
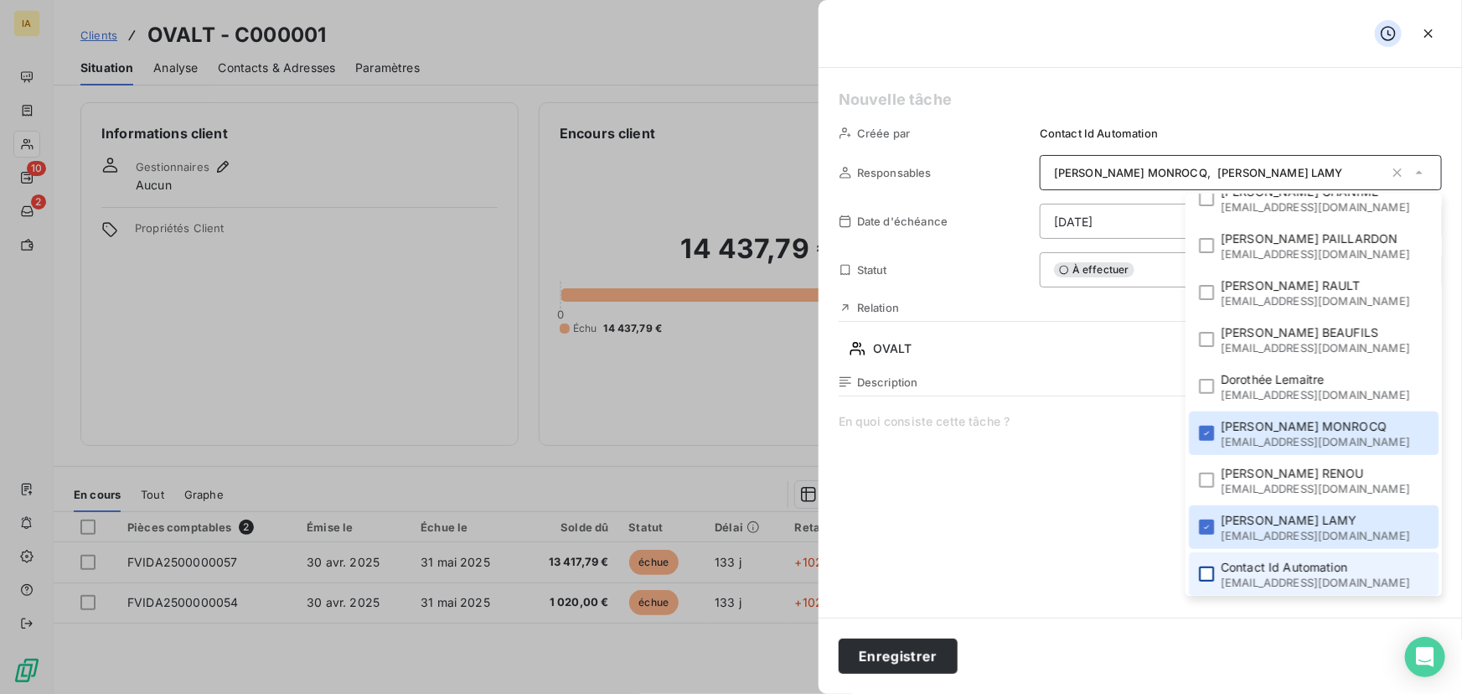
click at [1092, 293] on div "Créée par Contact Id Automation Responsables [PERSON_NAME] , [PERSON_NAME] [PER…" at bounding box center [1139, 342] width 643 height 549
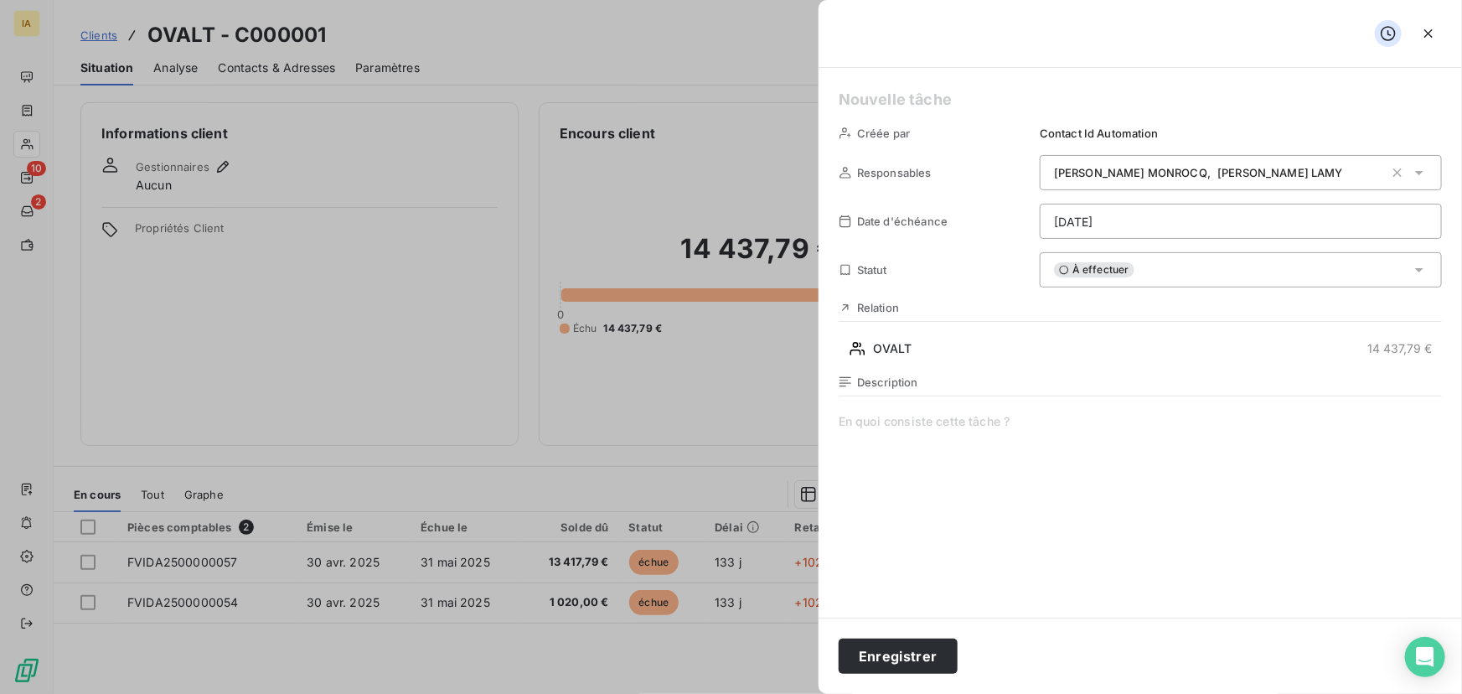
click at [1413, 168] on icon at bounding box center [1419, 172] width 17 height 17
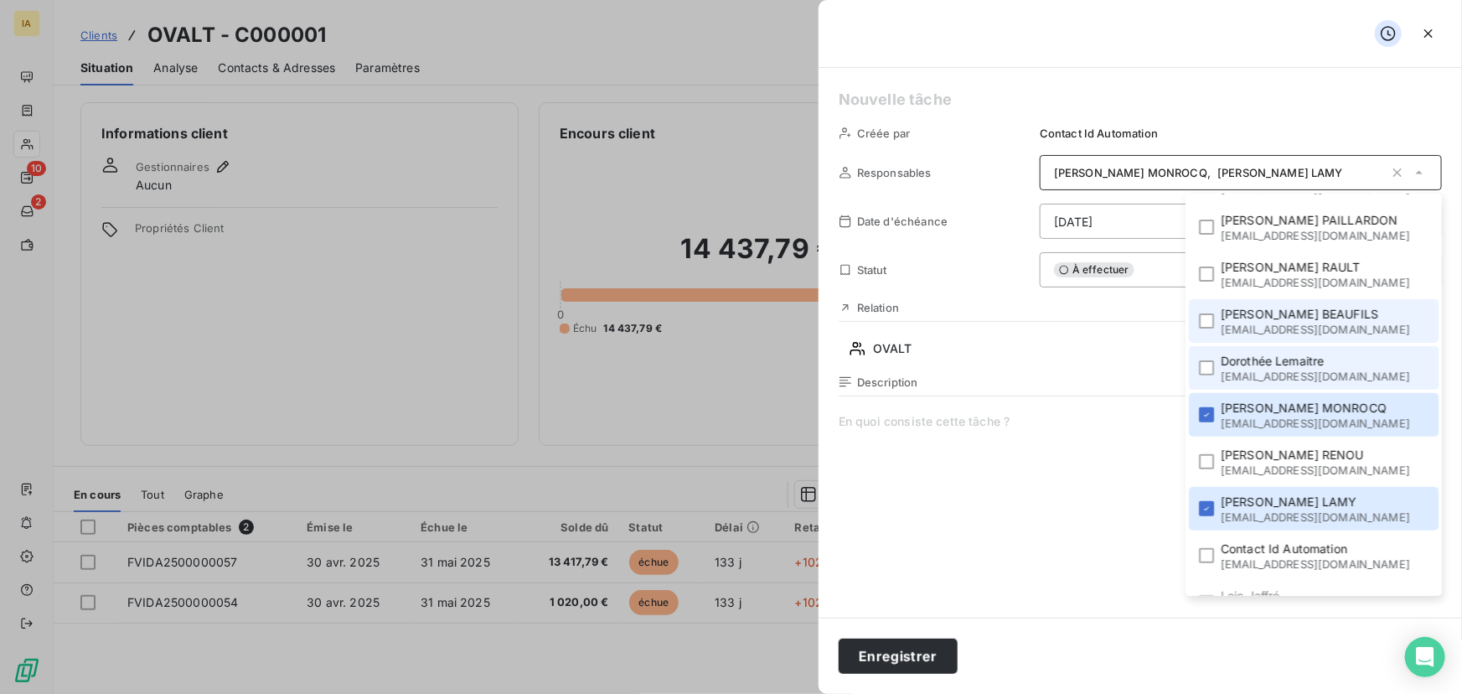
scroll to position [228, 0]
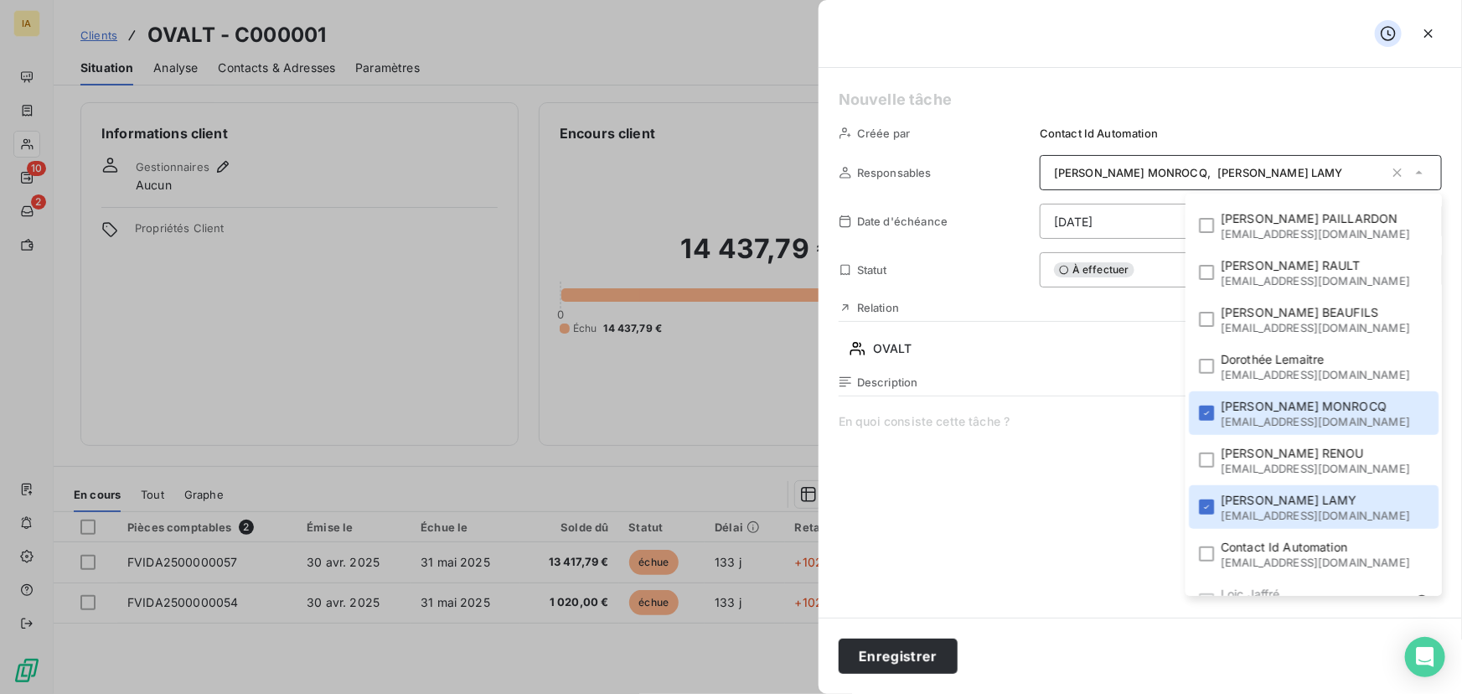
click at [1099, 391] on div "Description" at bounding box center [1139, 554] width 603 height 359
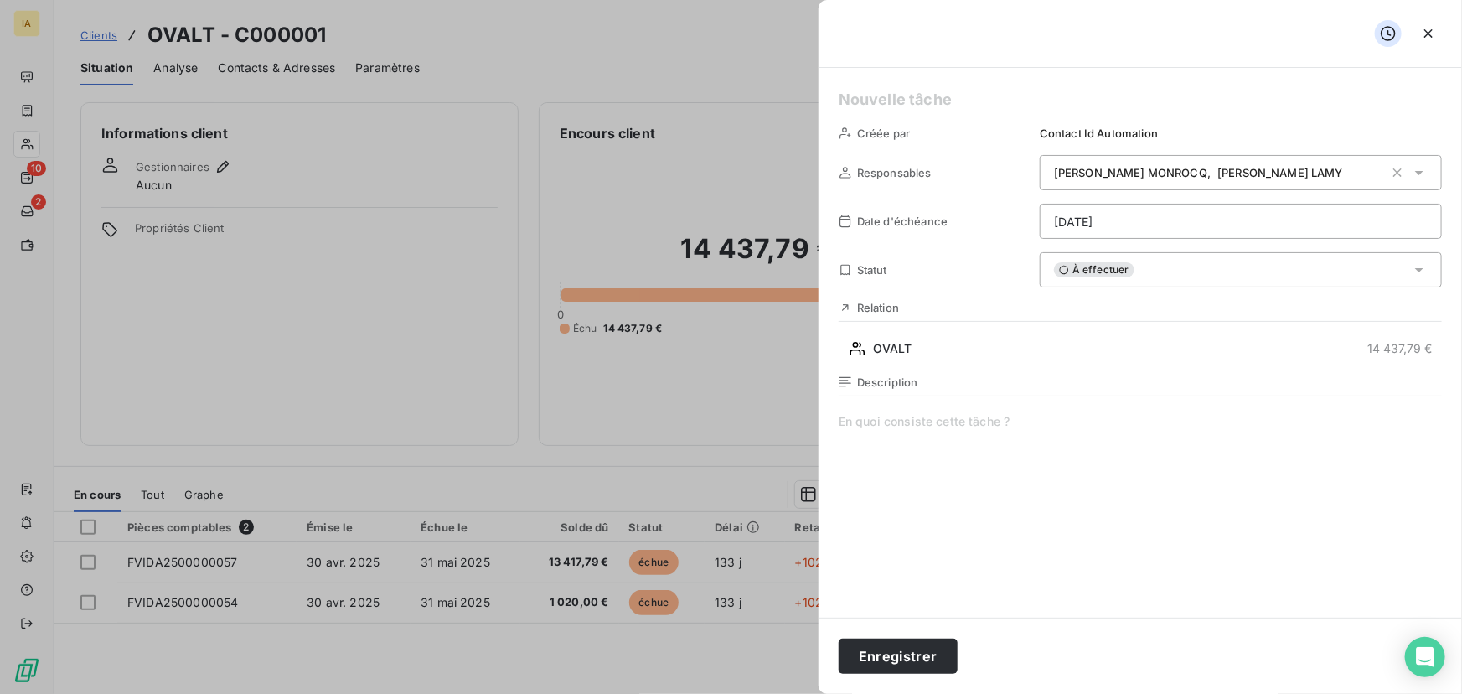
click at [1080, 434] on span at bounding box center [1139, 574] width 603 height 322
click at [458, 322] on div at bounding box center [731, 347] width 1462 height 694
click at [1427, 27] on icon "button" at bounding box center [1428, 33] width 17 height 17
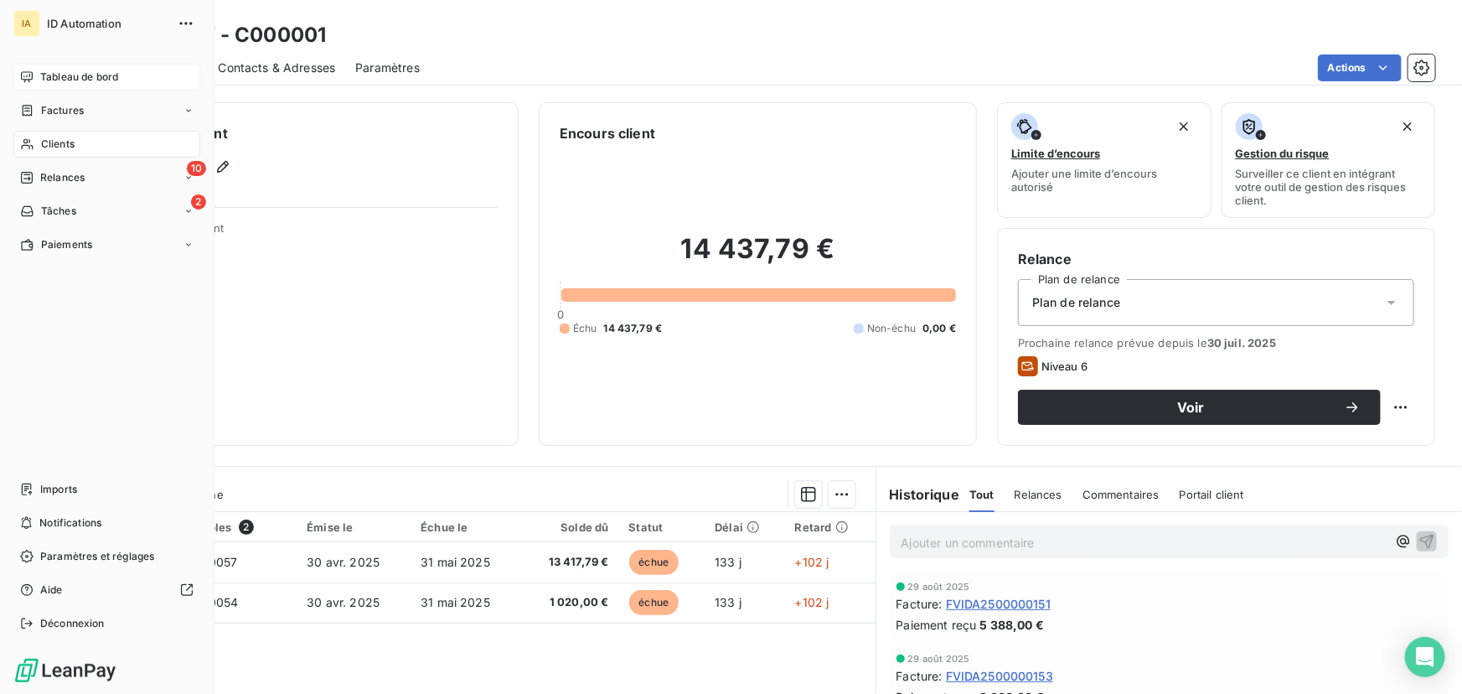
click at [95, 70] on span "Tableau de bord" at bounding box center [79, 77] width 78 height 15
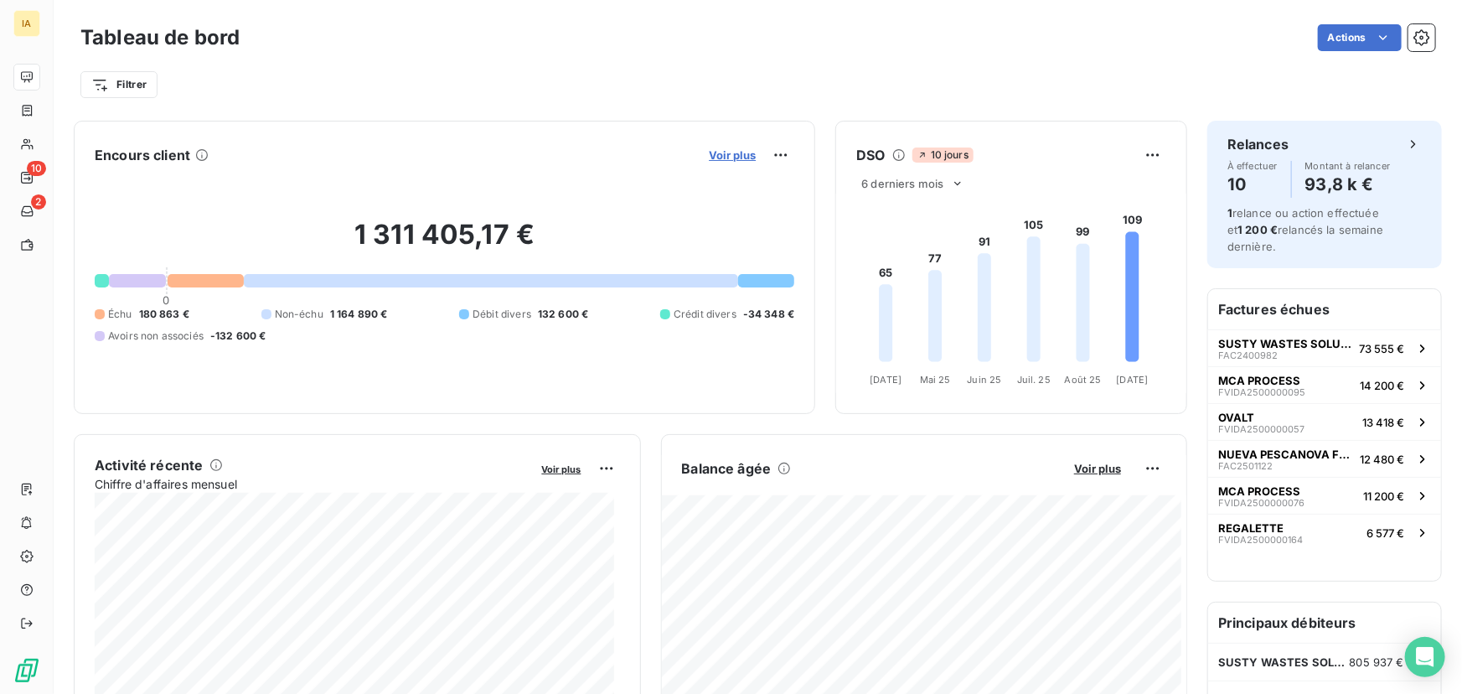
click at [730, 153] on span "Voir plus" at bounding box center [732, 154] width 47 height 13
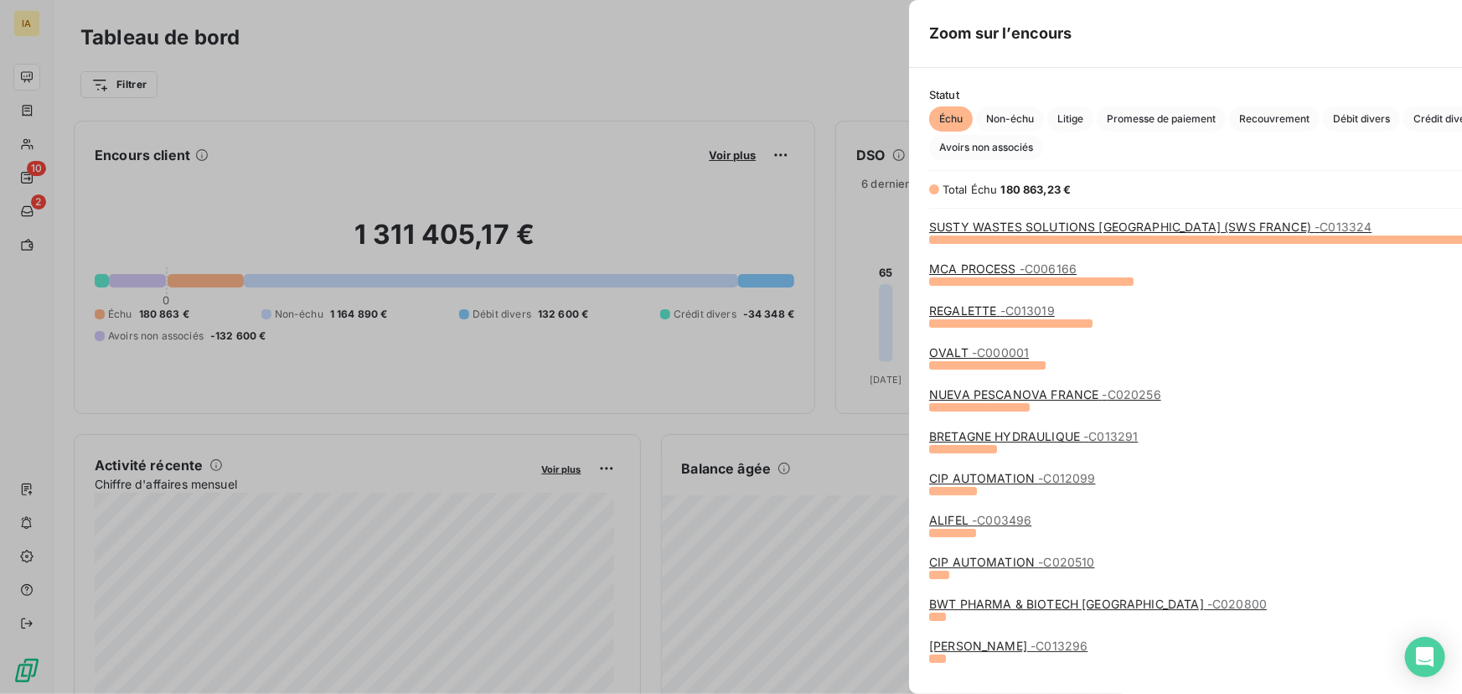
scroll to position [682, 632]
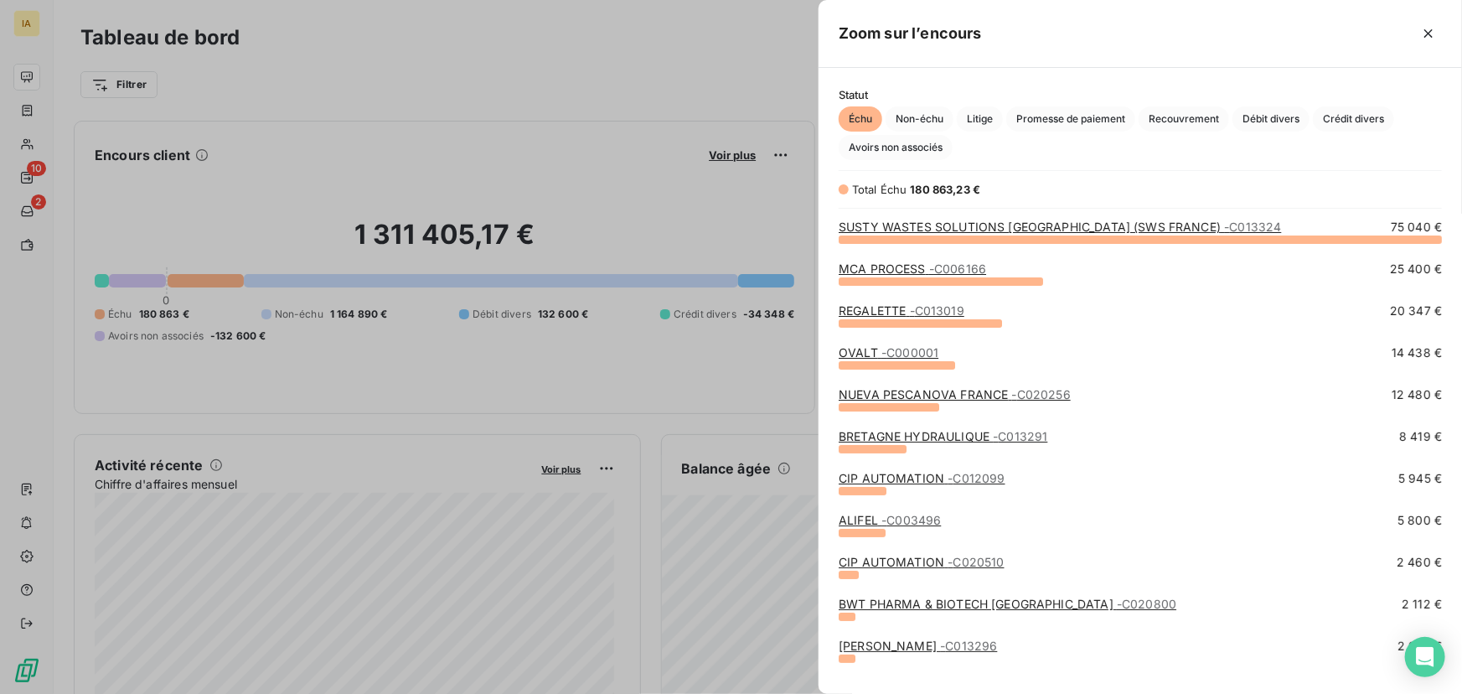
click at [675, 188] on div at bounding box center [731, 347] width 1462 height 694
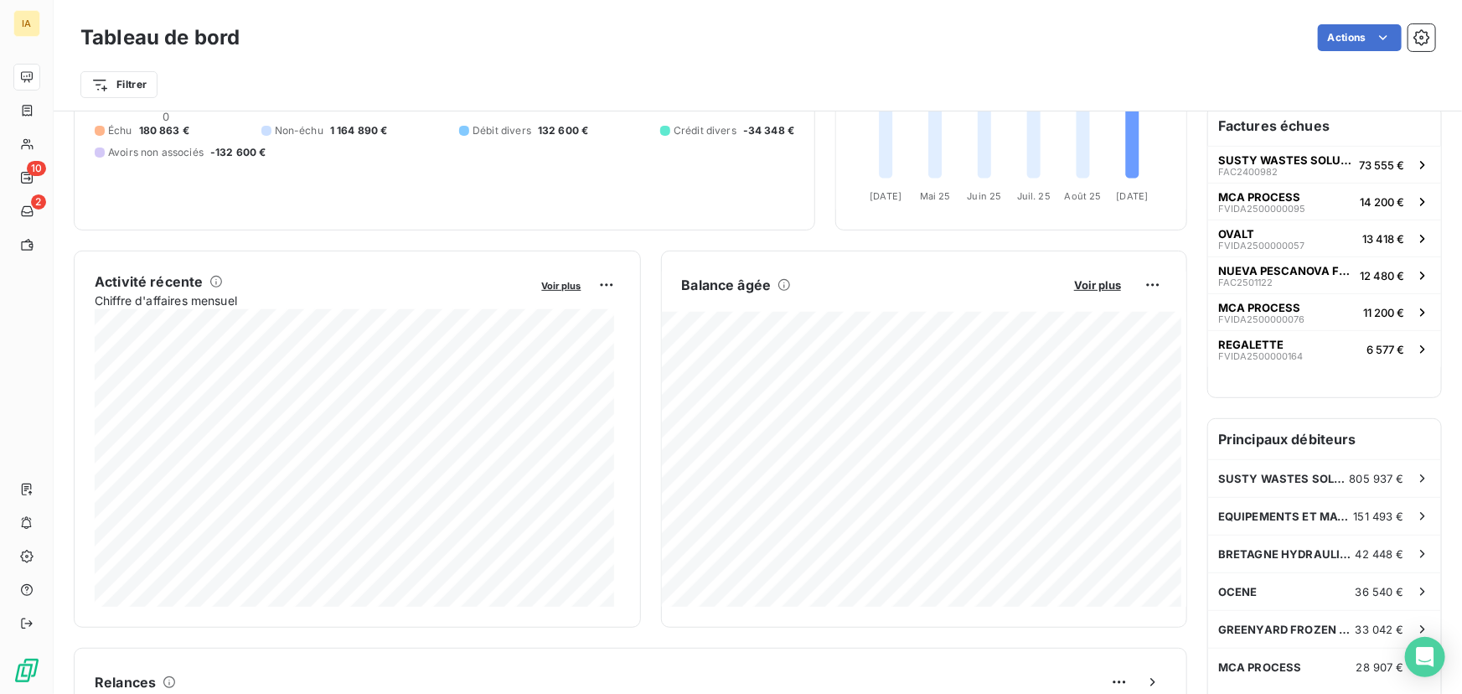
scroll to position [177, 0]
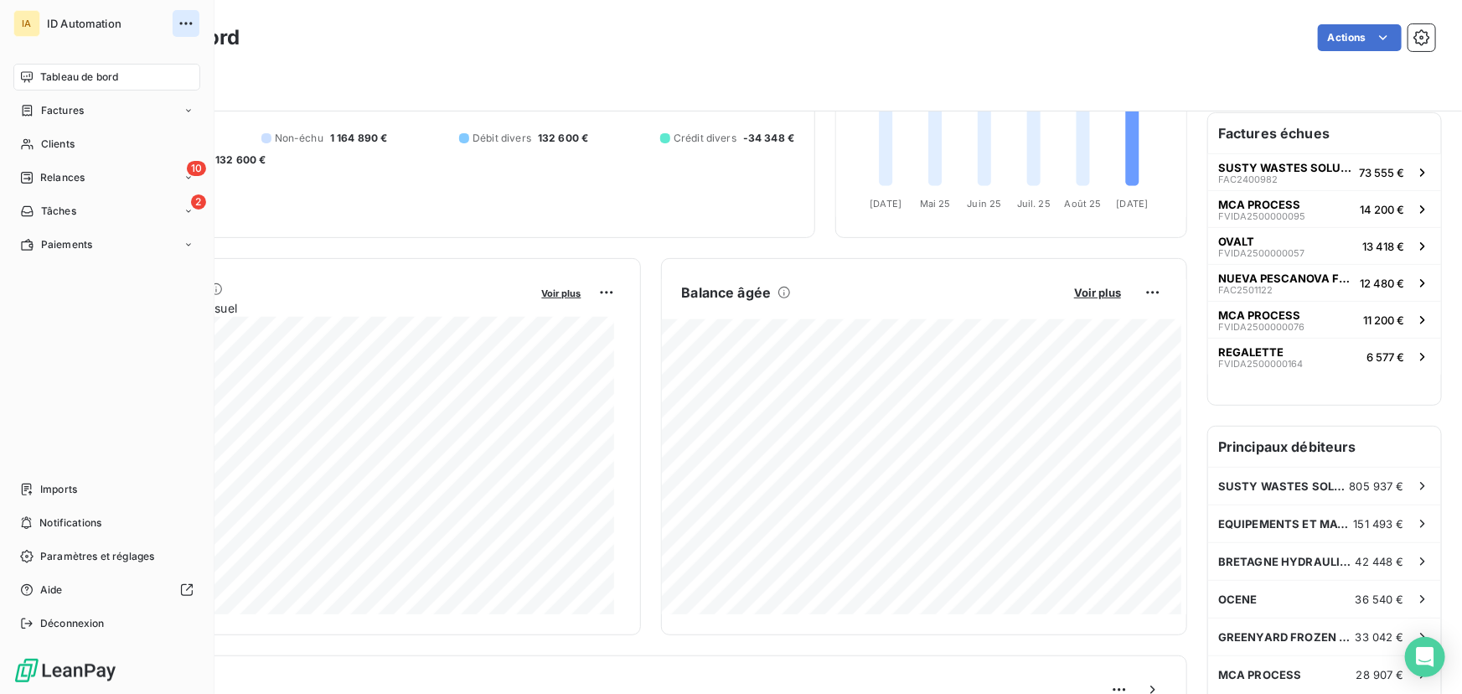
click at [192, 28] on icon "button" at bounding box center [186, 23] width 17 height 17
click at [180, 109] on div "Factures" at bounding box center [106, 110] width 187 height 27
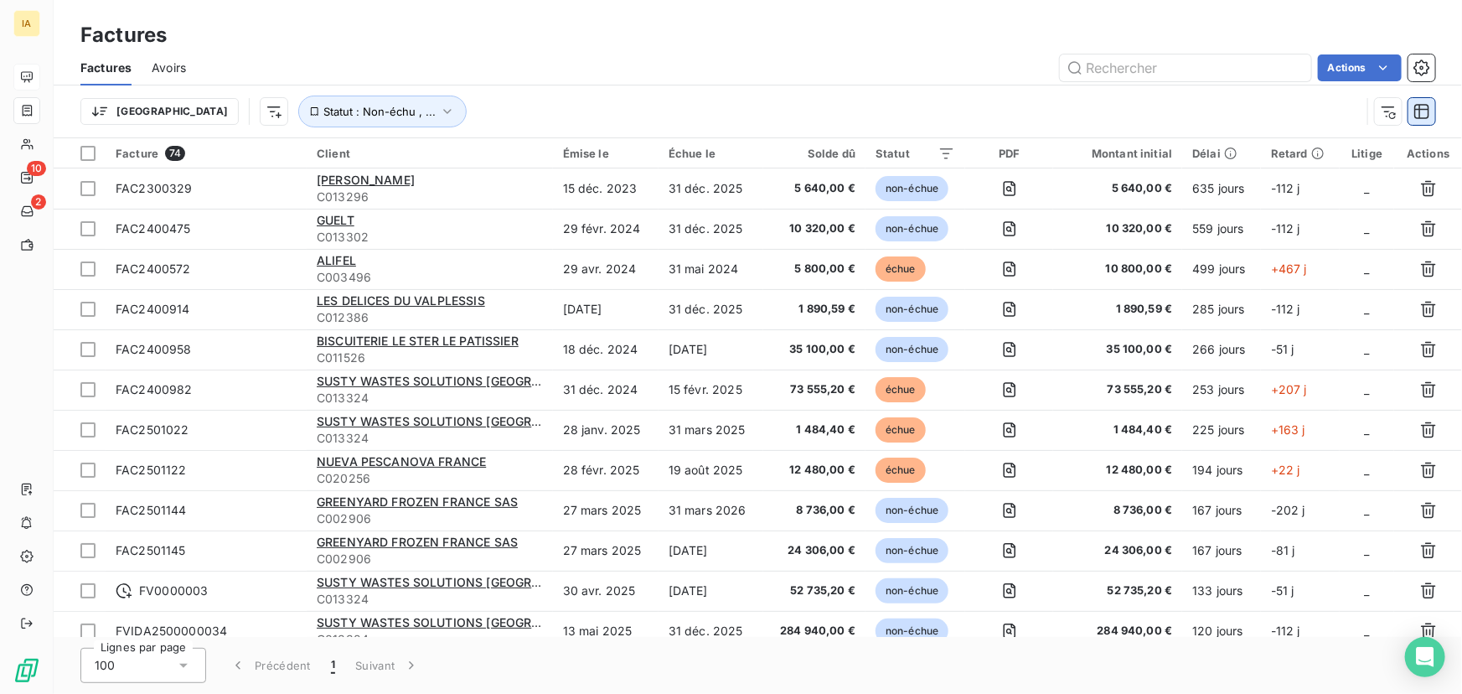
click at [1422, 111] on icon "button" at bounding box center [1421, 111] width 17 height 17
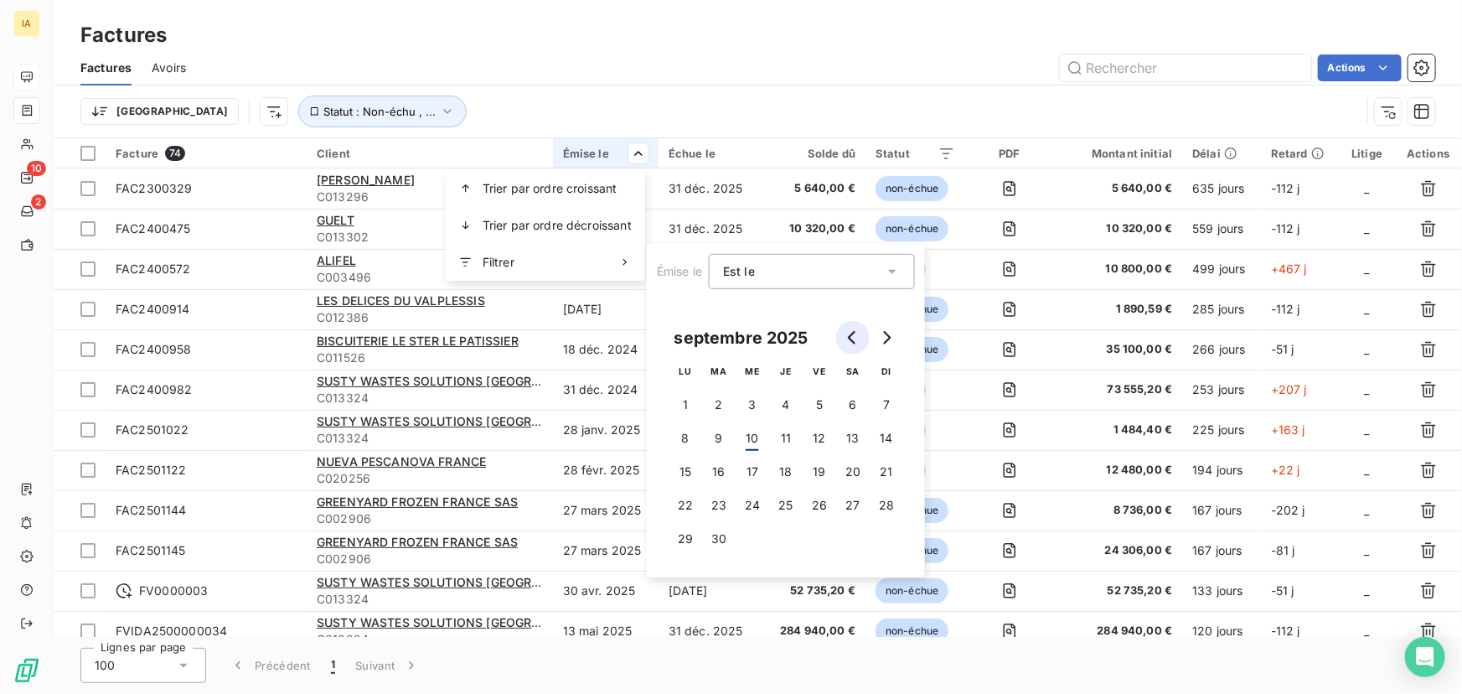
click at [858, 343] on icon "Go to previous month" at bounding box center [852, 337] width 13 height 13
click at [828, 410] on button "1" at bounding box center [819, 405] width 34 height 34
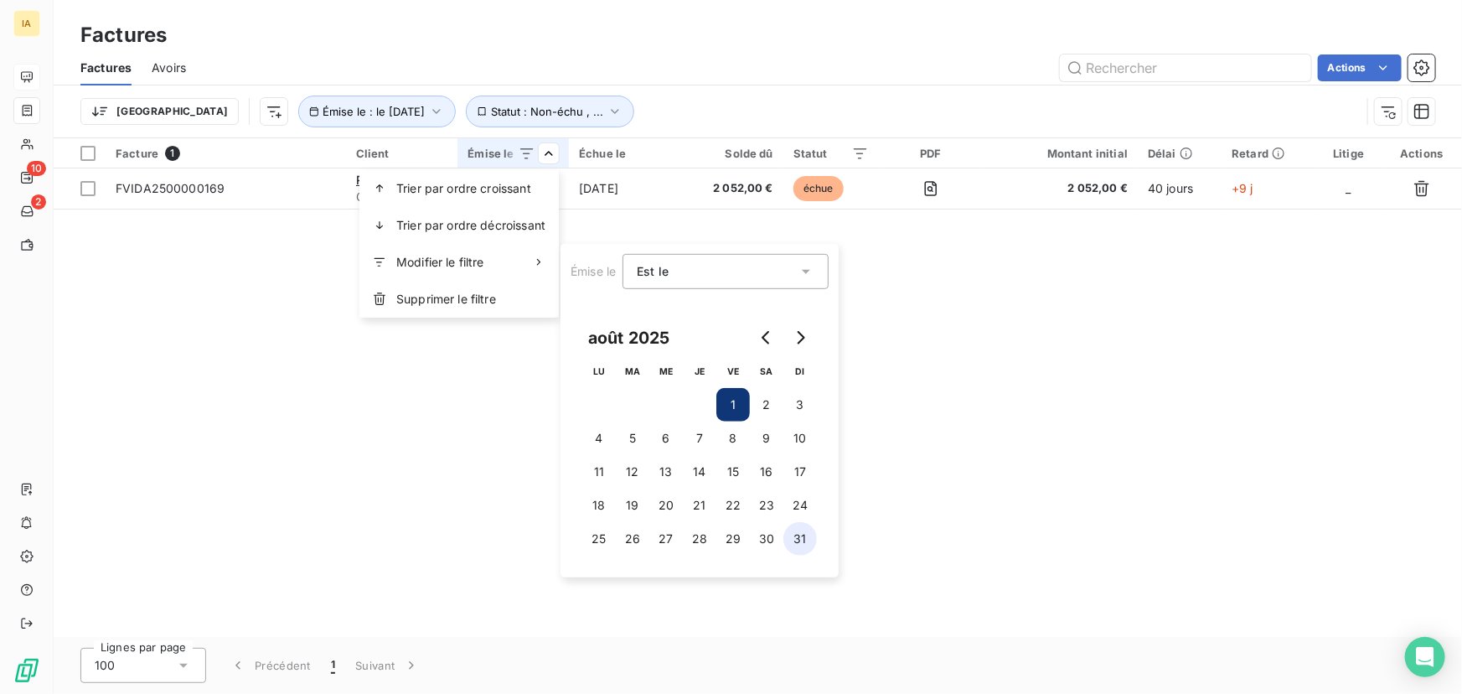
click at [804, 540] on button "31" at bounding box center [800, 539] width 34 height 34
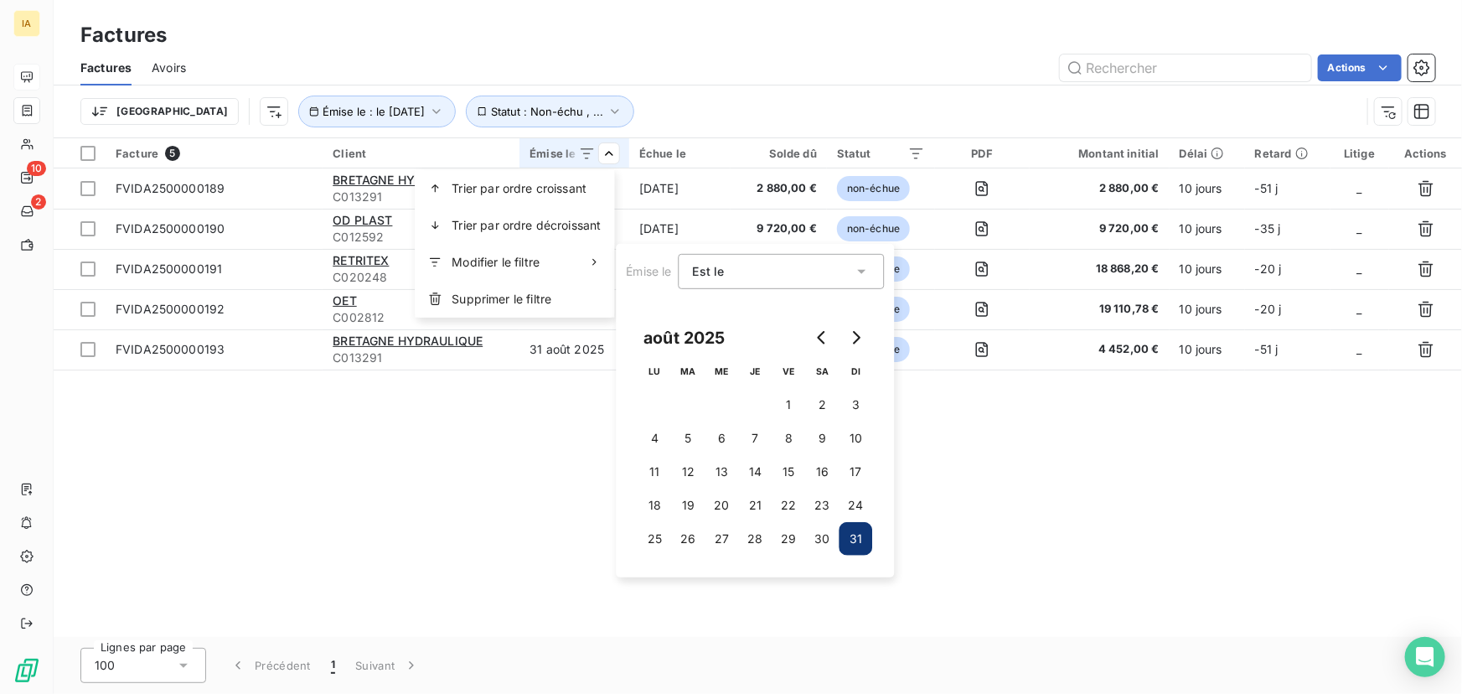
click at [401, 503] on html "IA 10 2 Factures Factures Avoirs Actions [GEOGRAPHIC_DATA] Émise le : le [DATE]…" at bounding box center [731, 347] width 1462 height 694
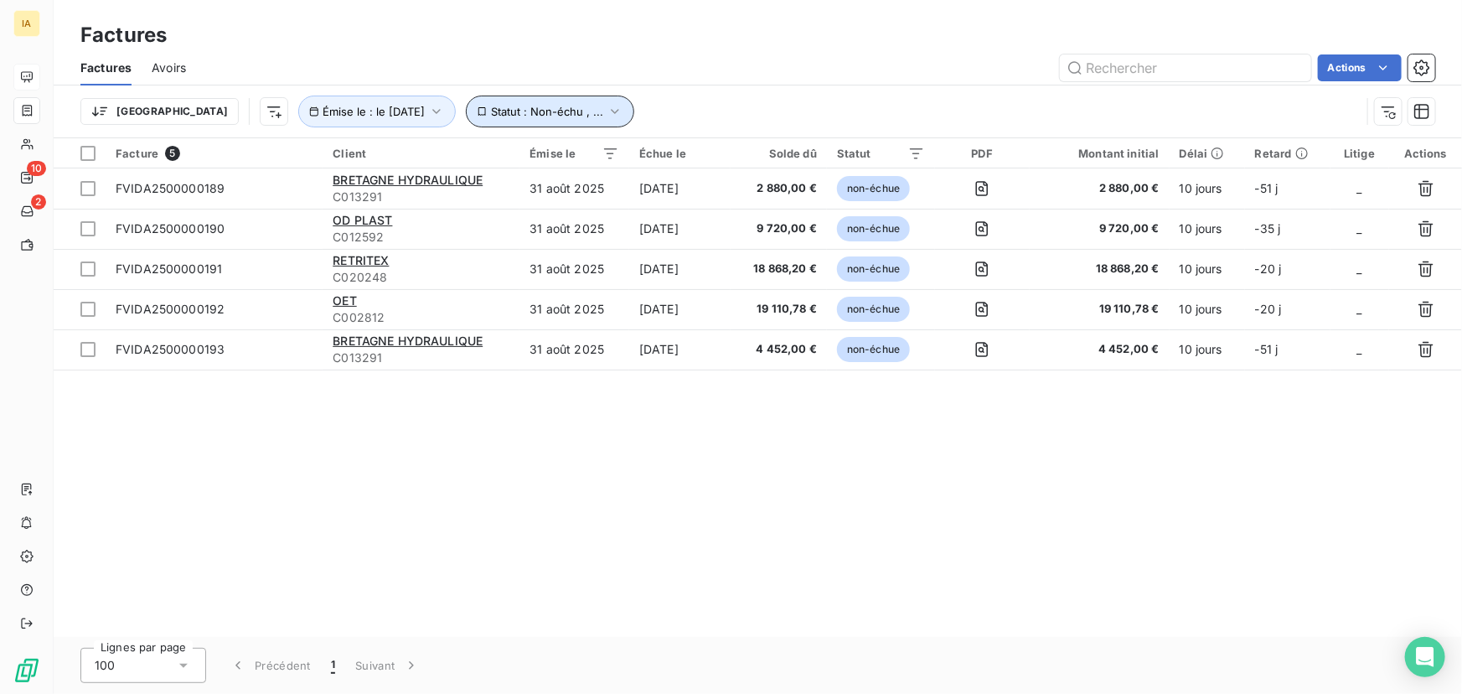
click at [606, 113] on icon "button" at bounding box center [614, 111] width 17 height 17
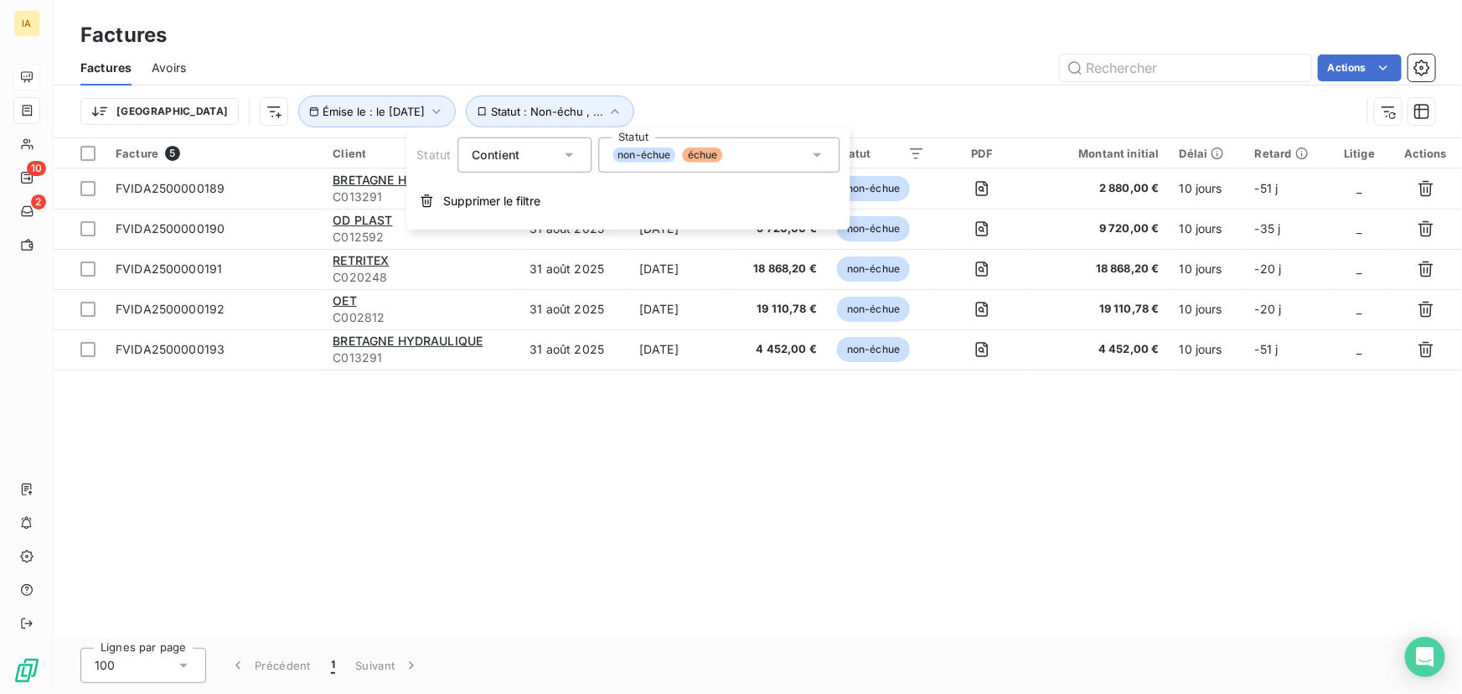
click at [820, 149] on icon at bounding box center [816, 155] width 17 height 17
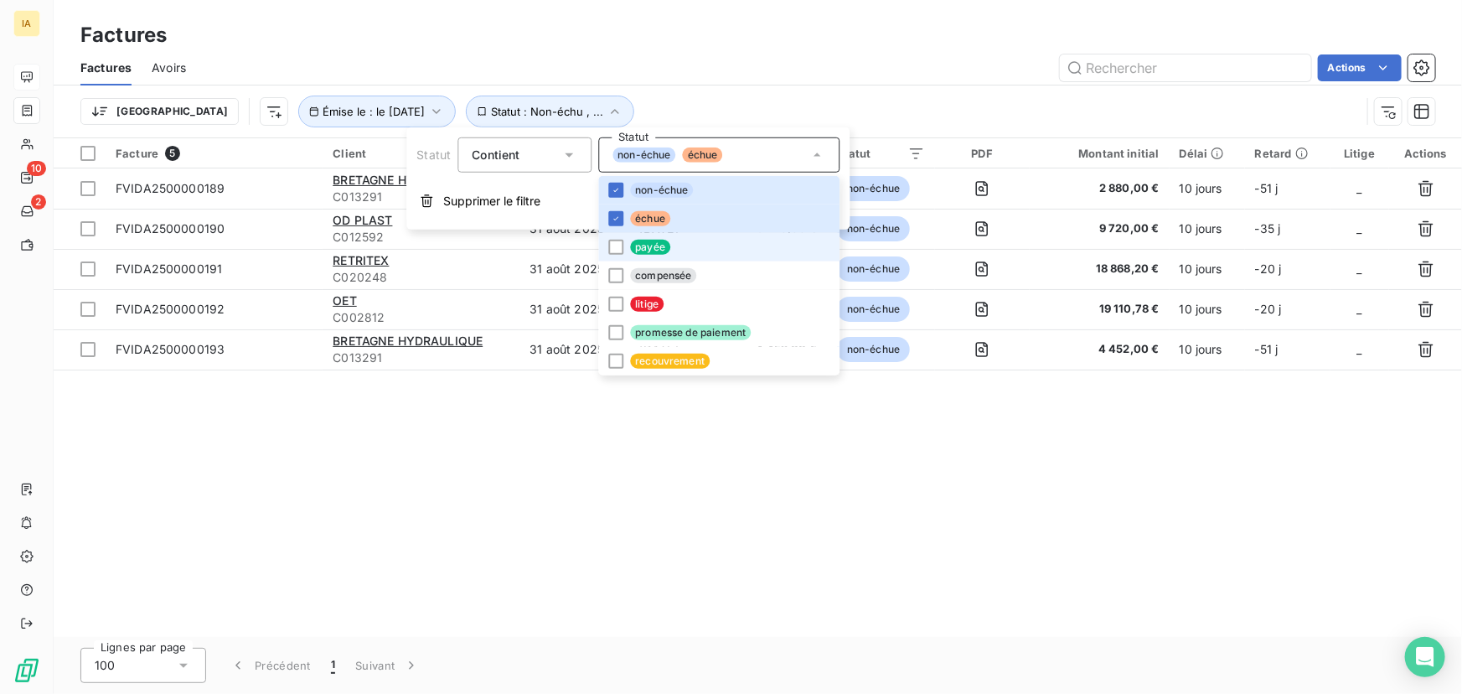
click at [623, 253] on li "payée" at bounding box center [718, 247] width 241 height 28
click at [606, 282] on li "compensée" at bounding box center [718, 275] width 241 height 28
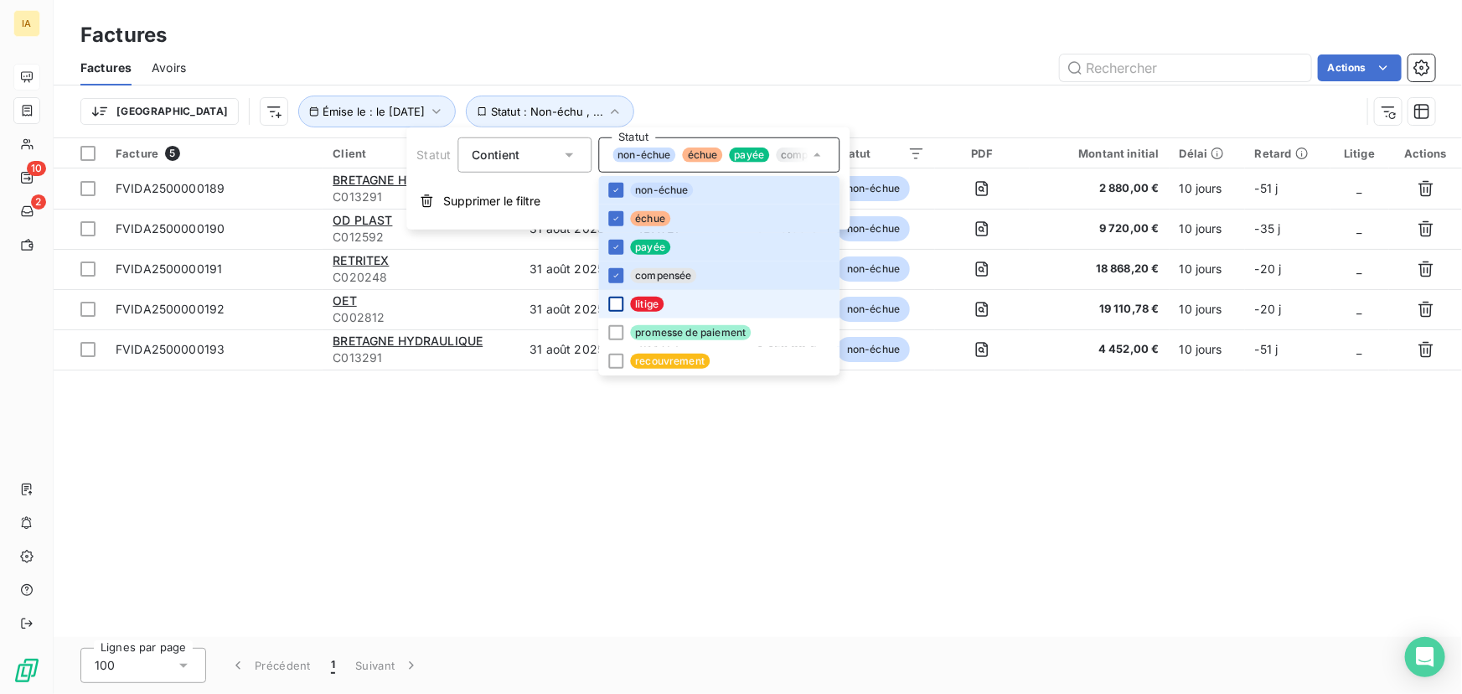
click at [611, 303] on div at bounding box center [615, 304] width 15 height 15
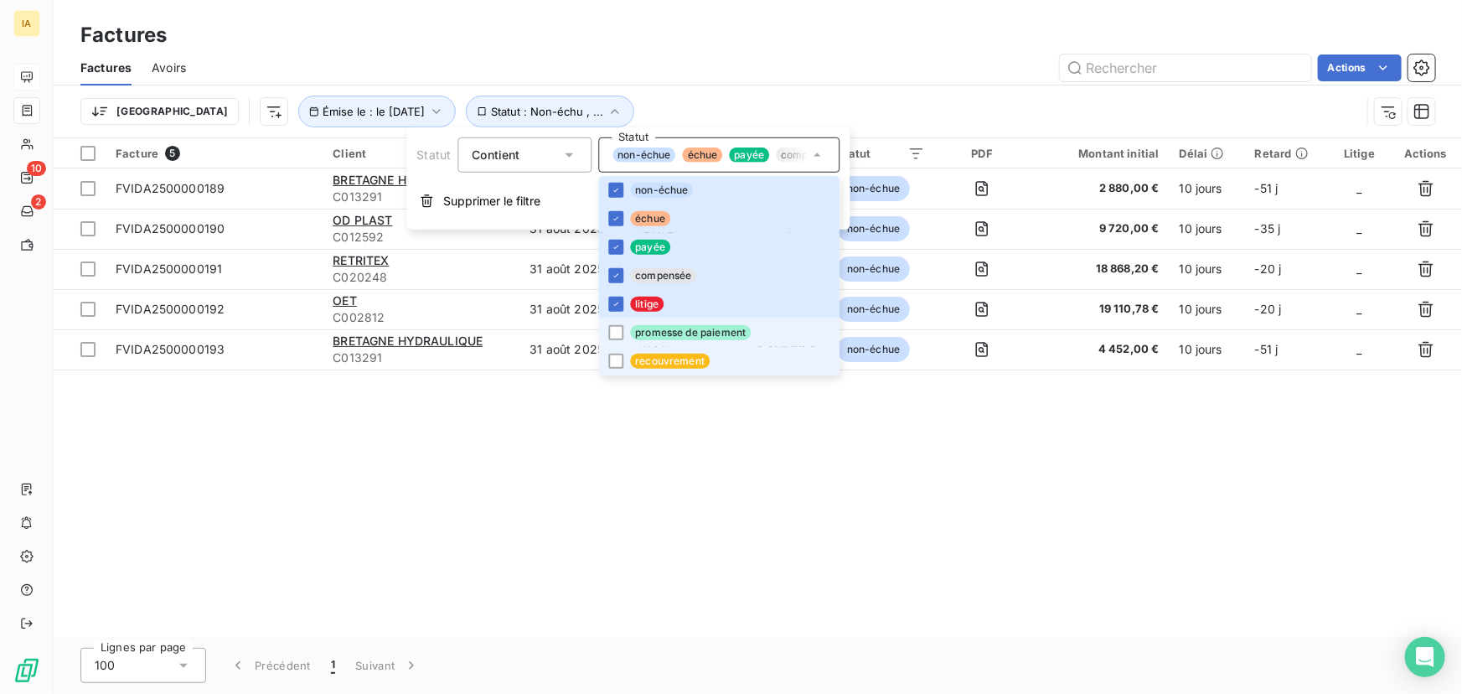
drag, startPoint x: 614, startPoint y: 327, endPoint x: 611, endPoint y: 348, distance: 21.2
click at [614, 327] on div at bounding box center [615, 332] width 15 height 15
click at [609, 354] on div at bounding box center [615, 360] width 15 height 15
click at [612, 246] on icon at bounding box center [616, 247] width 10 height 10
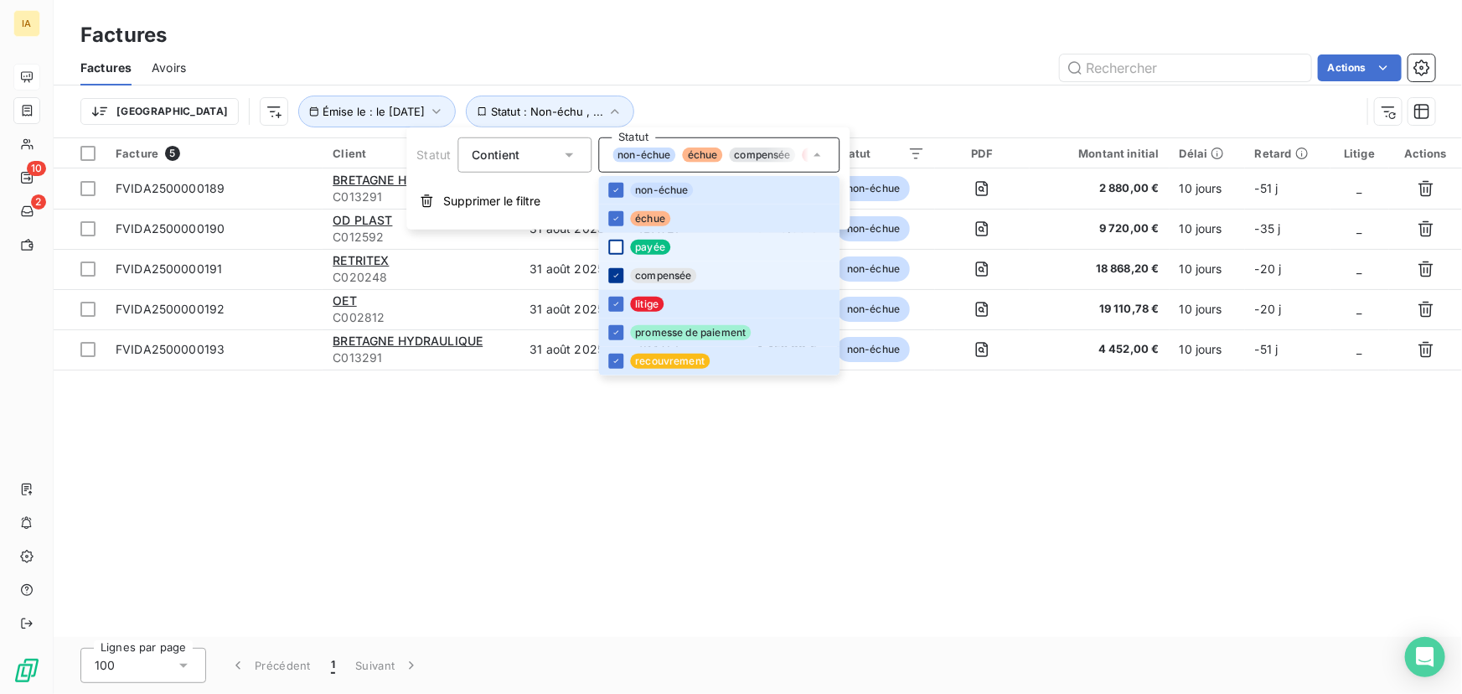
click at [611, 277] on icon at bounding box center [616, 276] width 10 height 10
click at [617, 299] on icon at bounding box center [616, 304] width 10 height 10
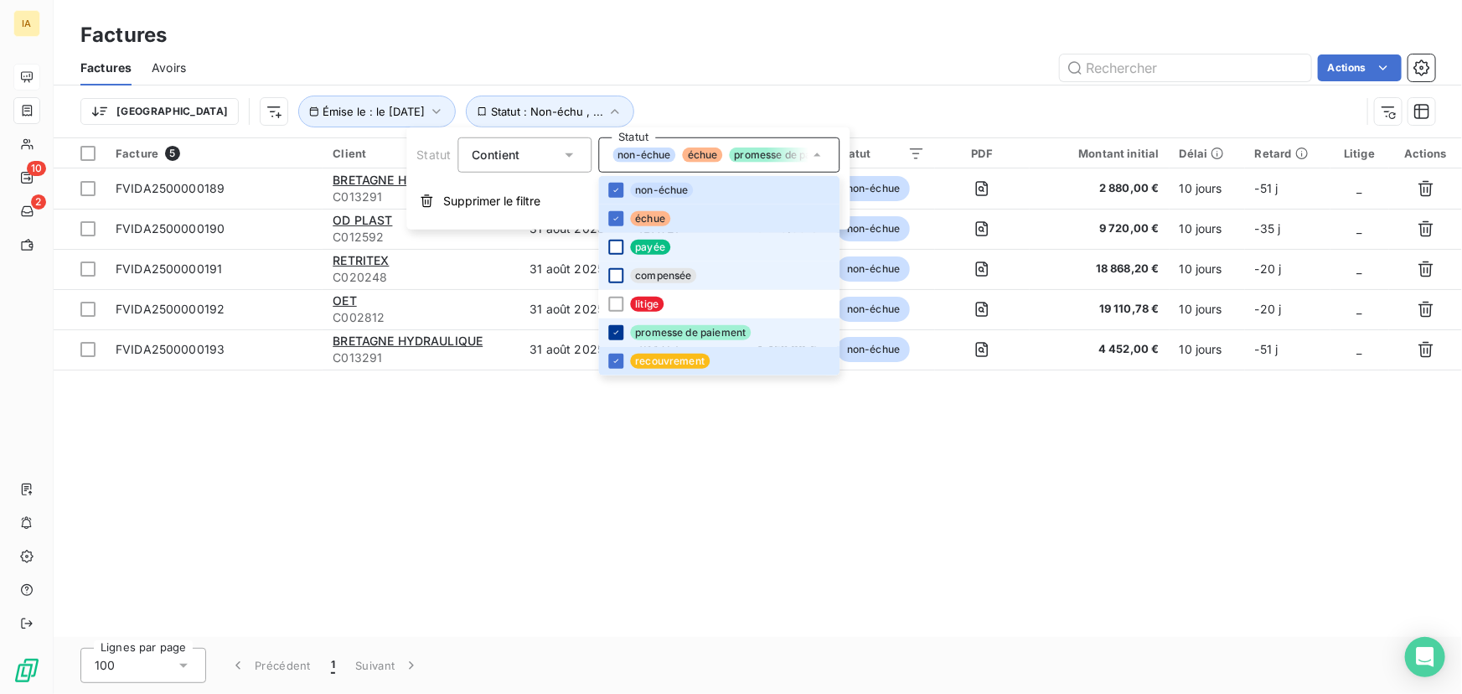
click at [620, 333] on icon at bounding box center [616, 333] width 10 height 10
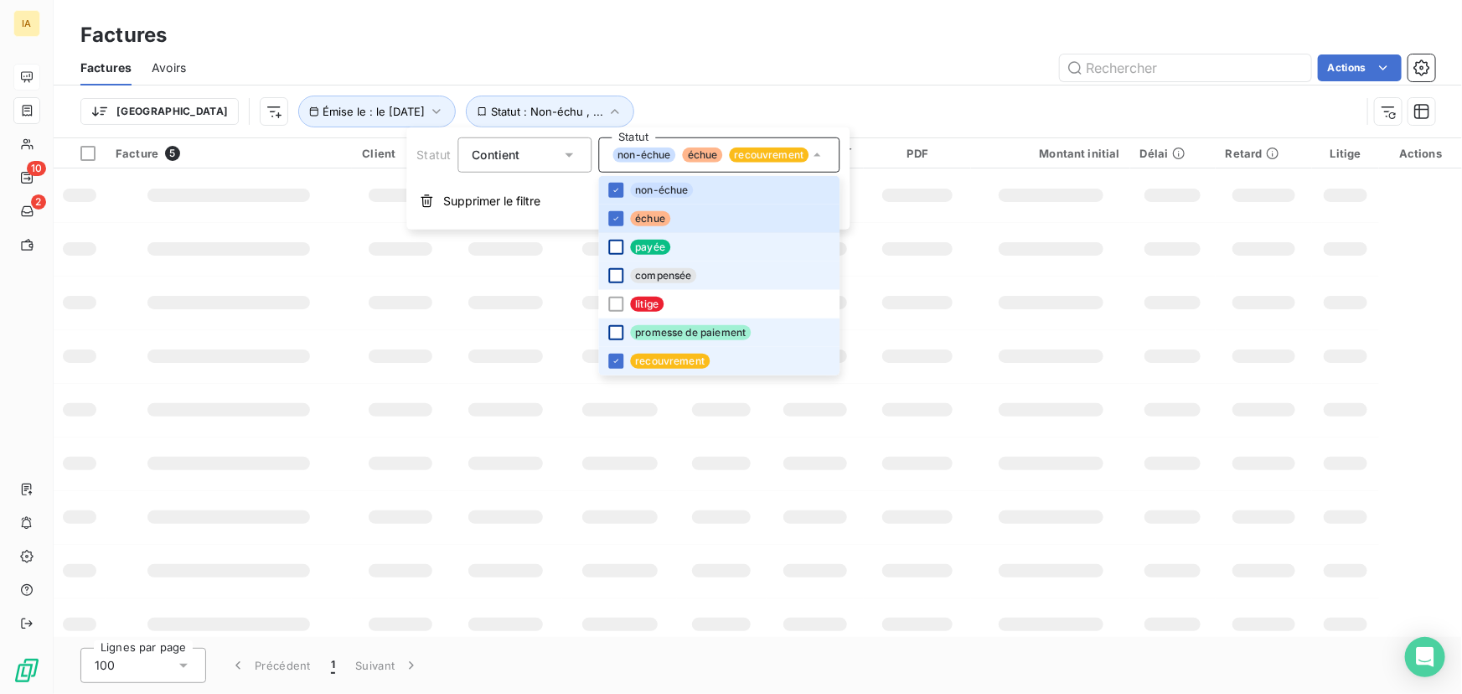
click at [611, 369] on li "recouvrement" at bounding box center [718, 361] width 241 height 28
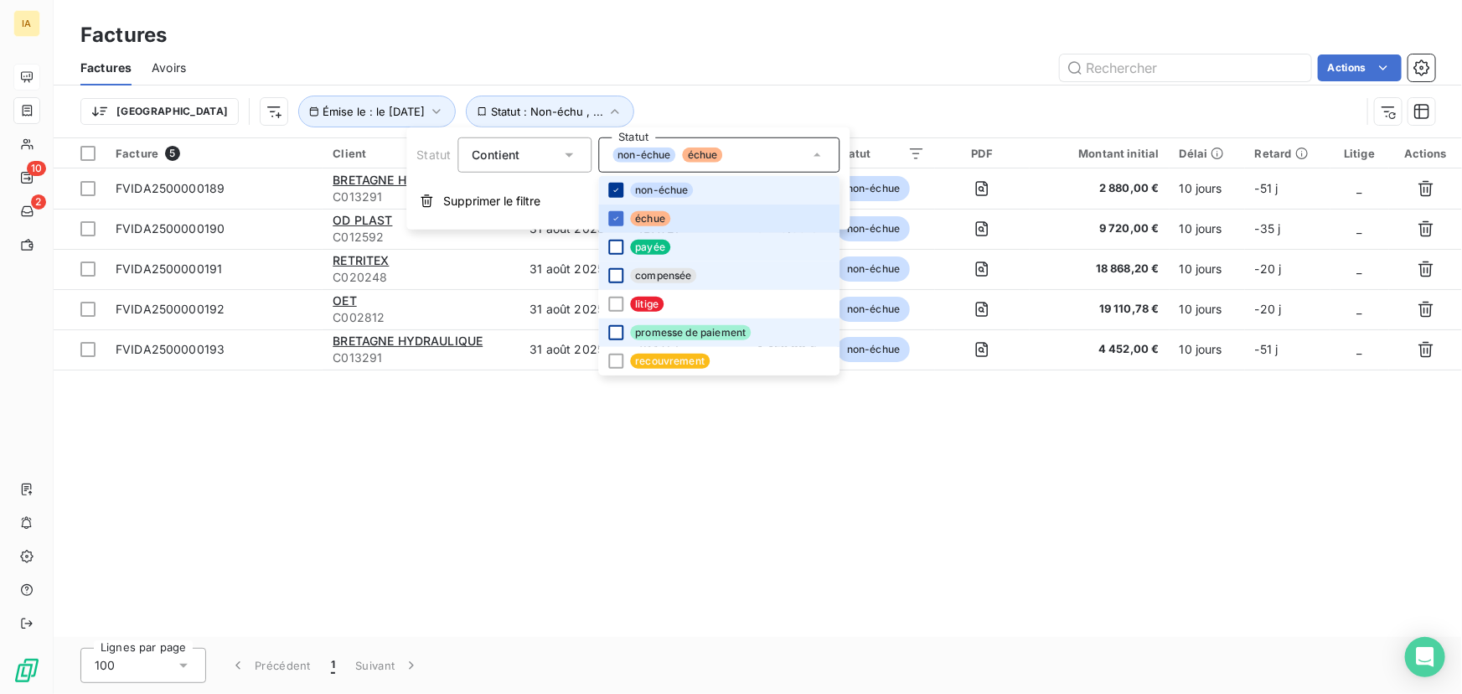
click at [614, 186] on icon at bounding box center [616, 190] width 10 height 10
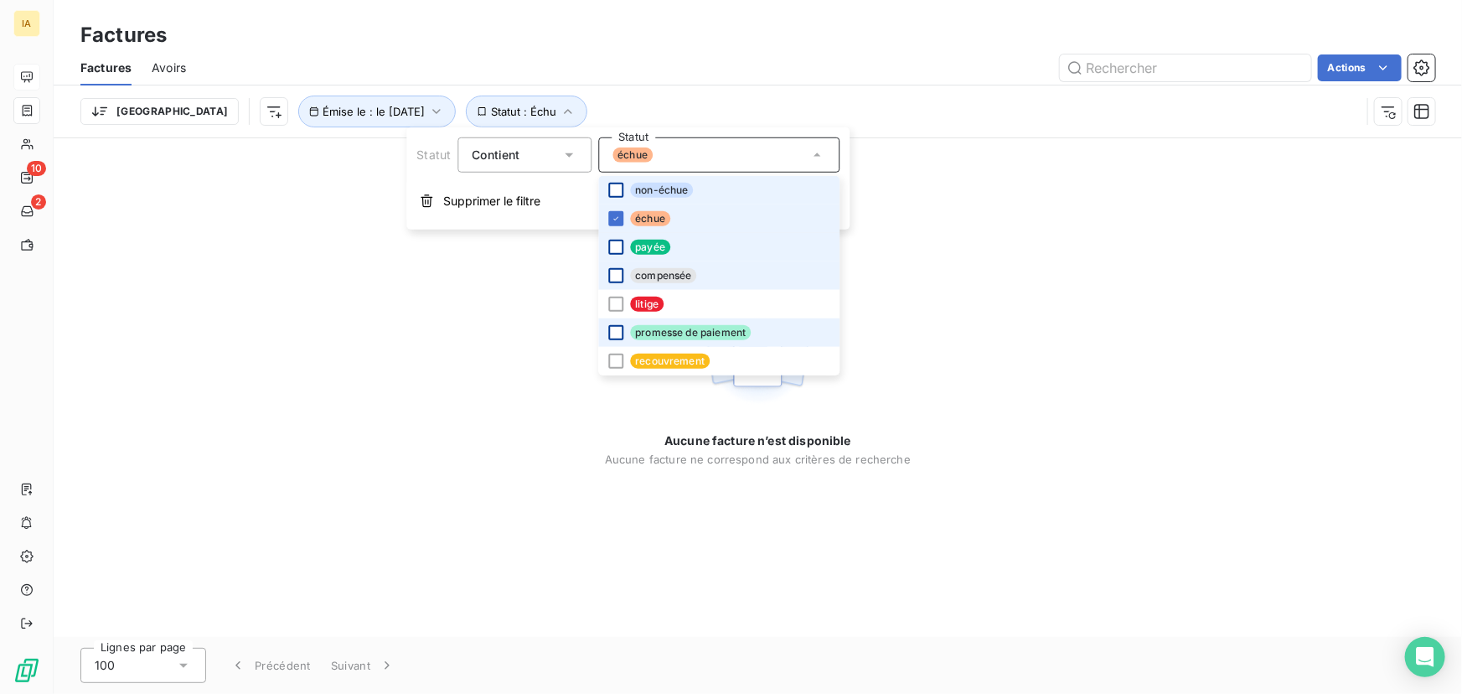
click at [606, 188] on li "non-échue" at bounding box center [718, 190] width 241 height 28
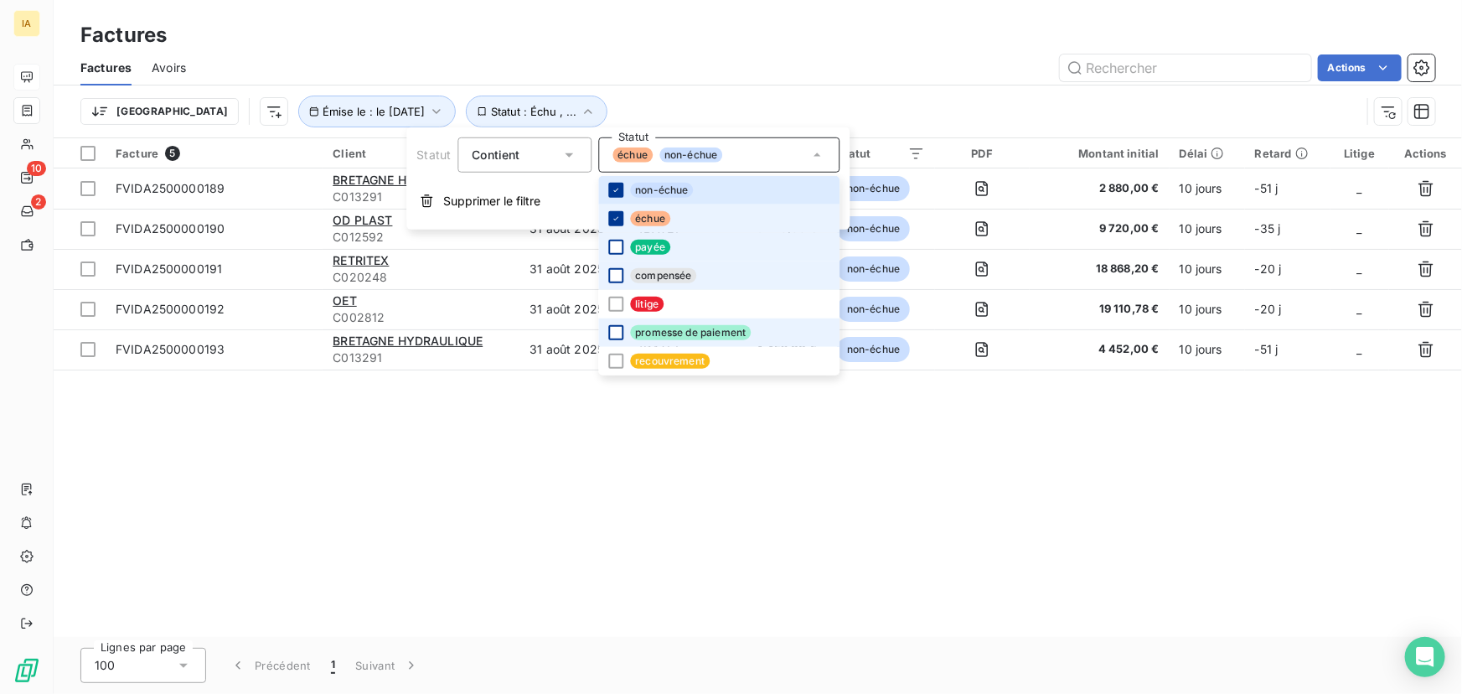
click at [616, 218] on icon at bounding box center [616, 219] width 10 height 10
click at [616, 216] on div at bounding box center [615, 218] width 15 height 15
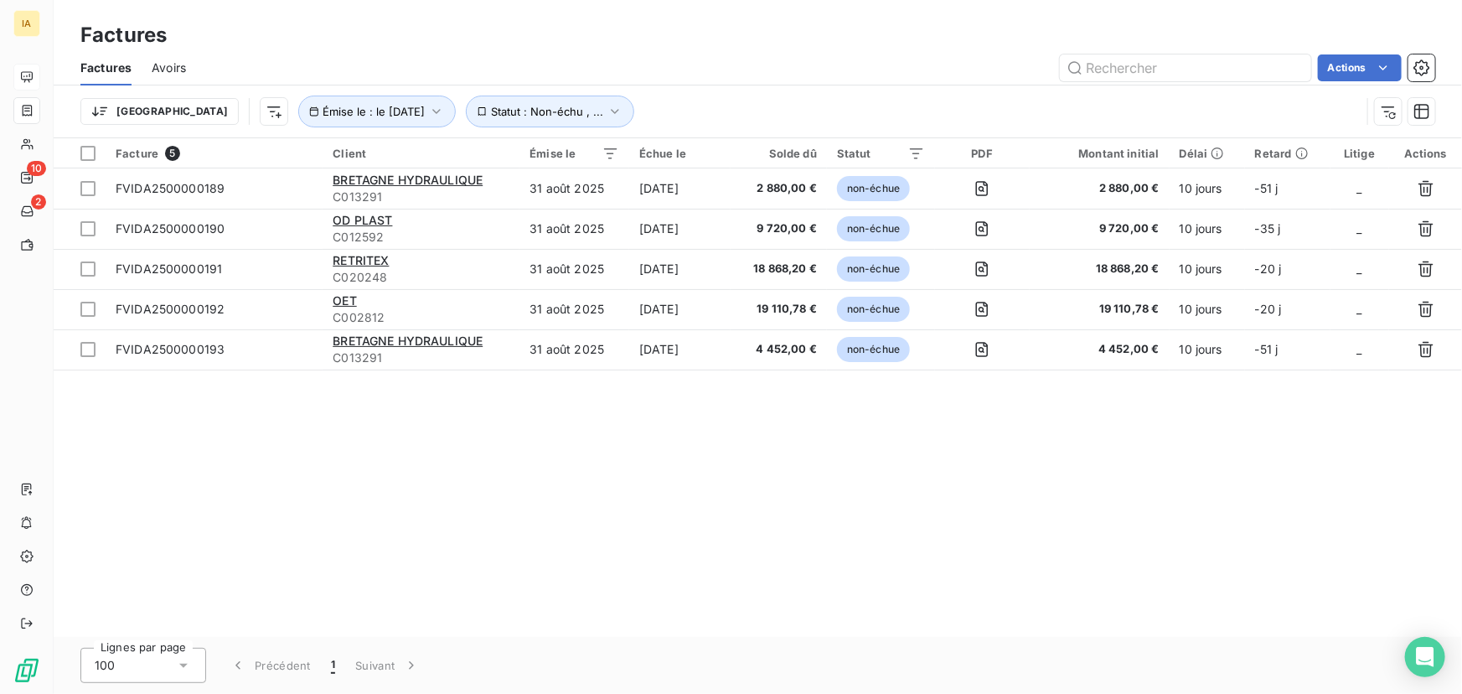
click at [857, 546] on div "Facture 5 Client Émise le Échue le Solde dû Statut PDF Montant initial Délai Re…" at bounding box center [758, 387] width 1408 height 498
click at [1421, 111] on icon "button" at bounding box center [1421, 111] width 17 height 17
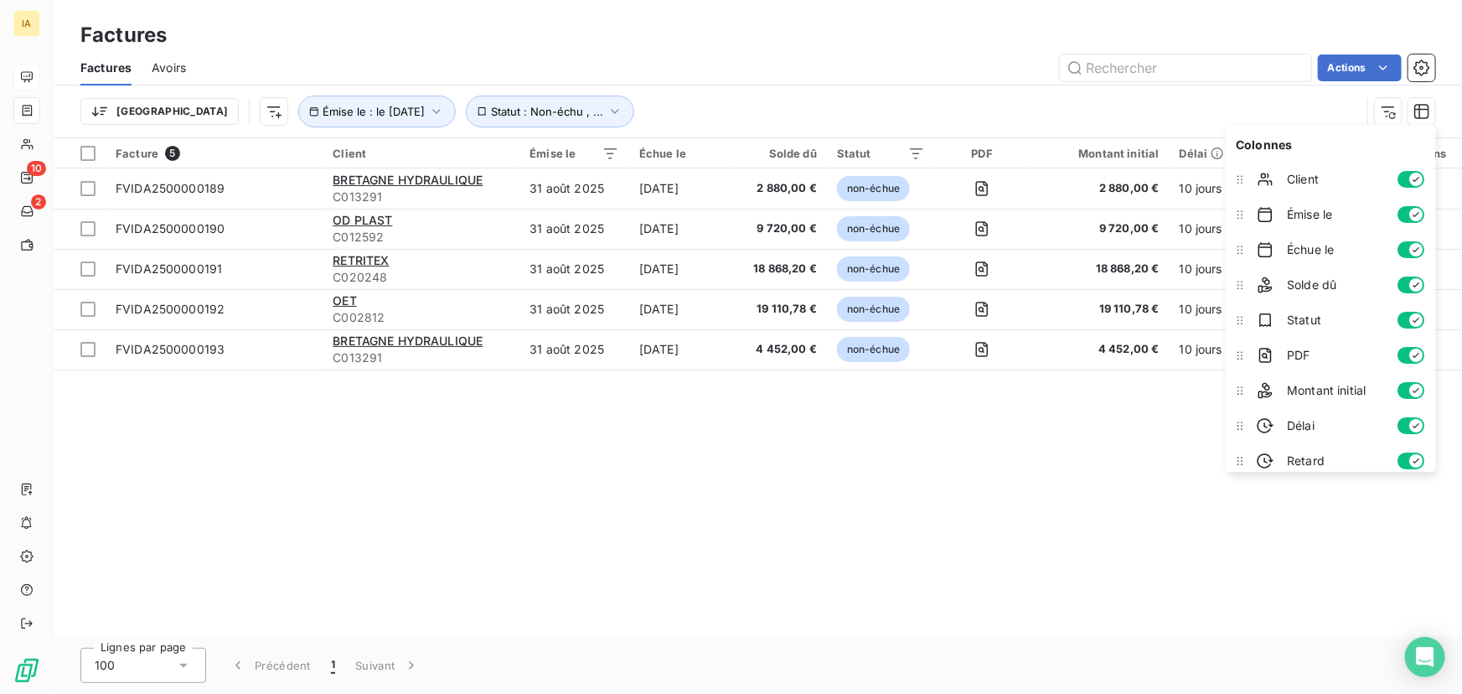
click at [695, 436] on div "Facture 5 Client Émise le Échue le Solde dû Statut PDF Montant initial Délai Re…" at bounding box center [758, 387] width 1408 height 498
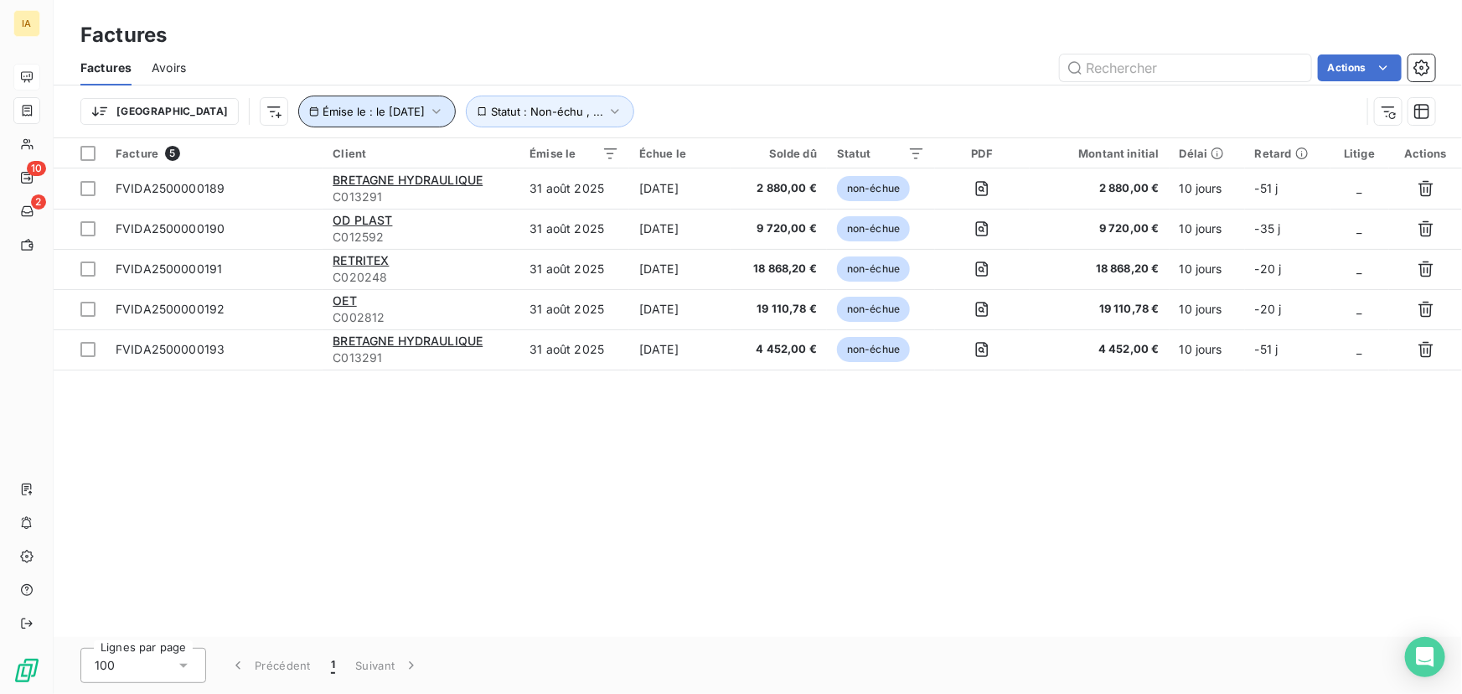
click at [428, 112] on icon "button" at bounding box center [436, 111] width 17 height 17
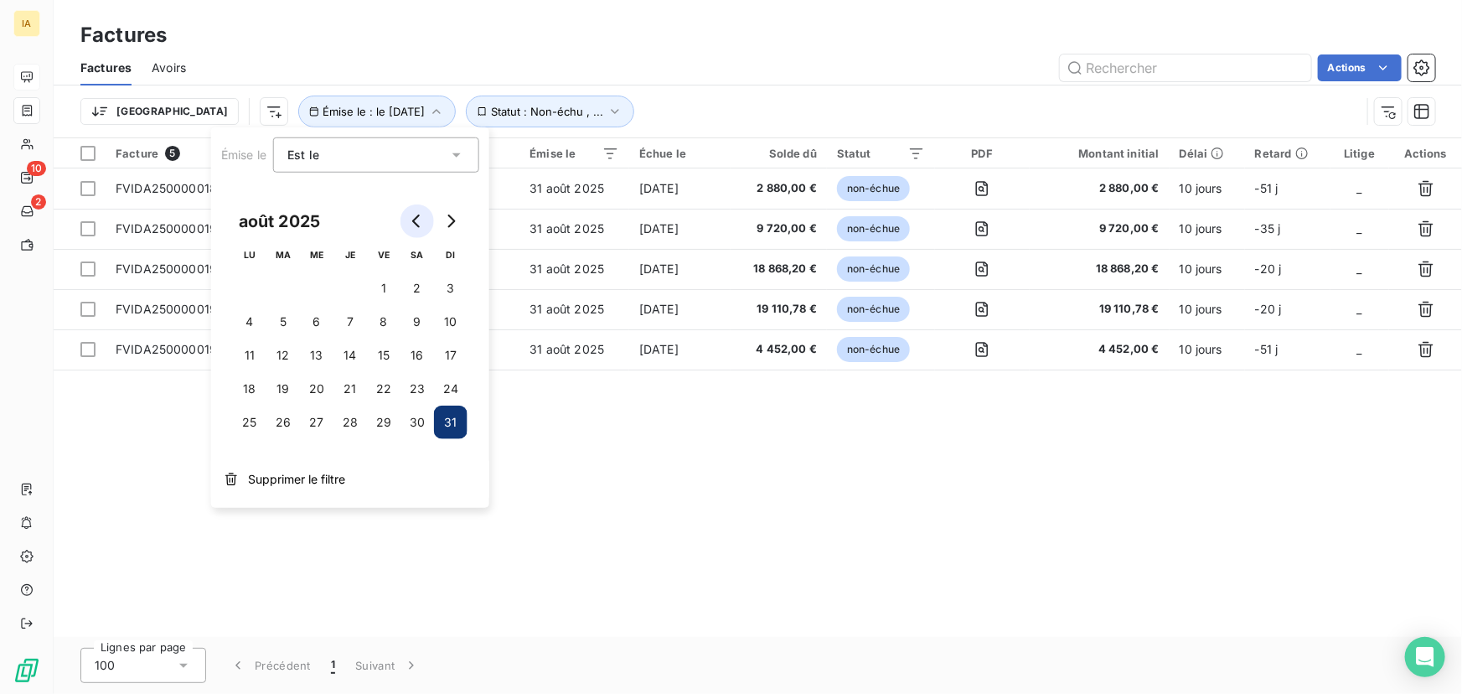
click at [408, 220] on button "Go to previous month" at bounding box center [417, 221] width 34 height 34
click at [420, 224] on icon "Go to previous month" at bounding box center [416, 220] width 13 height 13
click at [283, 286] on button "1" at bounding box center [283, 288] width 34 height 34
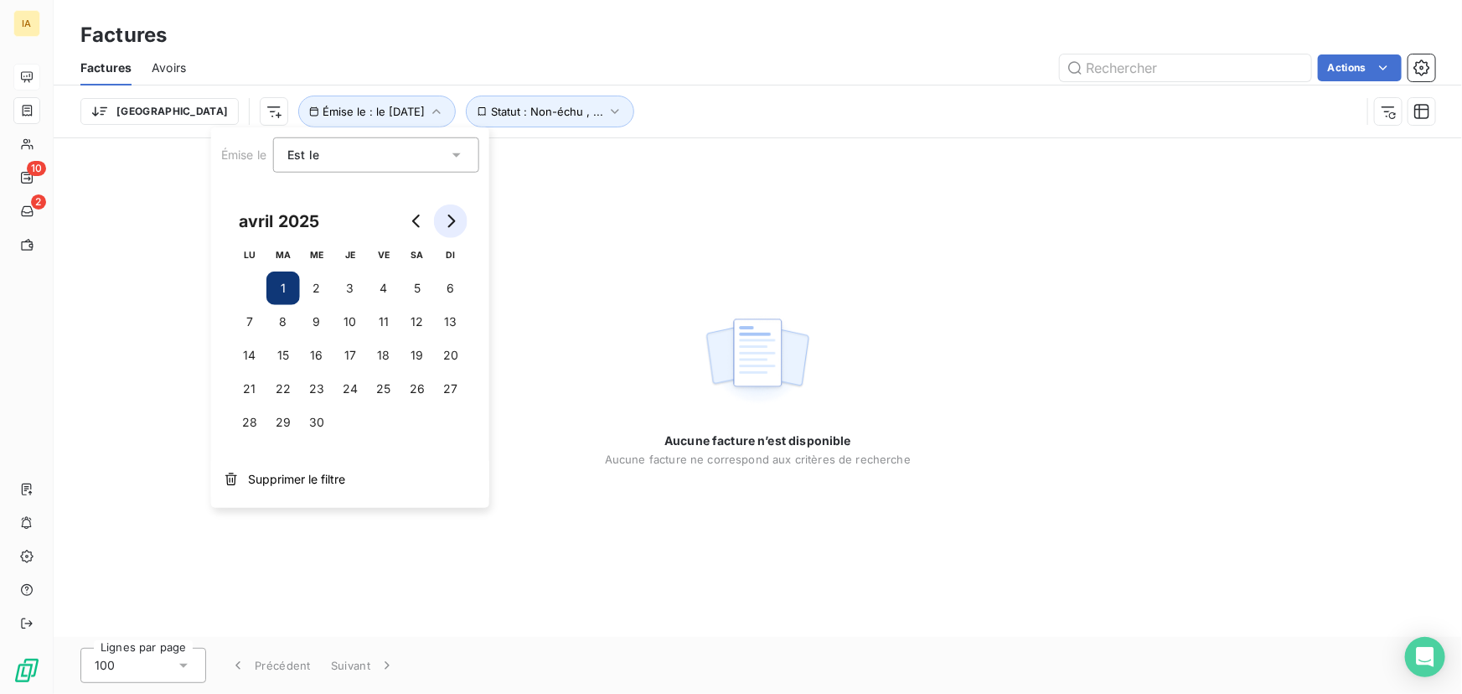
click at [445, 214] on icon "Go to next month" at bounding box center [450, 220] width 13 height 13
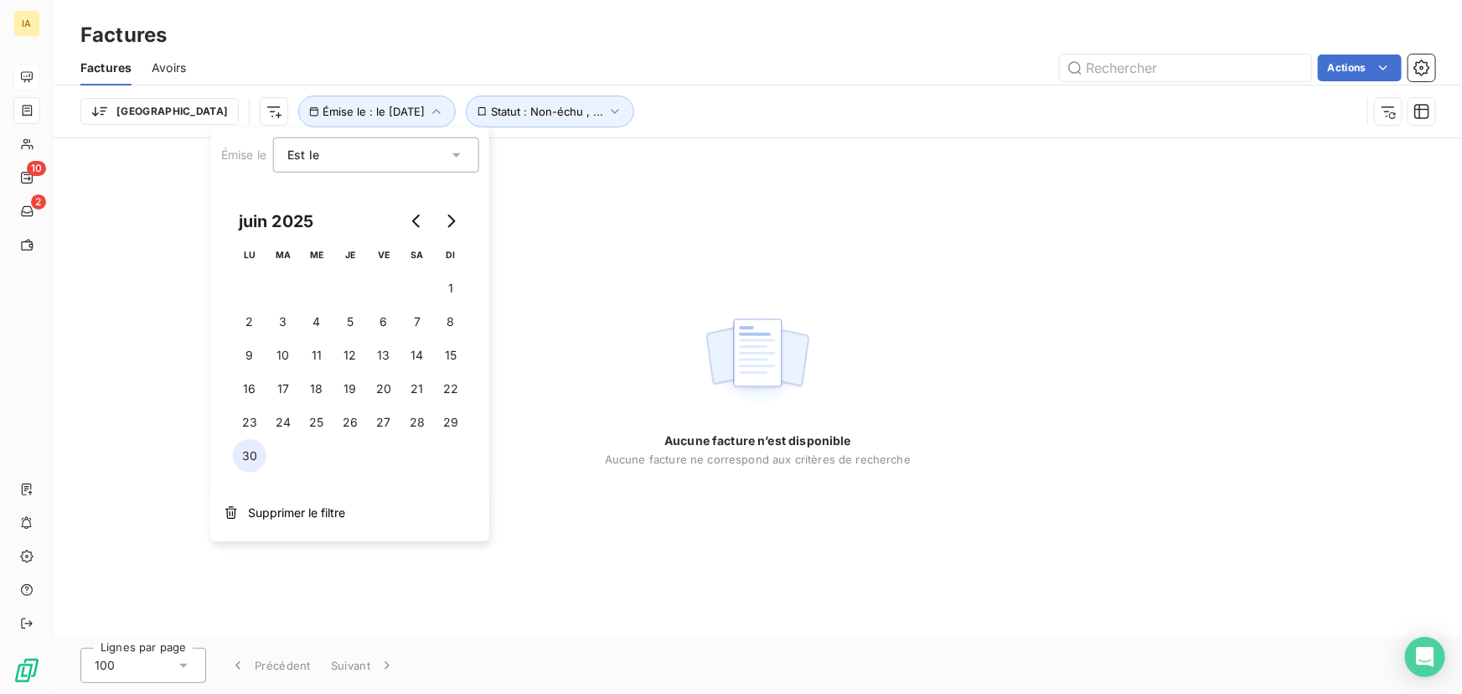
click at [249, 461] on button "30" at bounding box center [250, 456] width 34 height 34
click at [233, 439] on button "30" at bounding box center [250, 456] width 34 height 34
click at [614, 271] on div "Aucune facture n’est disponible Aucune facture ne correspond aux critères de re…" at bounding box center [758, 387] width 1408 height 498
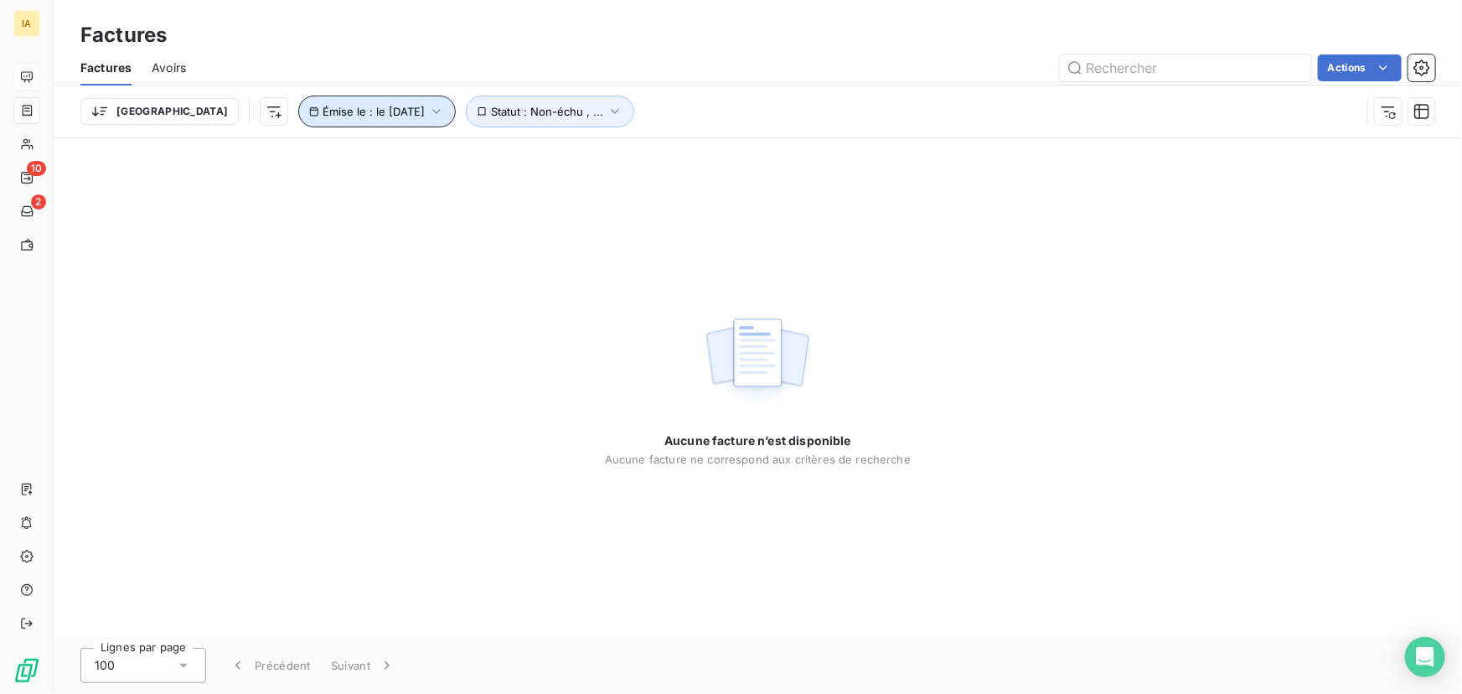
click at [377, 121] on button "Émise le : le [DATE]" at bounding box center [376, 111] width 157 height 32
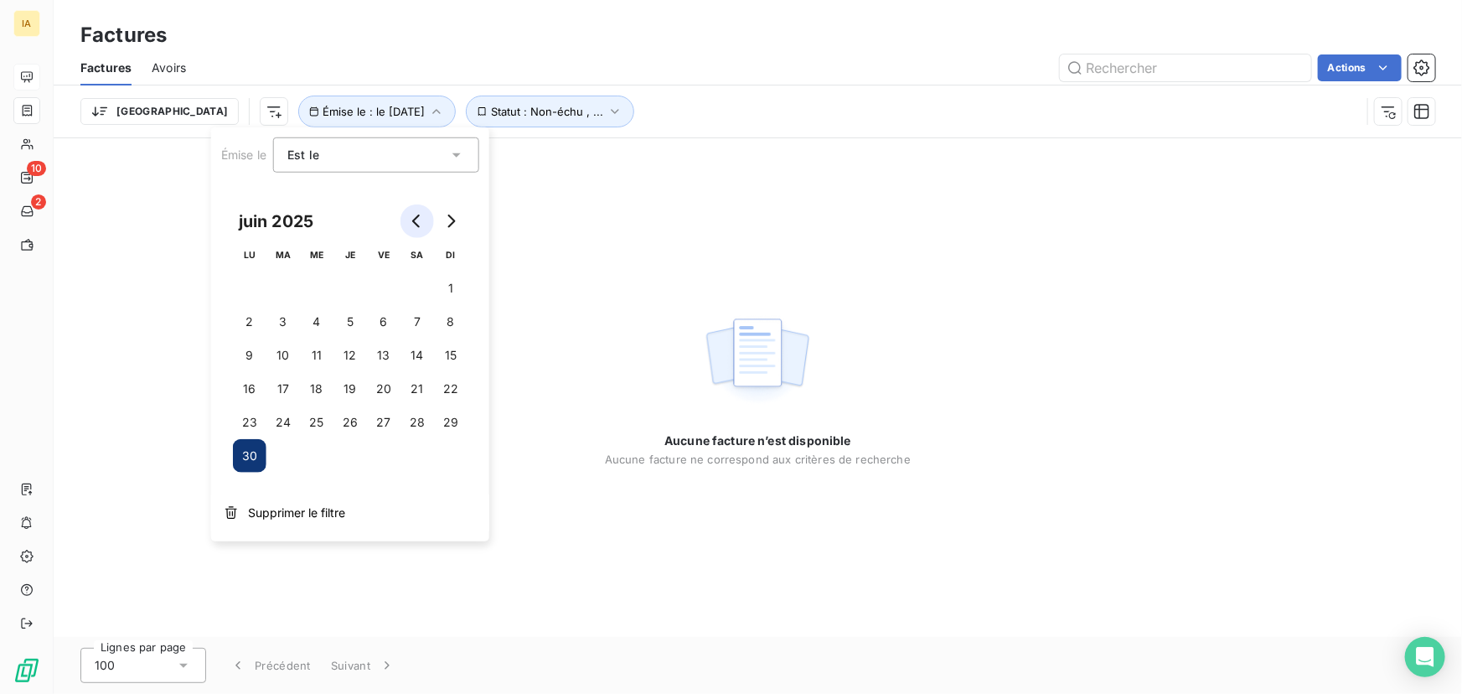
click at [415, 231] on button "Go to previous month" at bounding box center [417, 221] width 34 height 34
click at [275, 294] on button "1" at bounding box center [283, 288] width 34 height 34
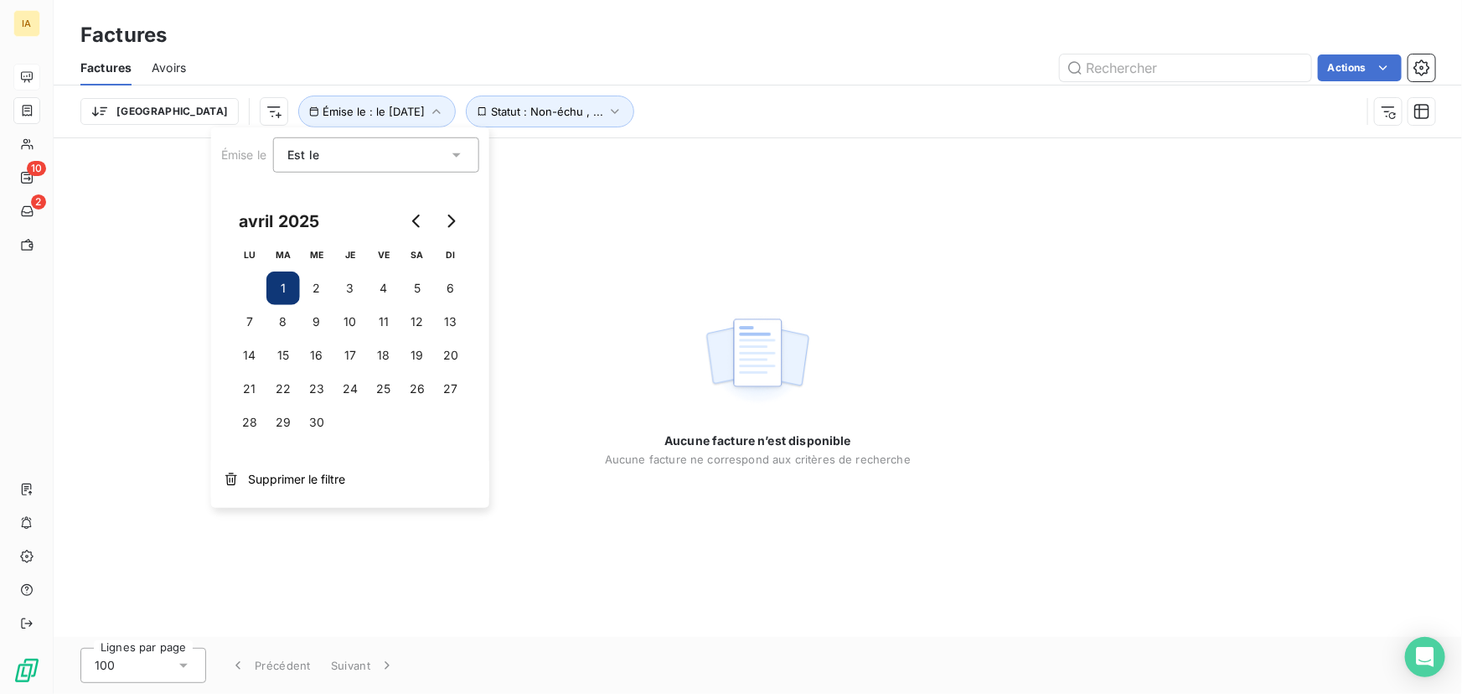
click at [443, 162] on div "Est le" at bounding box center [367, 154] width 161 height 23
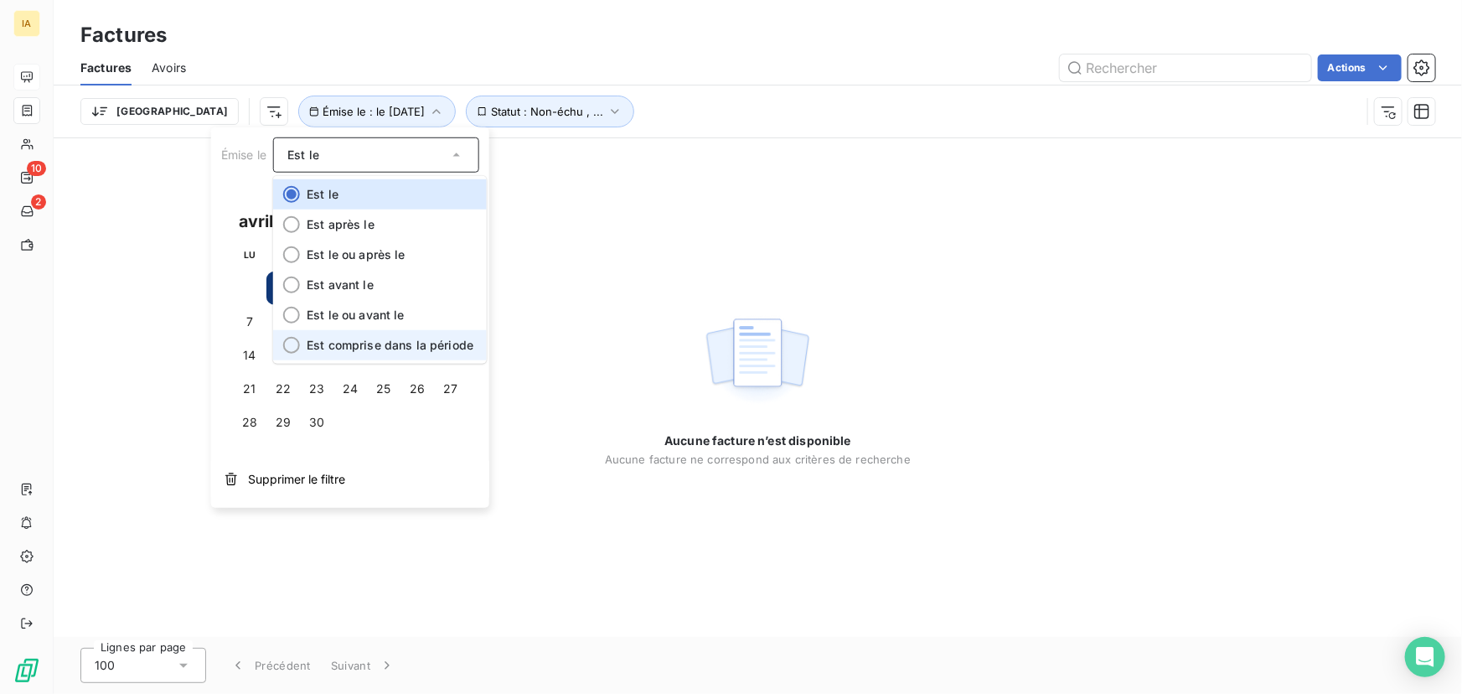
click at [392, 349] on span "Est comprise dans la période" at bounding box center [390, 345] width 167 height 14
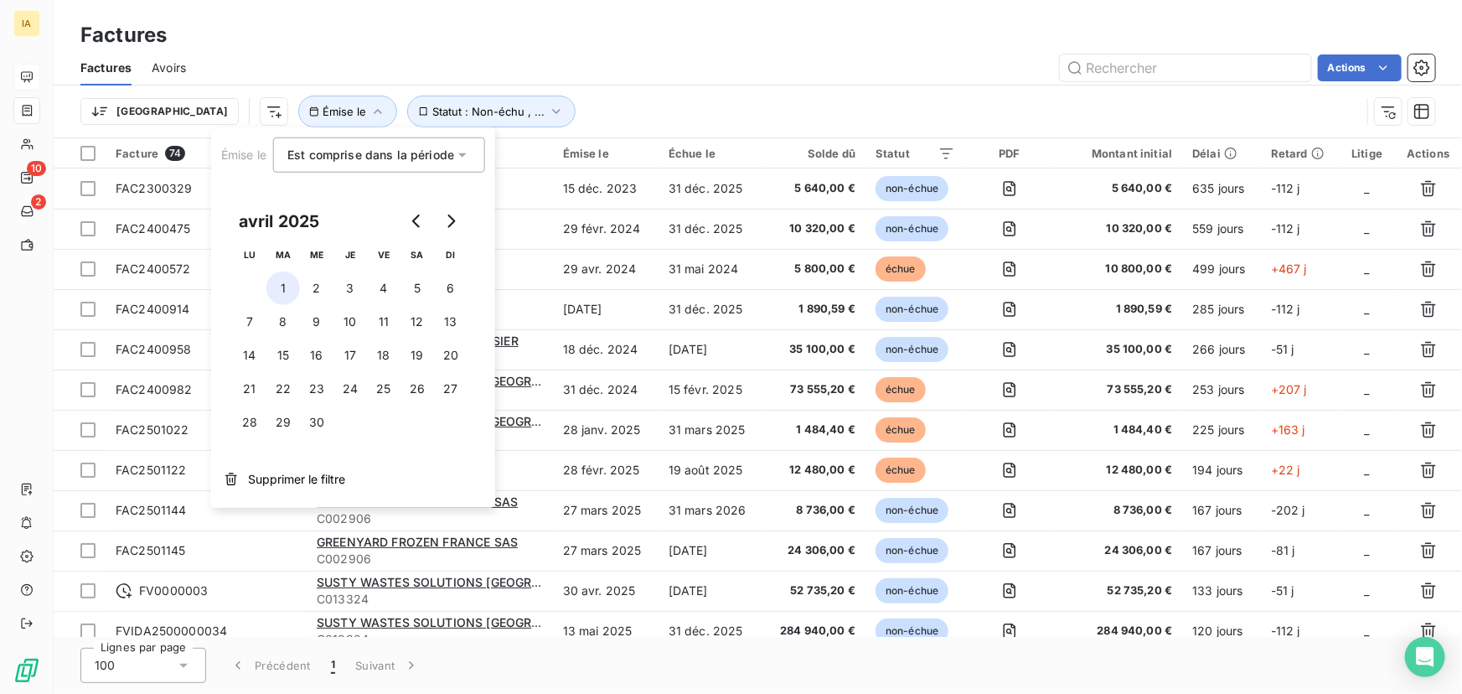
click at [288, 286] on button "1" at bounding box center [283, 288] width 34 height 34
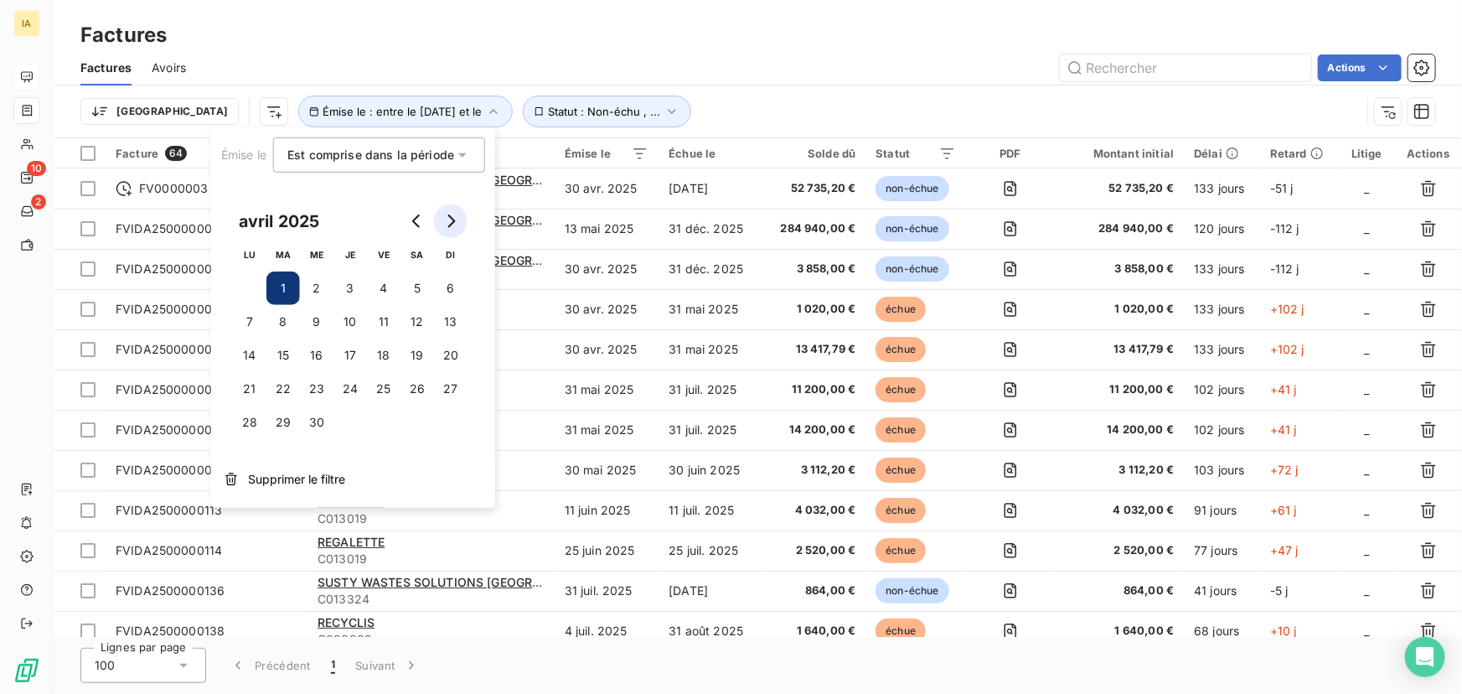
click at [454, 217] on icon "Go to next month" at bounding box center [450, 220] width 13 height 13
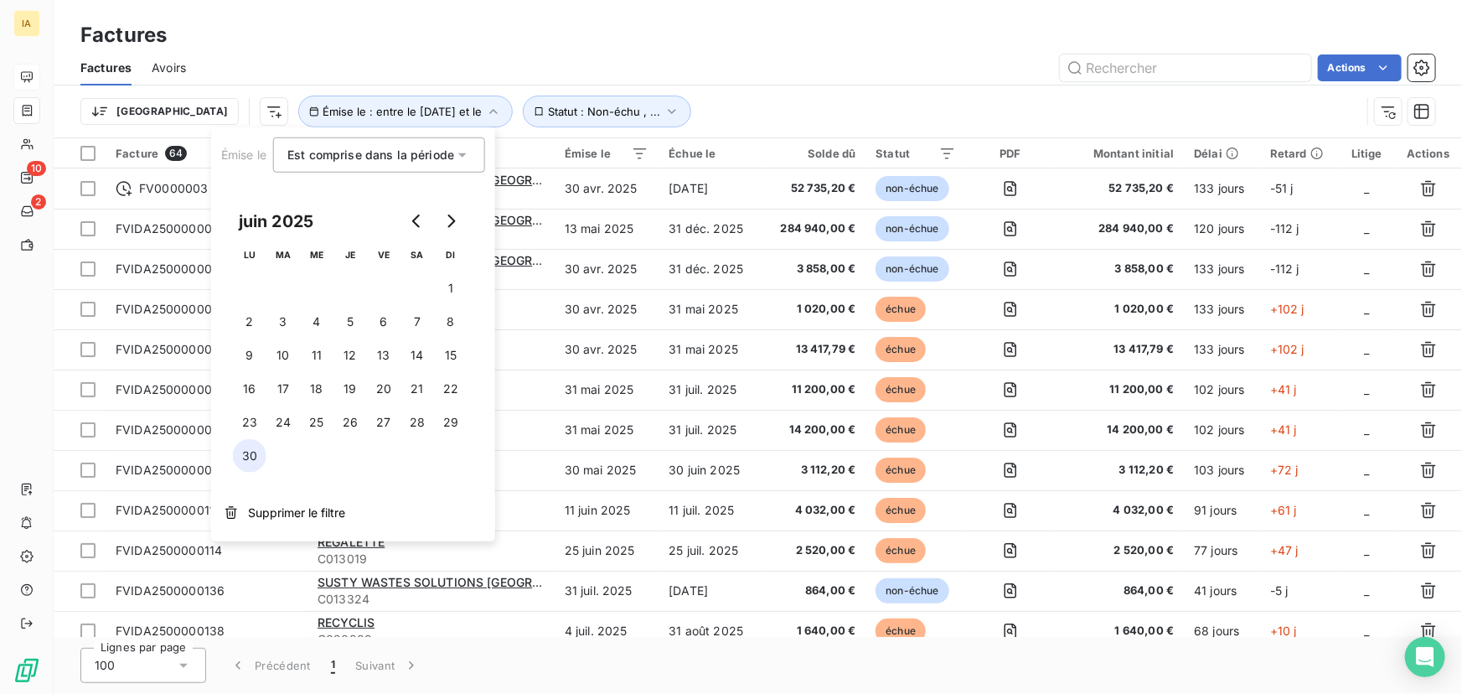
click at [245, 456] on button "30" at bounding box center [250, 456] width 34 height 34
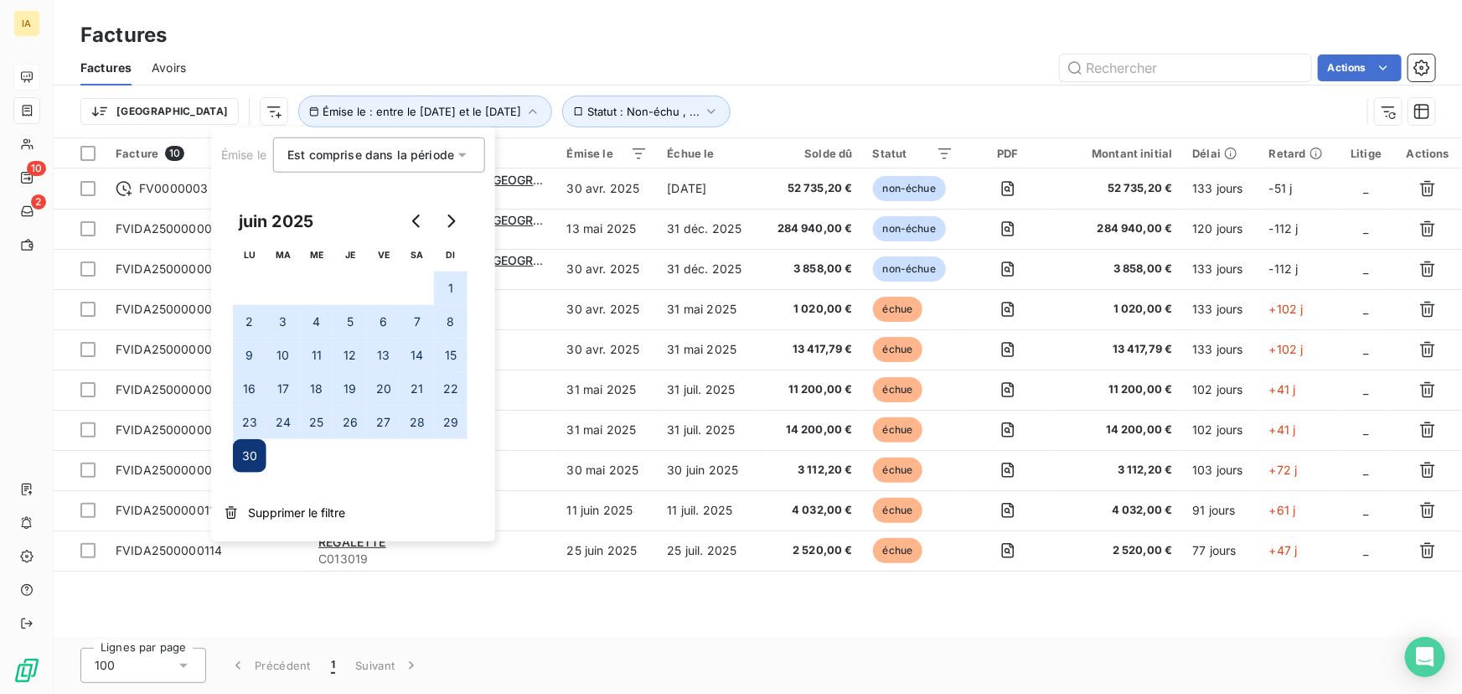
click at [989, 636] on div "Facture 10 Client Émise le Échue le Solde dû Statut PDF Montant initial Délai R…" at bounding box center [758, 387] width 1408 height 498
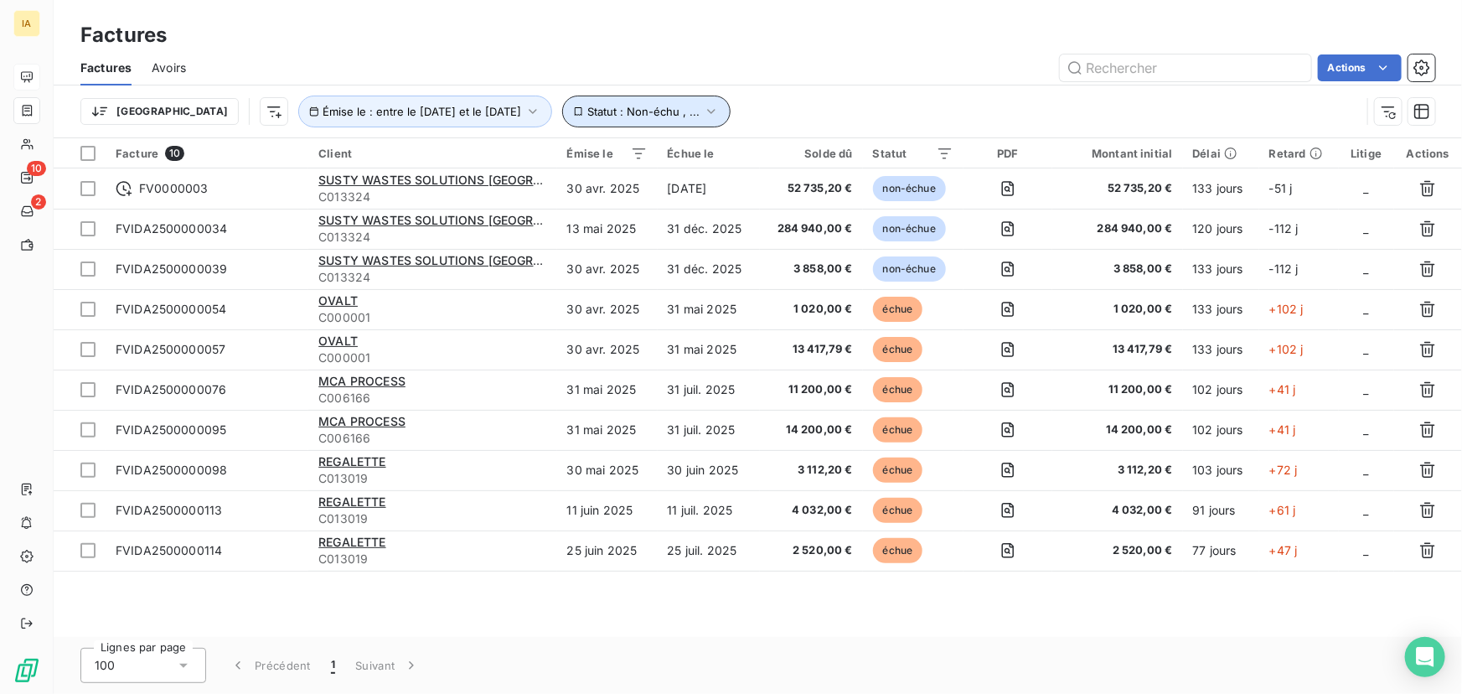
click at [703, 115] on icon "button" at bounding box center [711, 111] width 17 height 17
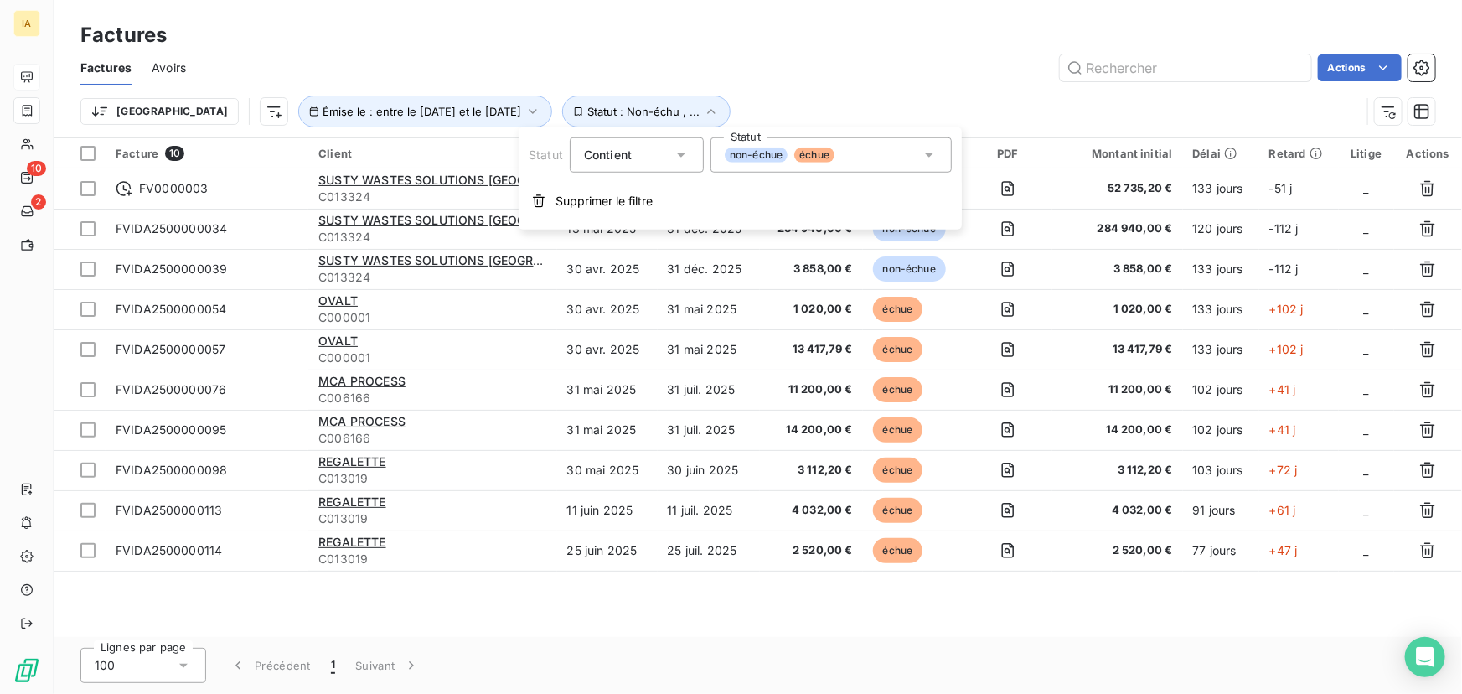
click at [935, 154] on icon at bounding box center [929, 155] width 17 height 17
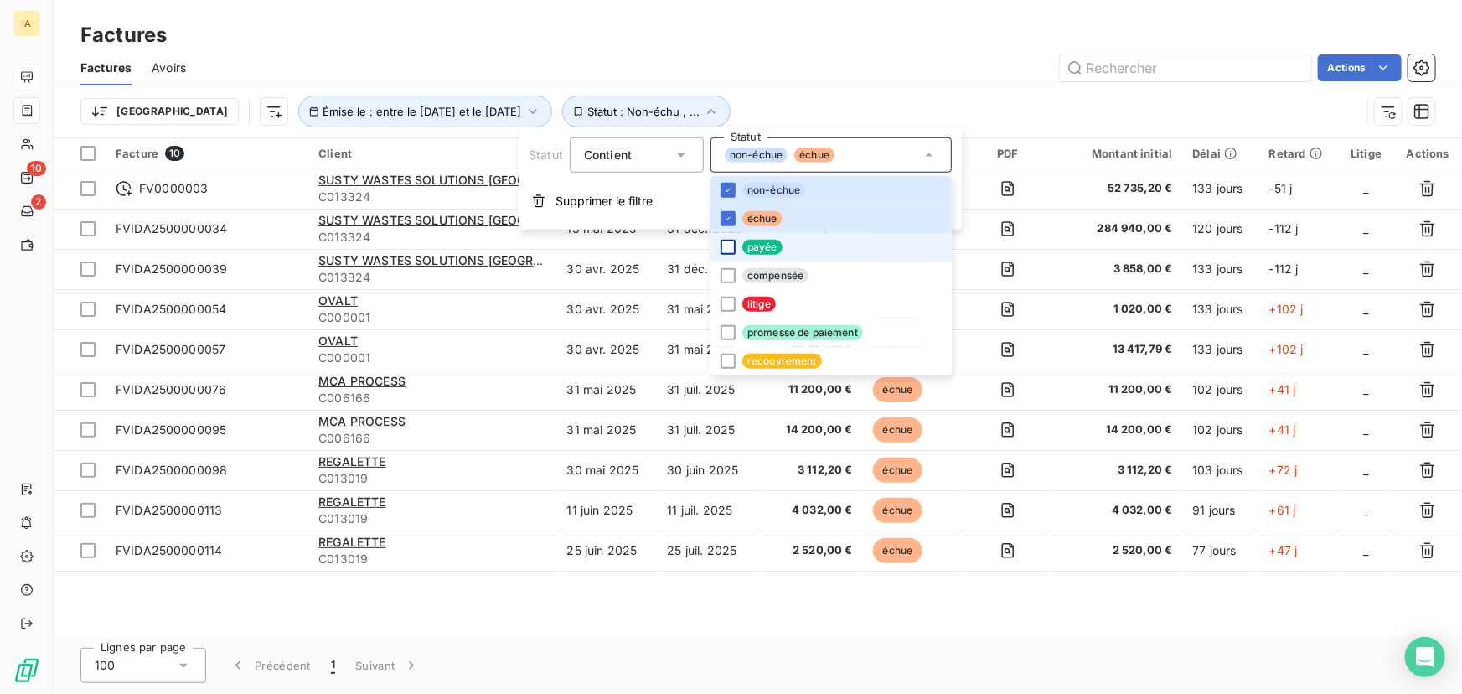
click at [734, 244] on div at bounding box center [727, 247] width 15 height 15
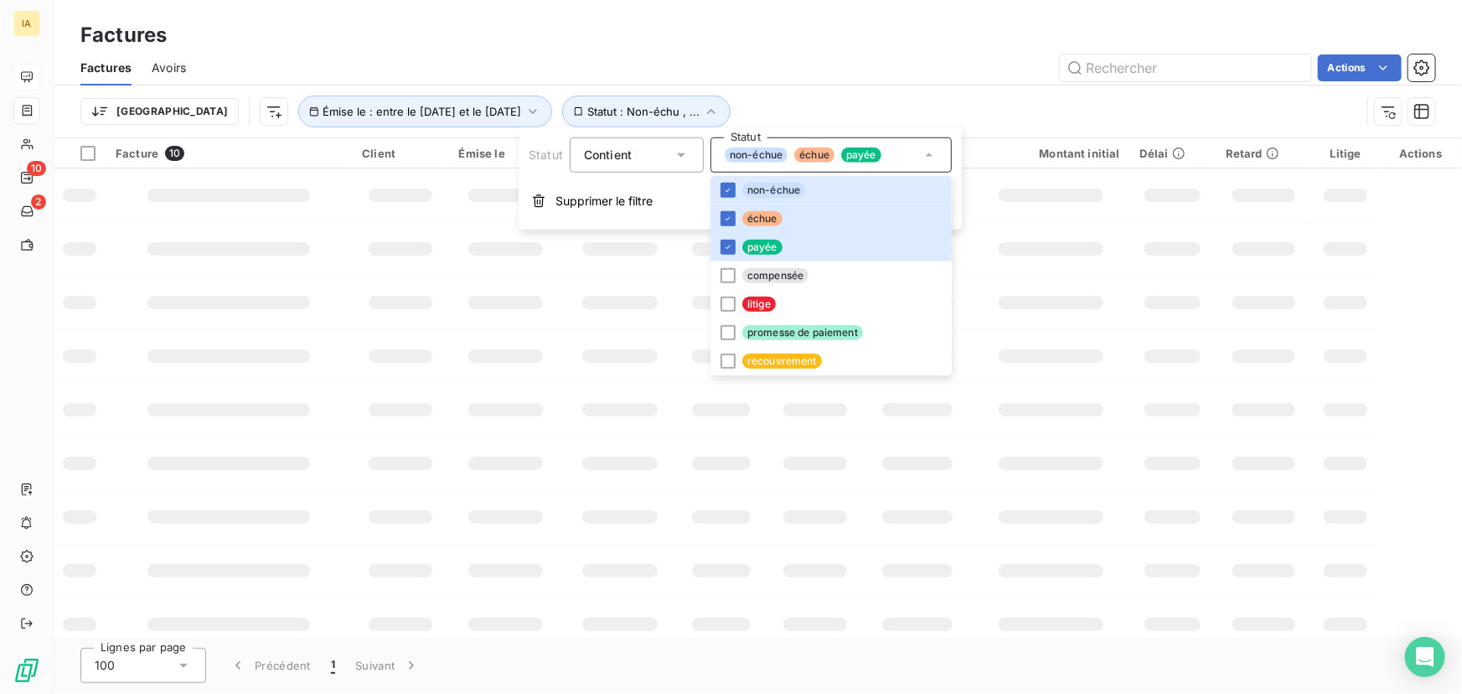
click at [890, 71] on div "Actions" at bounding box center [820, 67] width 1229 height 27
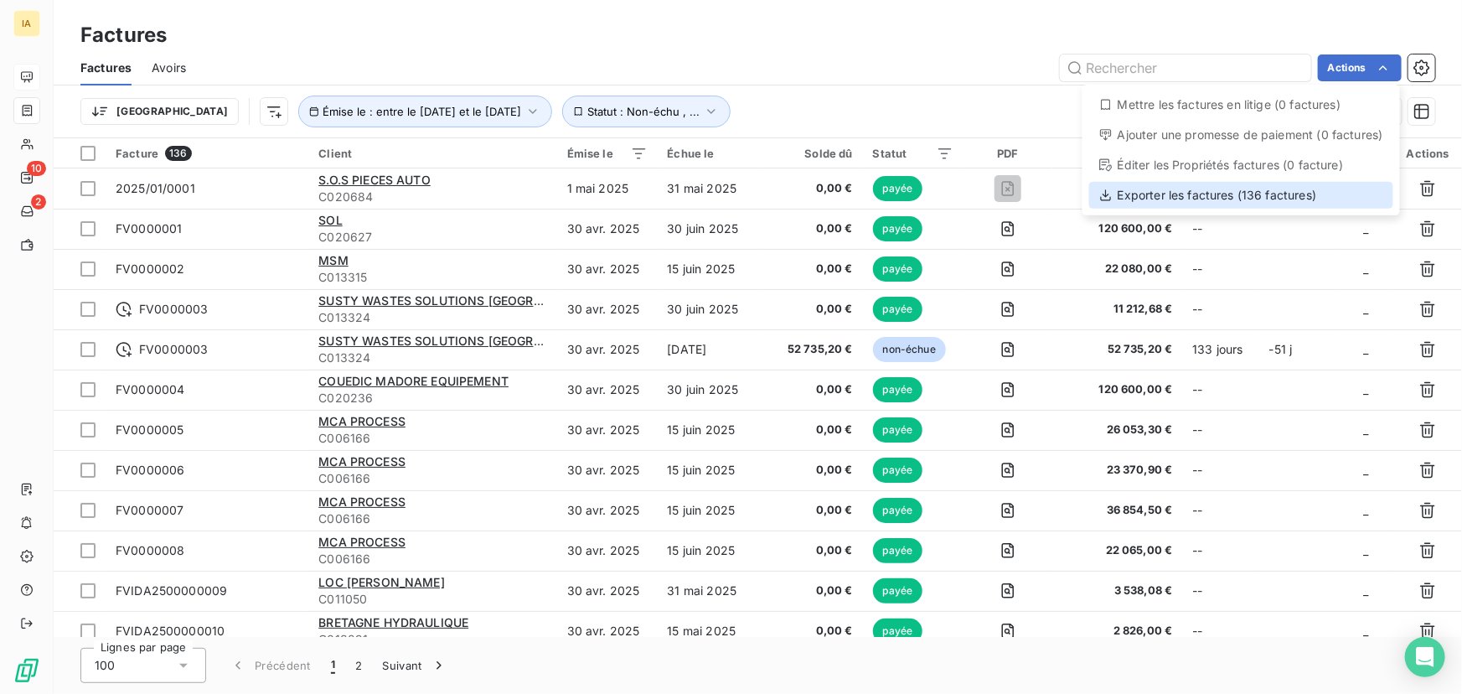
click at [1163, 202] on div "Exporter les factures (136 factures)" at bounding box center [1241, 195] width 304 height 27
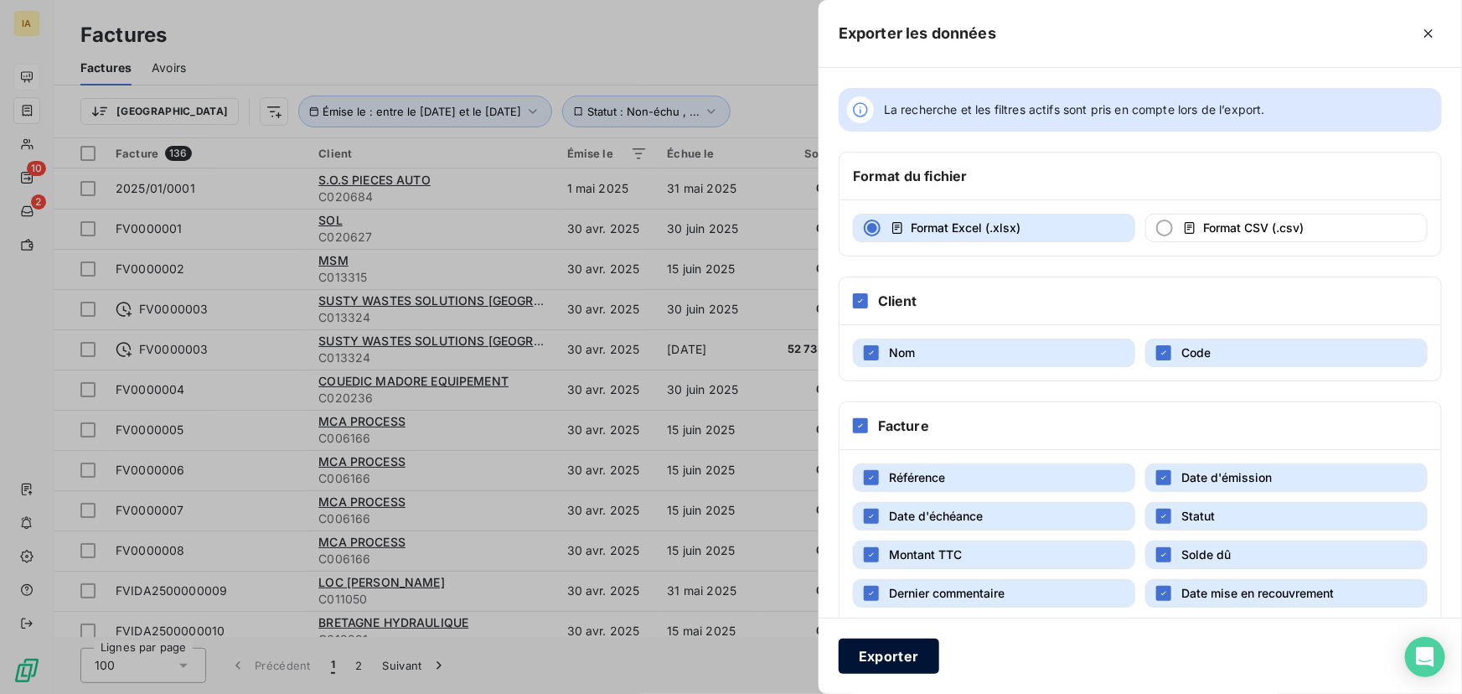
click at [907, 657] on button "Exporter" at bounding box center [888, 655] width 101 height 35
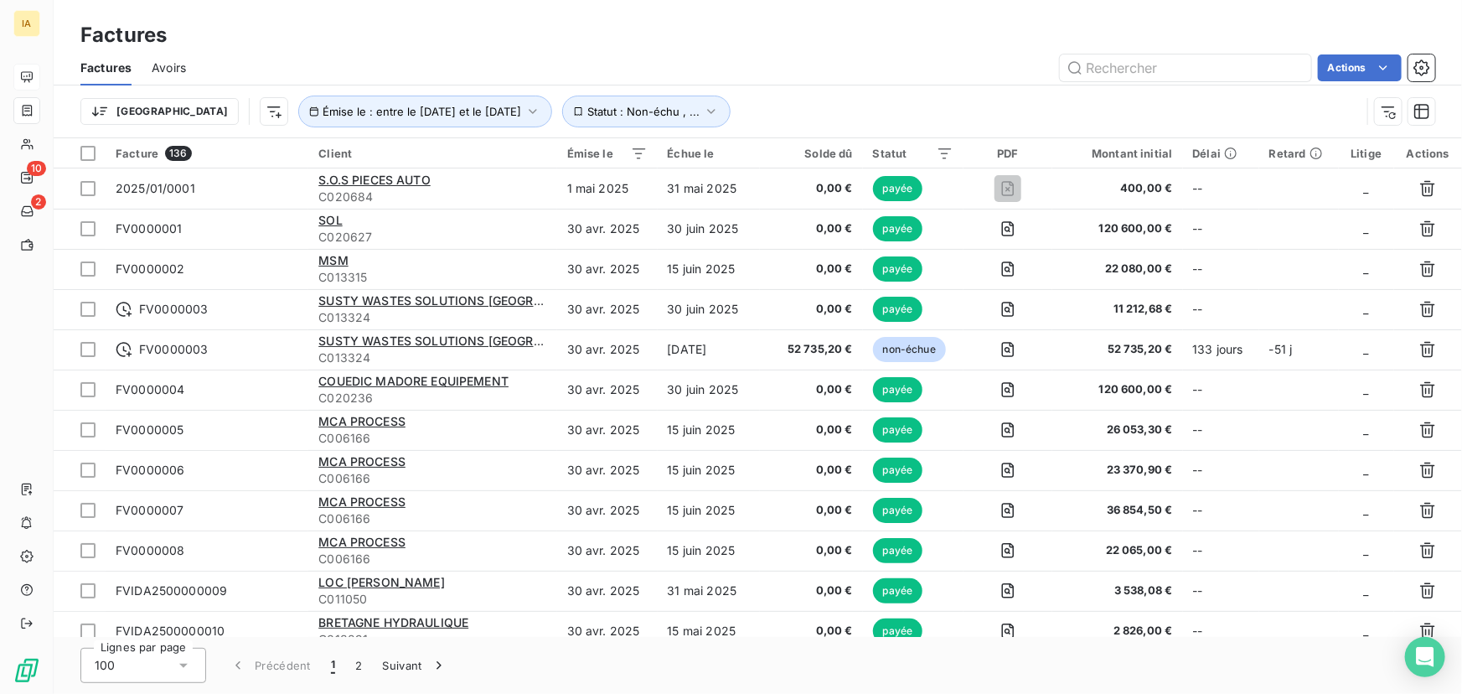
click at [183, 70] on span "Avoirs" at bounding box center [169, 67] width 34 height 17
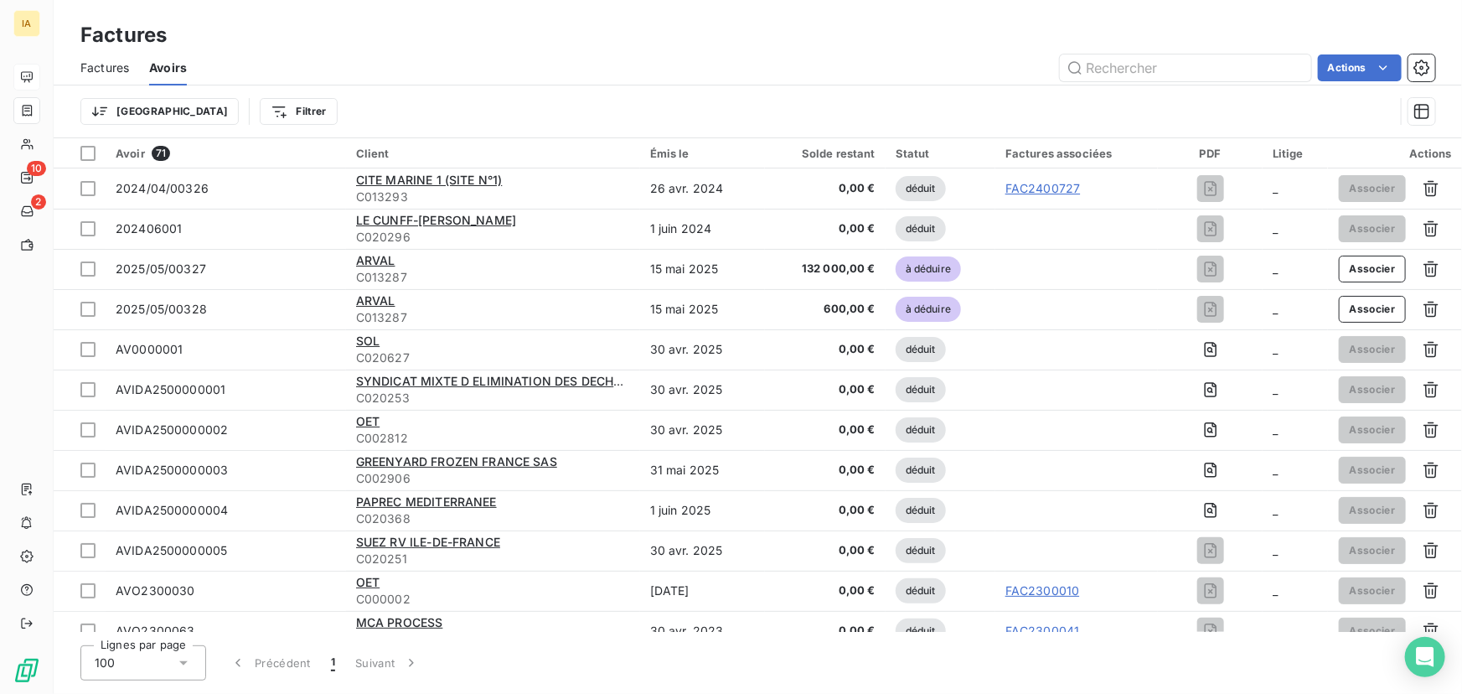
click at [119, 64] on span "Factures" at bounding box center [104, 67] width 49 height 17
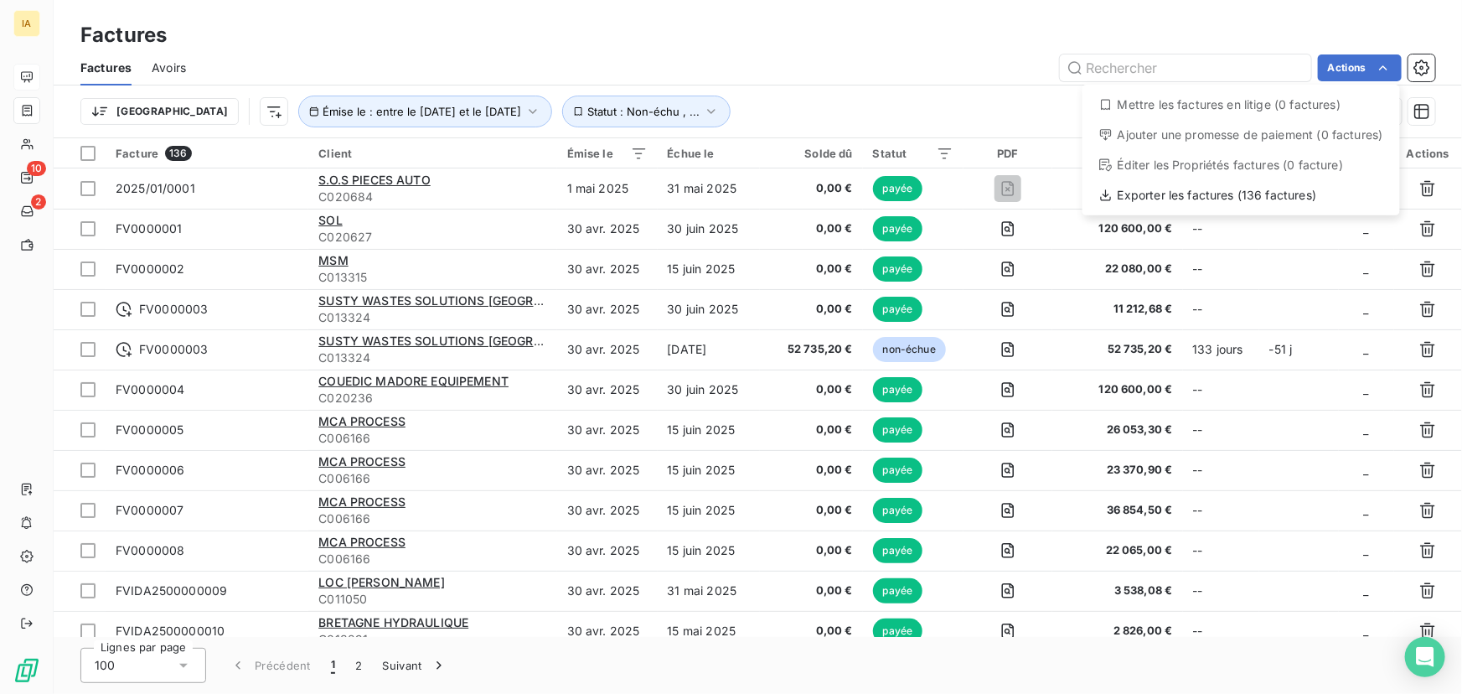
click at [590, 69] on html "IA 10 2 Factures Factures Avoirs Actions Mettre les factures en litige (0 factu…" at bounding box center [731, 347] width 1462 height 694
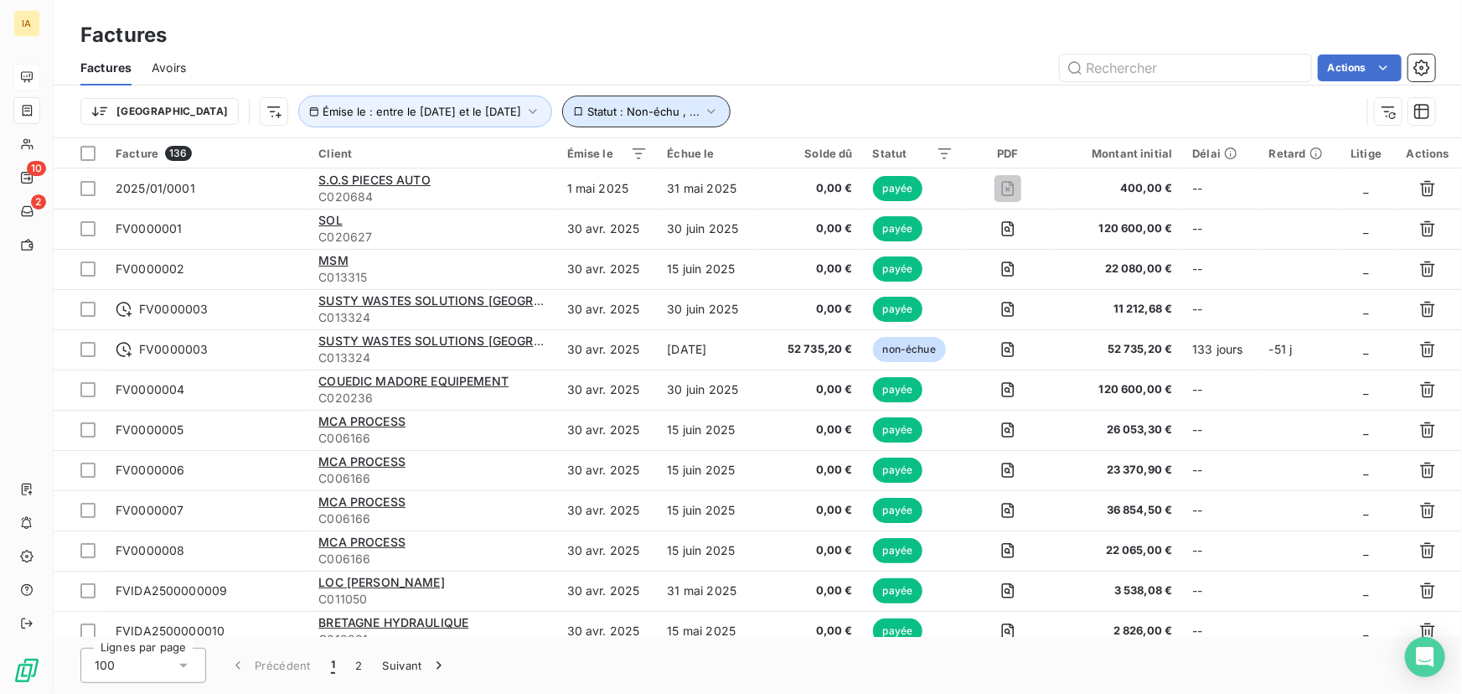
click at [677, 114] on button "Statut : Non-échu , ..." at bounding box center [646, 111] width 168 height 32
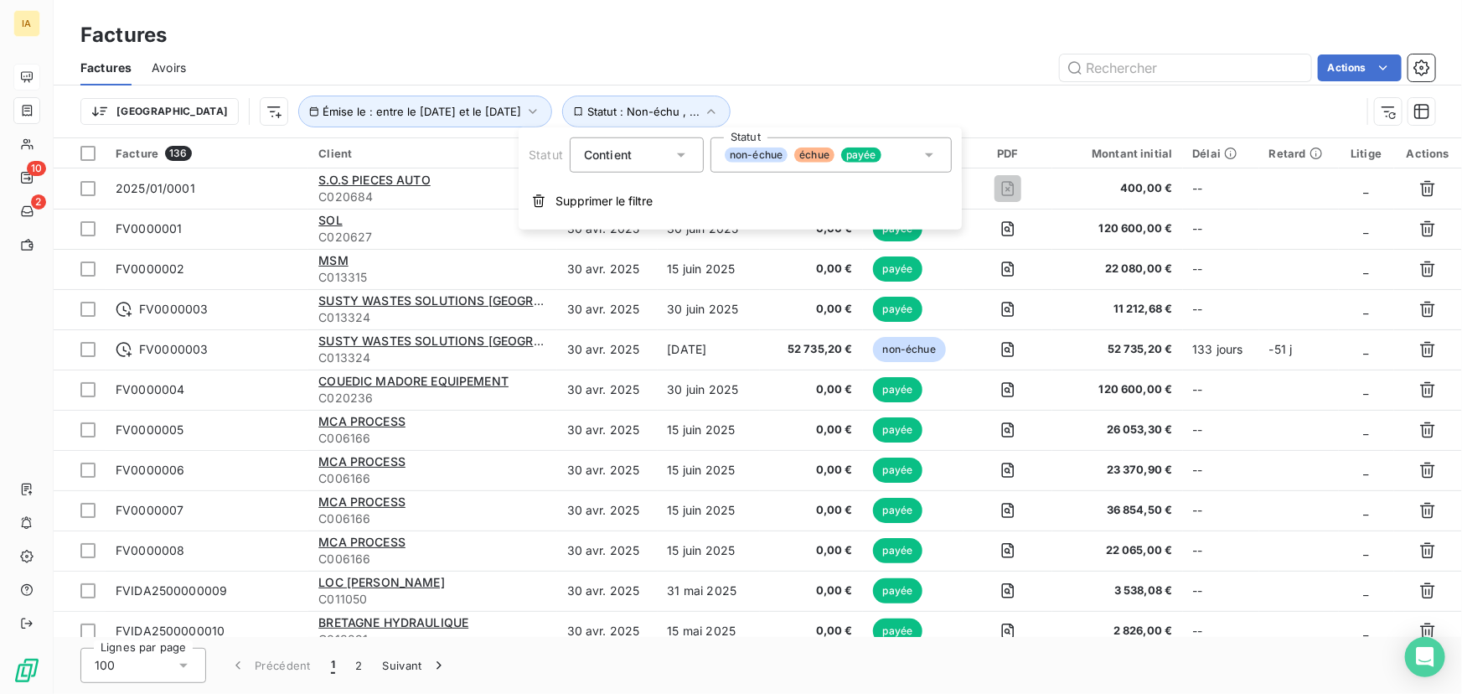
click at [932, 160] on icon at bounding box center [929, 155] width 17 height 17
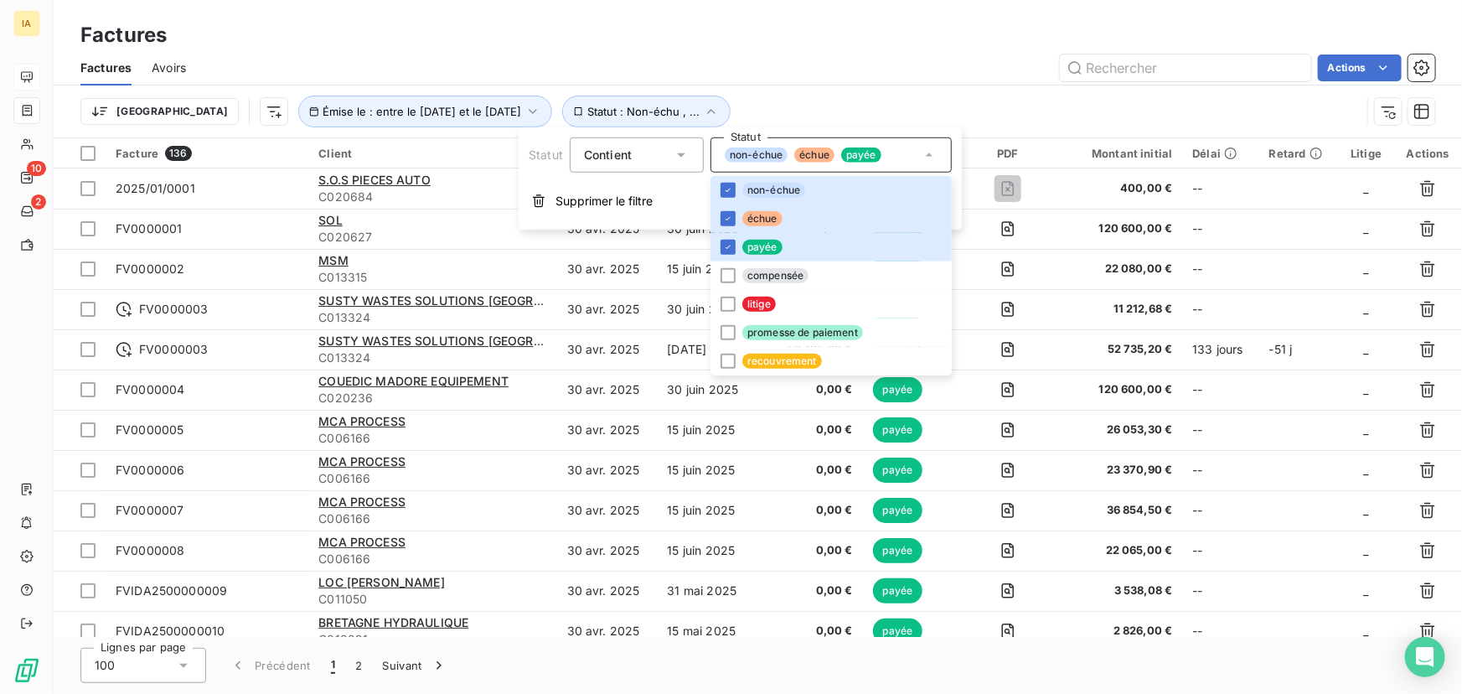
click at [725, 39] on div "Factures" at bounding box center [758, 35] width 1408 height 30
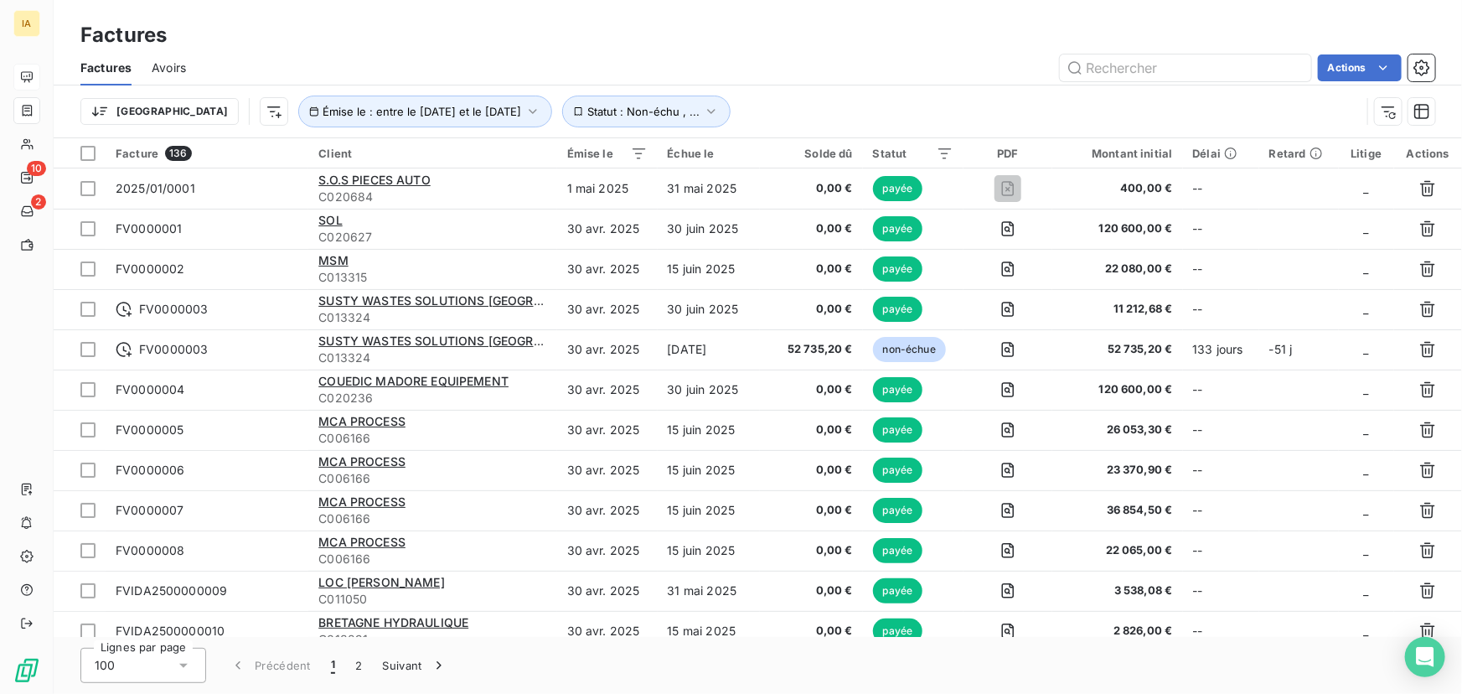
click at [183, 59] on span "Avoirs" at bounding box center [169, 67] width 34 height 17
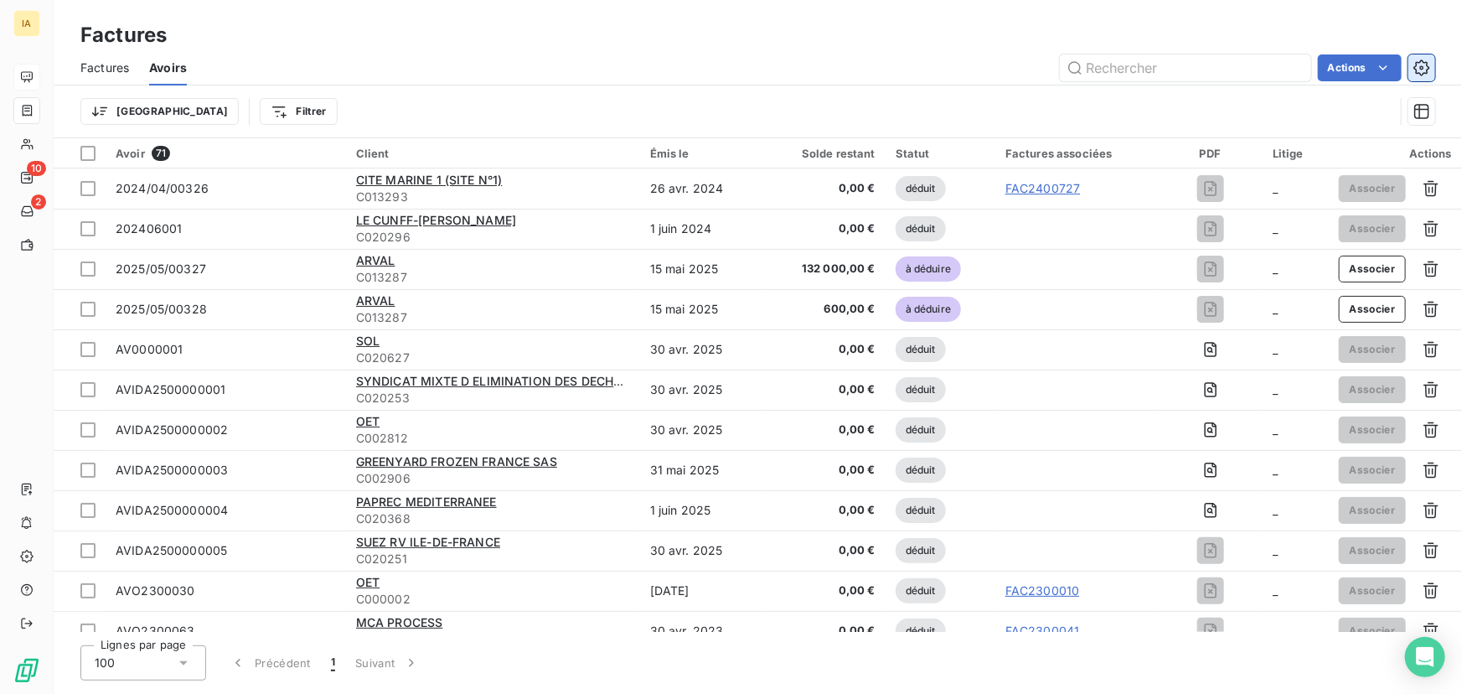
click at [1411, 67] on button "button" at bounding box center [1421, 67] width 27 height 27
click at [1300, 133] on div "Exporter les avoirs (71 avoirs)" at bounding box center [1292, 134] width 204 height 27
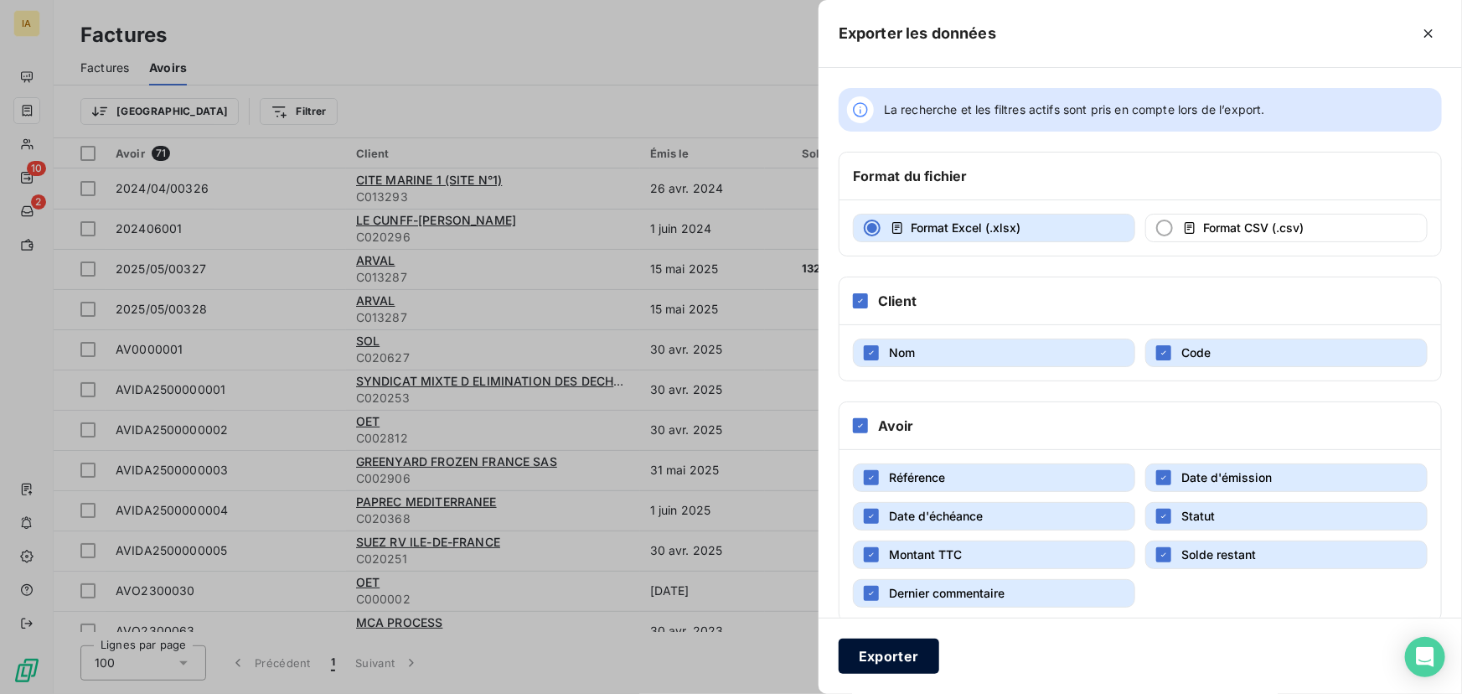
click at [888, 646] on button "Exporter" at bounding box center [888, 655] width 101 height 35
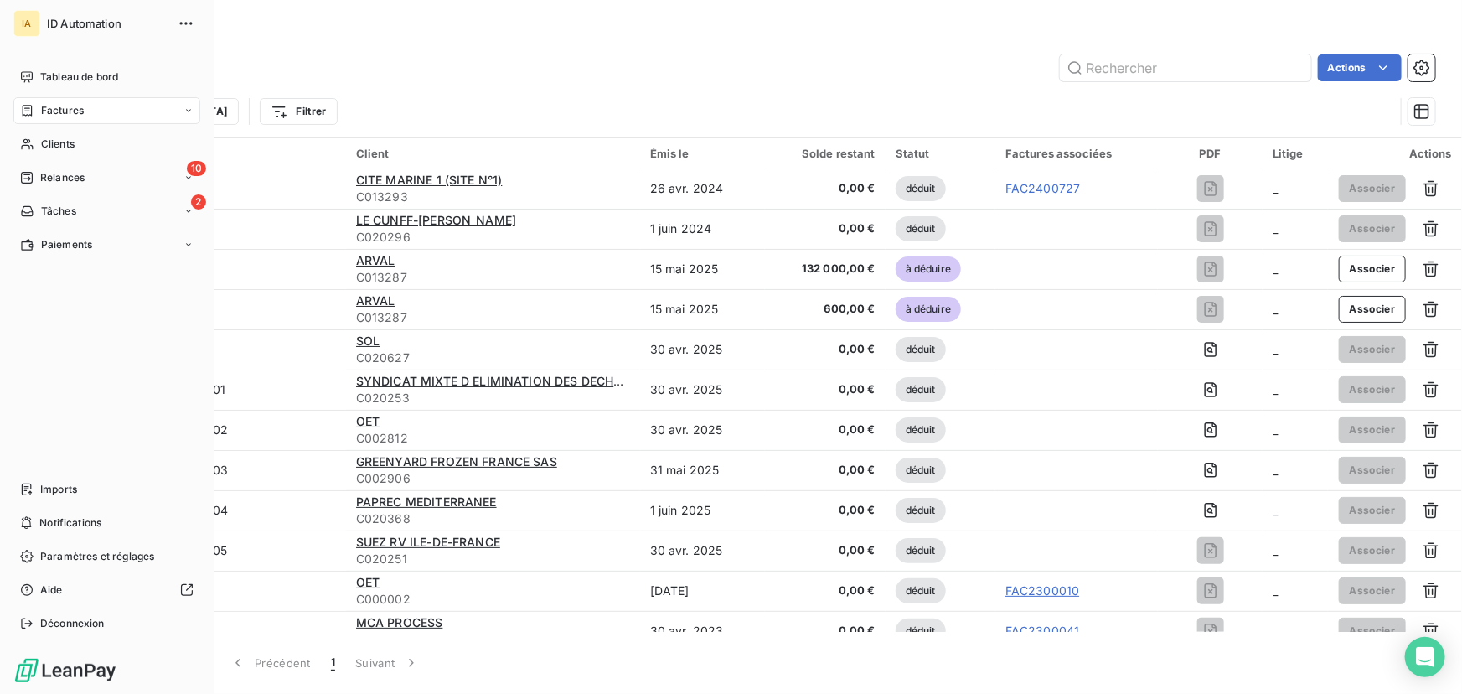
click at [31, 86] on html "IA ID Automation Tableau de bord Factures Clients 10 Relances 2 Tâches Paiement…" at bounding box center [731, 347] width 1462 height 694
click at [79, 71] on span "Tableau de bord" at bounding box center [79, 77] width 78 height 15
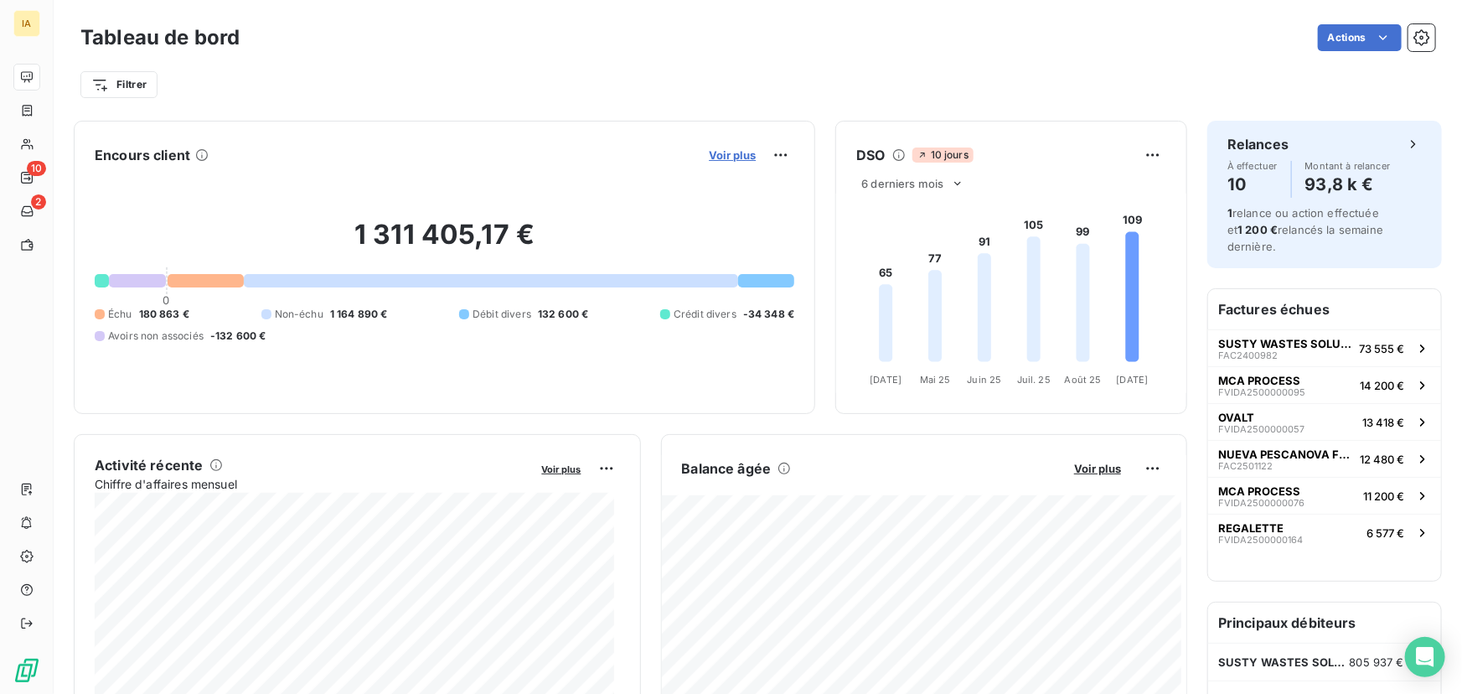
click at [715, 154] on span "Voir plus" at bounding box center [732, 154] width 47 height 13
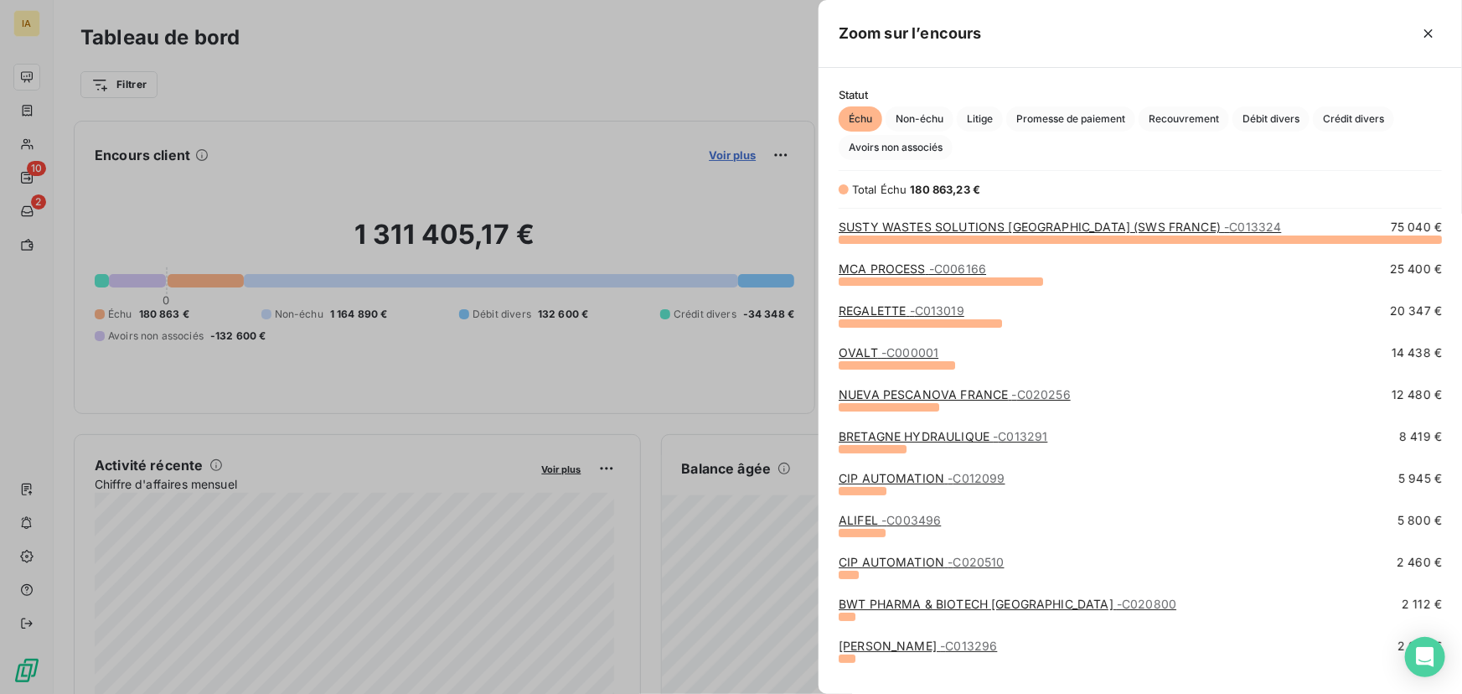
scroll to position [444, 632]
click at [906, 273] on link "MCA PROCESS - C006166" at bounding box center [911, 268] width 147 height 14
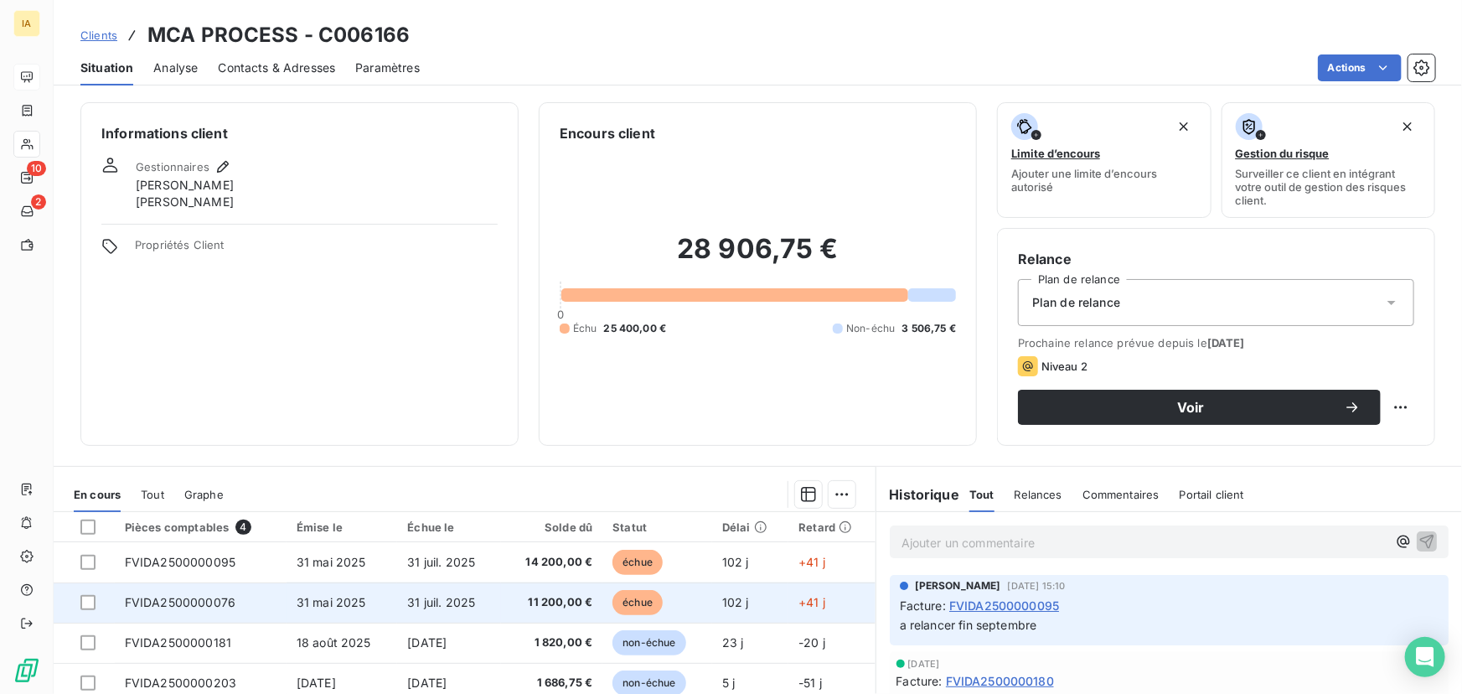
scroll to position [75, 0]
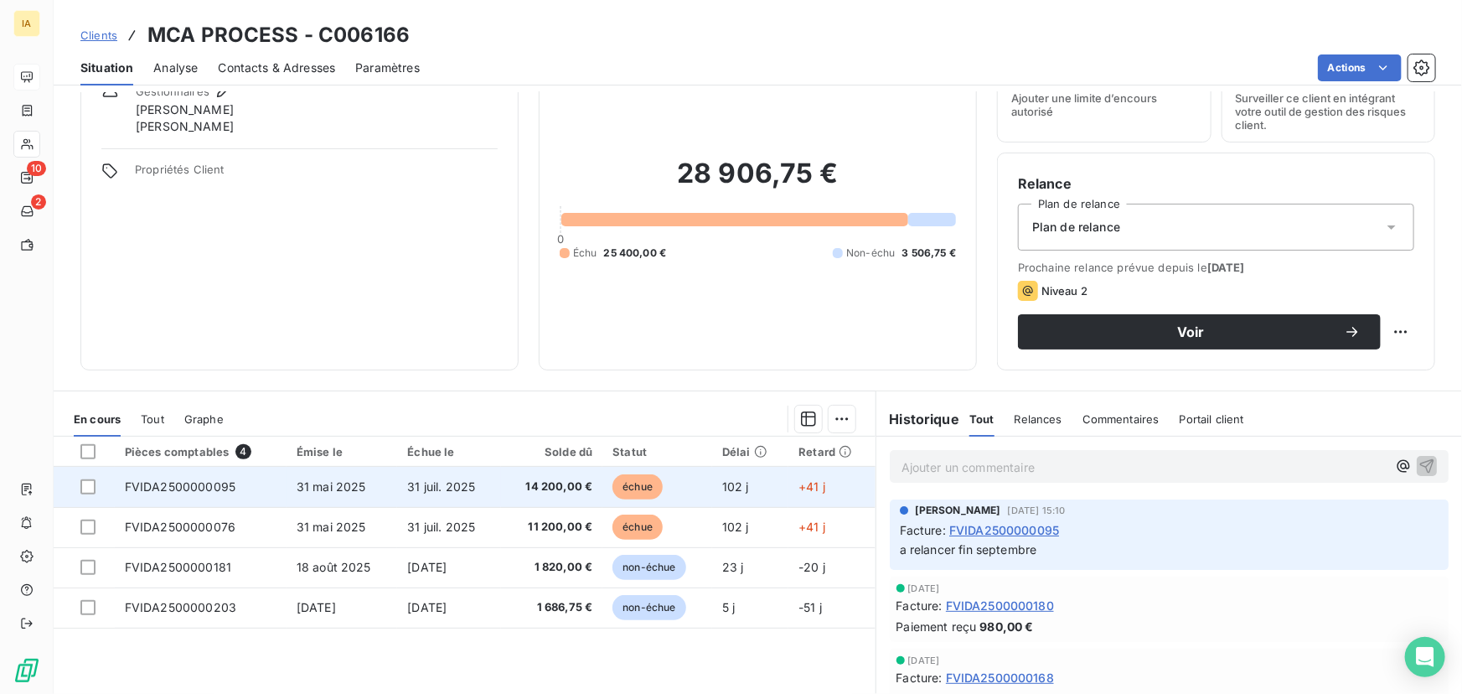
click at [273, 488] on td "FVIDA2500000095" at bounding box center [201, 487] width 172 height 40
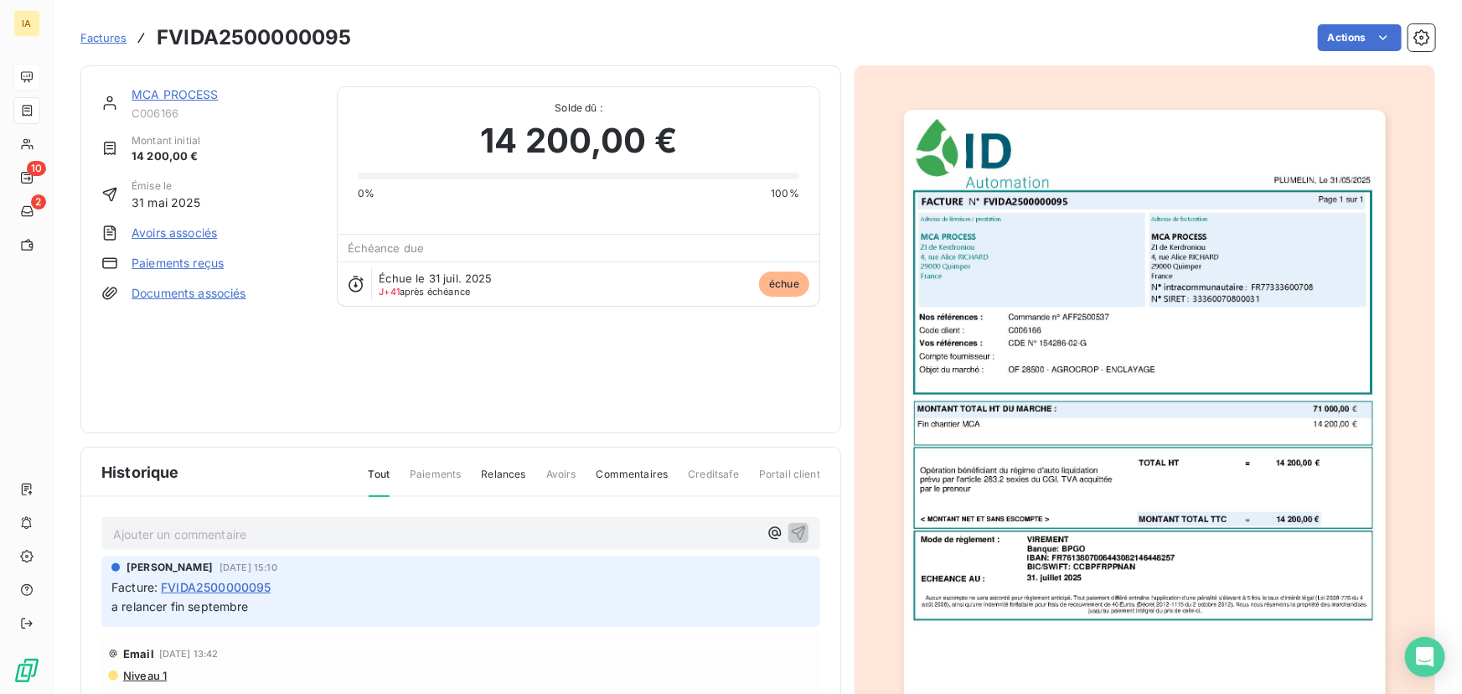
click at [240, 528] on p "Ajouter un commentaire ﻿" at bounding box center [435, 534] width 645 height 21
click at [795, 534] on icon "button" at bounding box center [798, 532] width 17 height 17
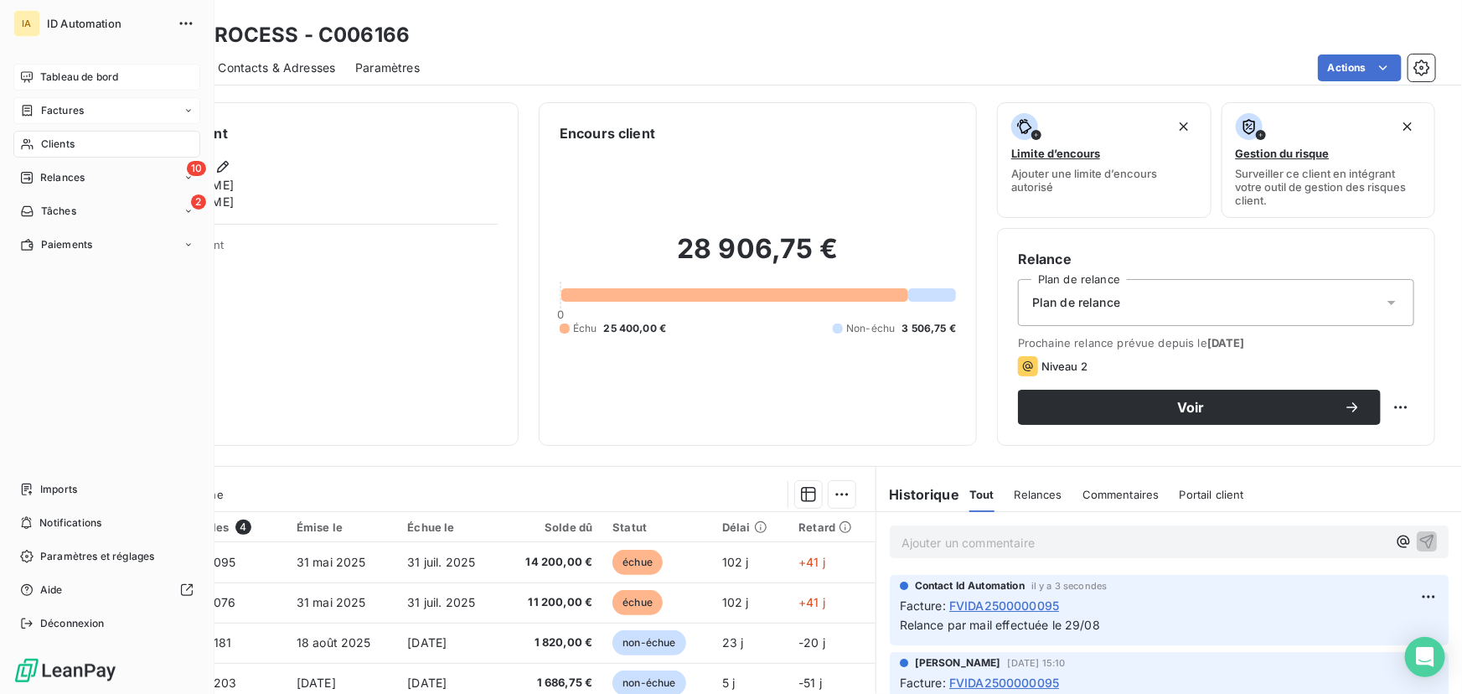
click at [98, 115] on div "Factures" at bounding box center [106, 110] width 187 height 27
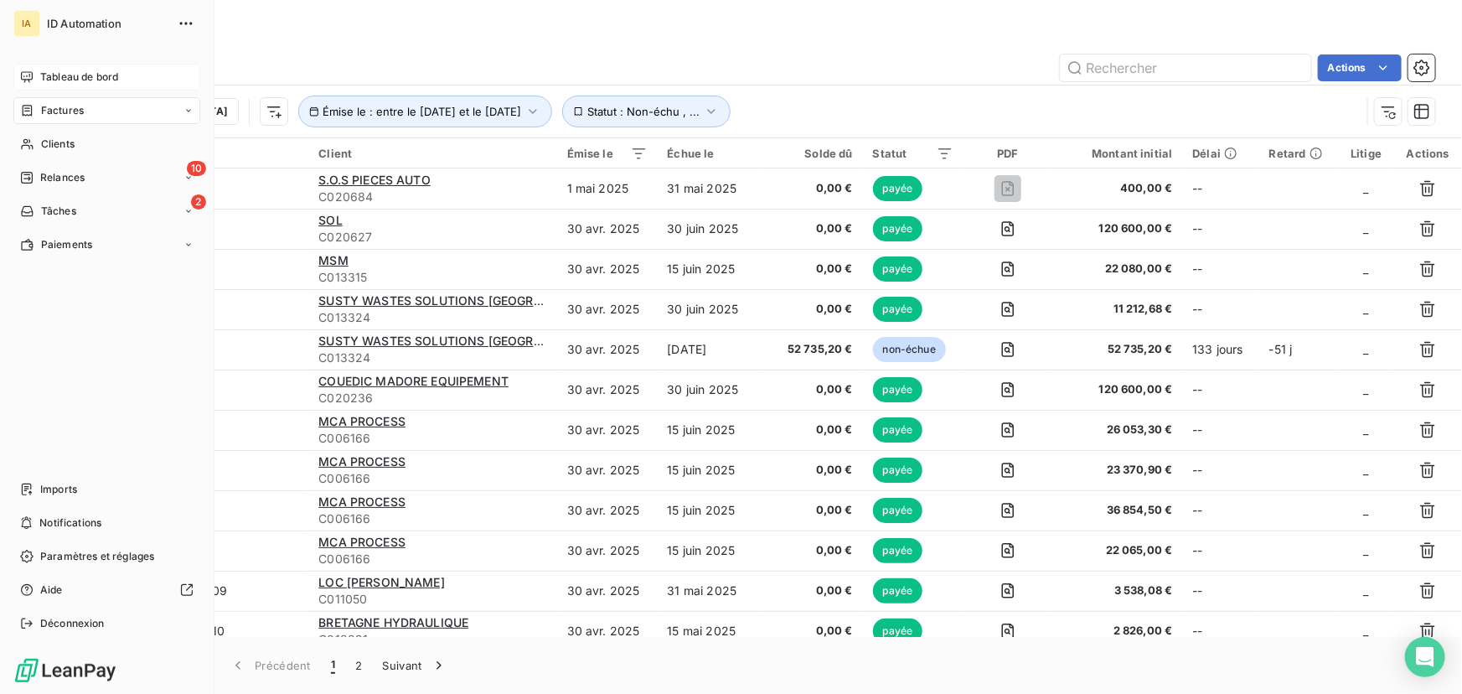
click at [97, 75] on span "Tableau de bord" at bounding box center [79, 77] width 78 height 15
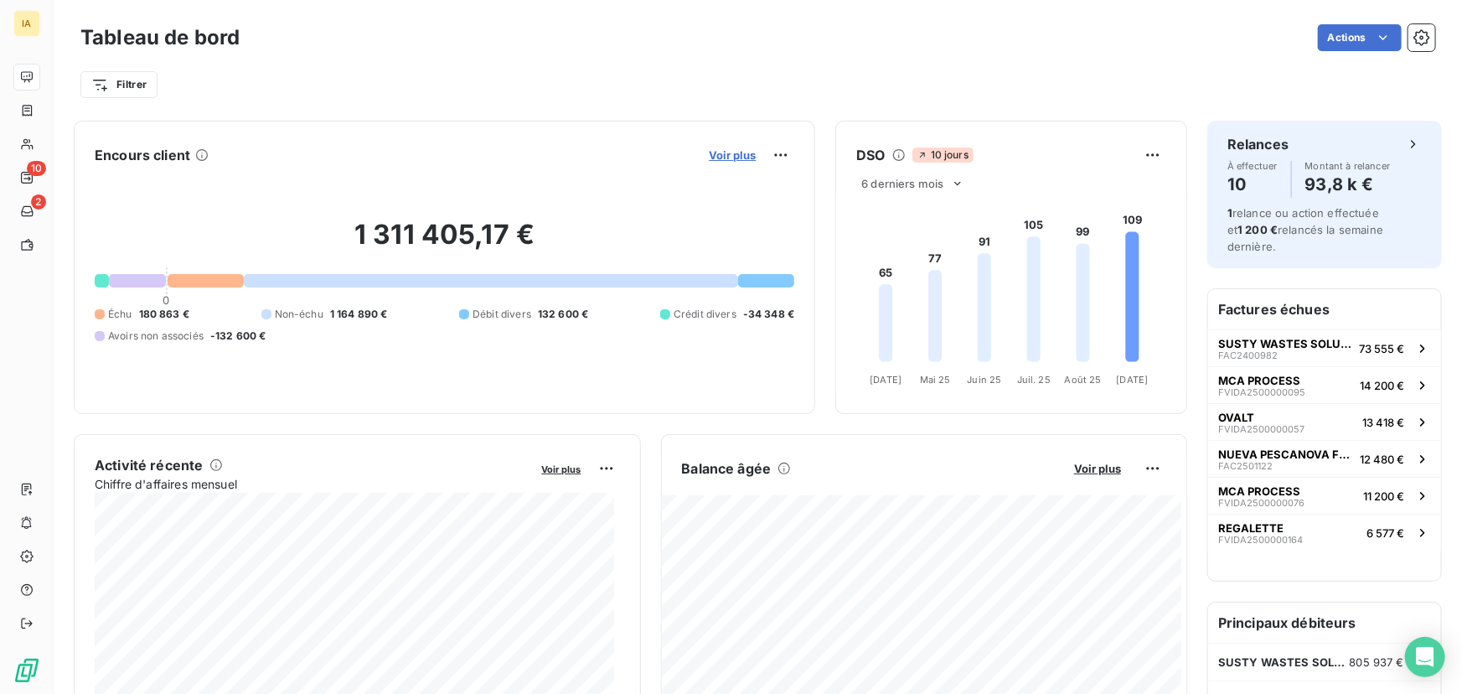
drag, startPoint x: 707, startPoint y: 144, endPoint x: 714, endPoint y: 150, distance: 9.6
click at [711, 147] on div "Voir plus" at bounding box center [749, 155] width 90 height 27
click at [714, 151] on span "Voir plus" at bounding box center [732, 154] width 47 height 13
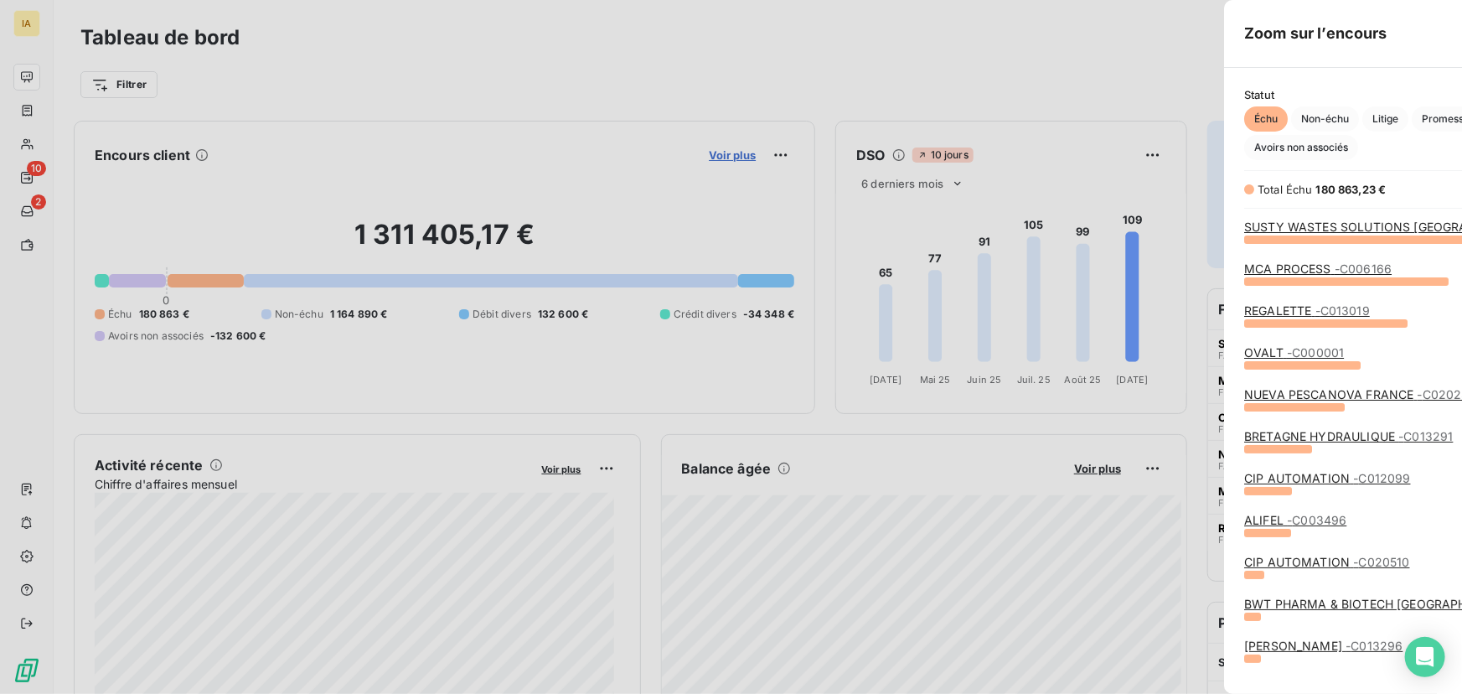
scroll to position [682, 632]
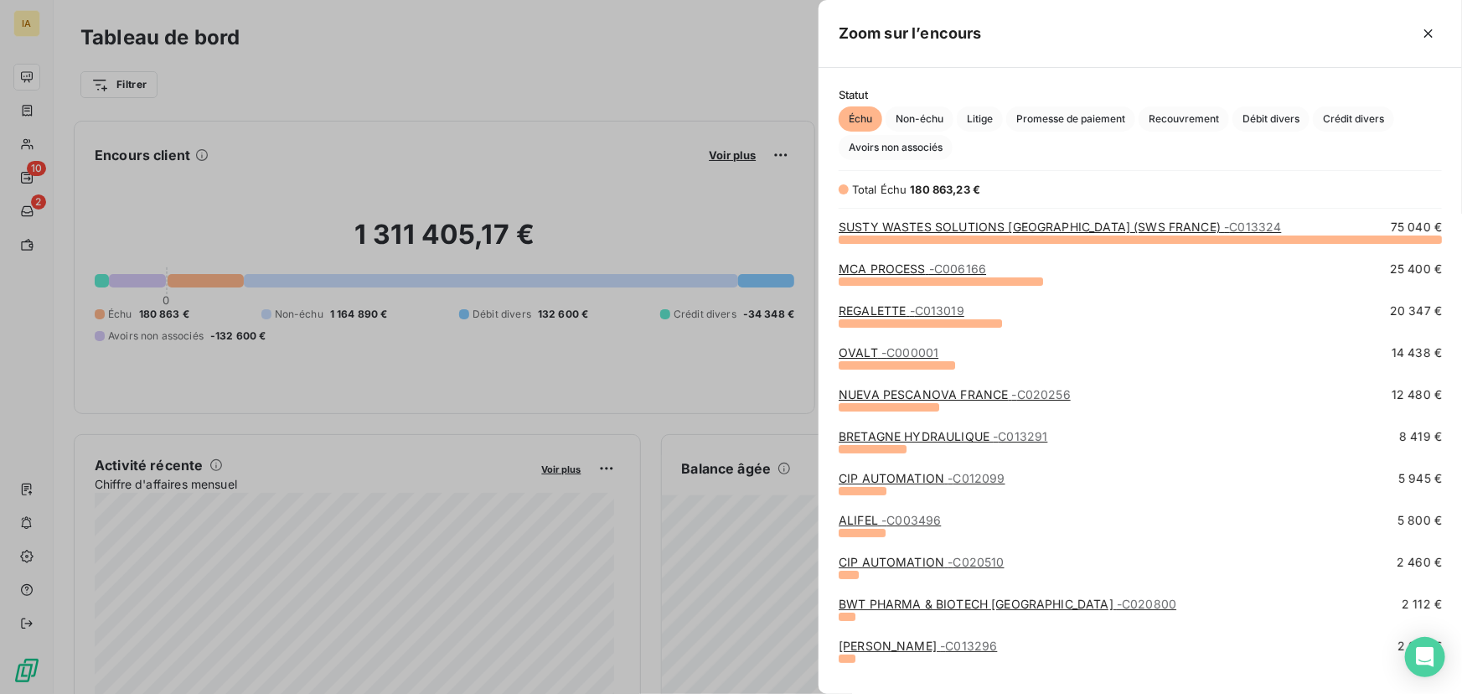
click at [905, 310] on link "REGALETTE - C013019" at bounding box center [901, 310] width 126 height 14
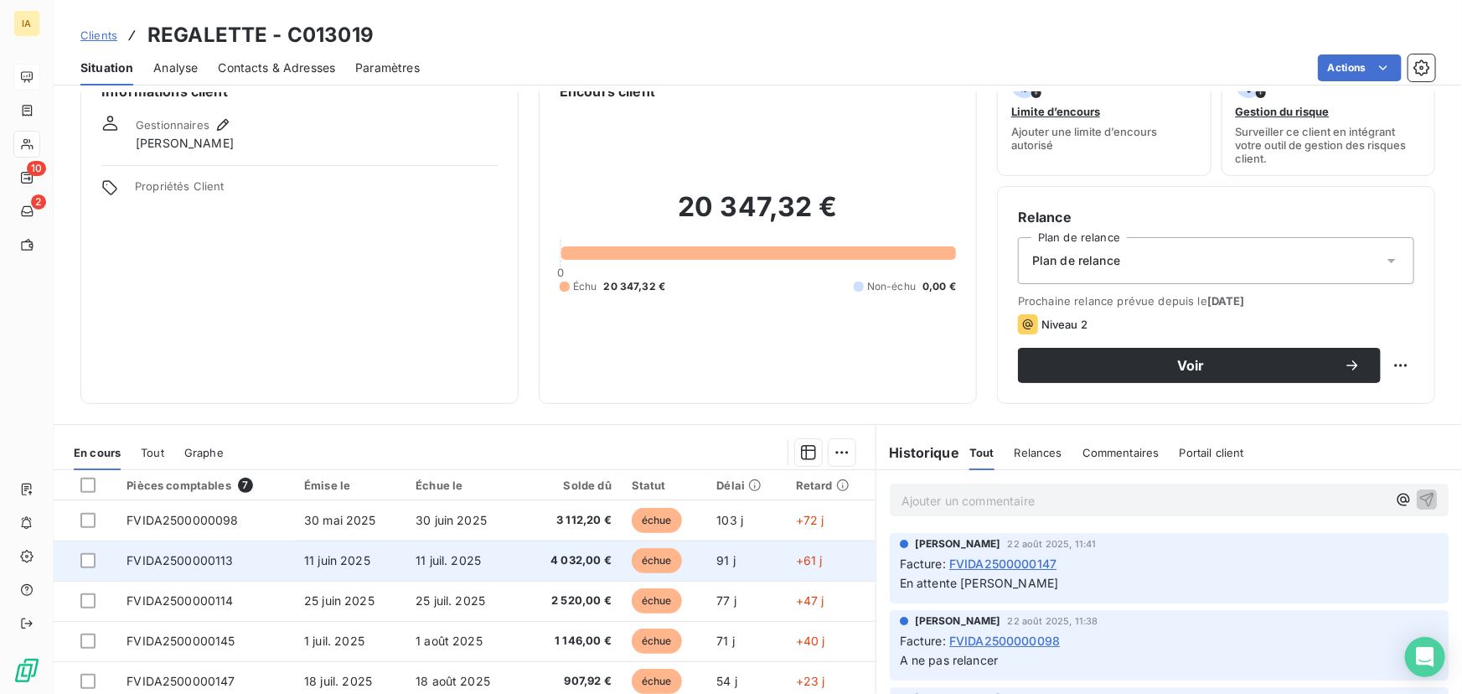
scroll to position [75, 0]
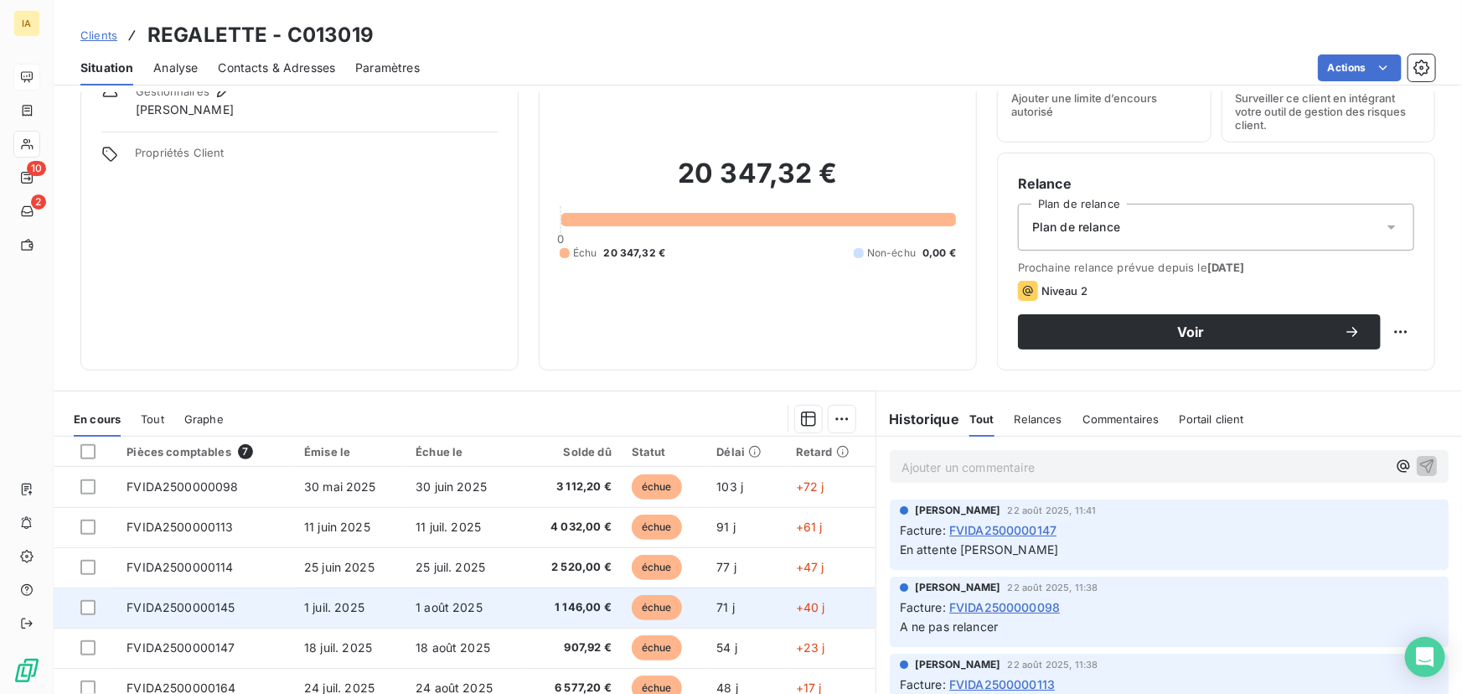
click at [317, 607] on span "1 juil. 2025" at bounding box center [334, 607] width 60 height 14
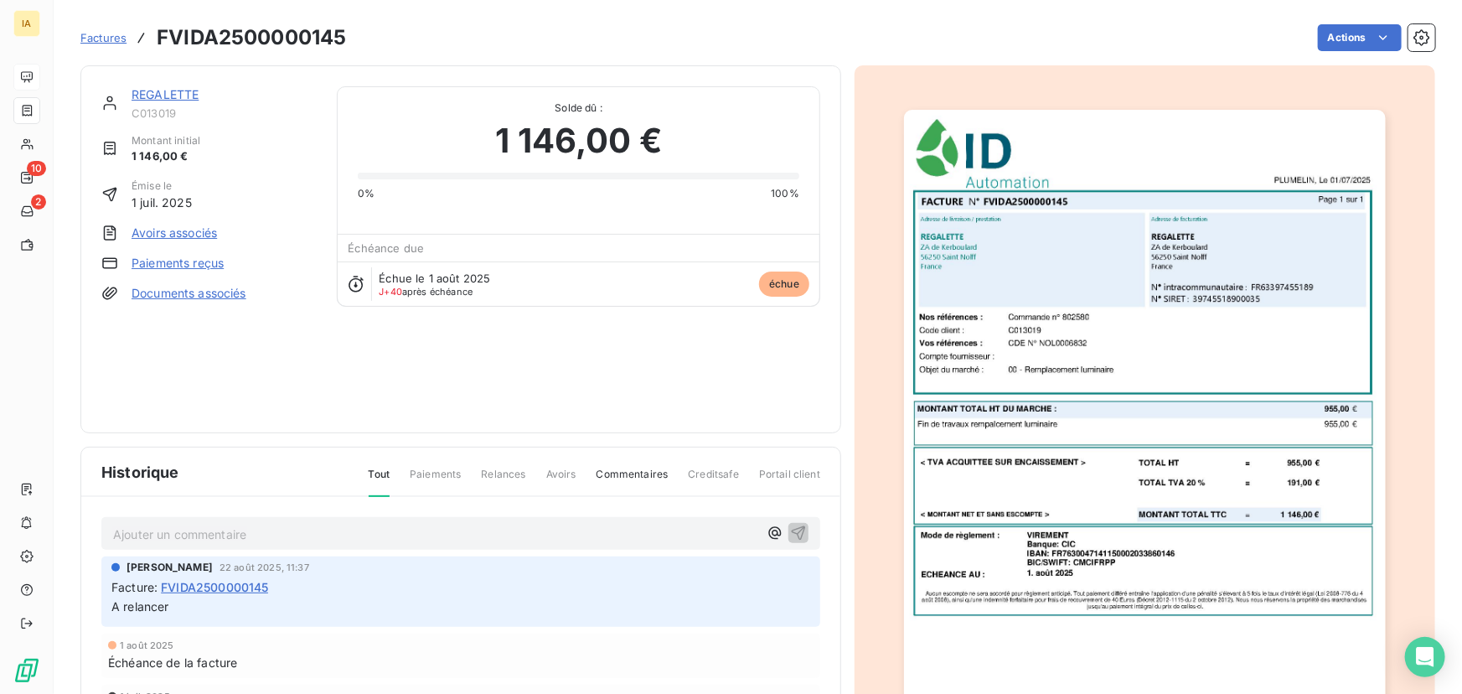
click at [205, 528] on p "Ajouter un commentaire ﻿" at bounding box center [435, 534] width 645 height 21
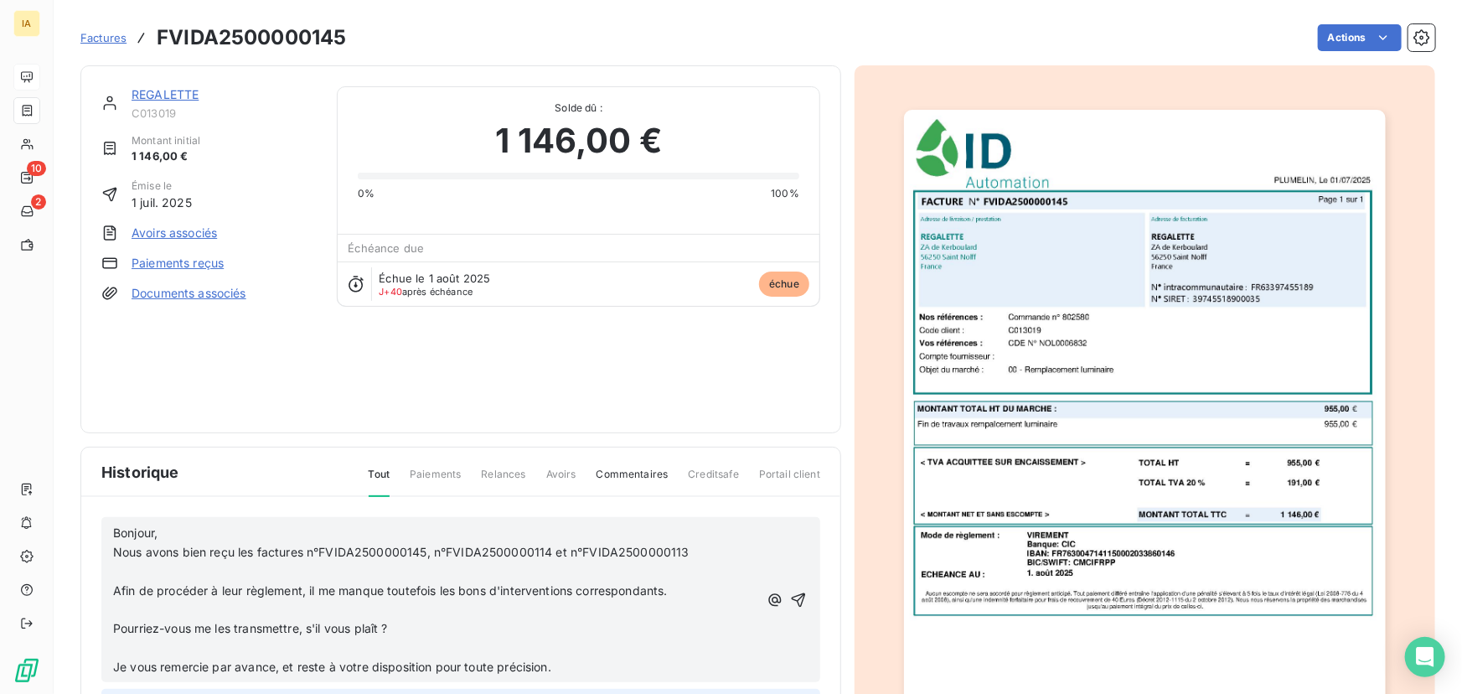
click at [109, 529] on div "Bonjour, Nous avons bien reçu les factures n°FVIDA2500000145, n°FVIDA2500000114…" at bounding box center [460, 599] width 719 height 165
click at [111, 531] on div "Bonjour, Nous avons bien reçu les factures n°FVIDA2500000145, n°FVIDA2500000114…" at bounding box center [460, 599] width 719 height 165
click at [115, 532] on span "Bonjour," at bounding box center [135, 532] width 44 height 14
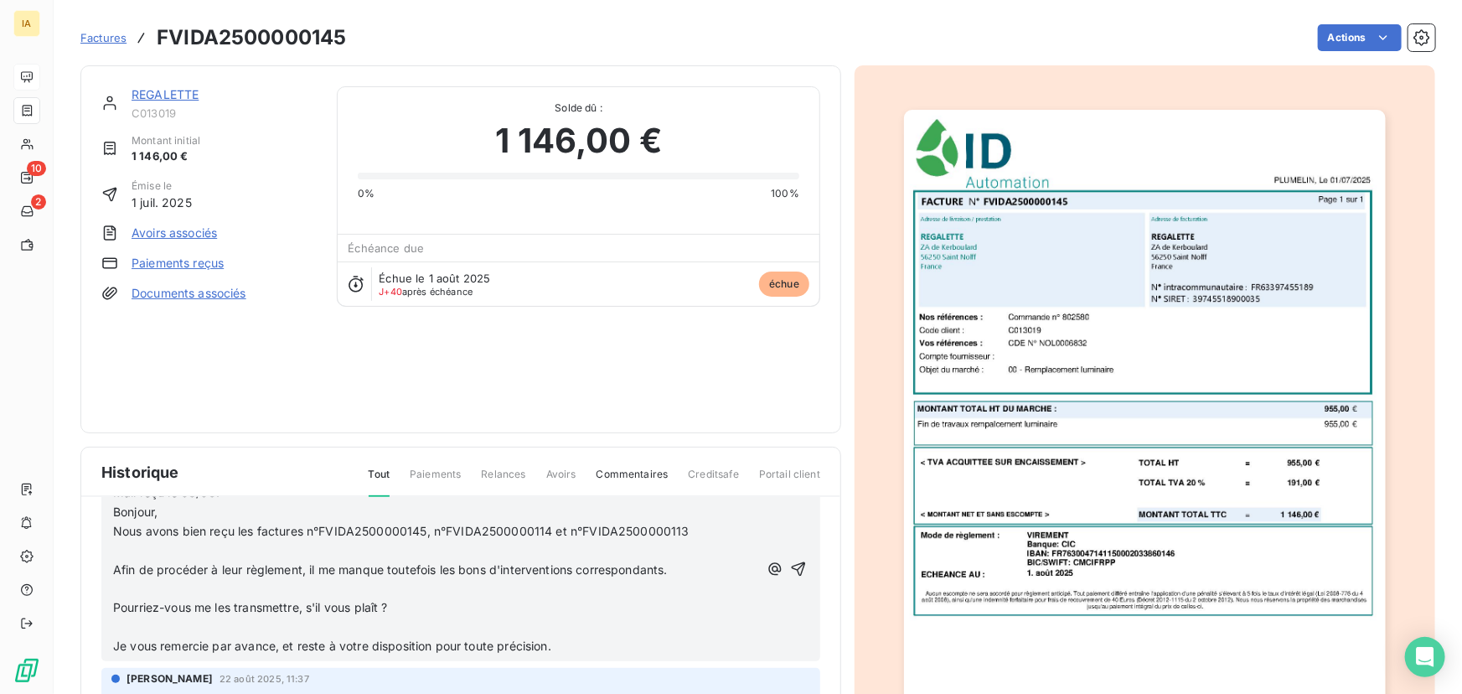
scroll to position [61, 0]
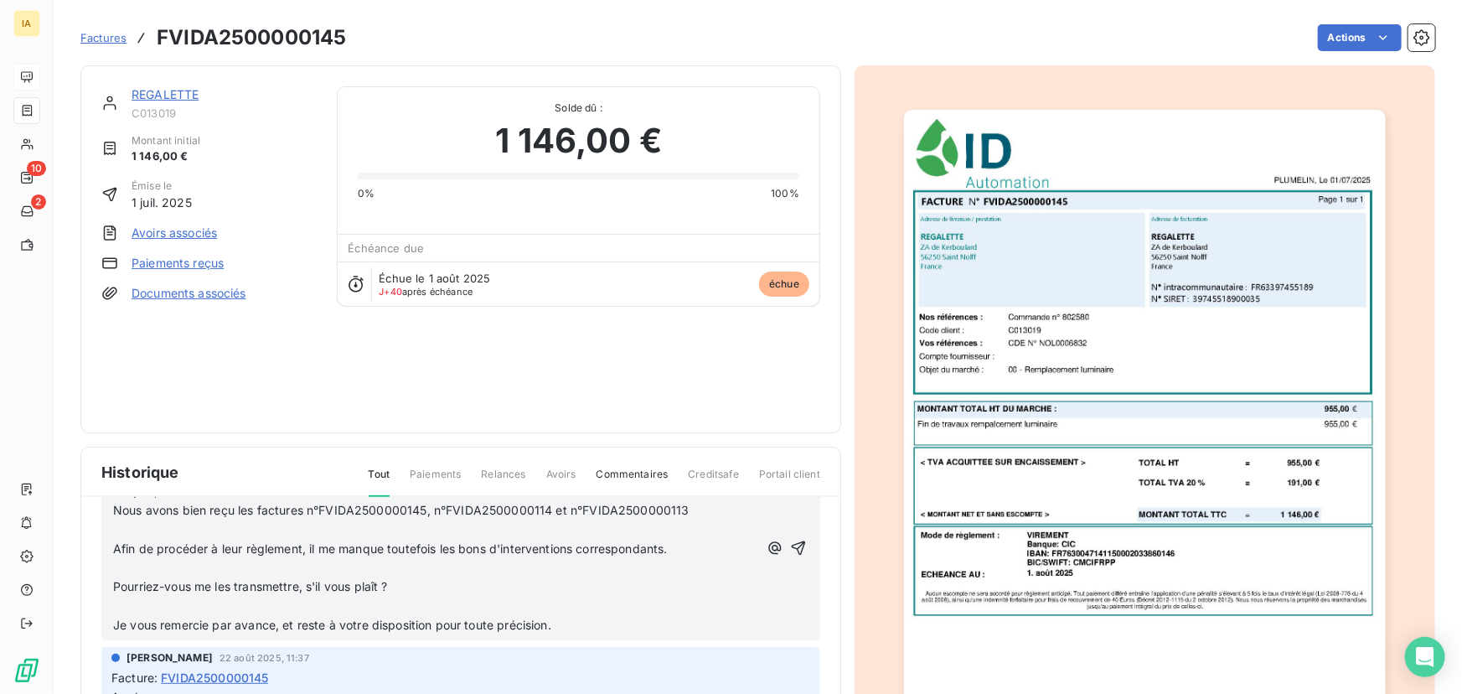
click at [286, 607] on p "﻿" at bounding box center [435, 605] width 645 height 19
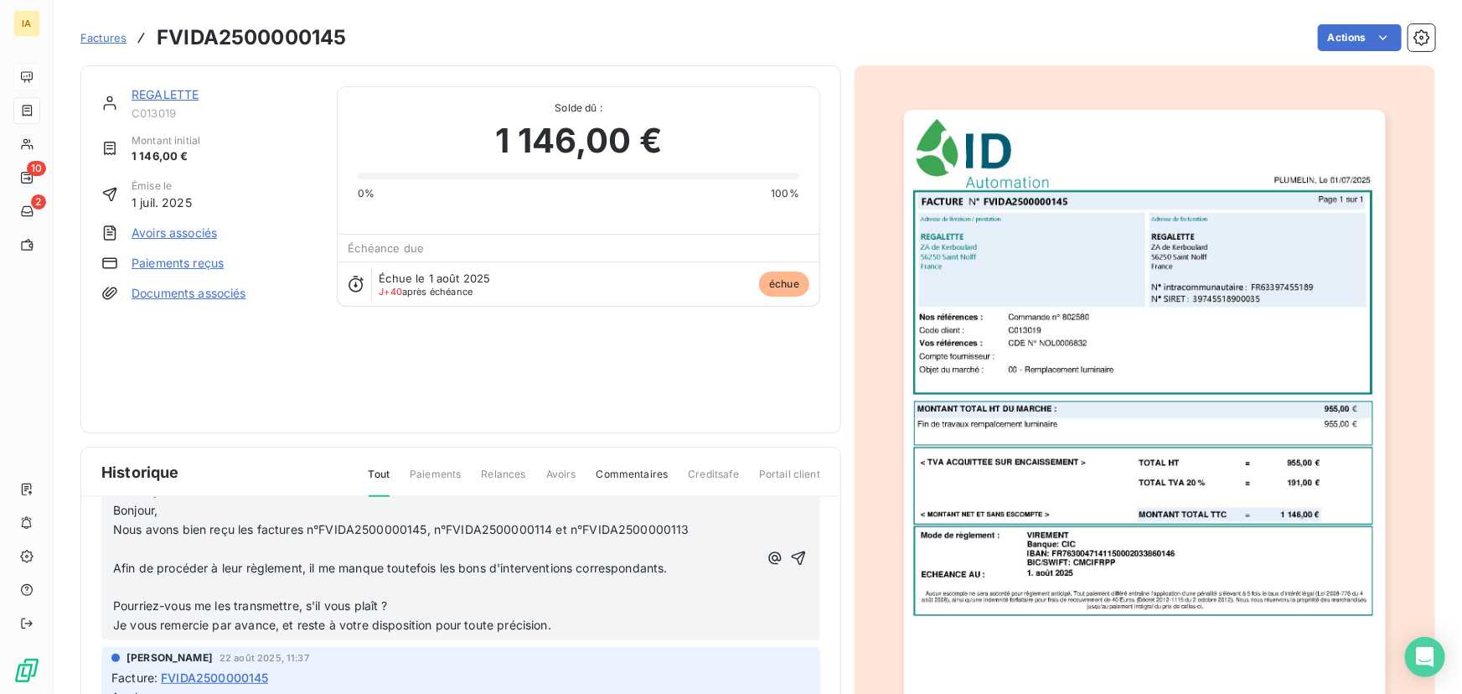
click at [269, 589] on p "﻿" at bounding box center [435, 586] width 645 height 19
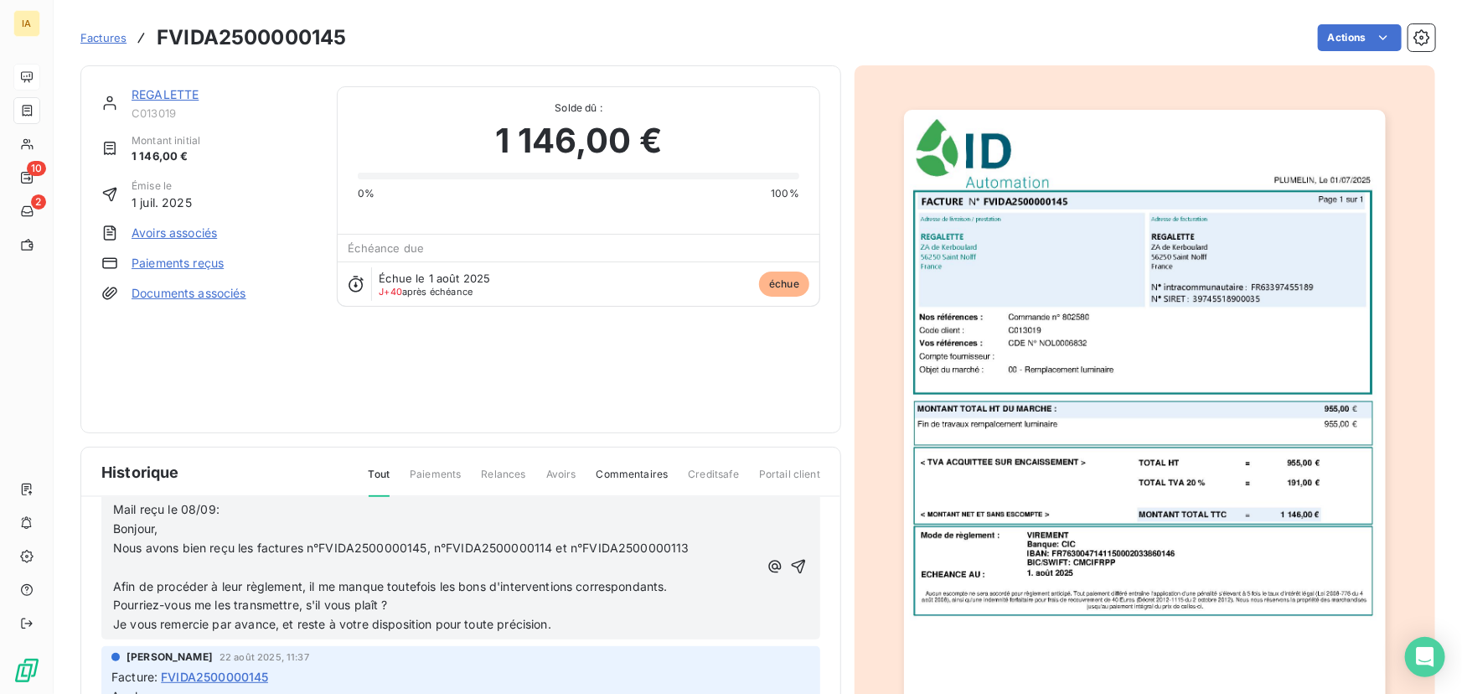
click at [247, 566] on p "﻿" at bounding box center [435, 567] width 645 height 19
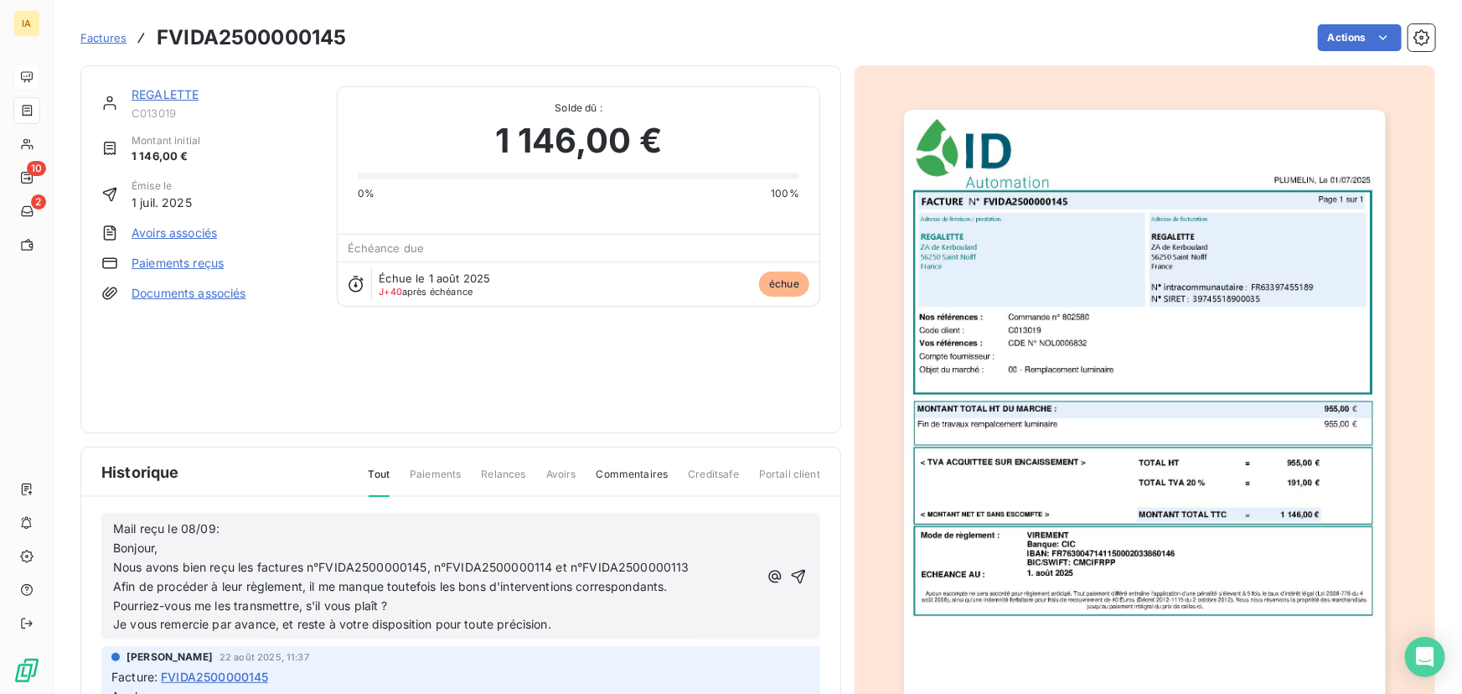
scroll to position [0, 0]
drag, startPoint x: 582, startPoint y: 624, endPoint x: -129, endPoint y: 410, distance: 742.5
click at [0, 410] on html "IA 10 2 Factures FVIDA2500000145 Actions REGALETTE C013019 Montant initial 1 14…" at bounding box center [731, 347] width 1462 height 694
copy div "Mail reçu le 08/09: Bonjour, Nous avons bien reçu les factures n°FVIDA250000014…"
click at [790, 573] on icon "button" at bounding box center [798, 580] width 17 height 17
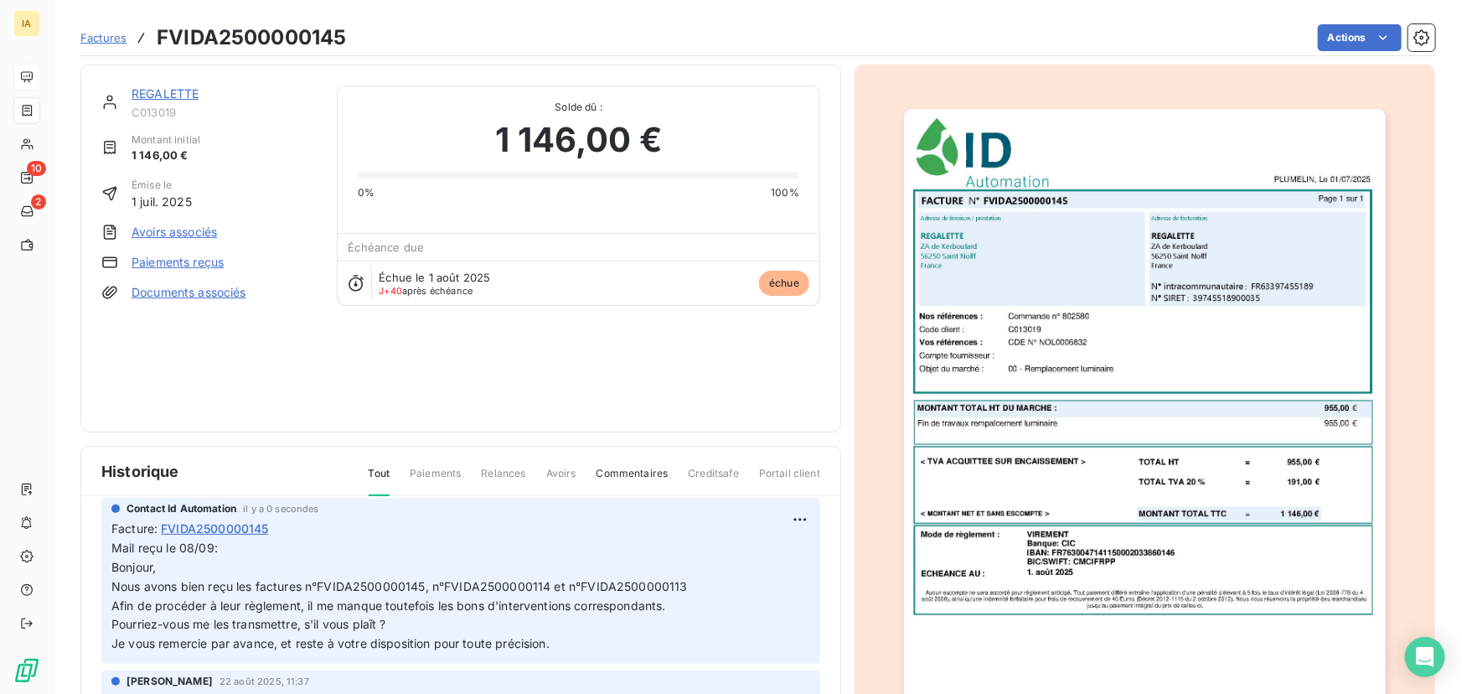
scroll to position [84, 0]
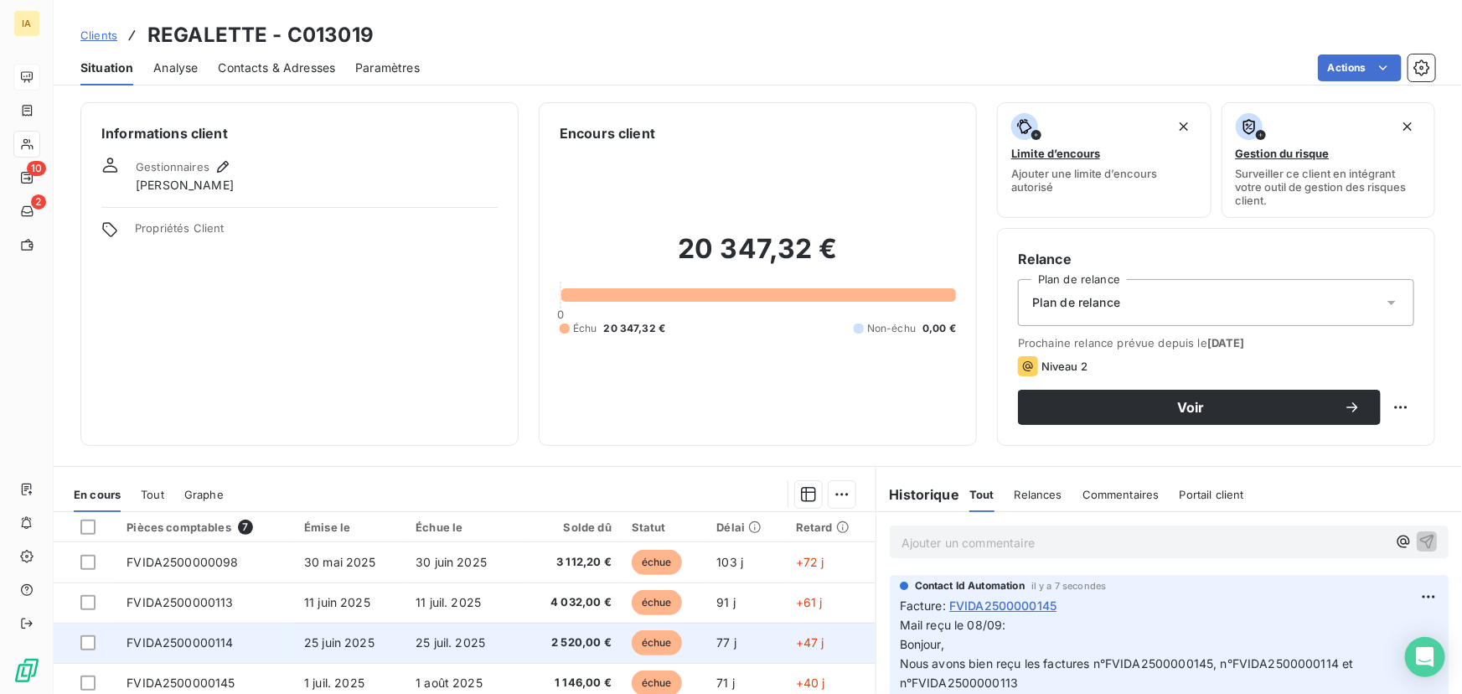
click at [218, 645] on span "FVIDA2500000114" at bounding box center [179, 642] width 106 height 14
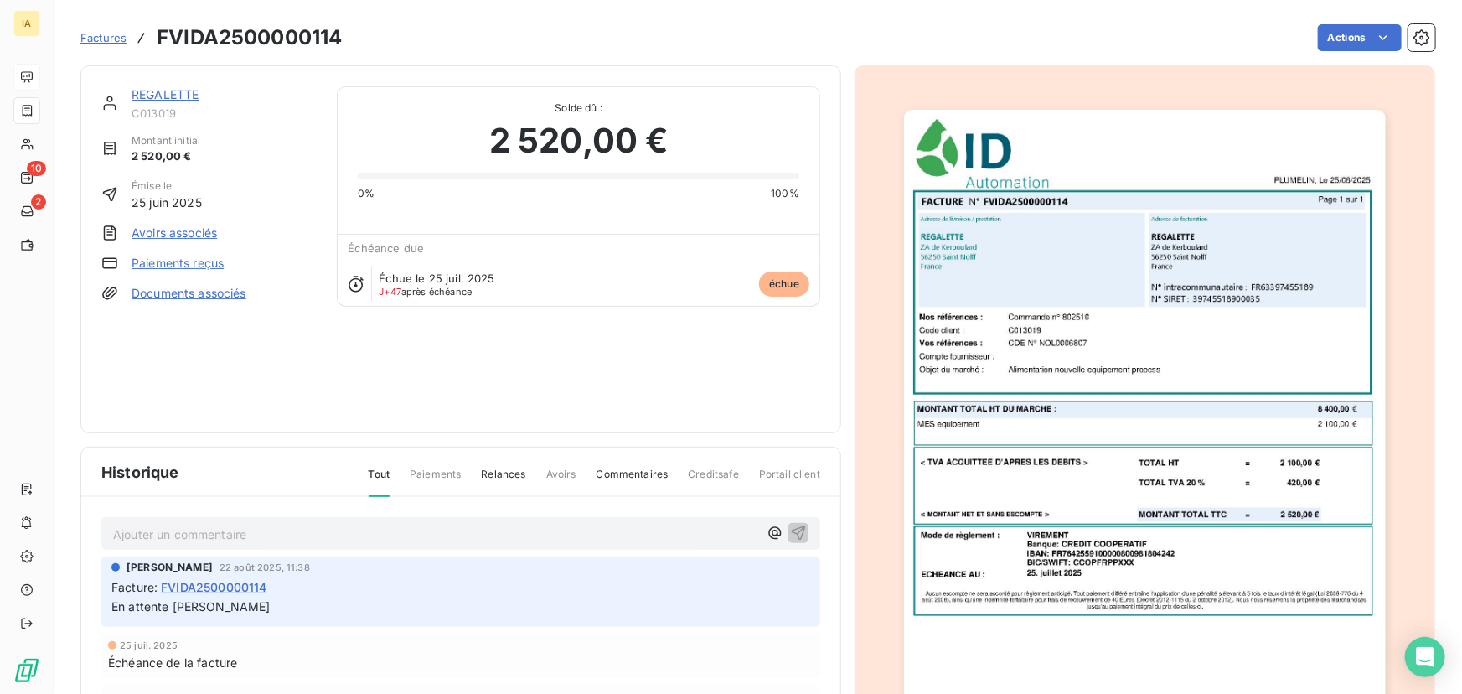
click at [286, 544] on div "Ajouter un commentaire ﻿" at bounding box center [460, 533] width 719 height 33
click at [282, 534] on p "Ajouter un commentaire ﻿" at bounding box center [435, 534] width 645 height 21
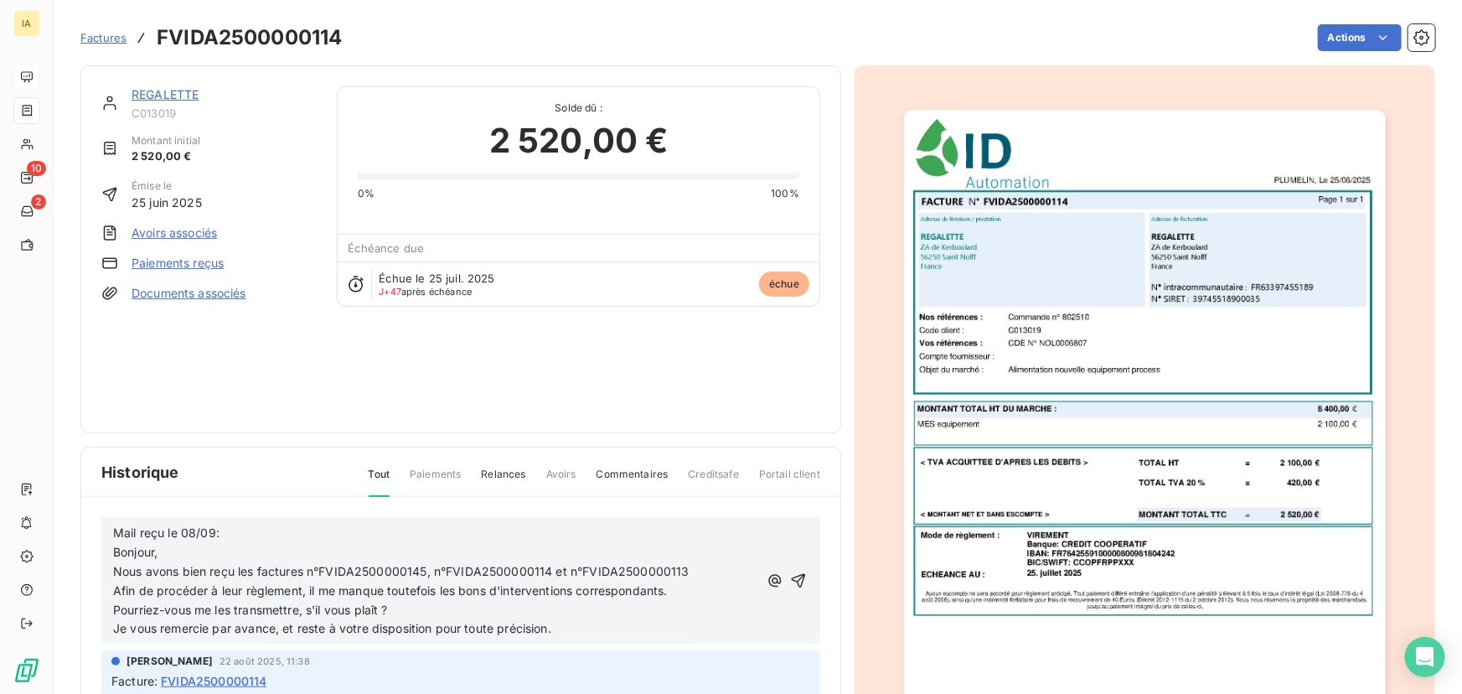
click at [790, 580] on icon "button" at bounding box center [798, 580] width 17 height 17
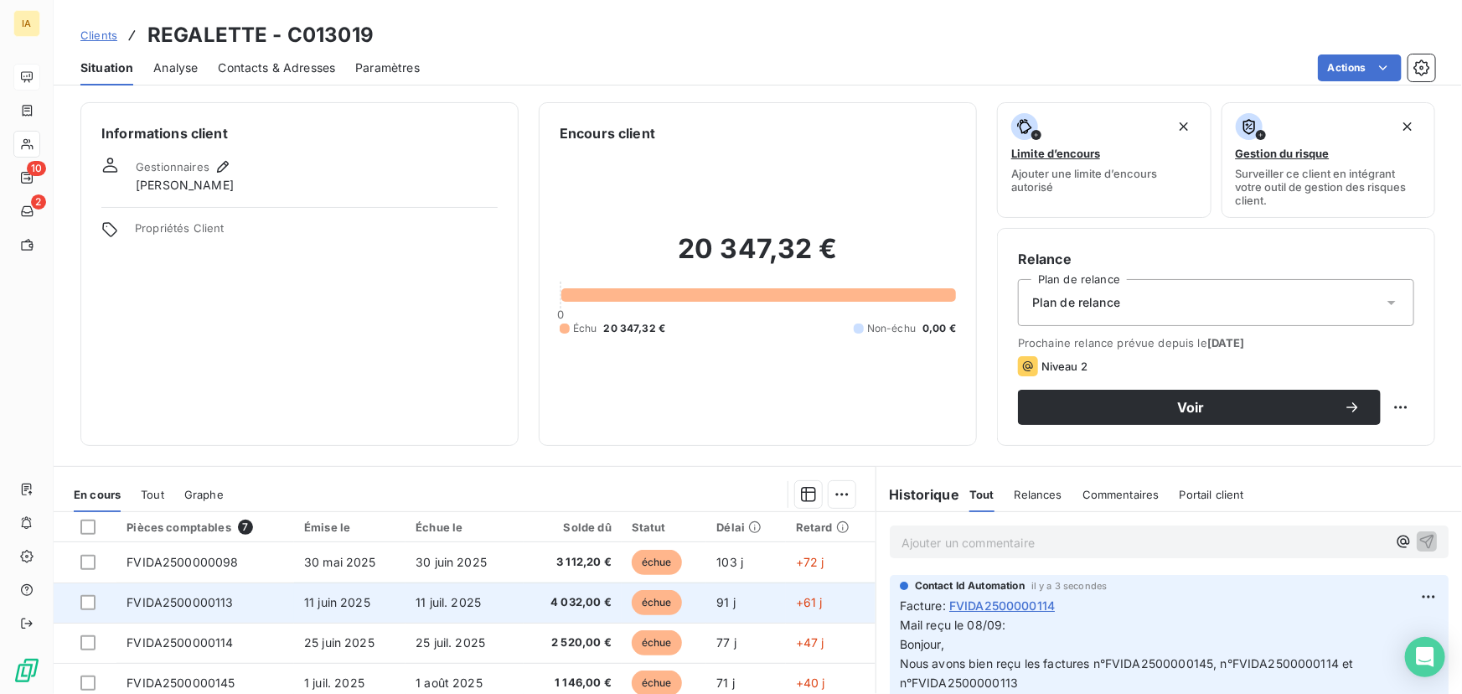
click at [225, 619] on td "FVIDA2500000113" at bounding box center [205, 602] width 178 height 40
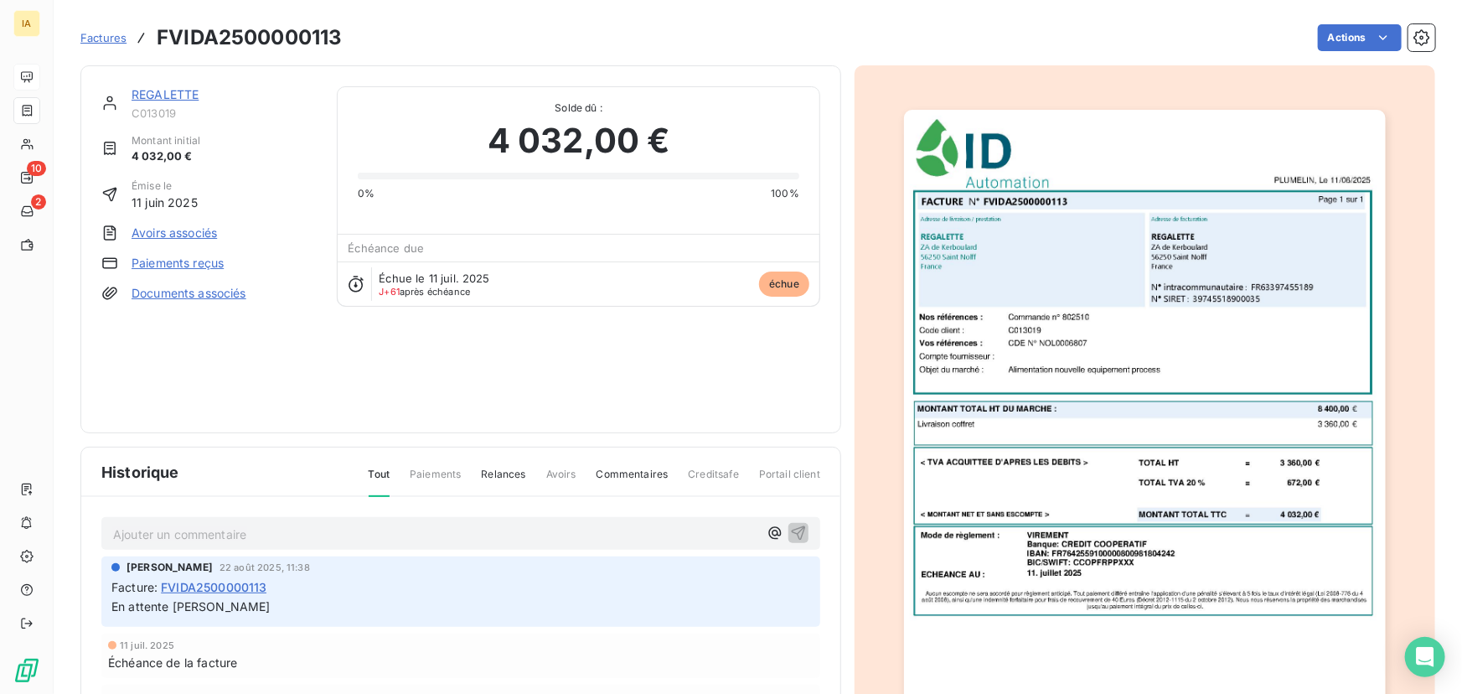
click at [230, 544] on p "Ajouter un commentaire ﻿" at bounding box center [435, 534] width 645 height 21
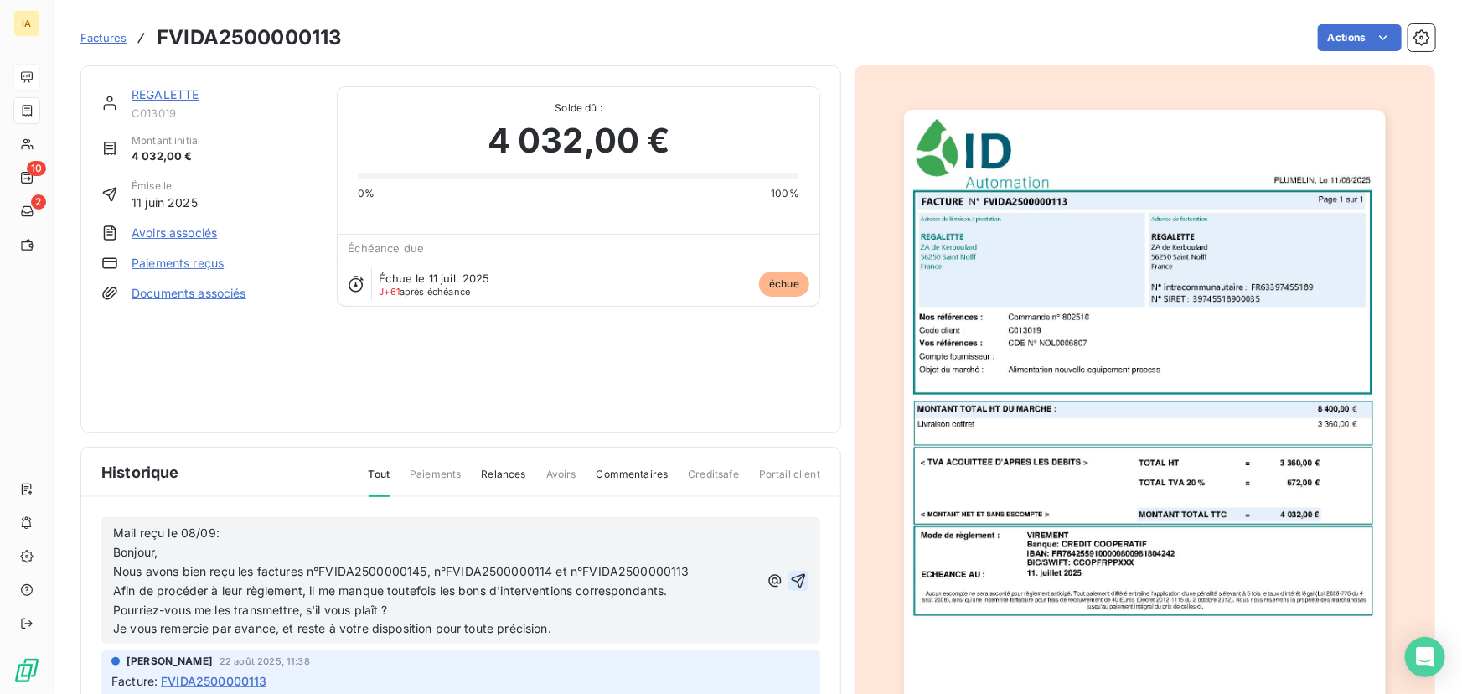
click at [792, 576] on icon "button" at bounding box center [799, 580] width 14 height 14
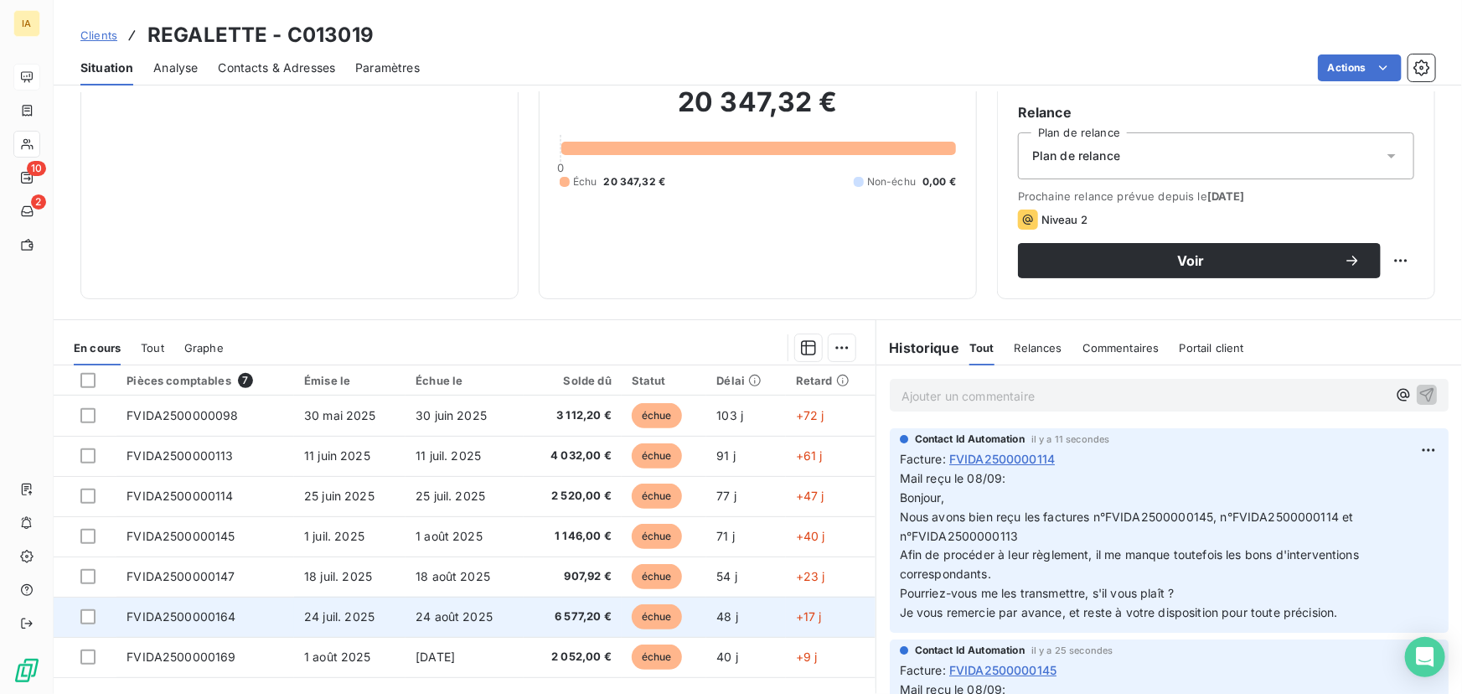
scroll to position [152, 0]
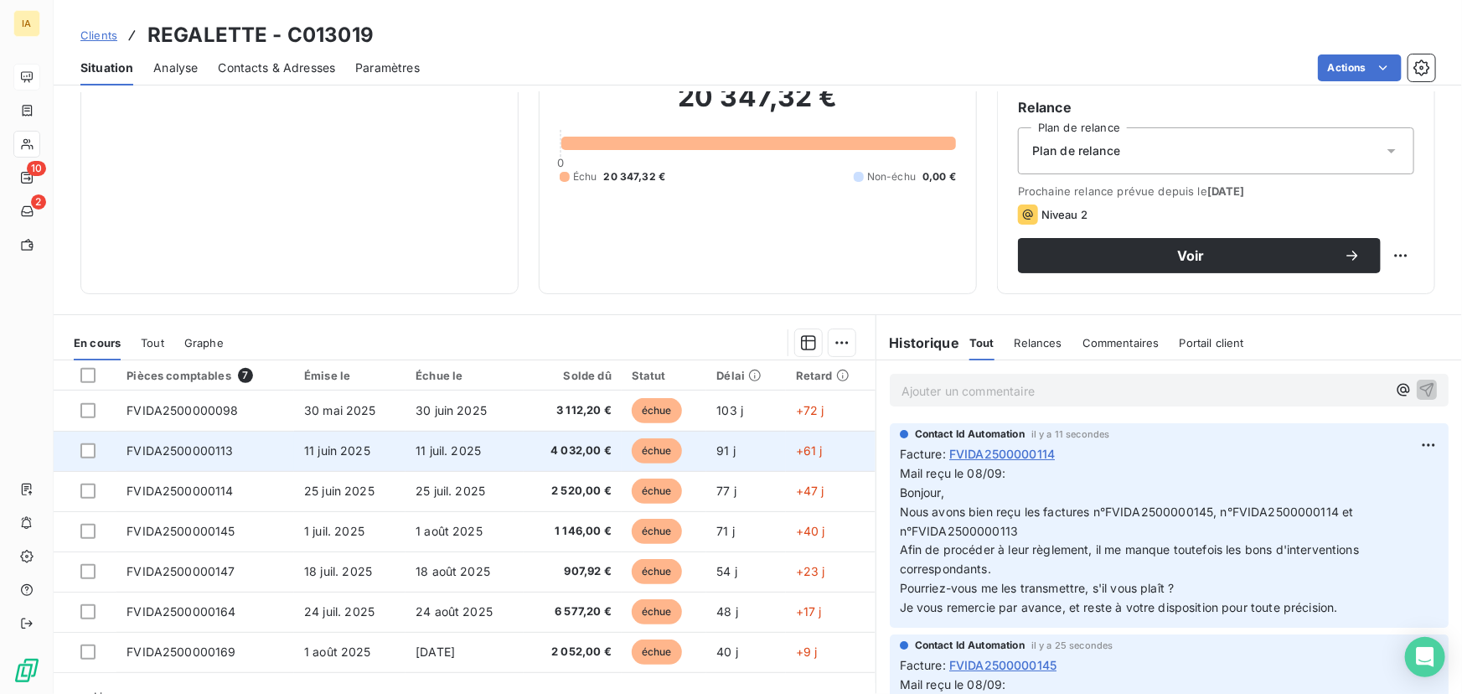
click at [453, 448] on span "11 juil. 2025" at bounding box center [447, 450] width 65 height 14
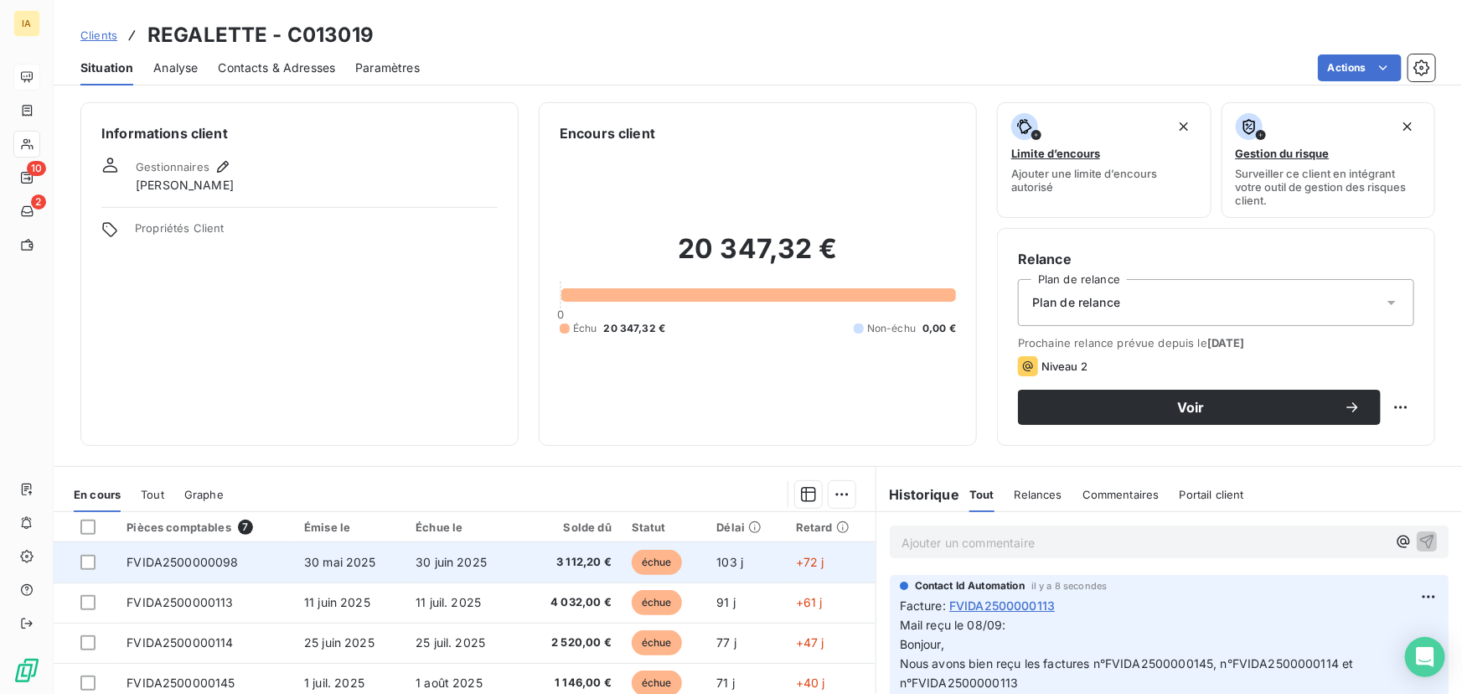
click at [284, 568] on td "FVIDA2500000098" at bounding box center [205, 562] width 178 height 40
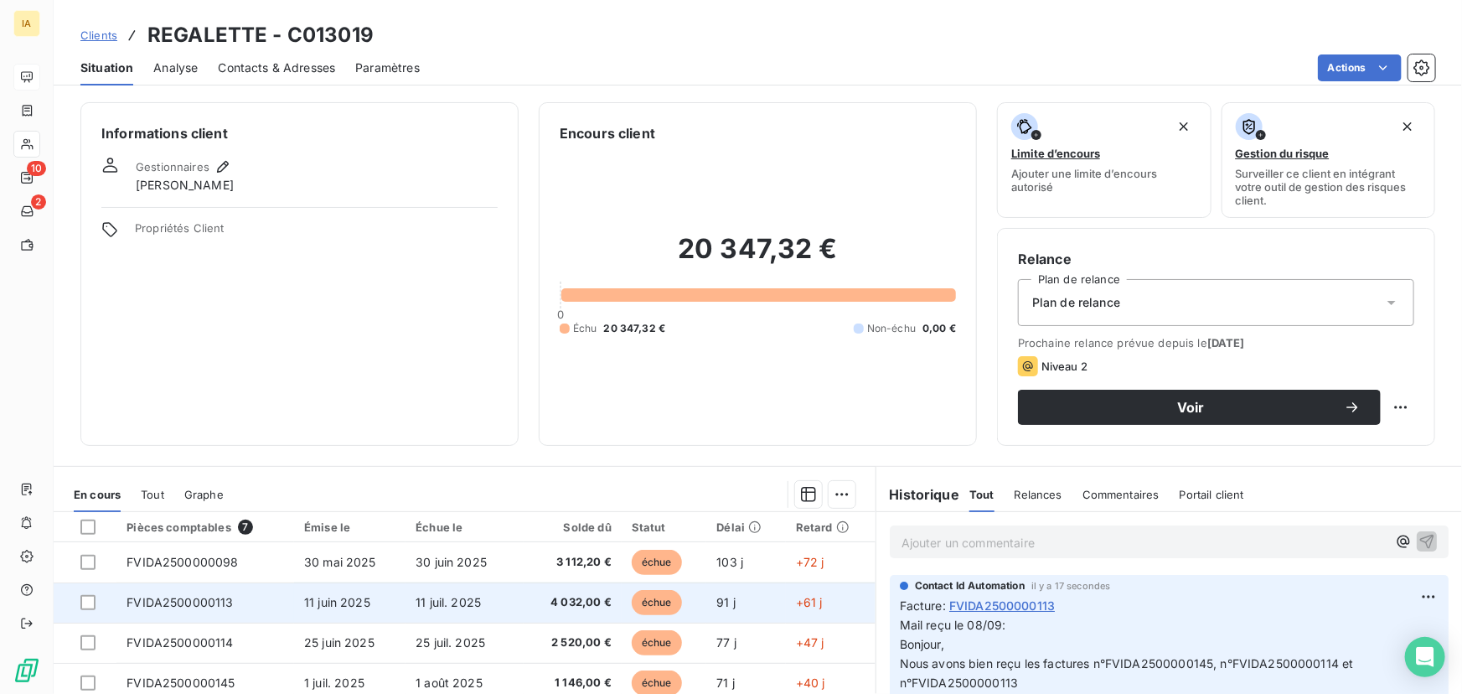
scroll to position [75, 0]
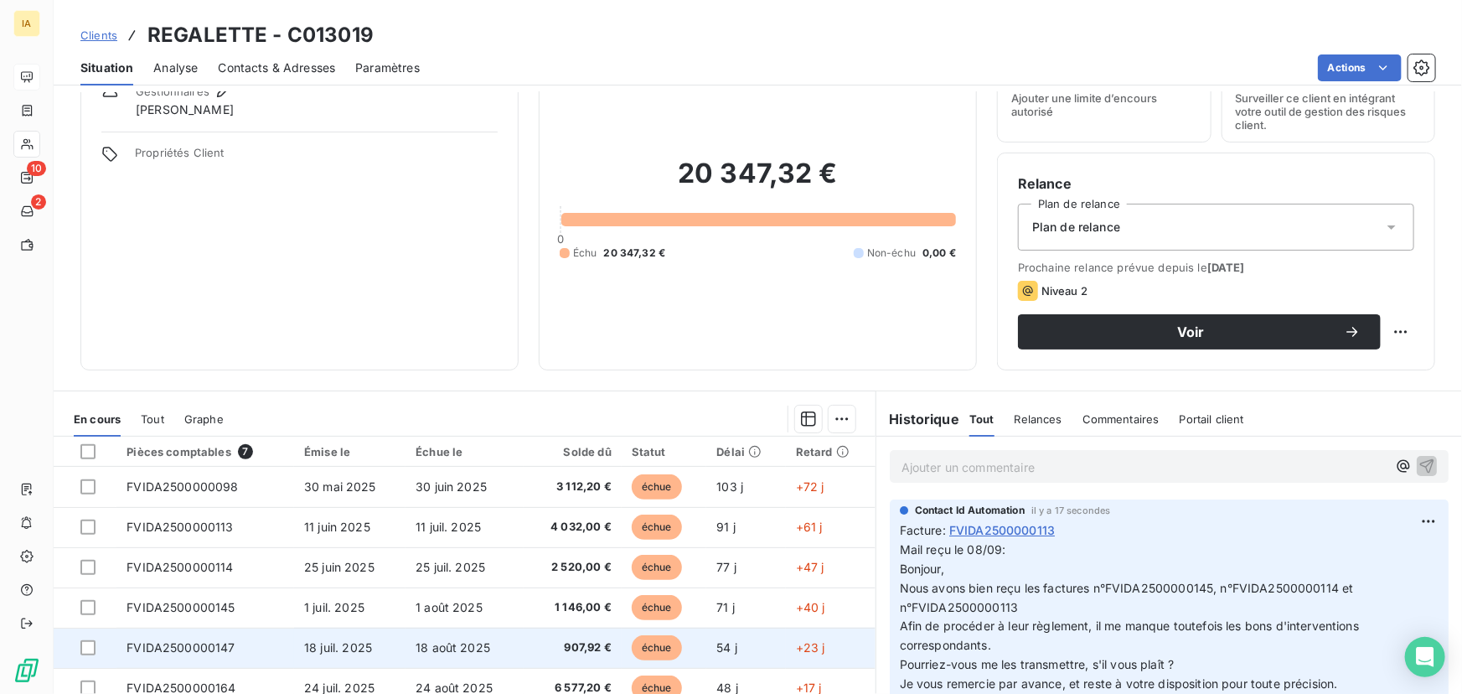
click at [283, 645] on td "FVIDA2500000147" at bounding box center [205, 647] width 178 height 40
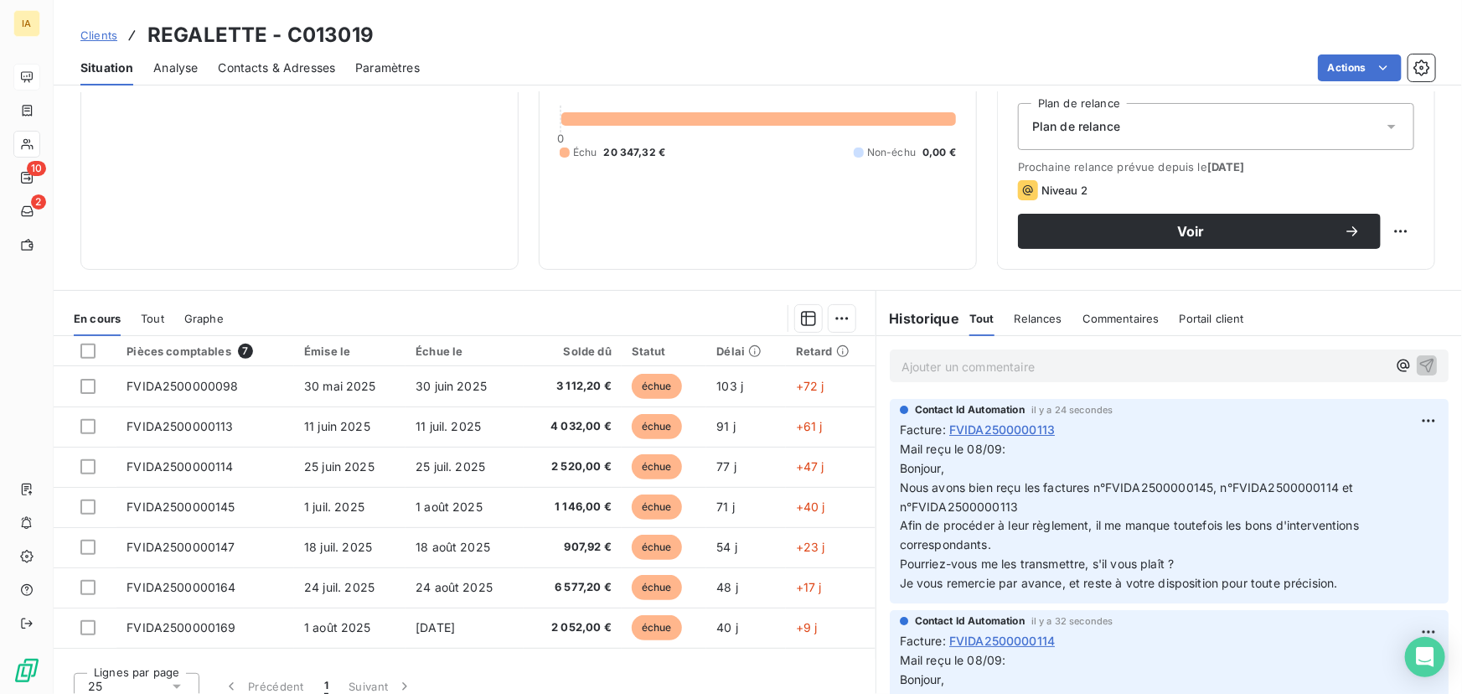
scroll to position [190, 0]
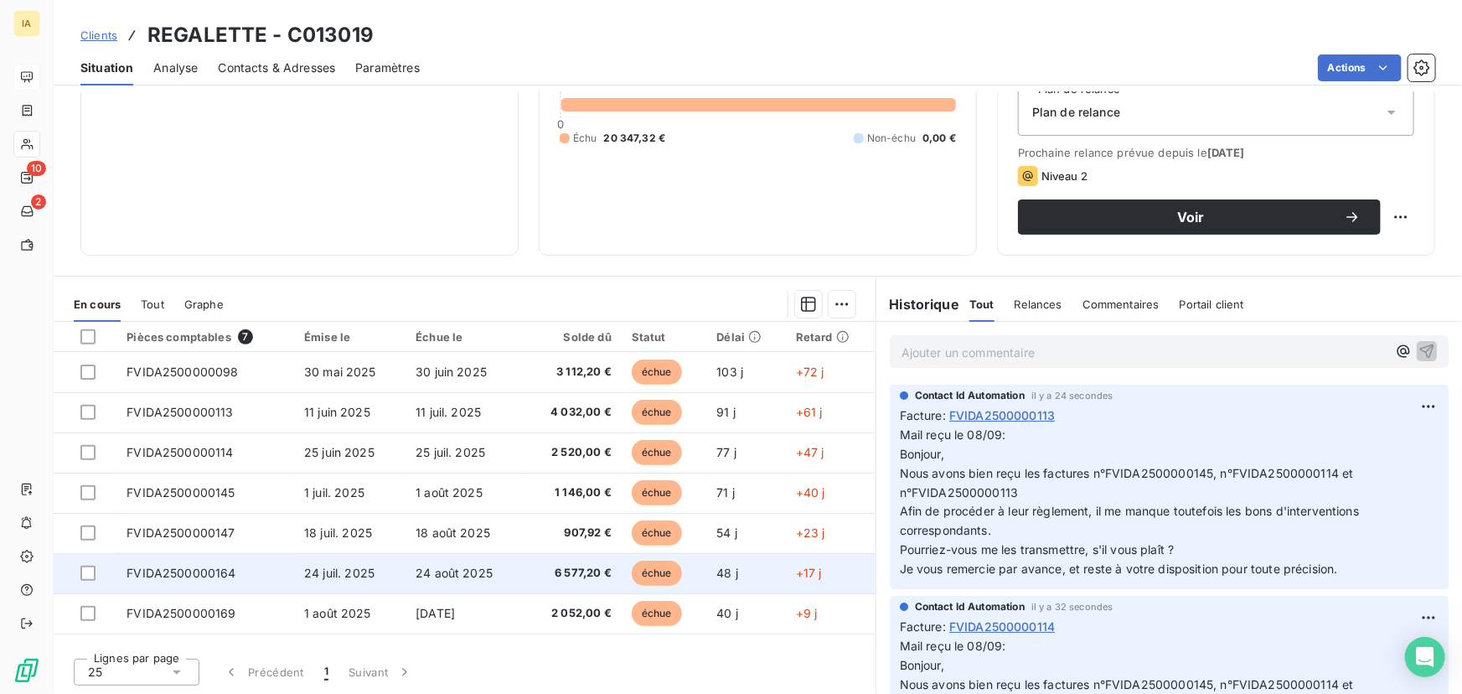
click at [245, 578] on td "FVIDA2500000164" at bounding box center [205, 573] width 178 height 40
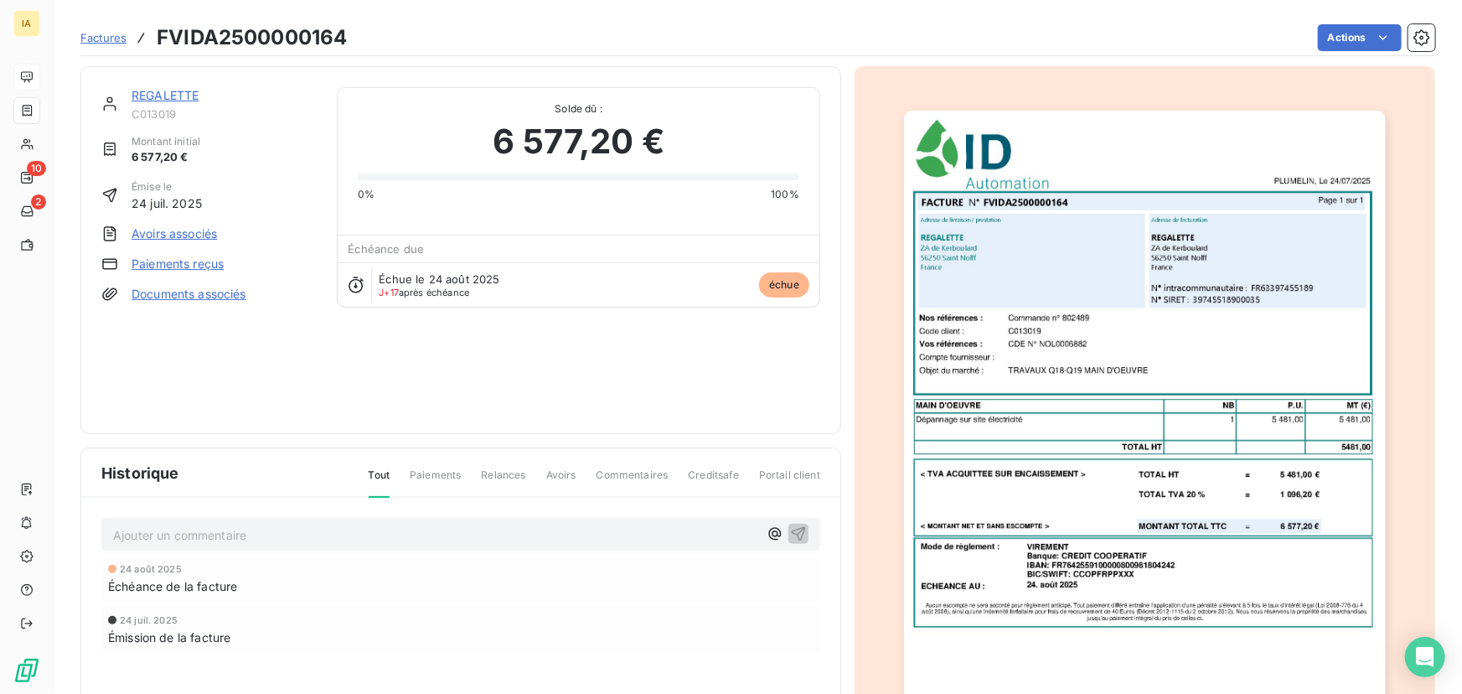
scroll to position [2, 0]
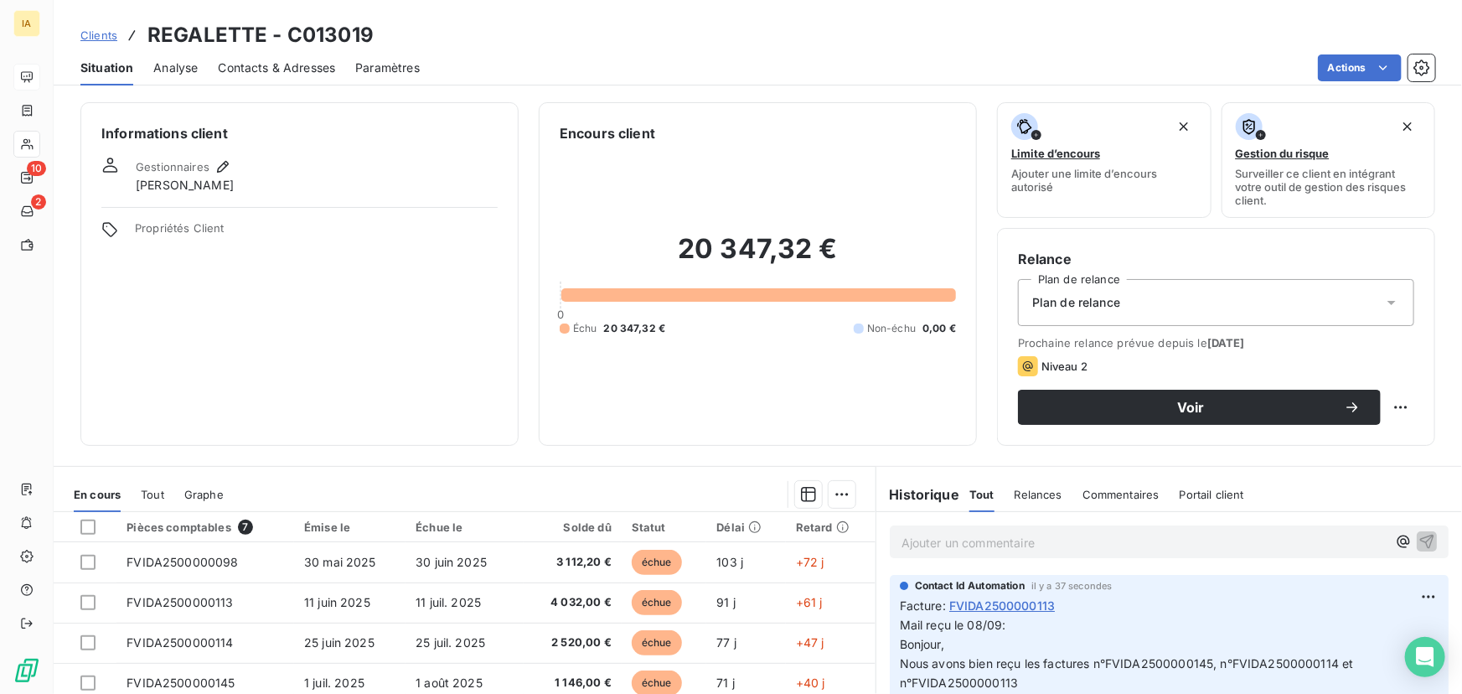
scroll to position [190, 0]
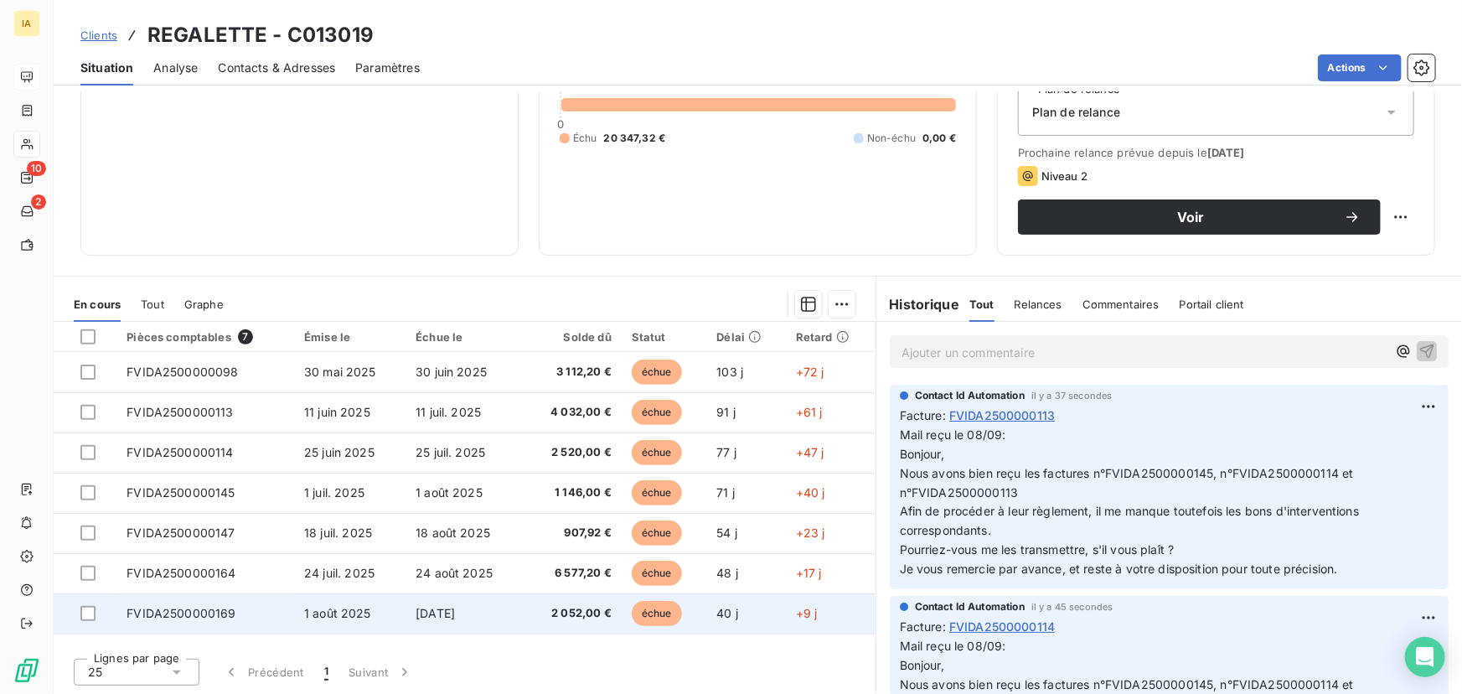
click at [271, 611] on td "FVIDA2500000169" at bounding box center [205, 613] width 178 height 40
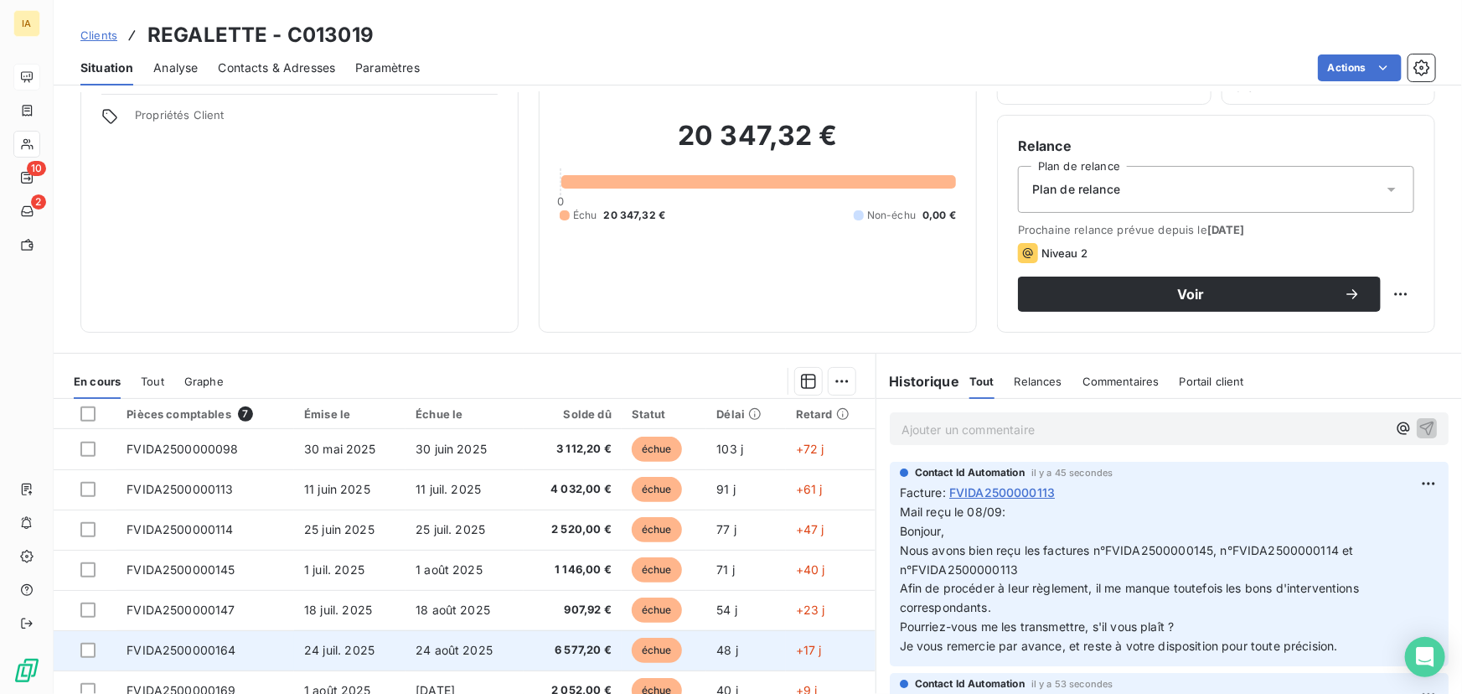
scroll to position [190, 0]
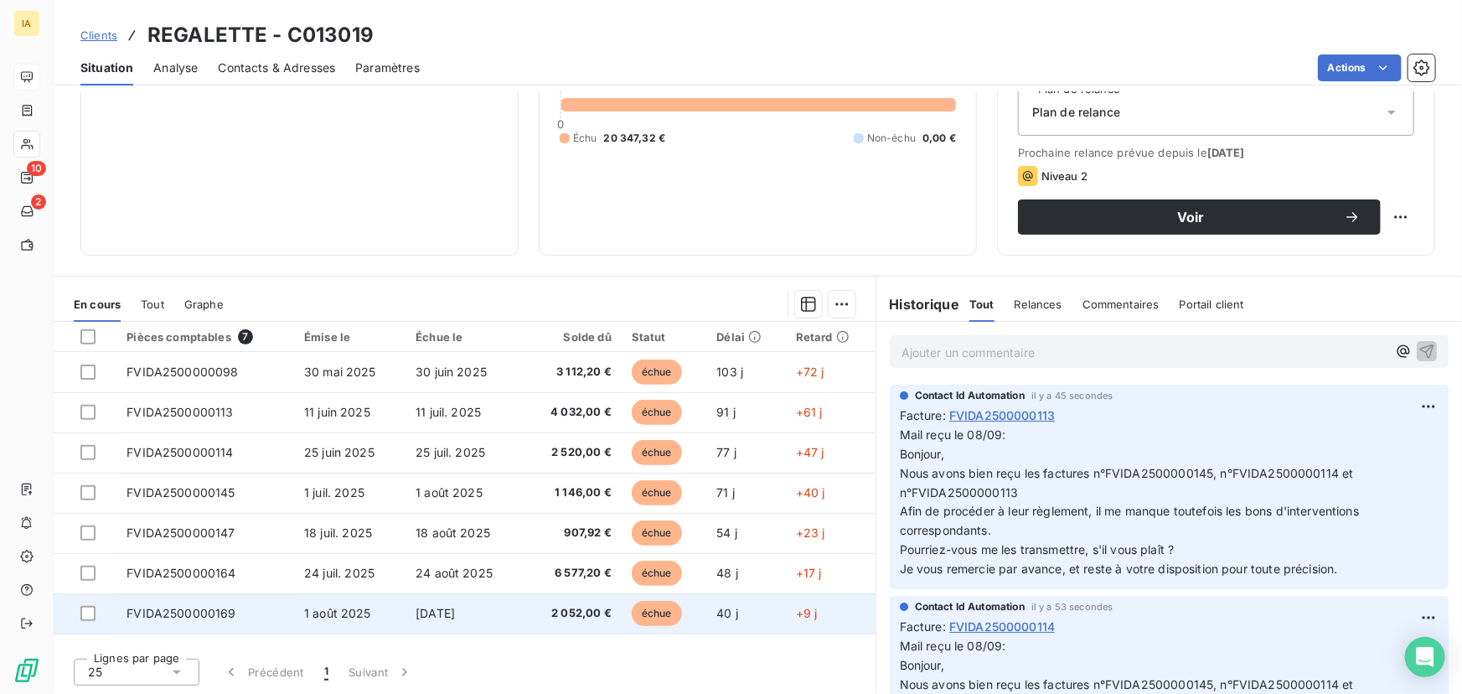
click at [255, 606] on td "FVIDA2500000169" at bounding box center [205, 613] width 178 height 40
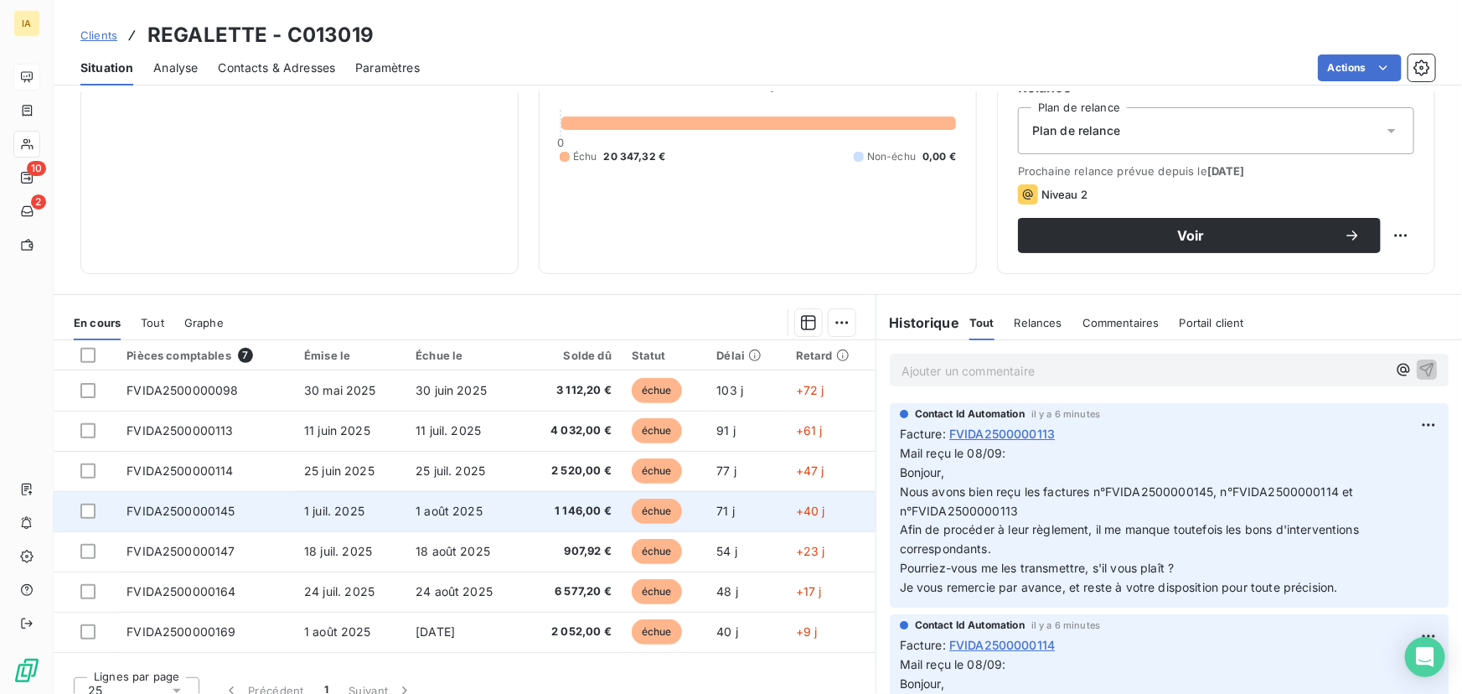
scroll to position [190, 0]
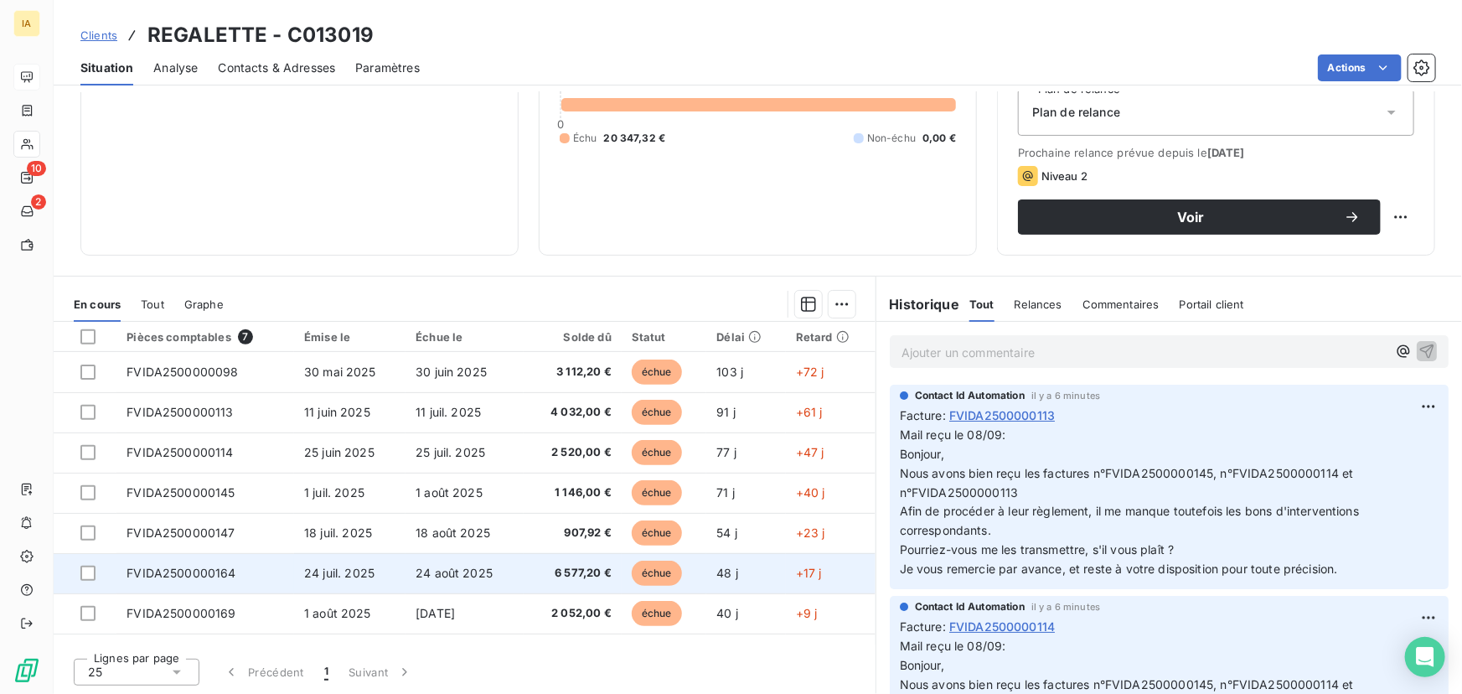
click at [252, 567] on td "FVIDA2500000164" at bounding box center [205, 573] width 178 height 40
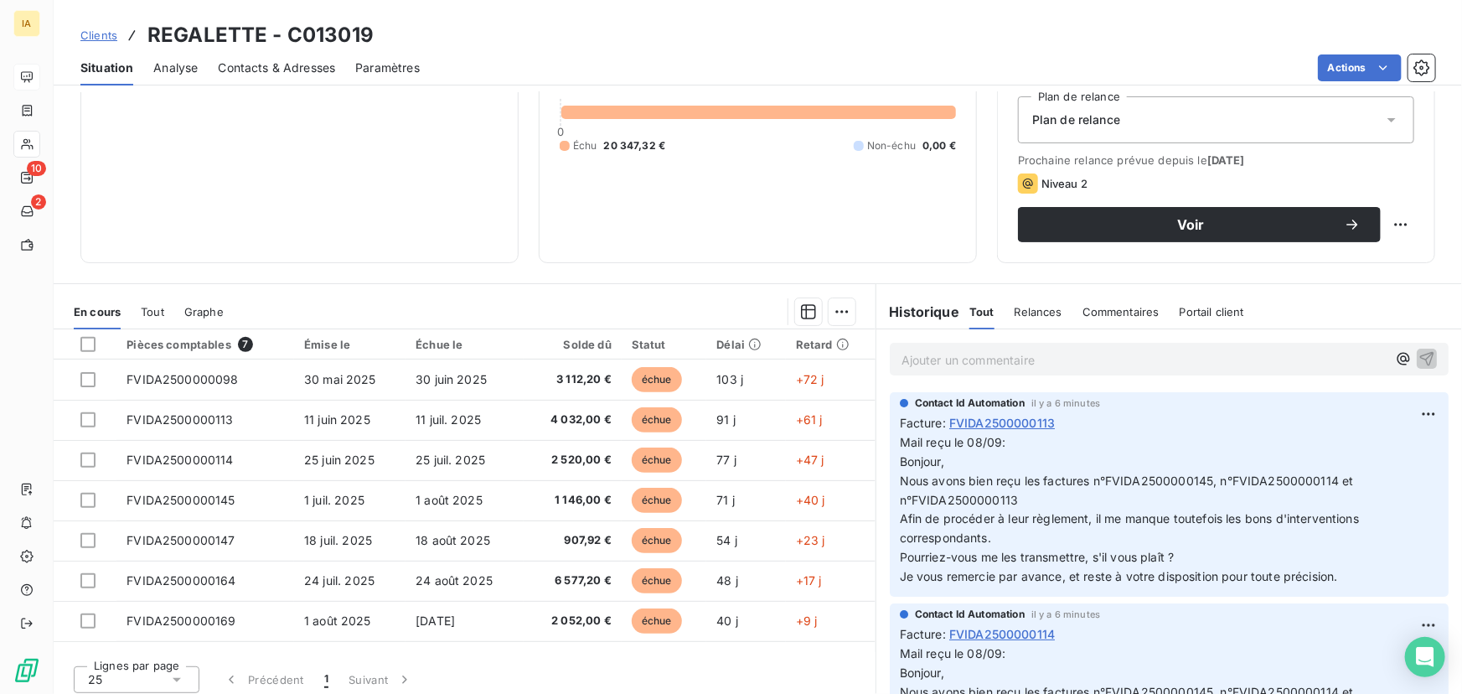
scroll to position [190, 0]
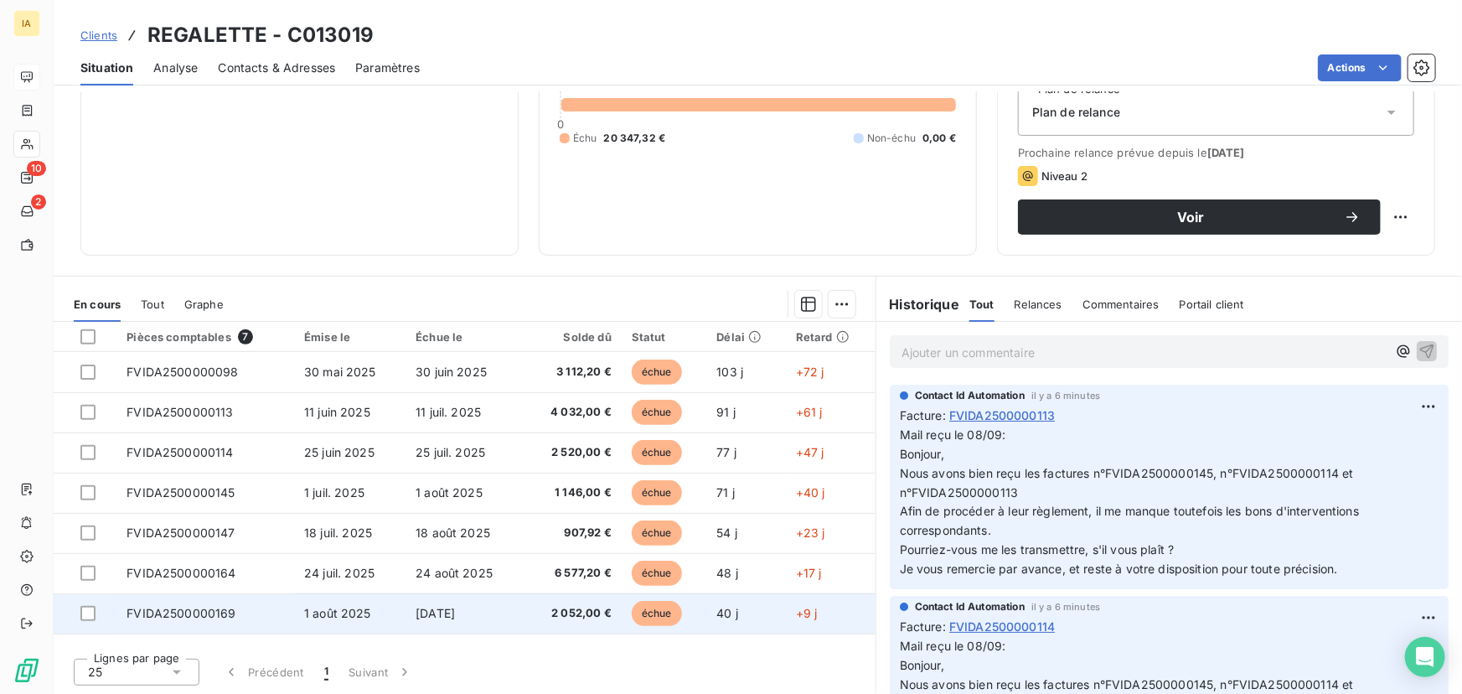
click at [271, 616] on td "FVIDA2500000169" at bounding box center [205, 613] width 178 height 40
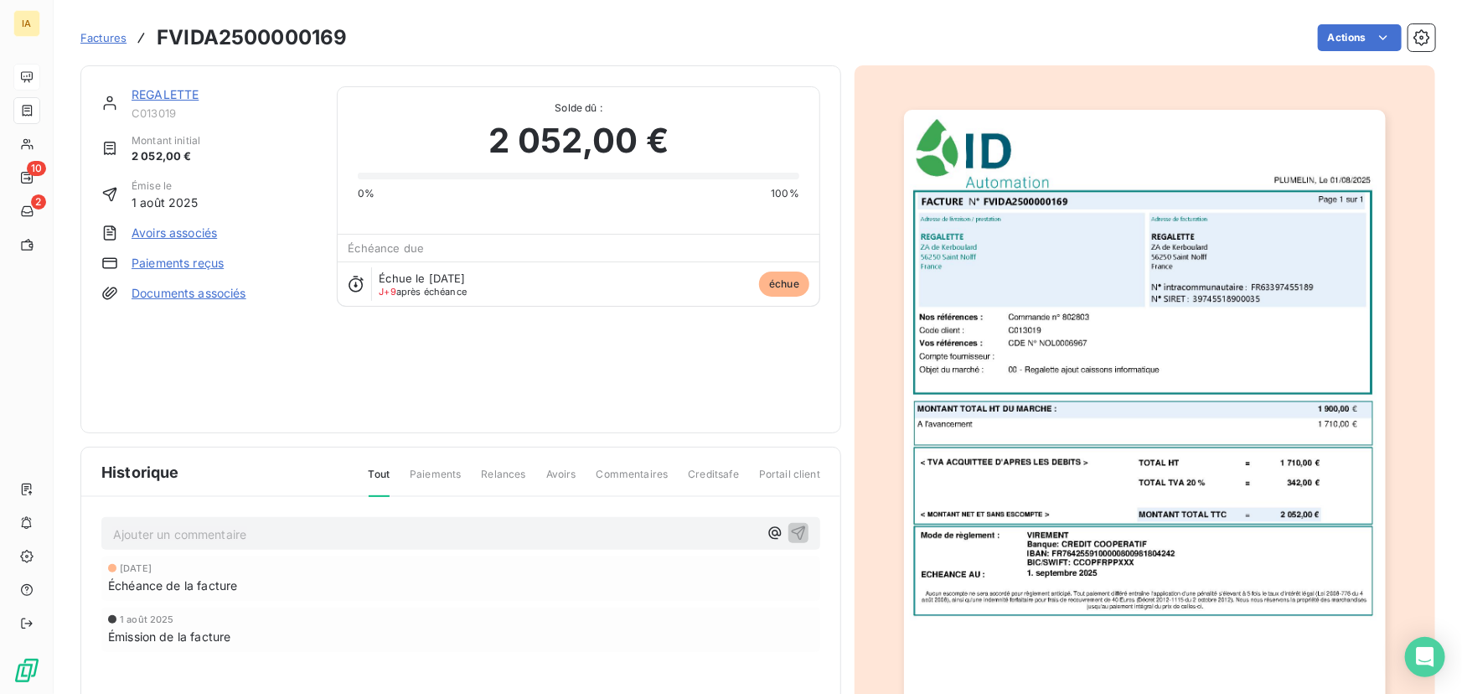
click at [176, 531] on p "Ajouter un commentaire ﻿" at bounding box center [435, 534] width 645 height 21
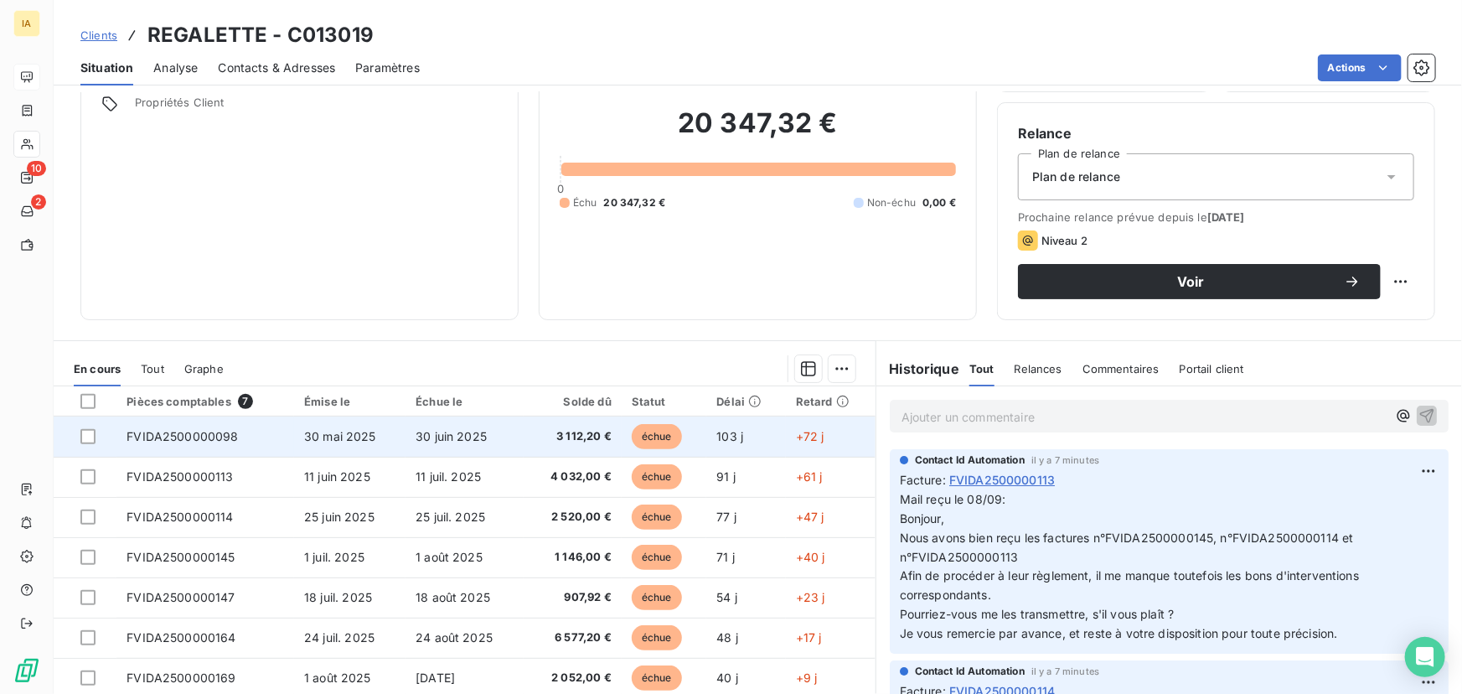
scroll to position [152, 0]
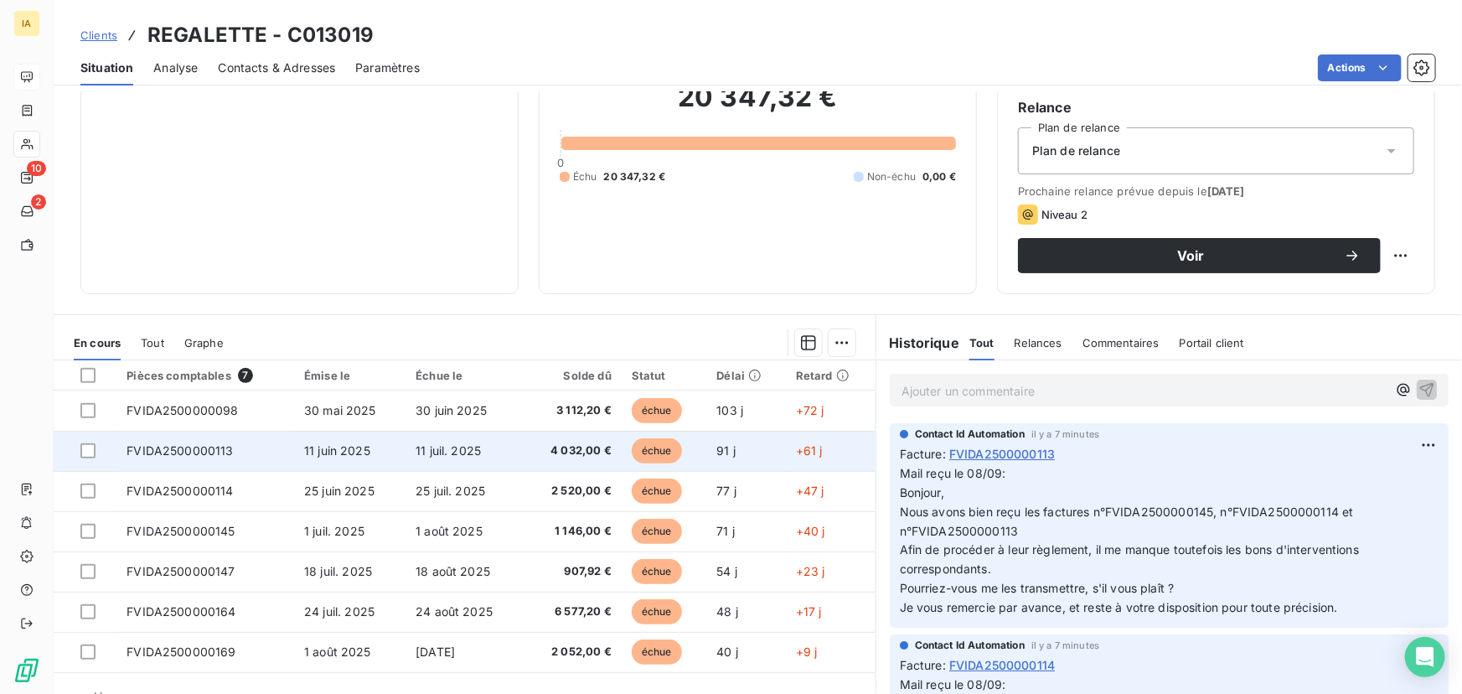
click at [307, 456] on span "11 juin 2025" at bounding box center [337, 450] width 66 height 14
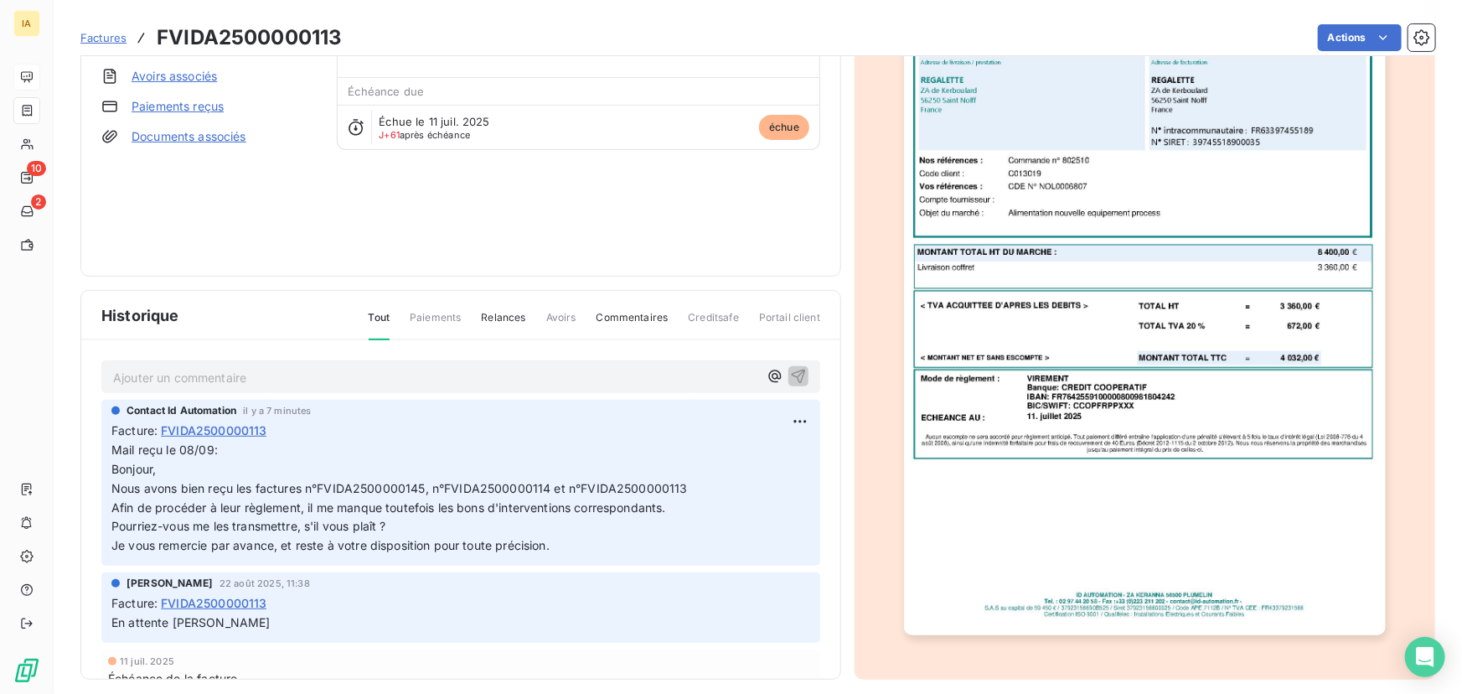
scroll to position [169, 0]
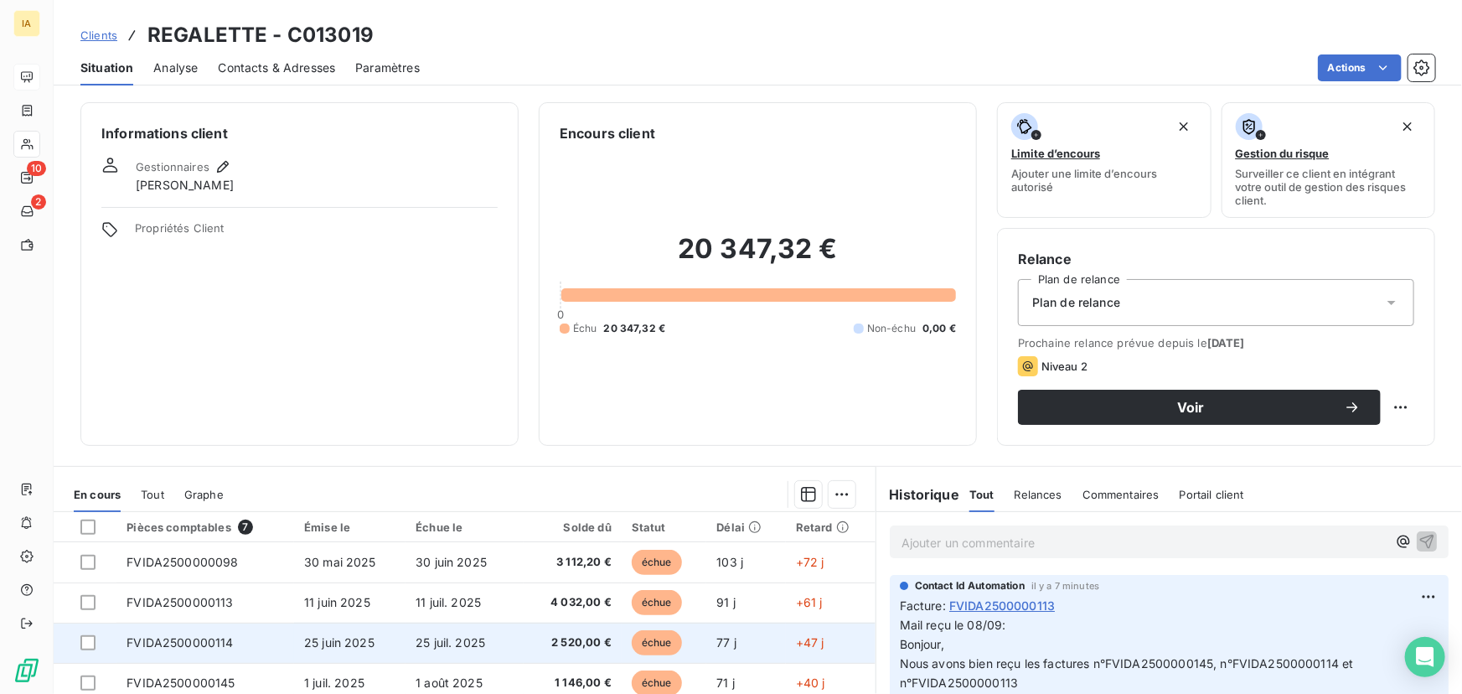
click at [227, 635] on span "FVIDA2500000114" at bounding box center [179, 642] width 106 height 14
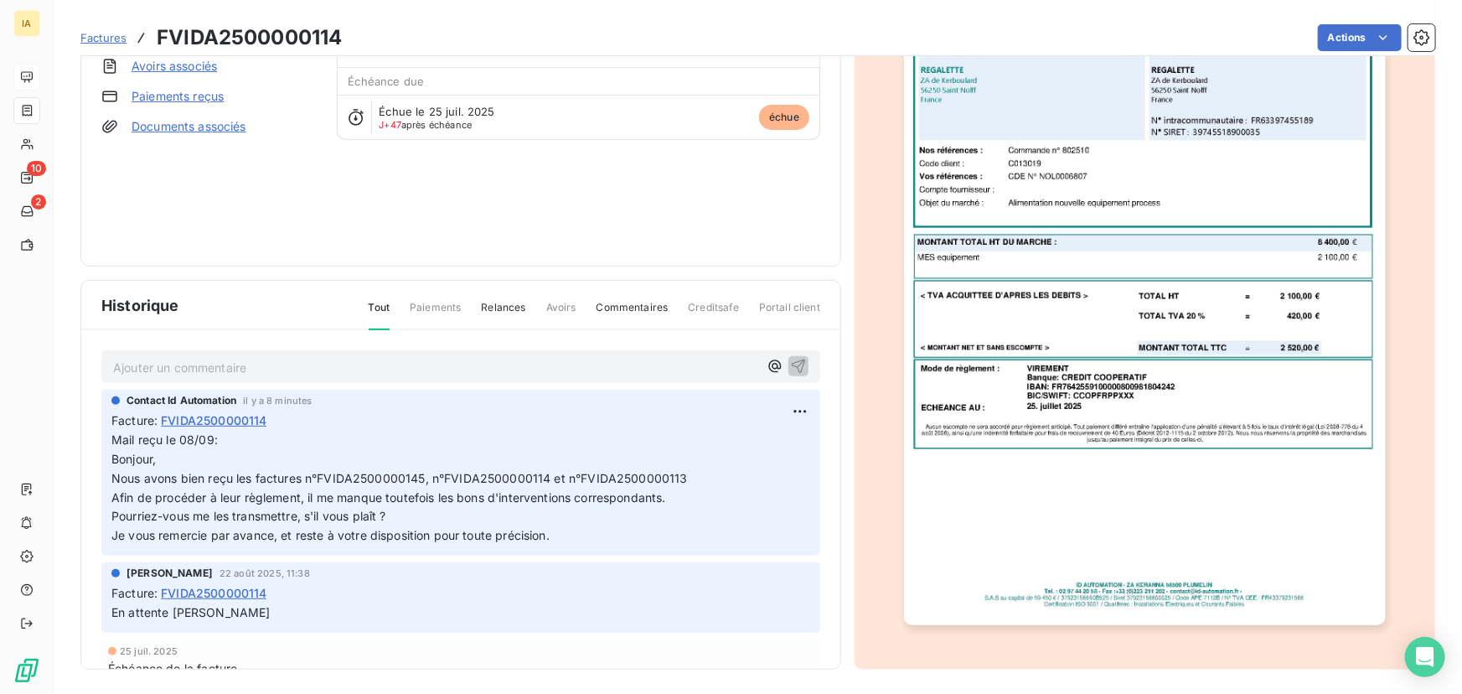
scroll to position [169, 0]
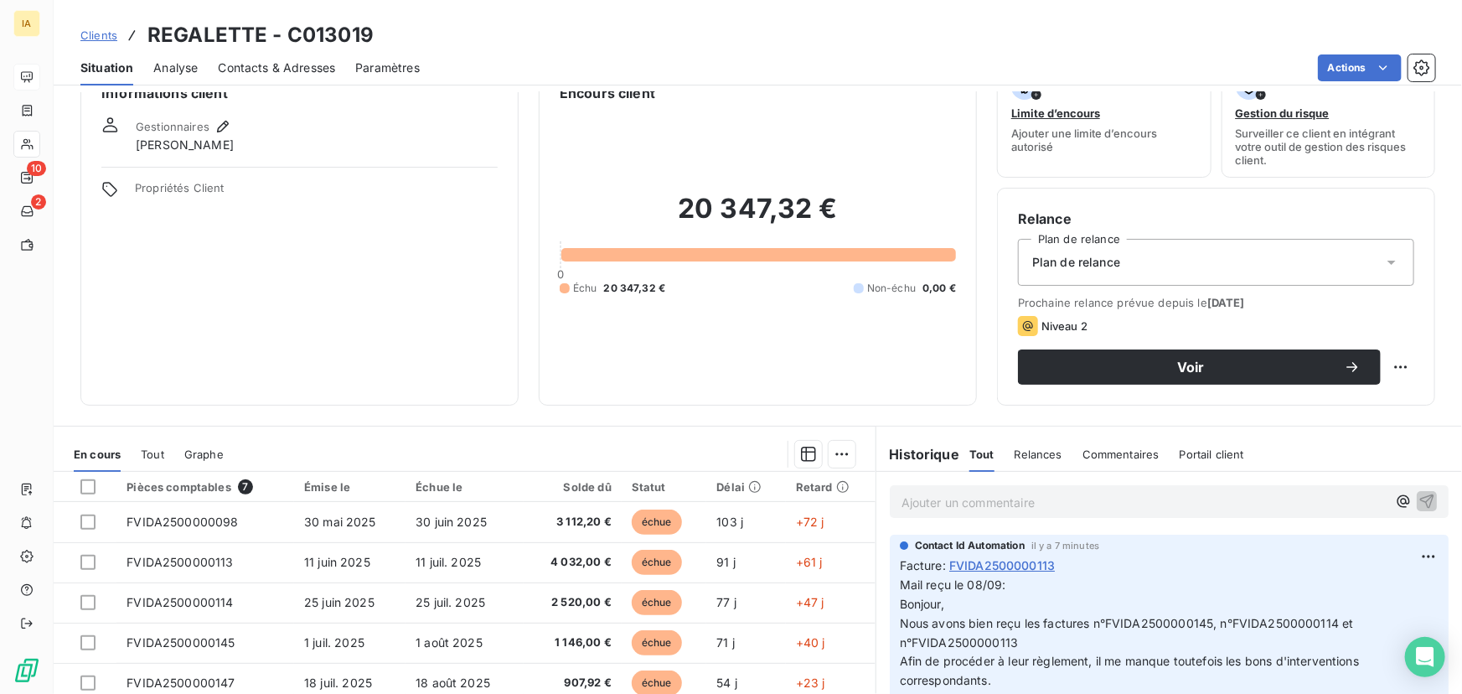
scroll to position [190, 0]
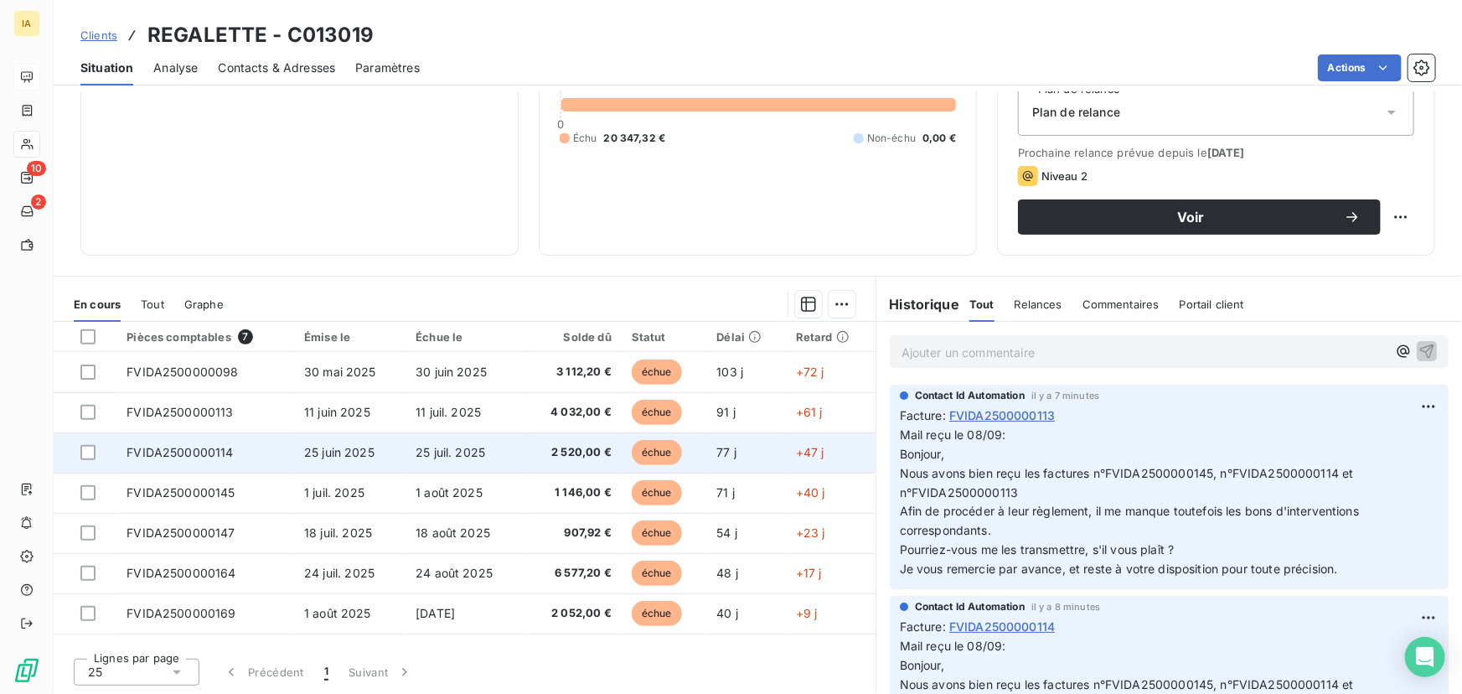
click at [247, 443] on td "FVIDA2500000114" at bounding box center [205, 452] width 178 height 40
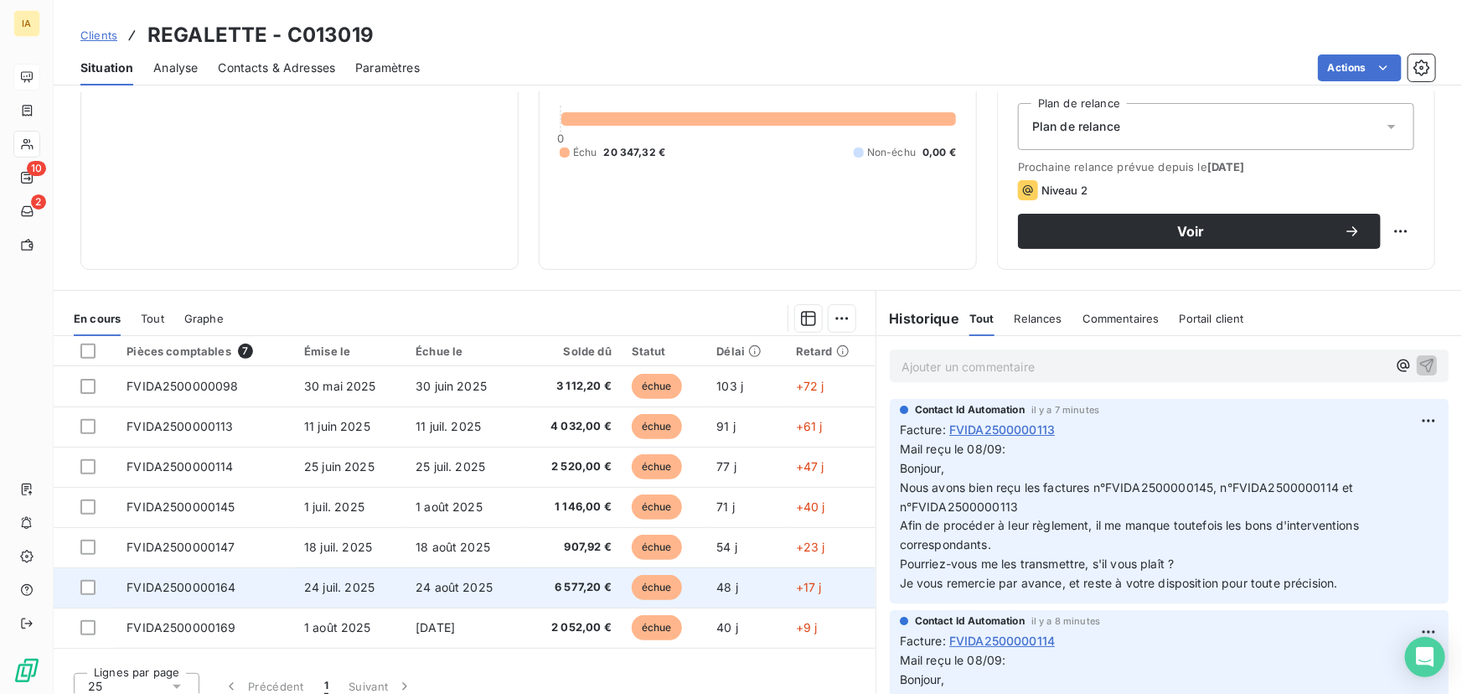
scroll to position [190, 0]
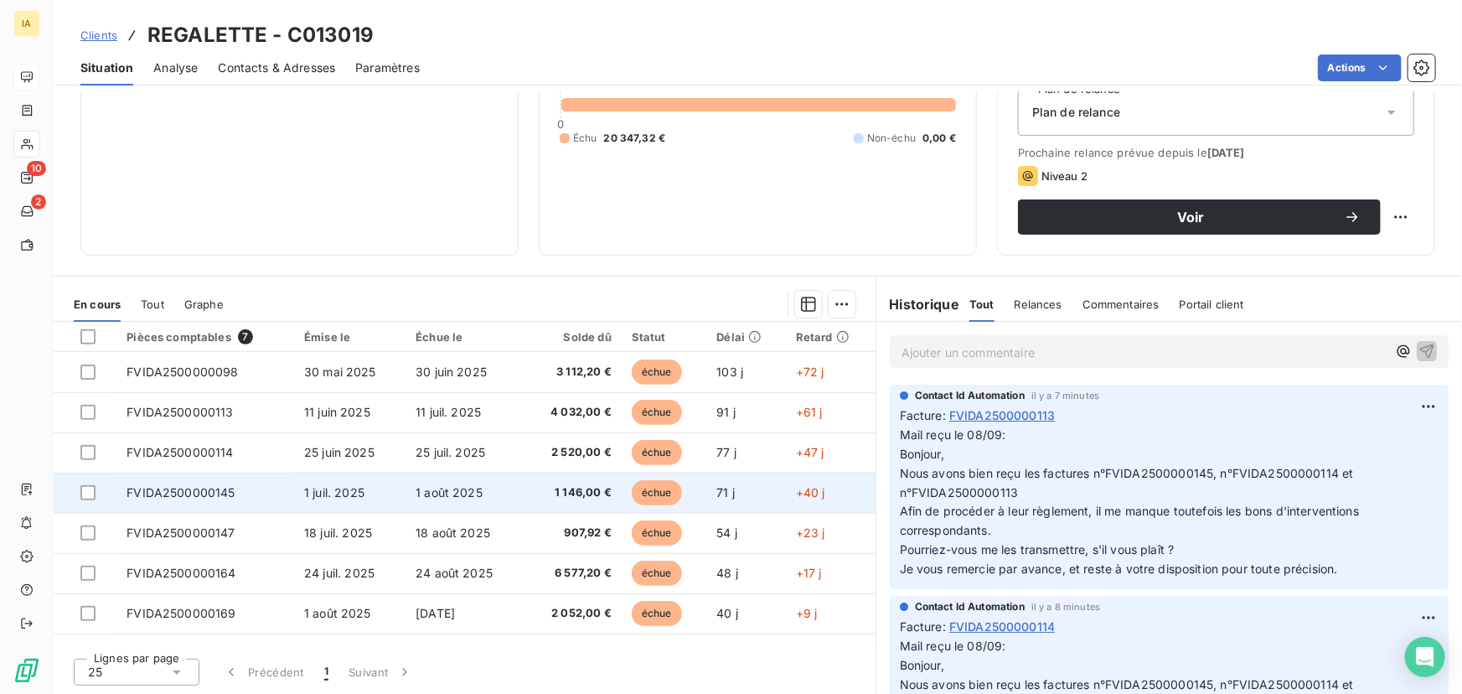
click at [238, 487] on td "FVIDA2500000145" at bounding box center [205, 492] width 178 height 40
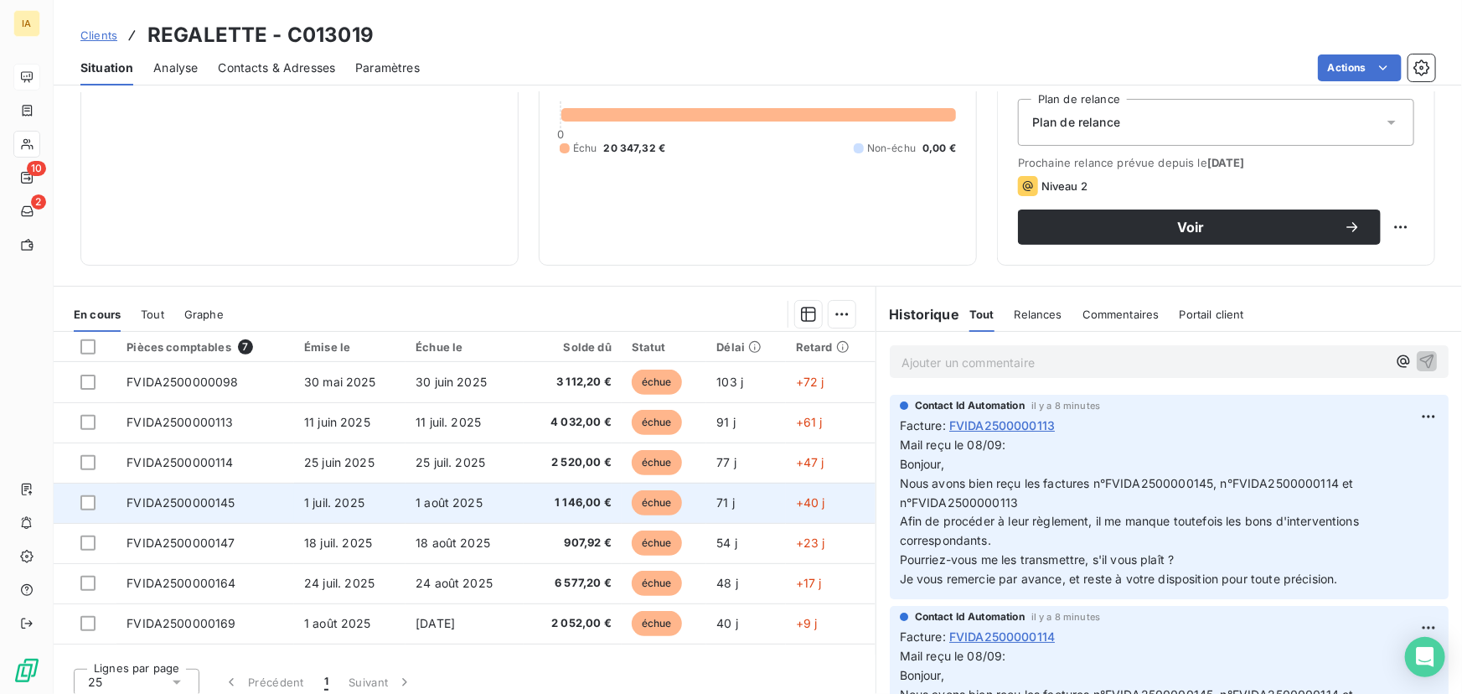
scroll to position [190, 0]
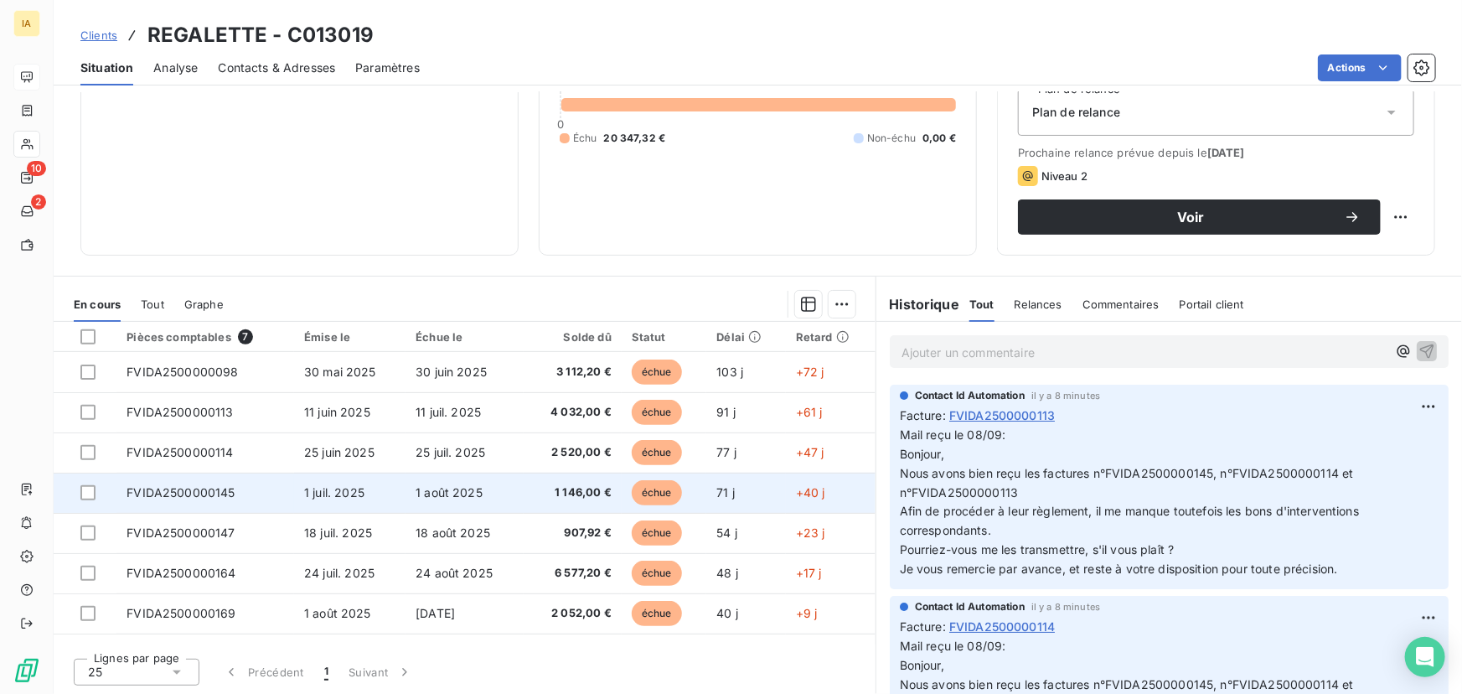
click at [243, 484] on td "FVIDA2500000145" at bounding box center [205, 492] width 178 height 40
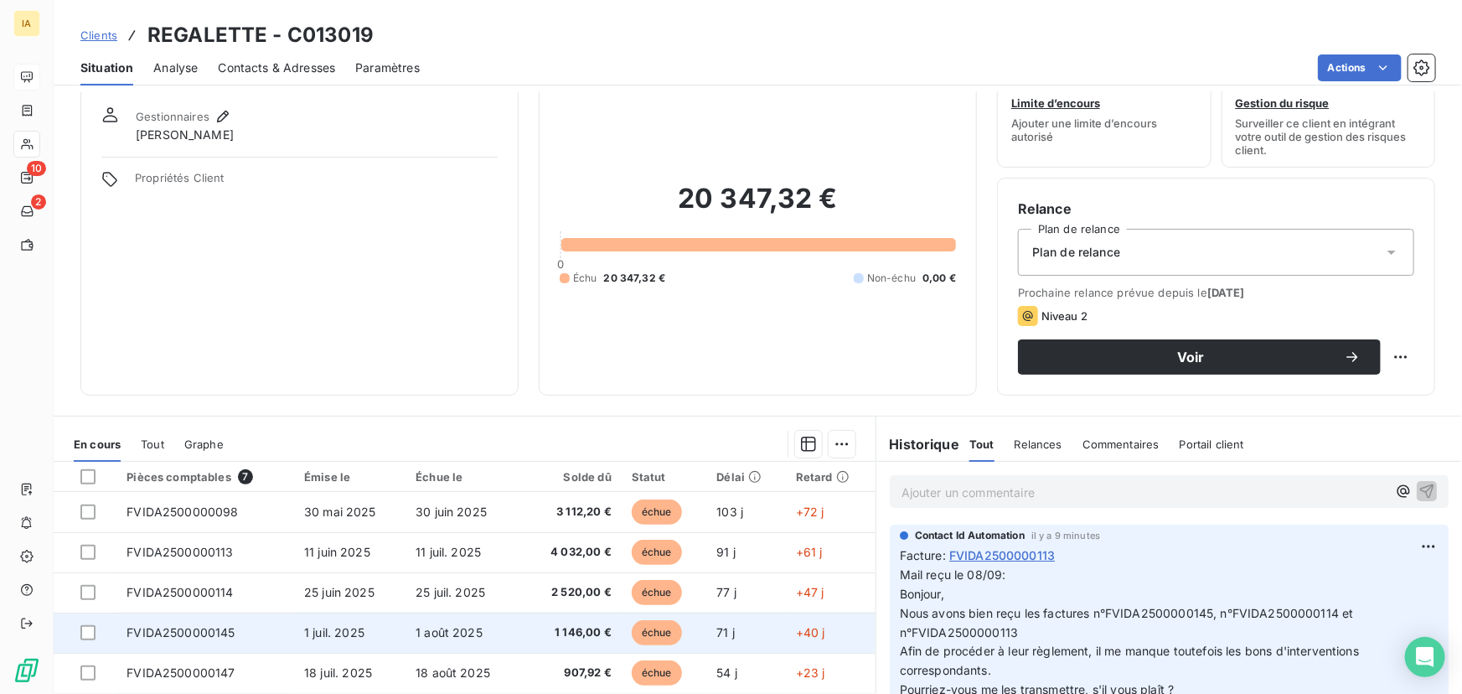
scroll to position [75, 0]
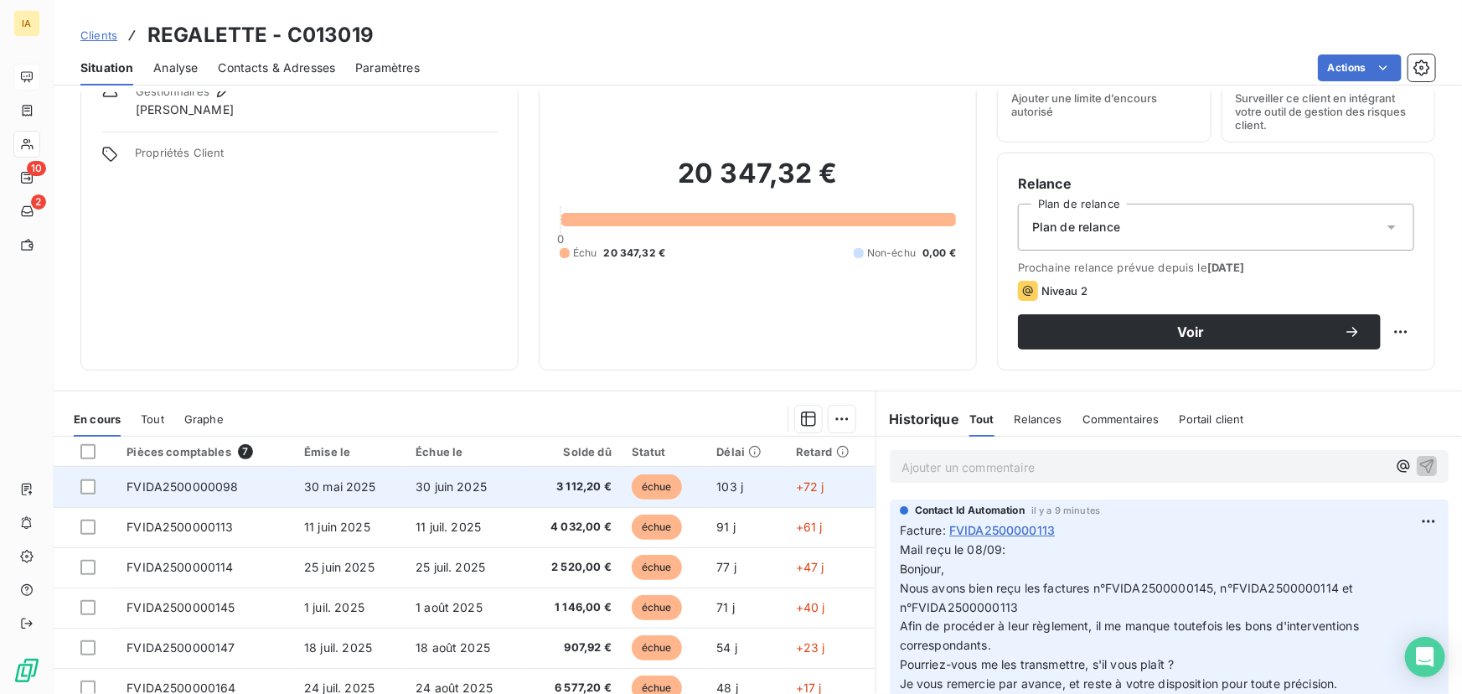
click at [255, 489] on td "FVIDA2500000098" at bounding box center [205, 487] width 178 height 40
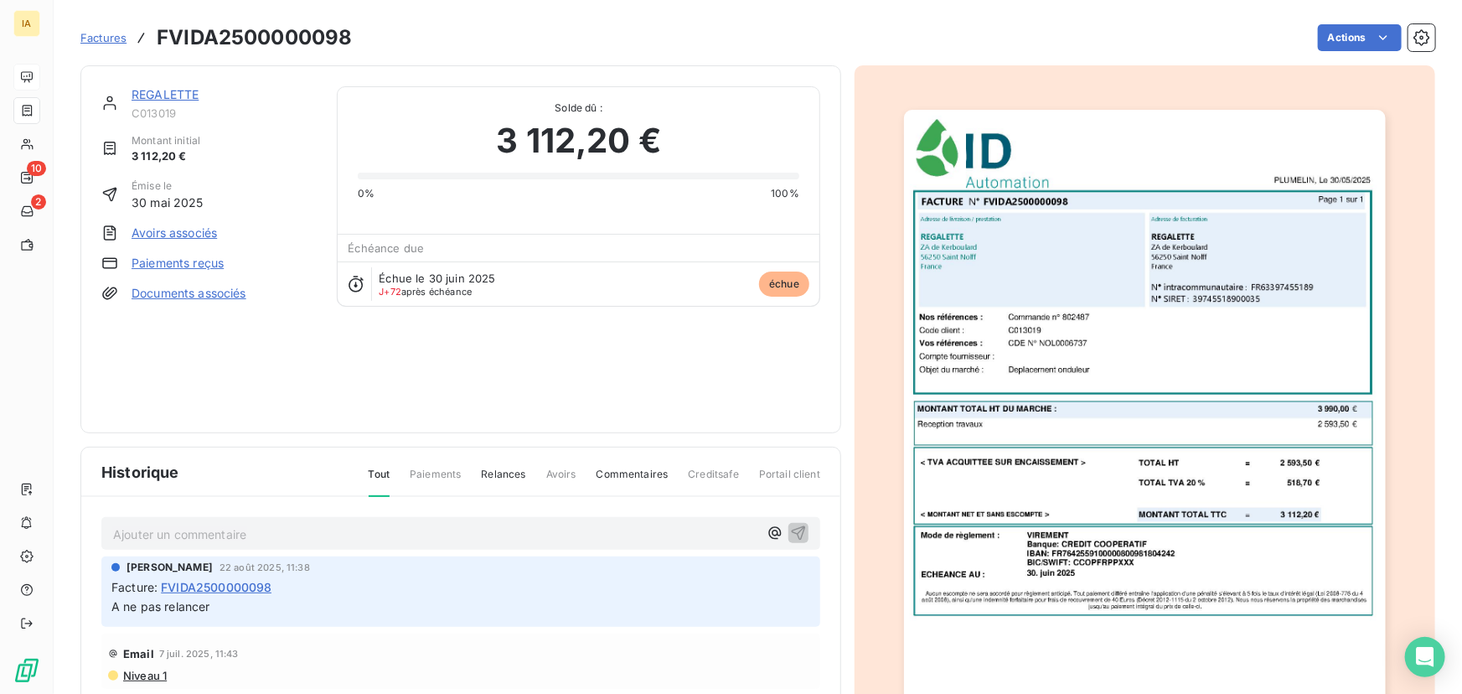
click at [201, 541] on p "Ajouter un commentaire ﻿" at bounding box center [435, 534] width 645 height 21
drag, startPoint x: 75, startPoint y: 506, endPoint x: -180, endPoint y: 496, distance: 255.7
click at [0, 496] on html "IA 10 2 Factures FVIDA2500000098 Actions REGALETTE C013019 Montant initial 3 11…" at bounding box center [731, 347] width 1462 height 694
copy span "Travaux non finalisés"
click at [790, 537] on icon "button" at bounding box center [798, 532] width 17 height 17
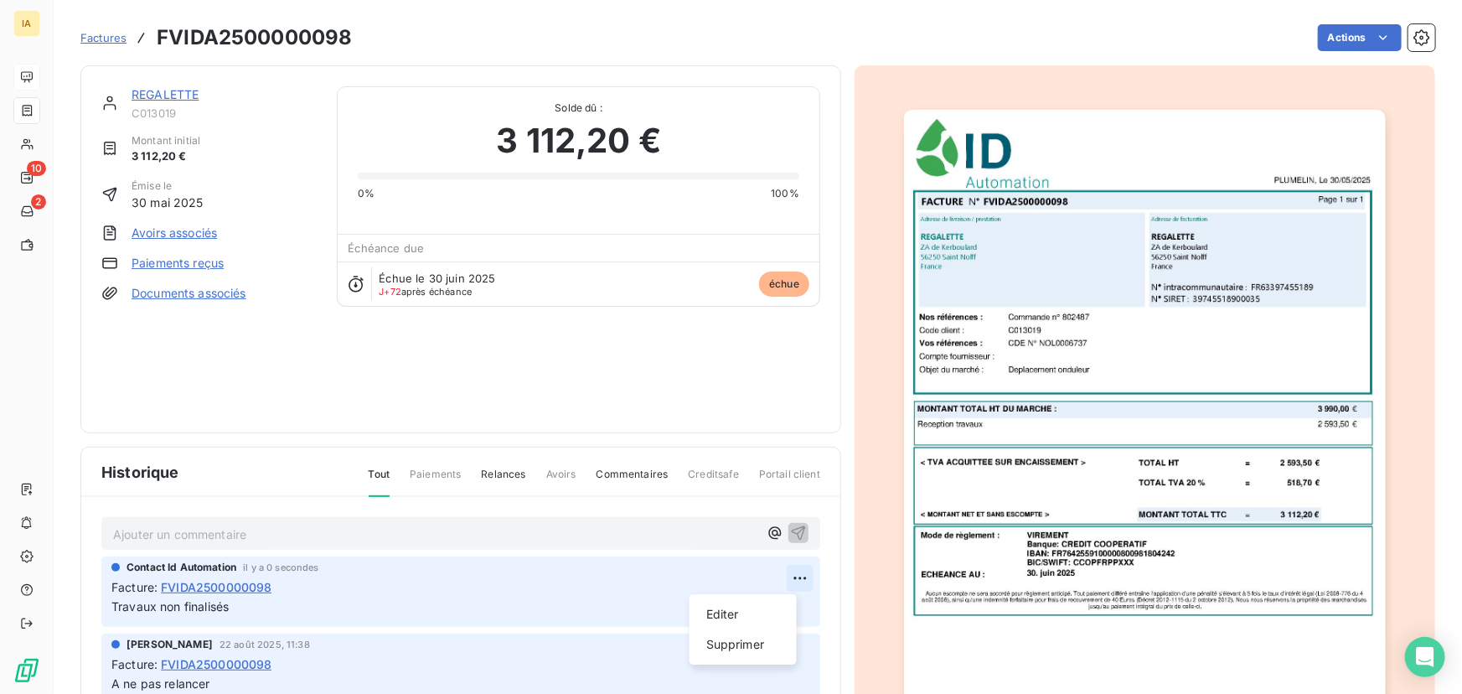
click at [783, 575] on html "IA 10 2 Factures FVIDA2500000098 Actions REGALETTE C013019 Montant initial 3 11…" at bounding box center [731, 347] width 1462 height 694
click at [760, 620] on div "Editer" at bounding box center [743, 614] width 94 height 27
click at [332, 612] on span "Travaux non finalisés, ne pas relancer. Intervention à planifier." at bounding box center [283, 606] width 345 height 14
click at [112, 608] on span "Travaux non finalisés, ne pas relancer. Intervention à planifier." at bounding box center [285, 606] width 348 height 14
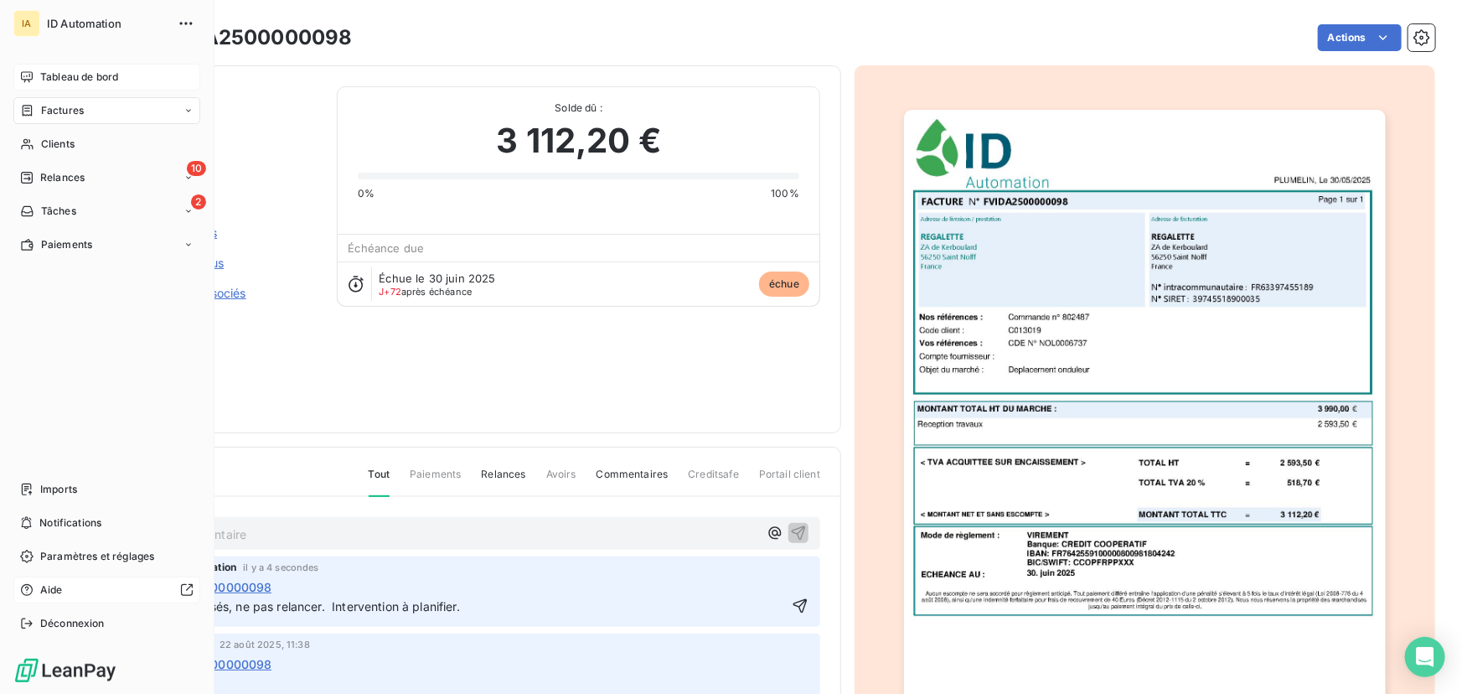
drag, startPoint x: 524, startPoint y: 604, endPoint x: 44, endPoint y: 600, distance: 480.0
click at [44, 600] on div "IA ID Automation Tableau de bord Factures Clients 10 Relances 2 Tâches Paiement…" at bounding box center [731, 347] width 1462 height 694
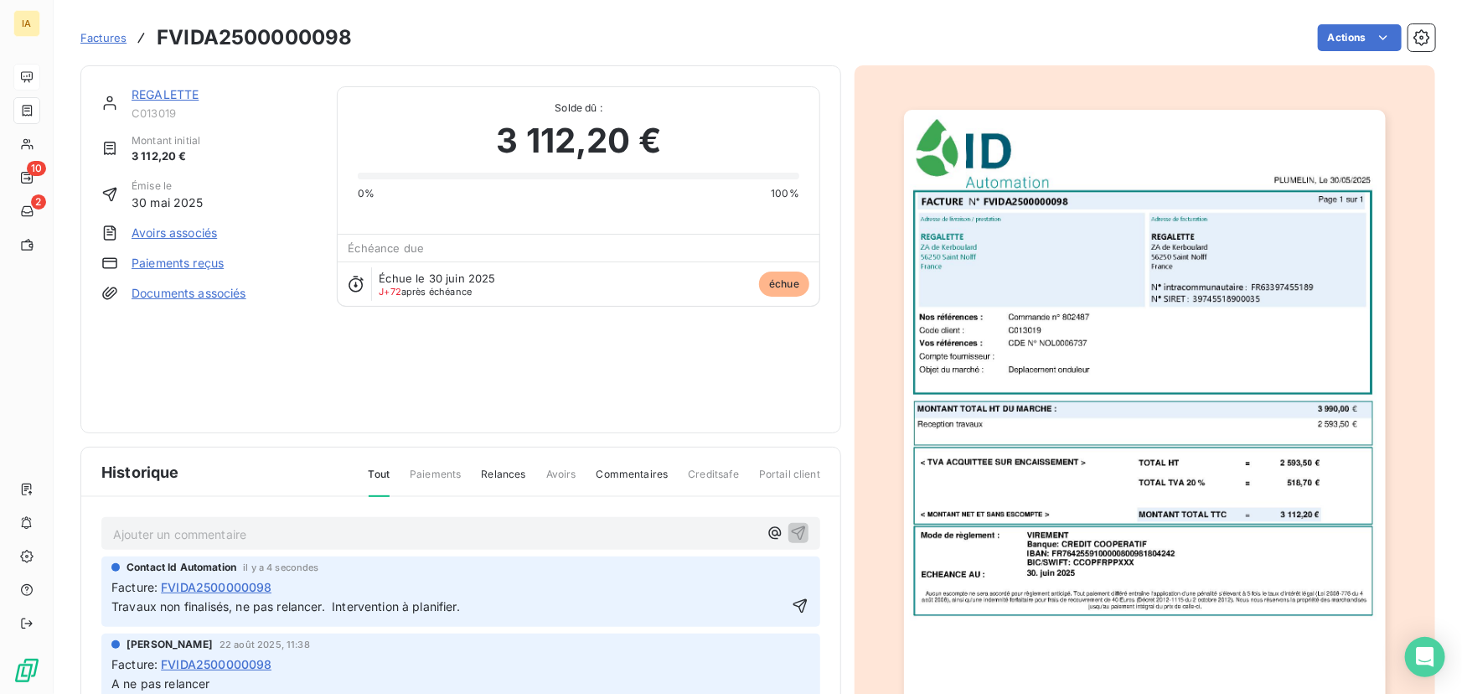
copy span "Travaux non finalisés, ne pas relancer. Intervention à planifier."
click at [490, 609] on p "Travaux non finalisés, ne pas relancer. Intervention à planifier." at bounding box center [448, 606] width 675 height 19
click at [792, 584] on html "IA 10 2 Factures FVIDA2500000098 Actions REGALETTE C013019 Montant initial 3 11…" at bounding box center [731, 347] width 1462 height 694
click at [753, 611] on div "Editer" at bounding box center [743, 614] width 94 height 27
